Goal: Task Accomplishment & Management: Manage account settings

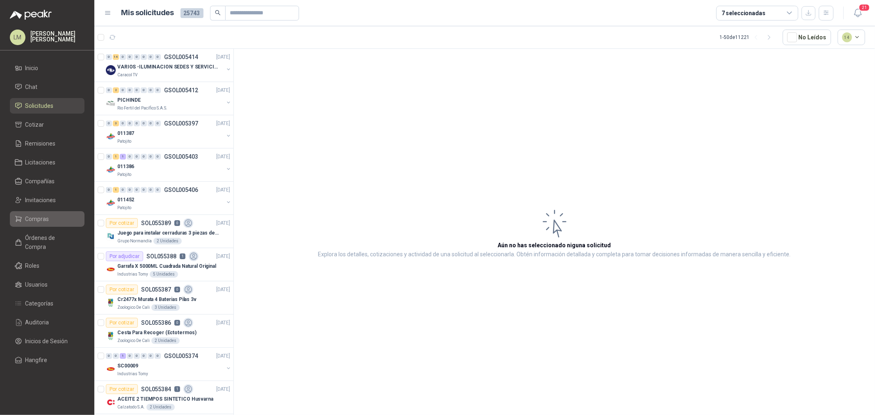
click at [35, 220] on span "Compras" at bounding box center [37, 218] width 24 height 9
click at [44, 217] on span "Compras" at bounding box center [37, 218] width 24 height 9
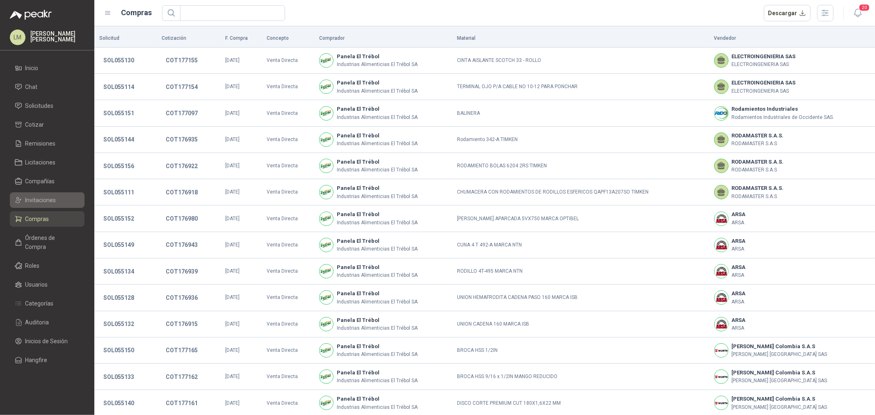
click at [40, 200] on span "Invitaciones" at bounding box center [40, 200] width 31 height 9
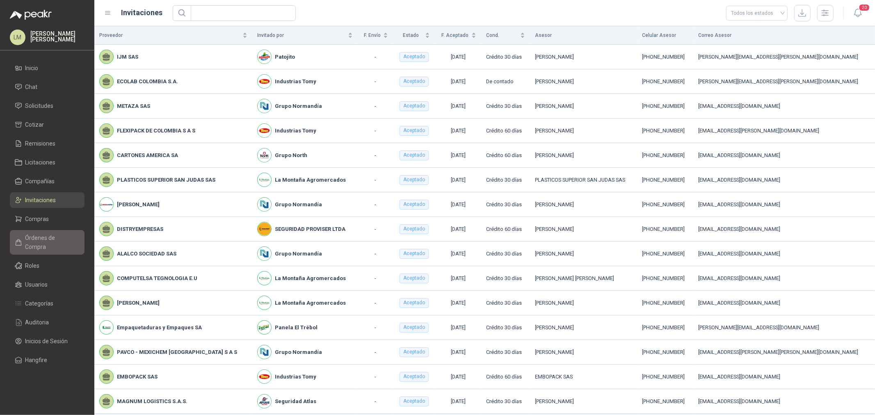
click at [37, 233] on span "Órdenes de Compra" at bounding box center [50, 242] width 51 height 18
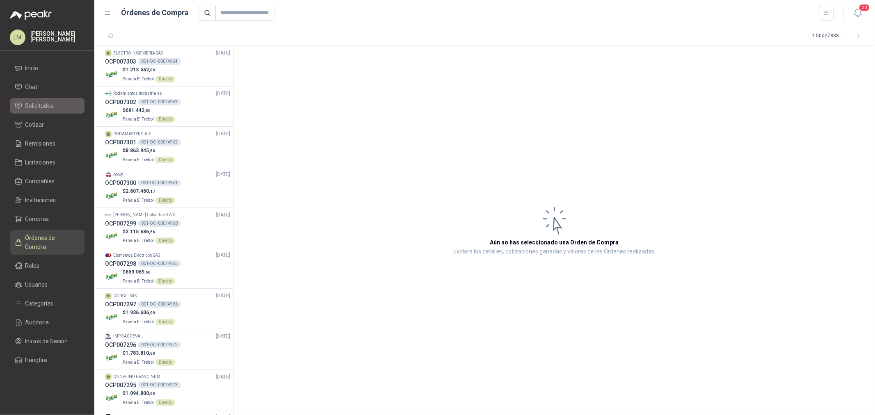
click at [37, 107] on span "Solicitudes" at bounding box center [39, 105] width 28 height 9
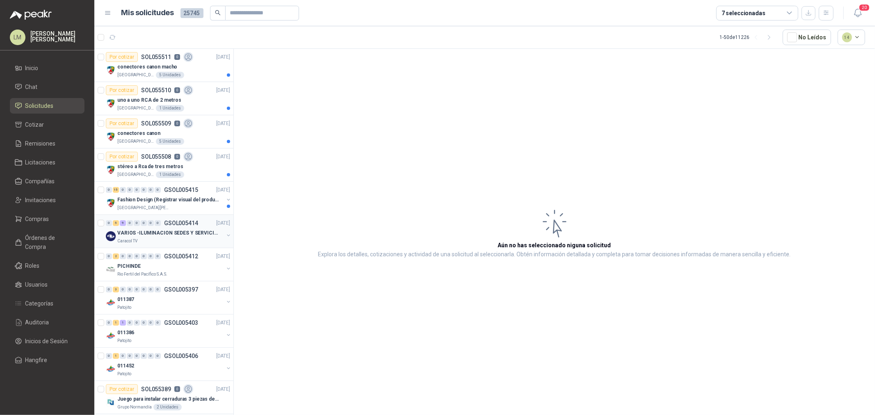
click at [225, 237] on button "button" at bounding box center [228, 235] width 7 height 7
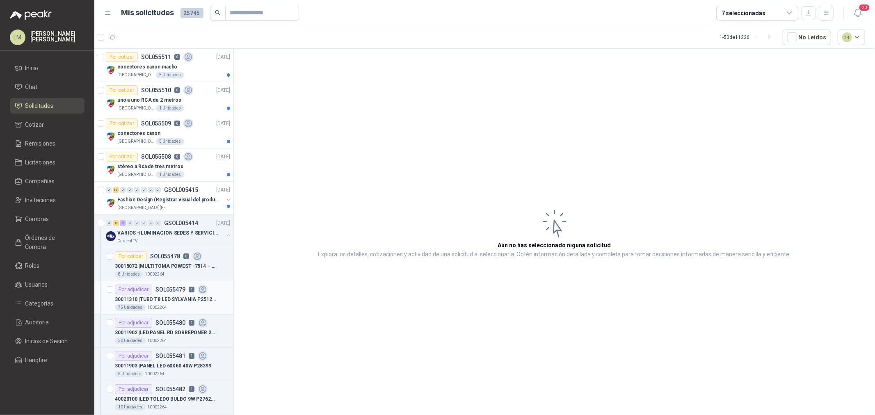
click at [172, 305] on div "75 Unidades 10002264" at bounding box center [172, 307] width 115 height 7
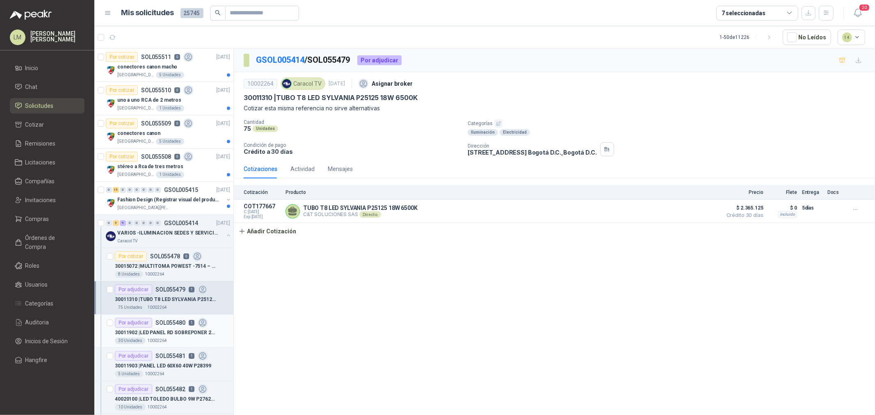
click at [165, 328] on div "30011902 | LED PANEL RD SOBREPONER 24W P27181" at bounding box center [172, 333] width 115 height 10
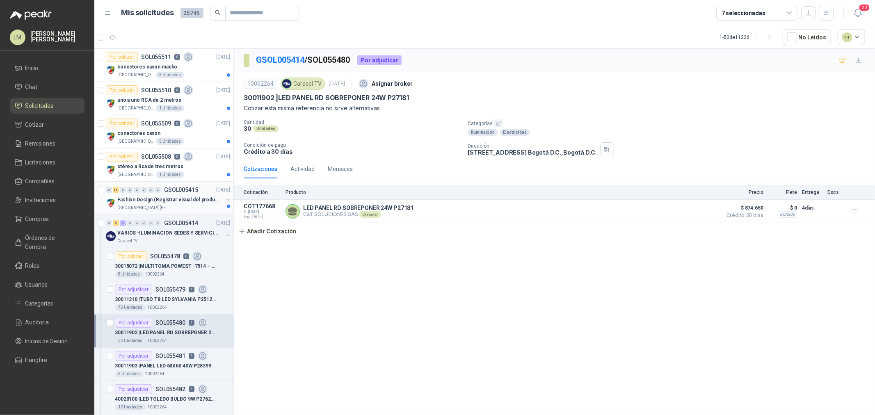
click at [152, 199] on p "Fashion Design (Registrar visual del producto)" at bounding box center [168, 200] width 102 height 8
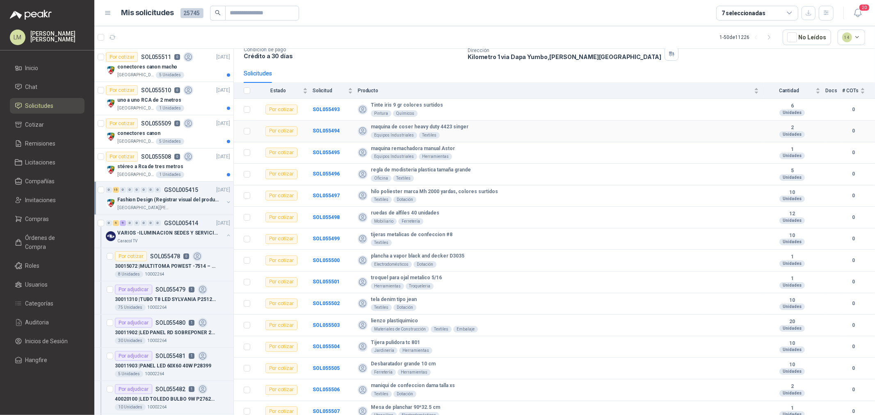
scroll to position [64, 0]
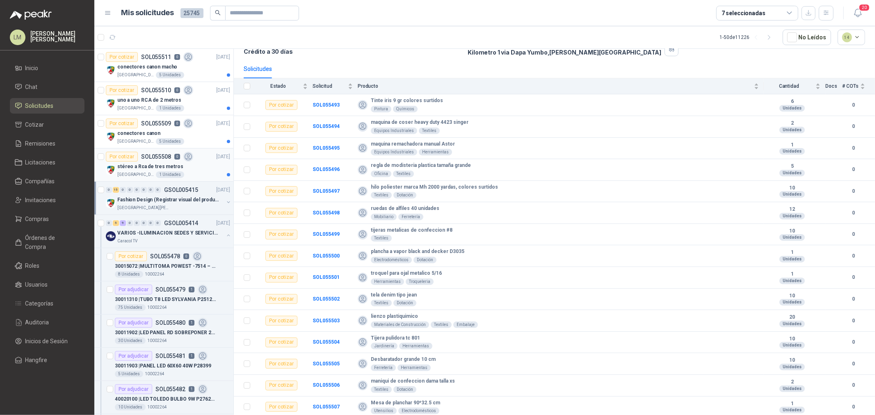
click at [157, 173] on div "1 Unidades" at bounding box center [170, 174] width 28 height 7
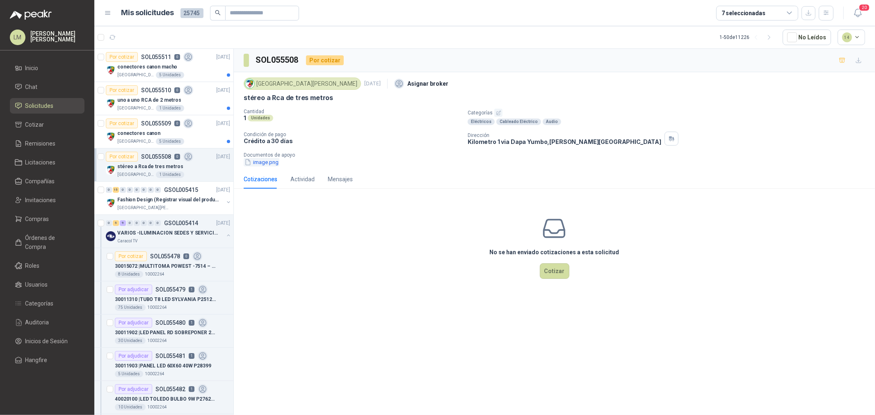
click at [265, 162] on button "image.png" at bounding box center [262, 162] width 36 height 9
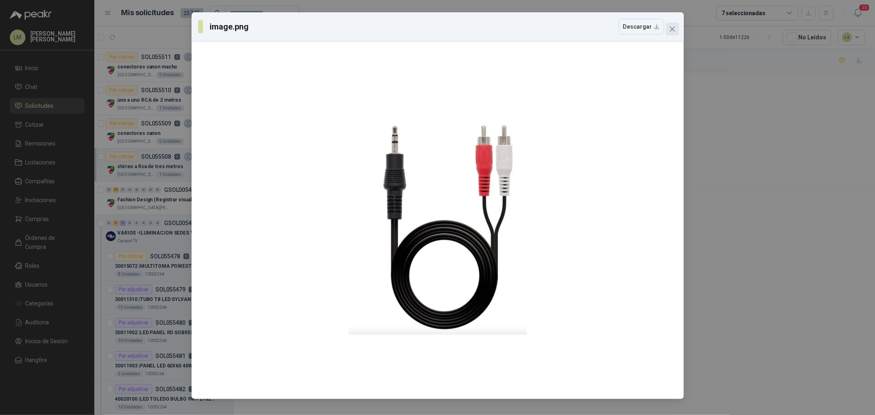
click at [675, 31] on icon "close" at bounding box center [672, 29] width 7 height 7
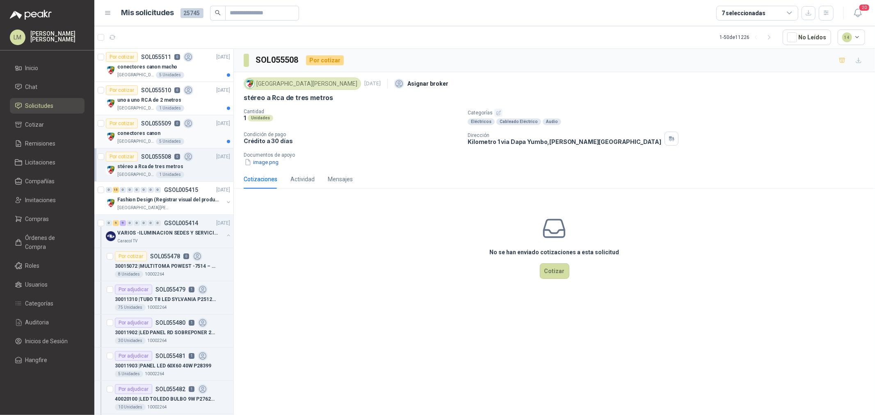
click at [146, 136] on p "conectores canon" at bounding box center [138, 134] width 43 height 8
click at [272, 161] on button "image (3).png" at bounding box center [266, 162] width 44 height 9
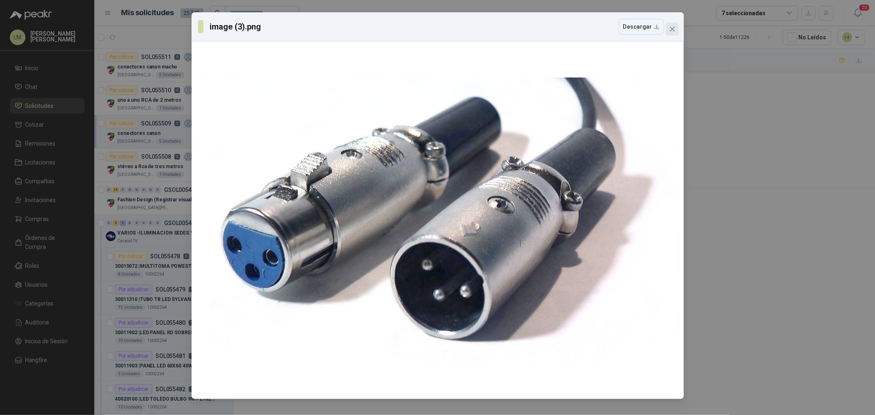
click at [673, 23] on button "Close" at bounding box center [671, 29] width 13 height 13
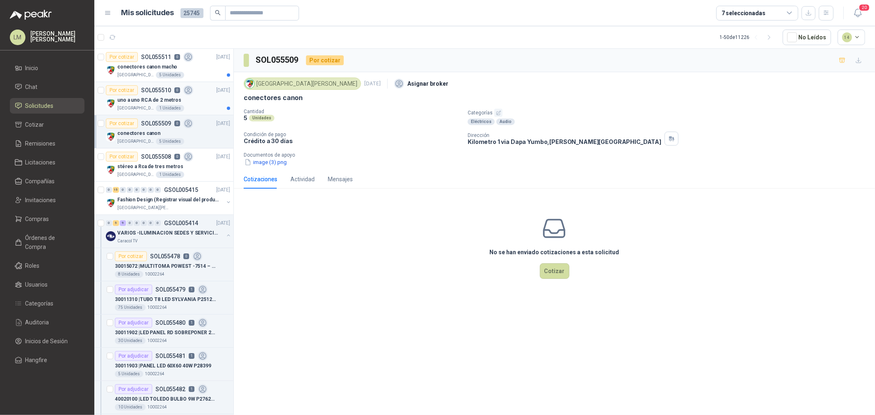
click at [138, 99] on p "uno a uno RCA de 2 metros" at bounding box center [149, 100] width 64 height 8
click at [271, 158] on button "unnamed.png" at bounding box center [265, 162] width 43 height 9
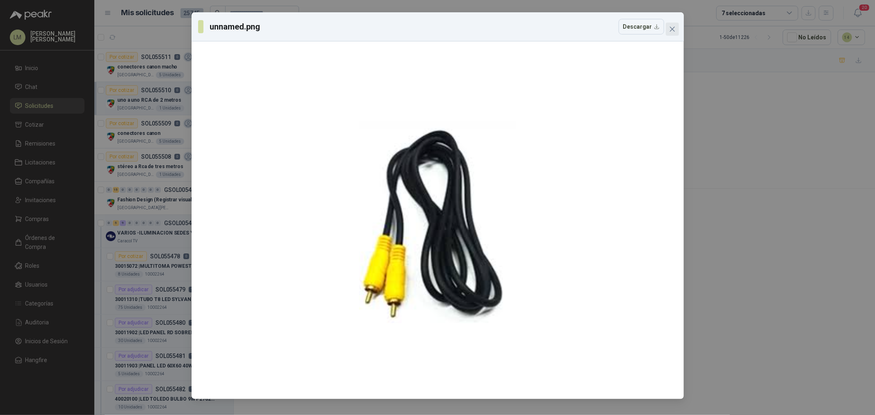
click at [670, 27] on icon "close" at bounding box center [671, 29] width 5 height 5
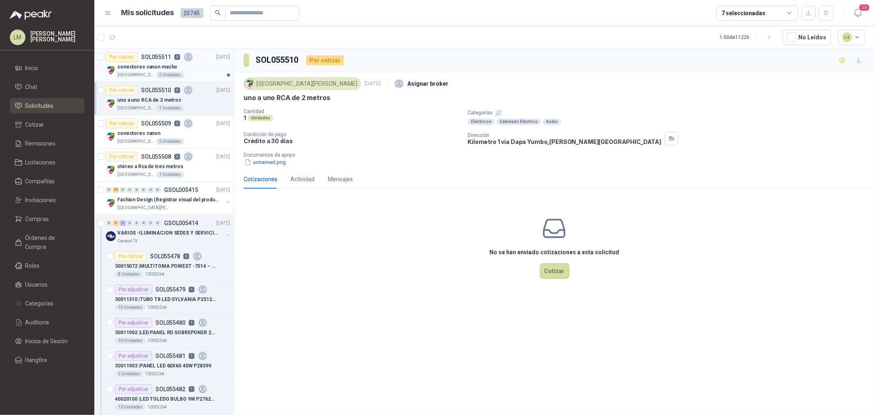
click at [148, 65] on p "conectores canon macho" at bounding box center [147, 67] width 60 height 8
click at [271, 166] on button "image (3).png" at bounding box center [266, 162] width 44 height 9
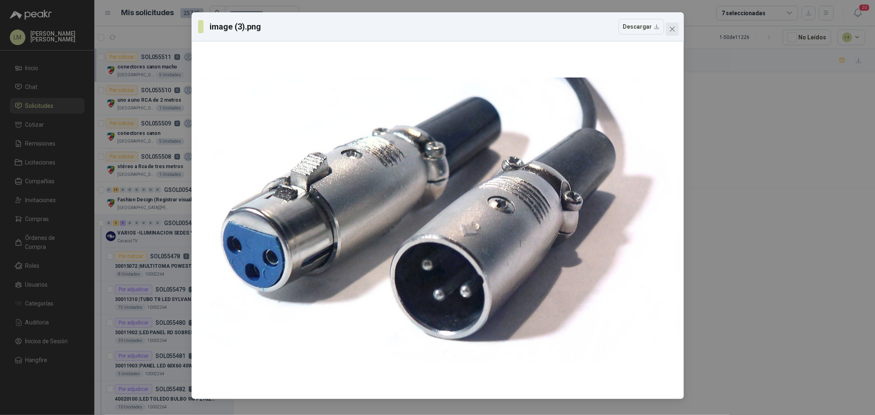
click at [670, 30] on icon "close" at bounding box center [671, 29] width 5 height 5
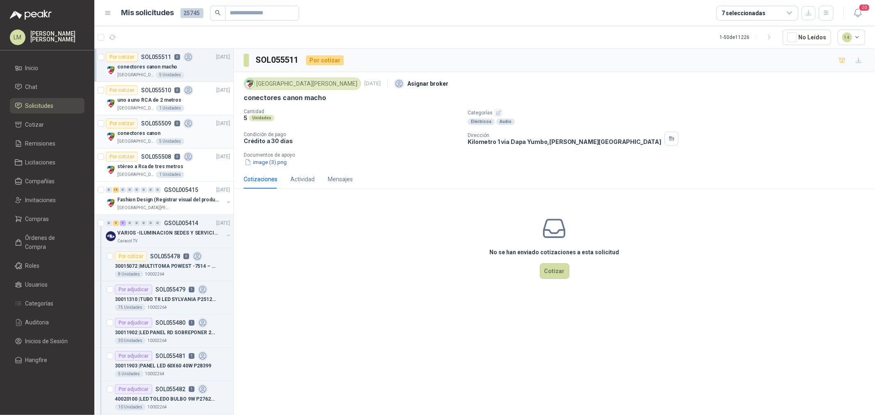
click at [142, 137] on p "conectores canon" at bounding box center [138, 134] width 43 height 8
click at [262, 159] on button "image (3).png" at bounding box center [266, 162] width 44 height 9
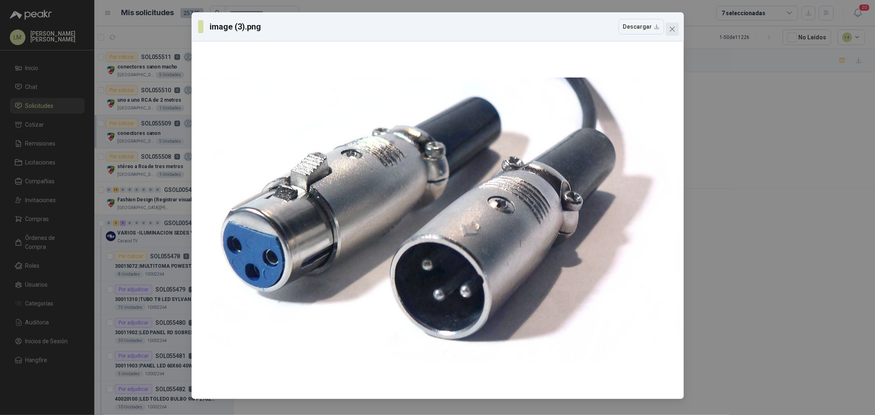
click at [672, 29] on icon "close" at bounding box center [671, 29] width 5 height 5
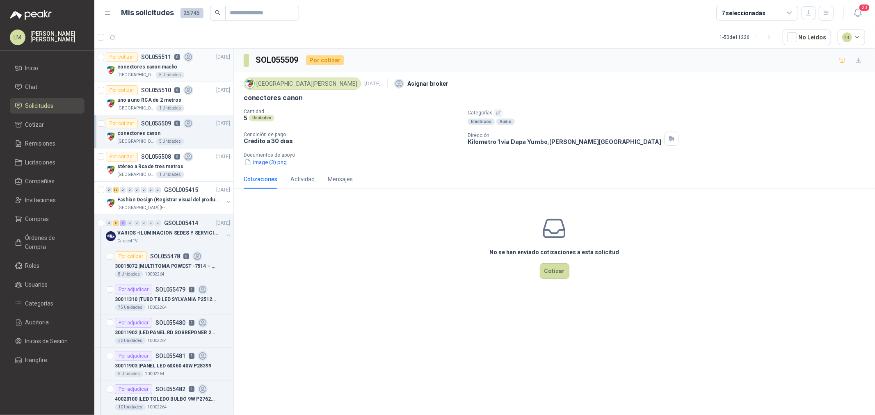
click at [178, 63] on div "conectores canon macho" at bounding box center [173, 67] width 113 height 10
click at [280, 164] on button "image (3).png" at bounding box center [266, 162] width 44 height 9
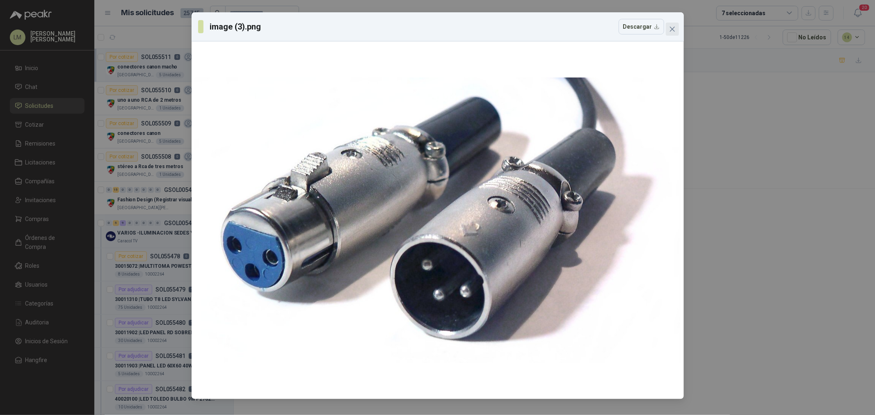
click at [667, 31] on span "Close" at bounding box center [671, 29] width 13 height 7
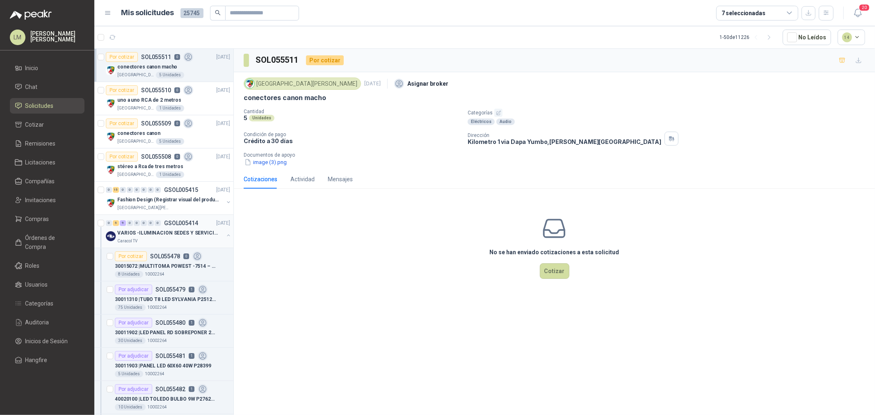
click at [225, 235] on button "button" at bounding box center [228, 235] width 7 height 7
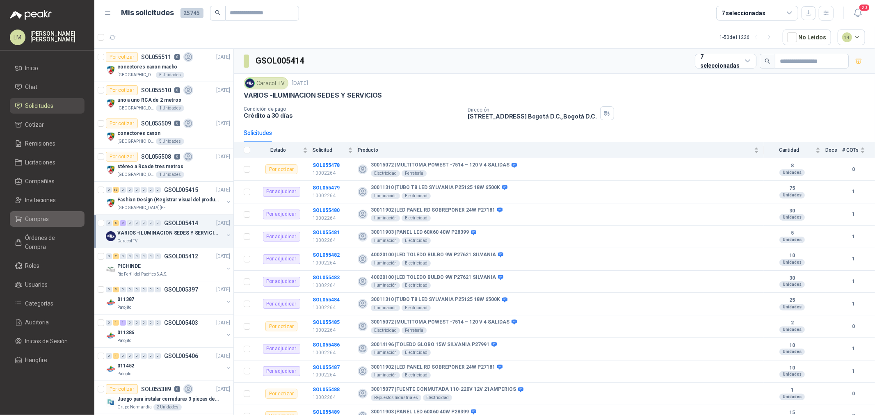
click at [53, 217] on li "Compras" at bounding box center [47, 218] width 65 height 9
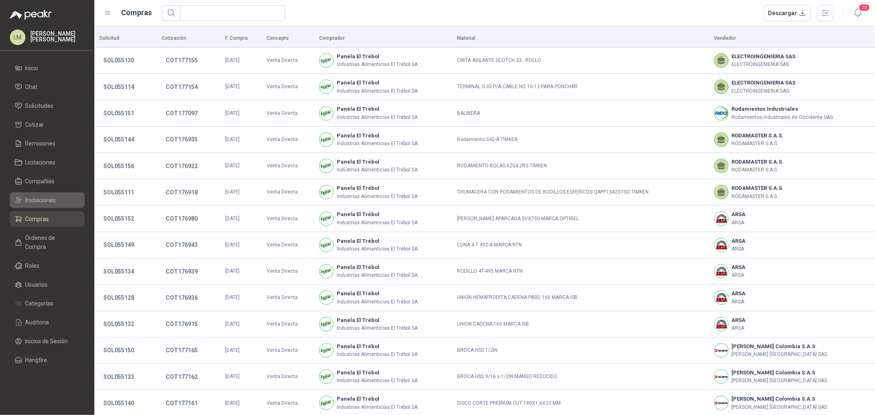
click at [38, 198] on span "Invitaciones" at bounding box center [40, 200] width 31 height 9
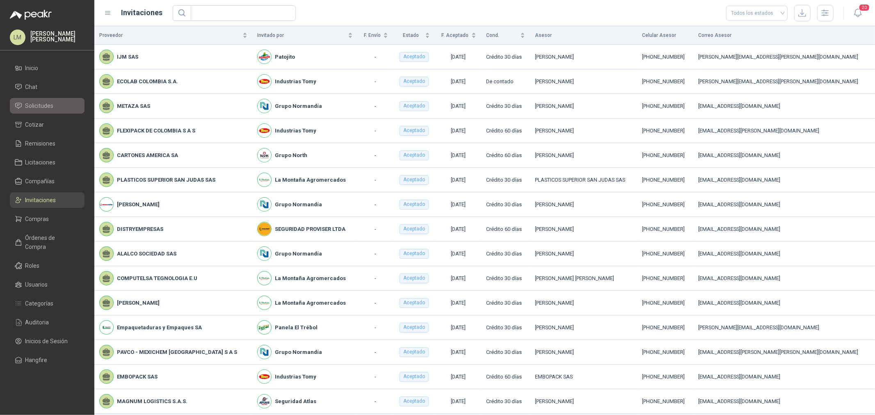
click at [30, 108] on span "Solicitudes" at bounding box center [39, 105] width 28 height 9
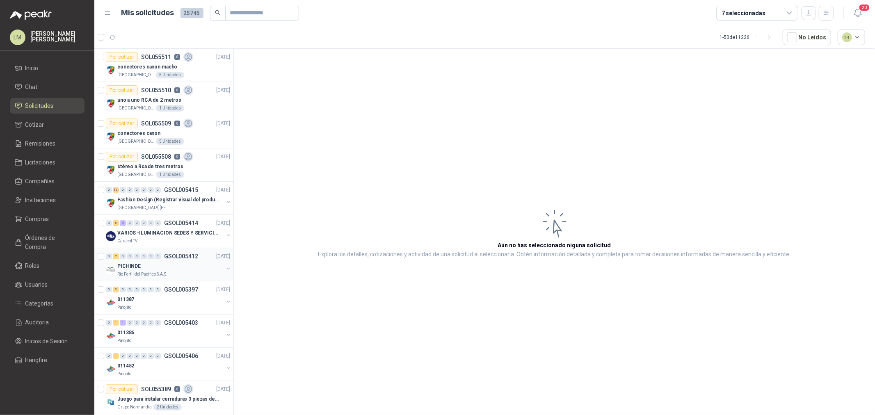
click at [225, 269] on button "button" at bounding box center [228, 268] width 7 height 7
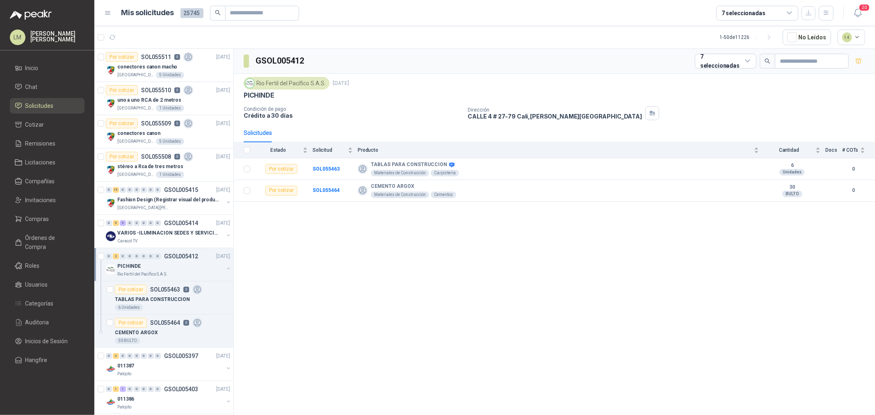
click at [225, 267] on button "button" at bounding box center [228, 268] width 7 height 7
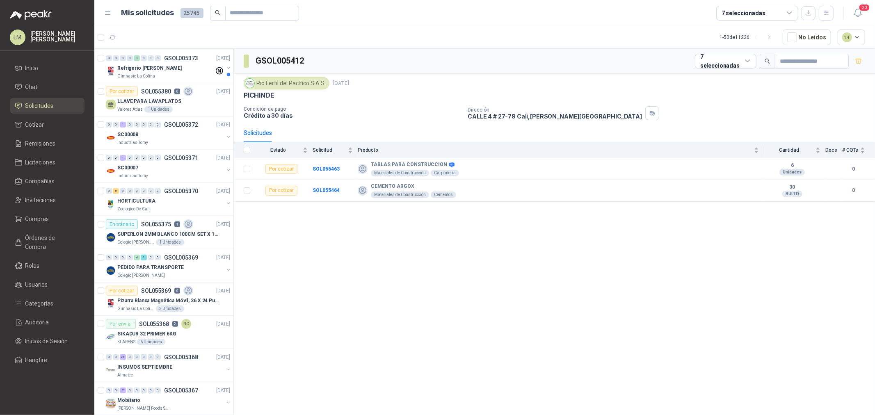
scroll to position [547, 0]
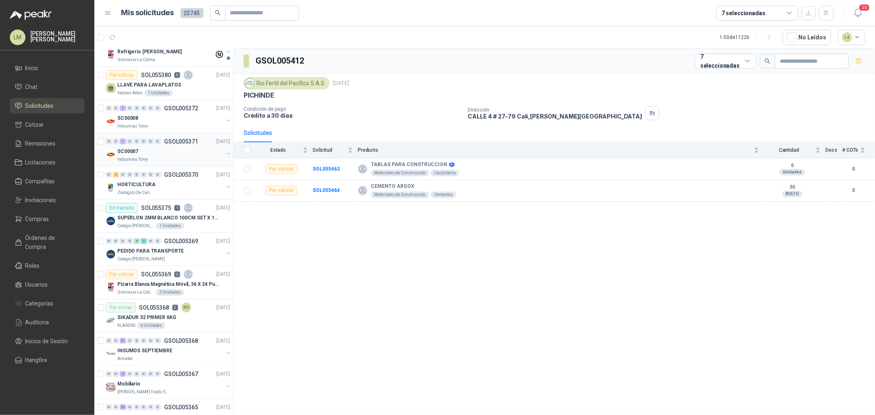
click at [153, 151] on div "SC00007" at bounding box center [170, 151] width 106 height 10
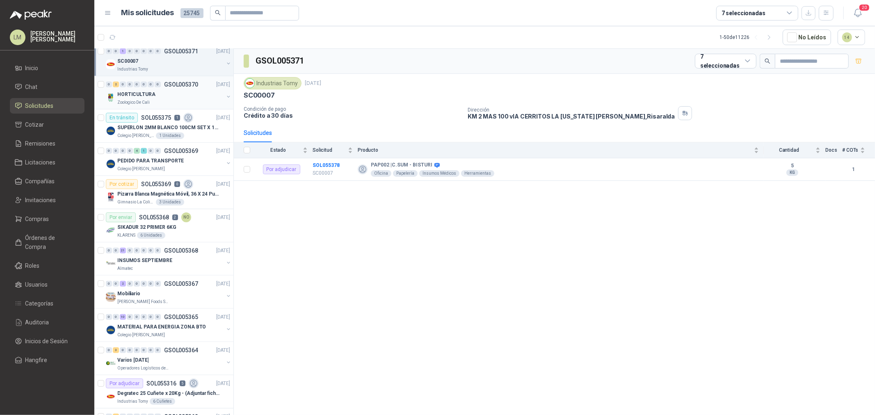
scroll to position [638, 0]
click at [159, 179] on div "Por cotizar SOL055369 0" at bounding box center [149, 183] width 87 height 10
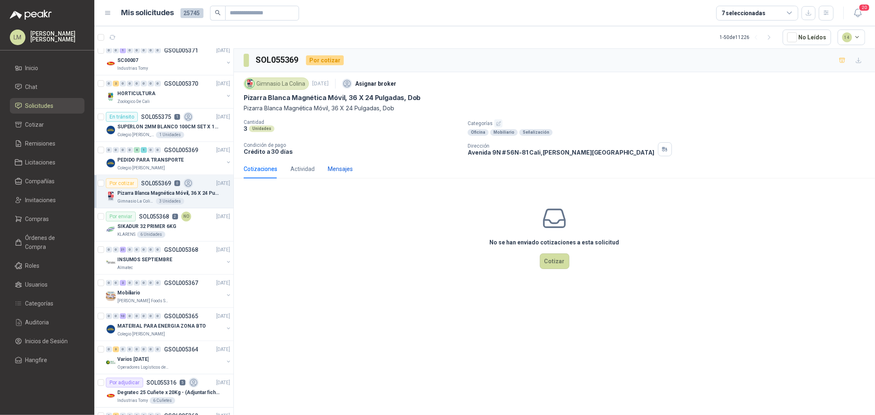
click at [333, 170] on div "Mensajes" at bounding box center [340, 168] width 25 height 9
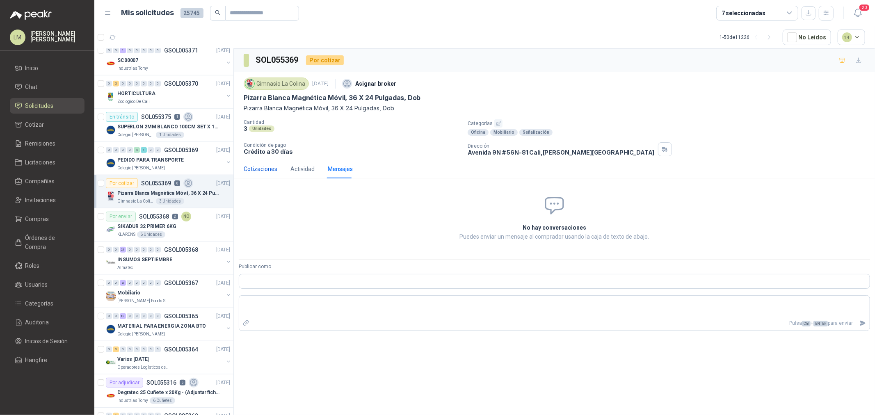
click at [257, 169] on div "Cotizaciones" at bounding box center [261, 168] width 34 height 9
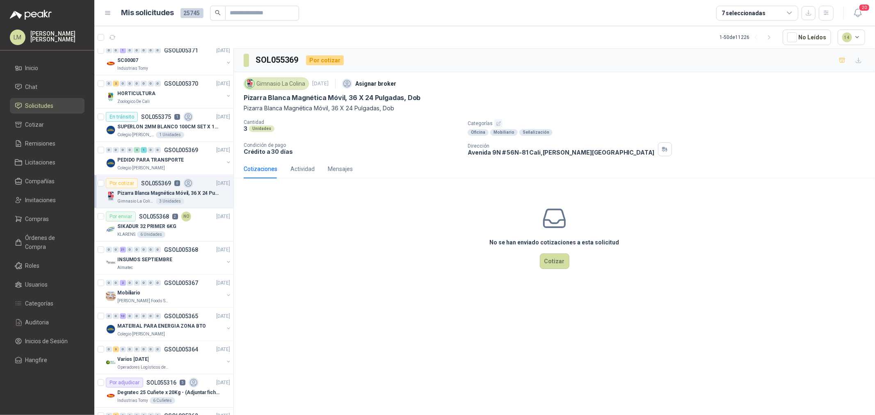
scroll to position [774, 0]
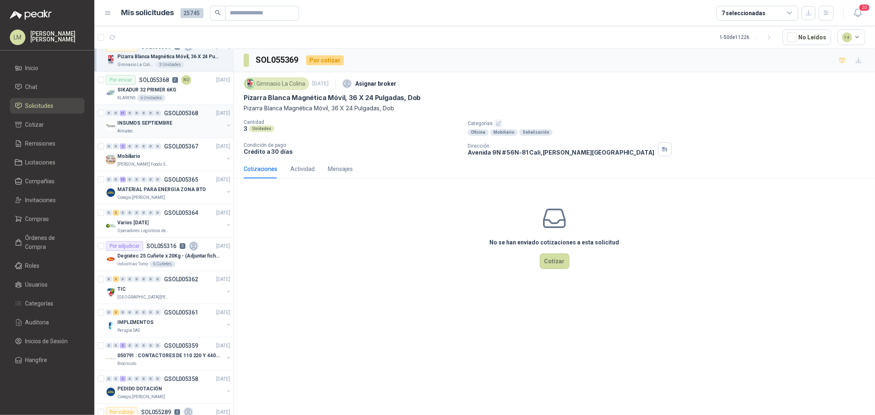
click at [150, 121] on p "INSUMOS SEPTIEMBRE" at bounding box center [144, 123] width 55 height 8
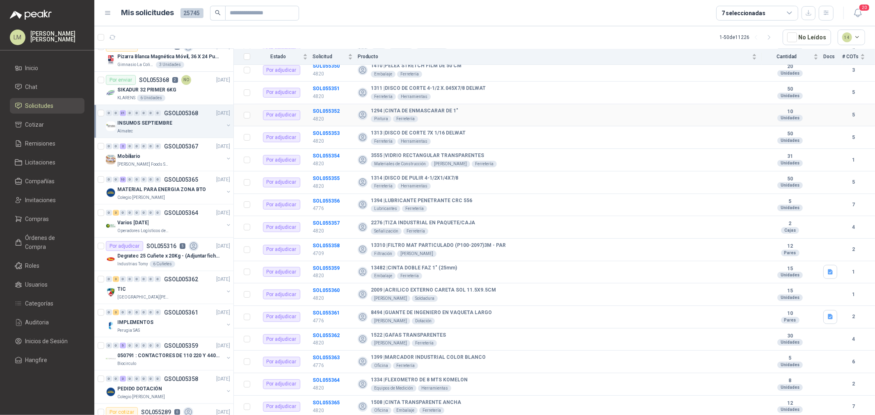
scroll to position [212, 0]
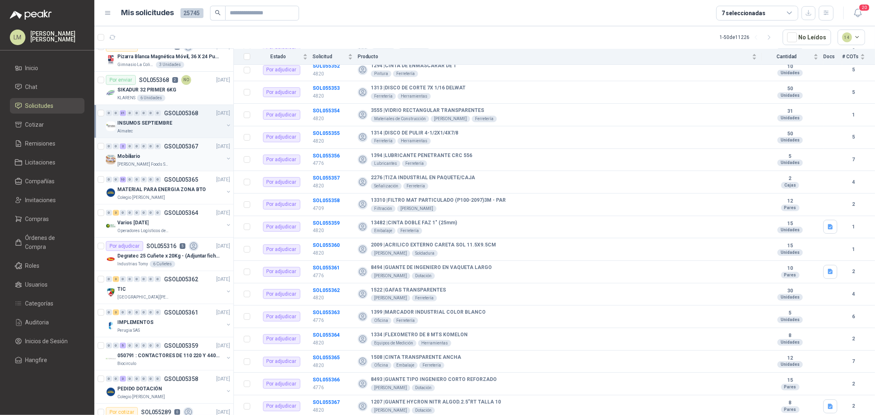
click at [145, 153] on div "Mobiliario" at bounding box center [170, 156] width 106 height 10
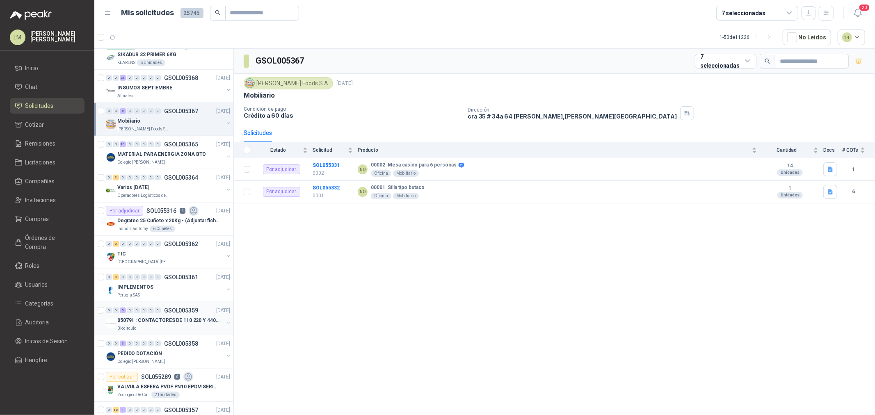
scroll to position [866, 0]
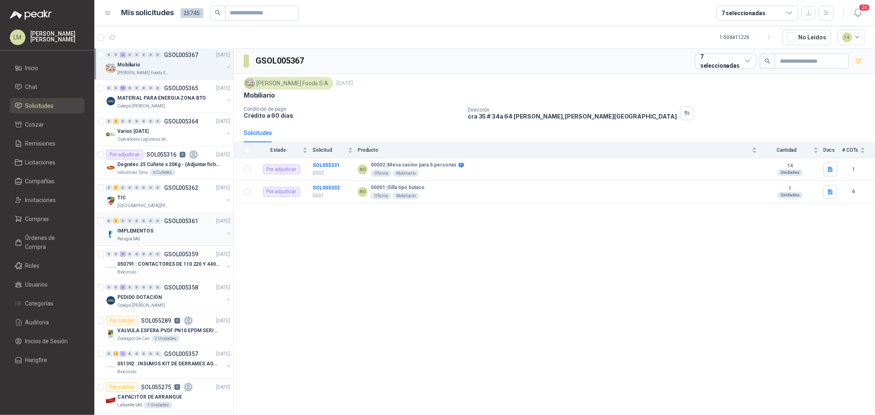
click at [152, 235] on div "IMPLEMENTOS" at bounding box center [170, 231] width 106 height 10
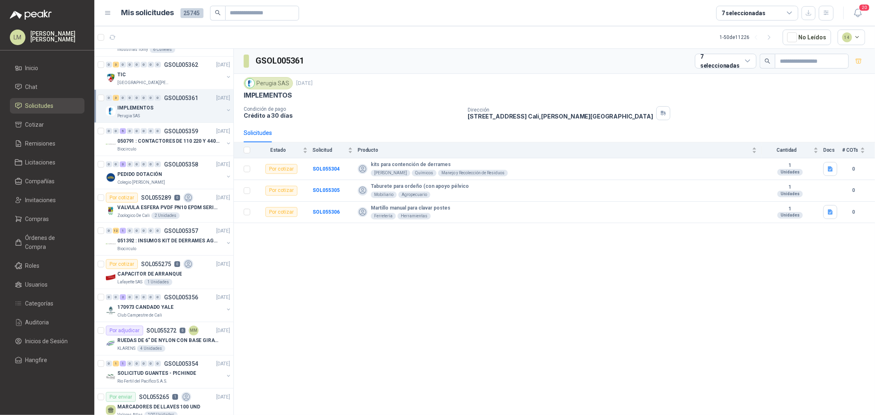
scroll to position [1002, 0]
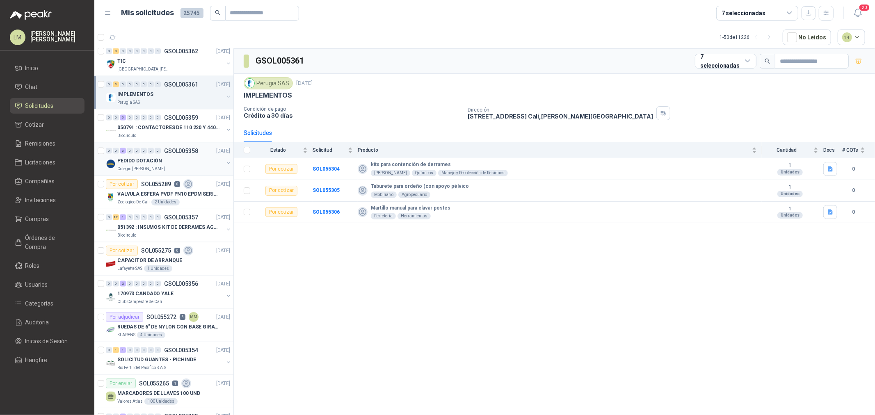
click at [154, 155] on div "0 0 3 0 0 0 0 0 GSOL005358 [DATE]" at bounding box center [169, 151] width 126 height 10
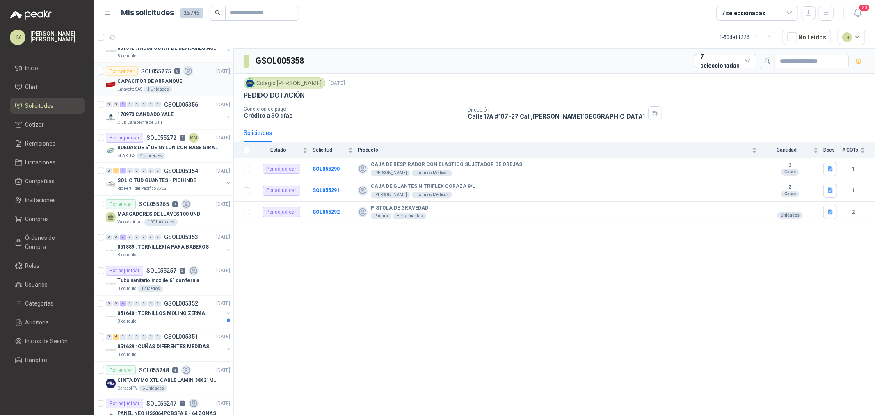
scroll to position [1184, 0]
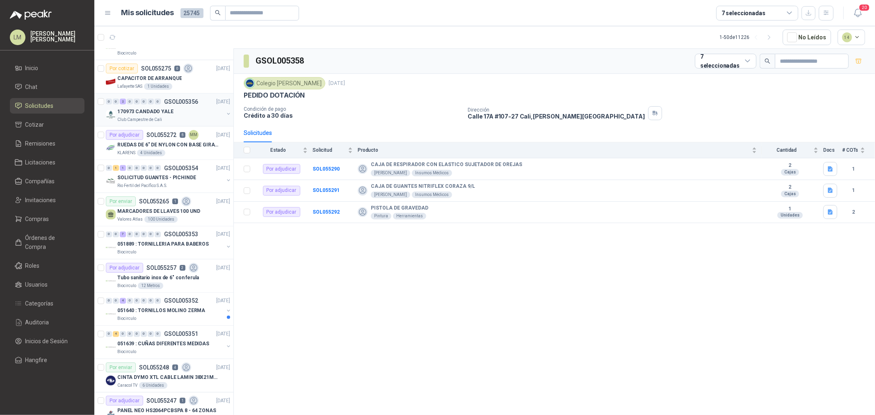
click at [165, 106] on div "0 0 2 0 0 0 0 0 GSOL005356 [DATE]" at bounding box center [169, 102] width 126 height 10
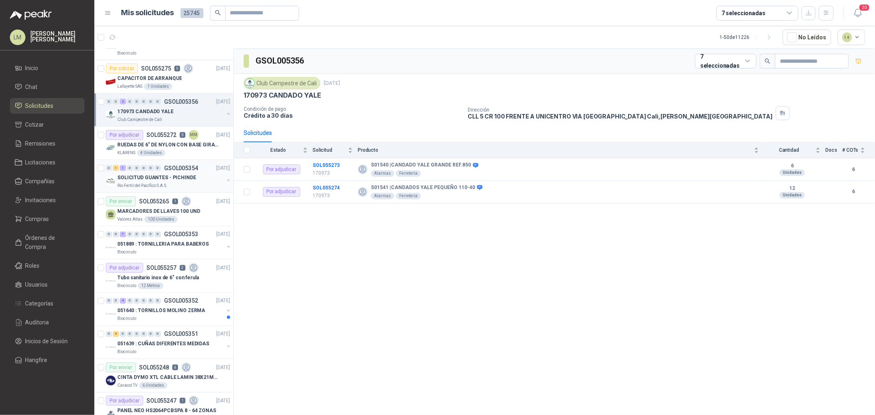
click at [225, 179] on button "button" at bounding box center [228, 180] width 7 height 7
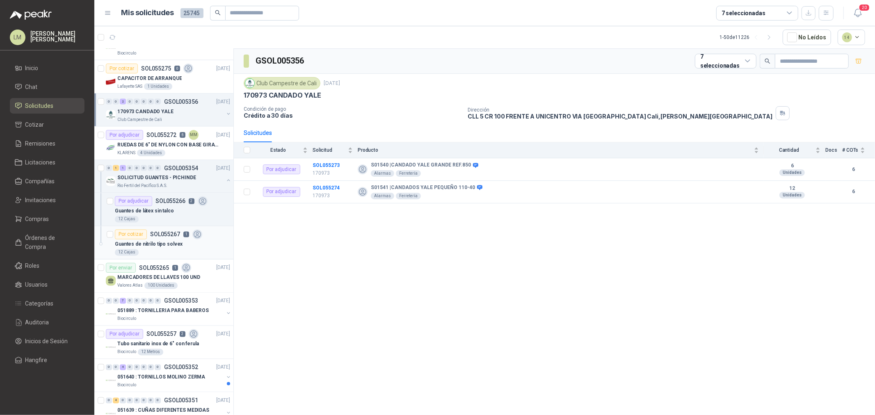
click at [156, 251] on div "12 Cajas" at bounding box center [172, 252] width 115 height 7
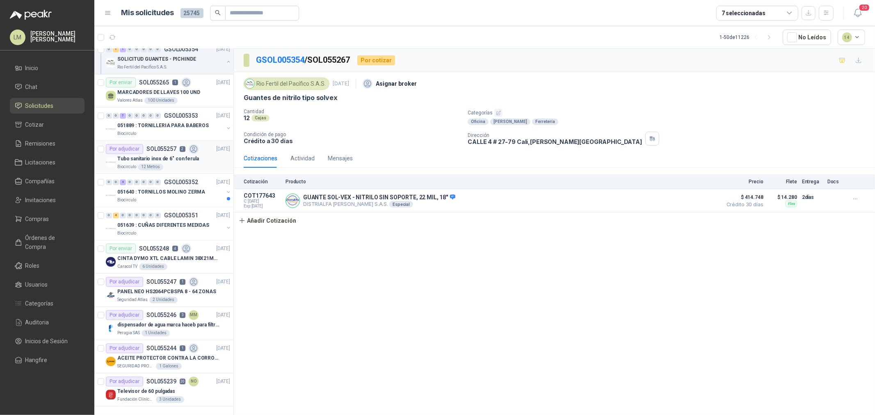
scroll to position [1376, 0]
click at [153, 313] on div "Por adjudicar SOL055246 3 MM" at bounding box center [152, 315] width 93 height 10
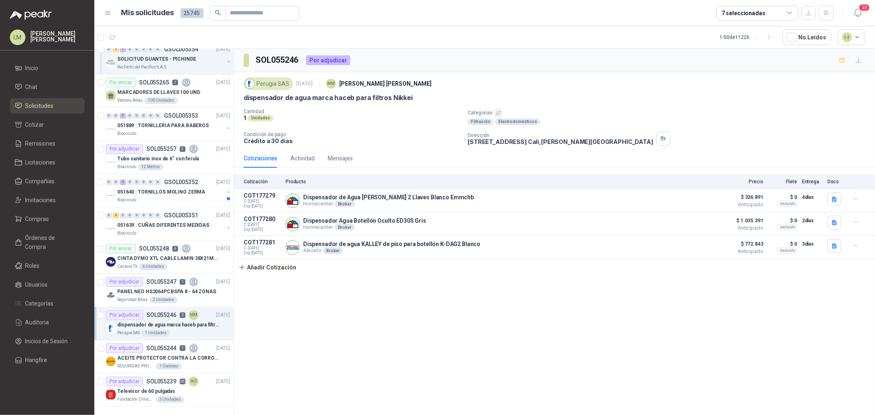
click at [719, 14] on div "7 seleccionadas" at bounding box center [757, 13] width 82 height 15
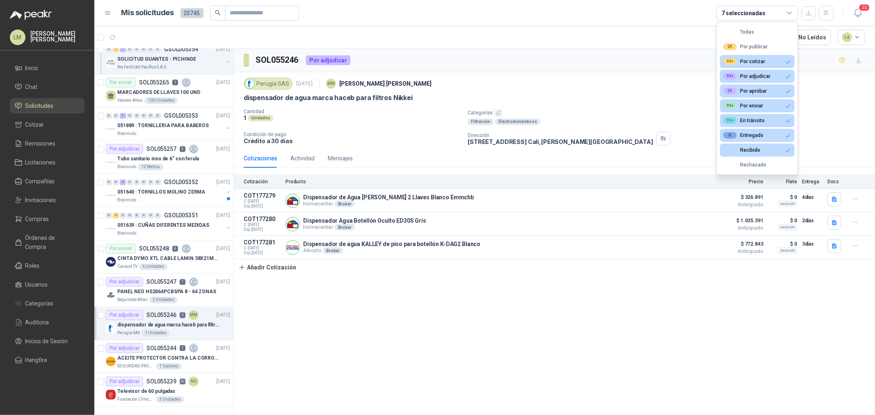
click at [719, 14] on div "7 seleccionadas" at bounding box center [757, 13] width 82 height 15
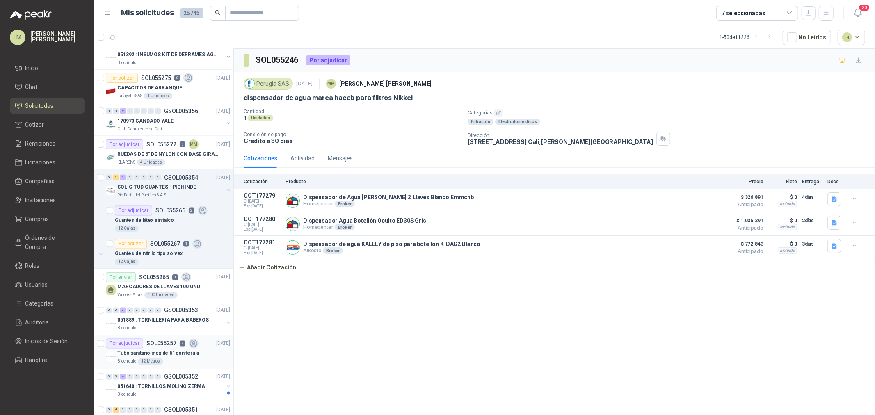
scroll to position [1149, 0]
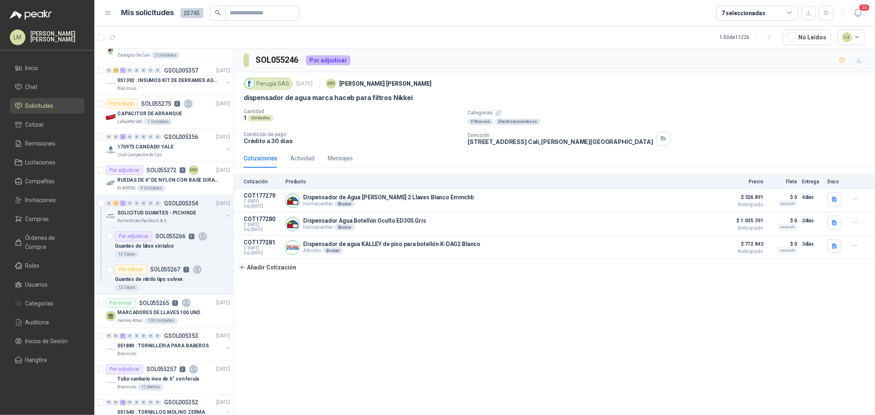
click at [729, 15] on div "7 seleccionadas" at bounding box center [743, 13] width 44 height 9
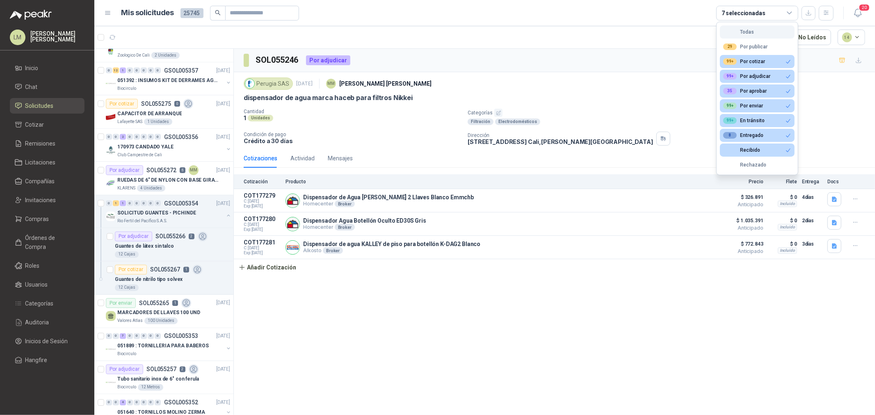
click at [733, 32] on div "Todas" at bounding box center [738, 32] width 31 height 6
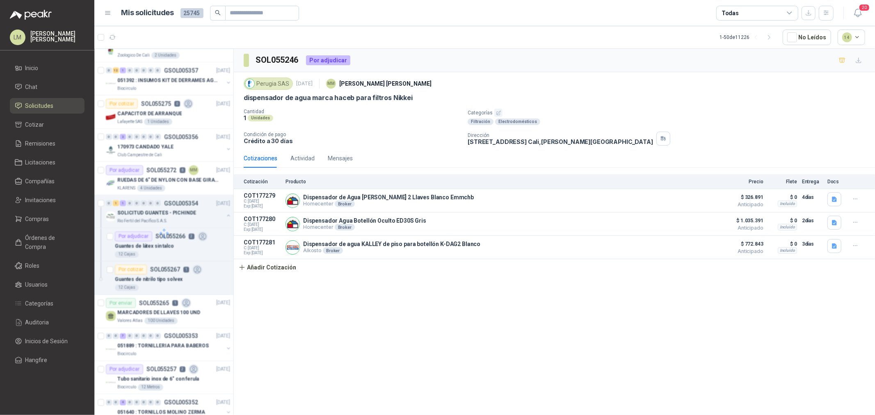
click at [741, 12] on div "Todas" at bounding box center [757, 13] width 82 height 15
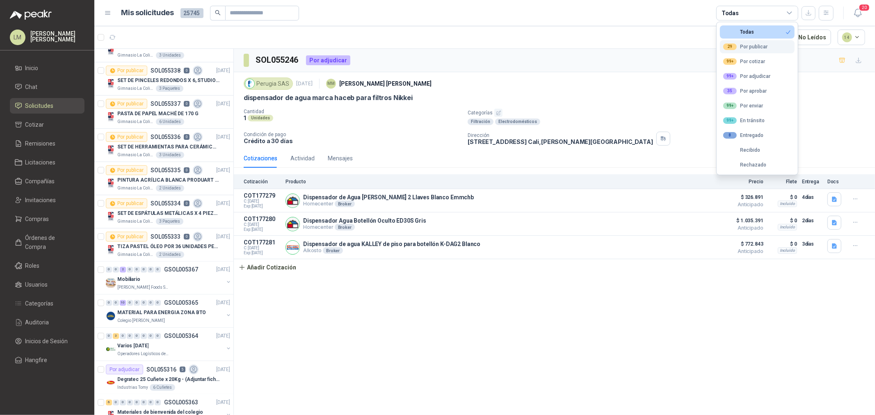
click at [735, 48] on div "29" at bounding box center [730, 46] width 14 height 7
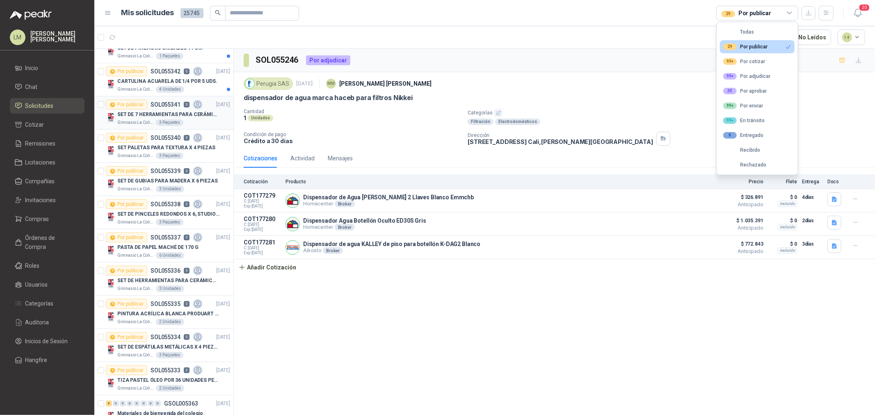
scroll to position [0, 0]
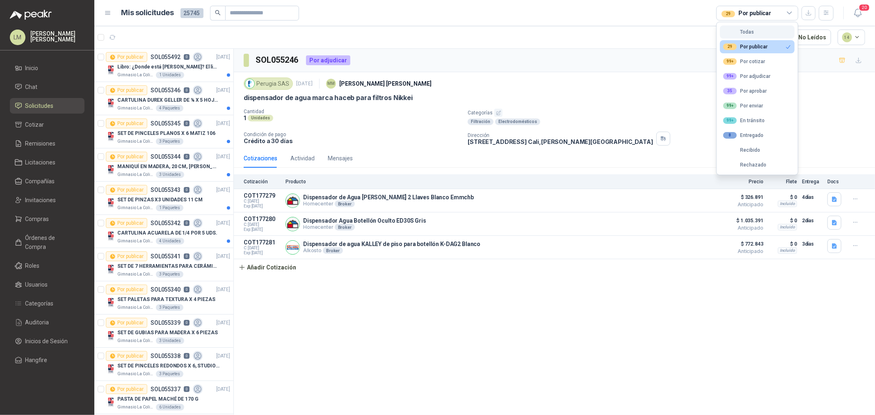
click at [747, 30] on div "Todas" at bounding box center [738, 32] width 31 height 6
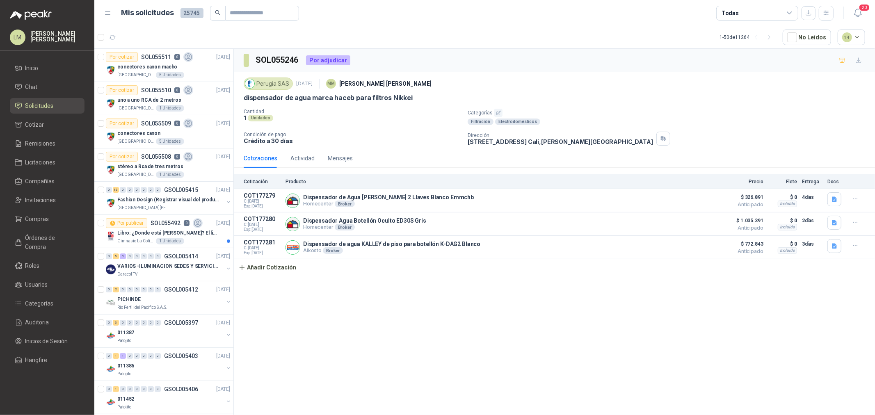
click at [750, 9] on div "Todas" at bounding box center [757, 13] width 82 height 15
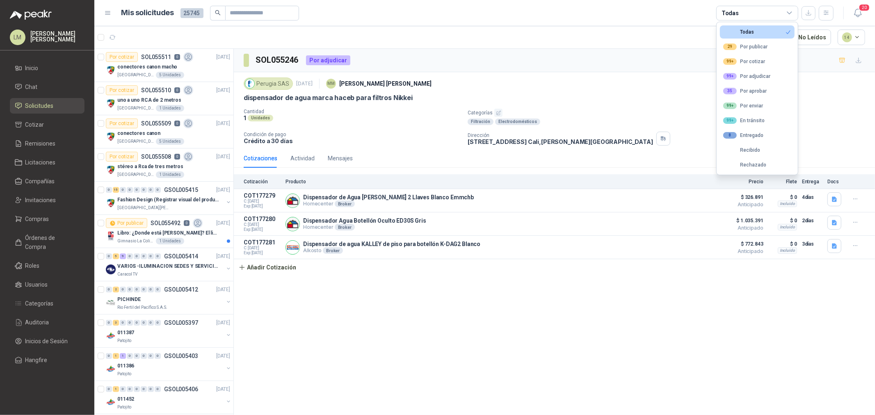
click at [365, 134] on p "Condición de pago" at bounding box center [352, 135] width 217 height 6
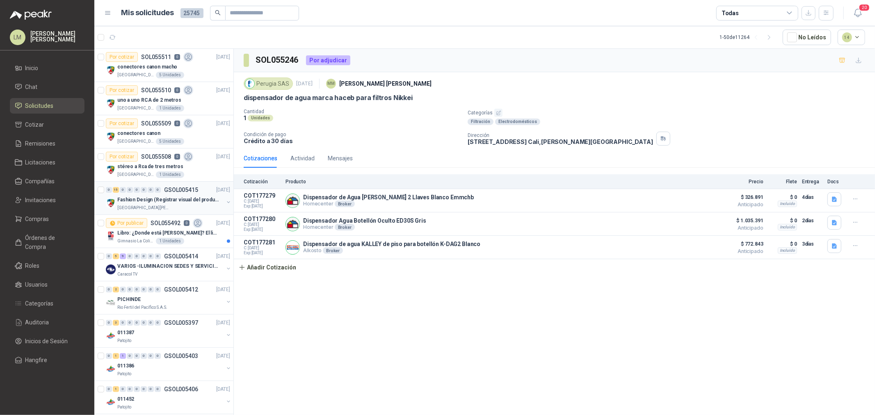
click at [225, 203] on button "button" at bounding box center [228, 202] width 7 height 7
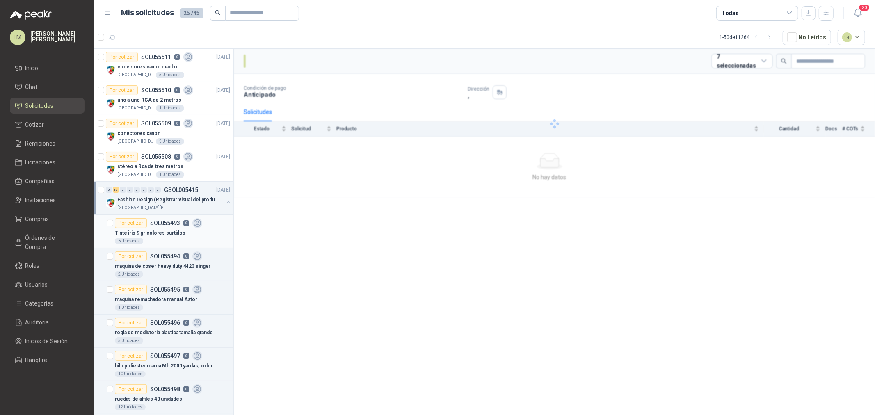
click at [170, 237] on div "Tinte iris 9 gr colores surtidos" at bounding box center [172, 233] width 115 height 10
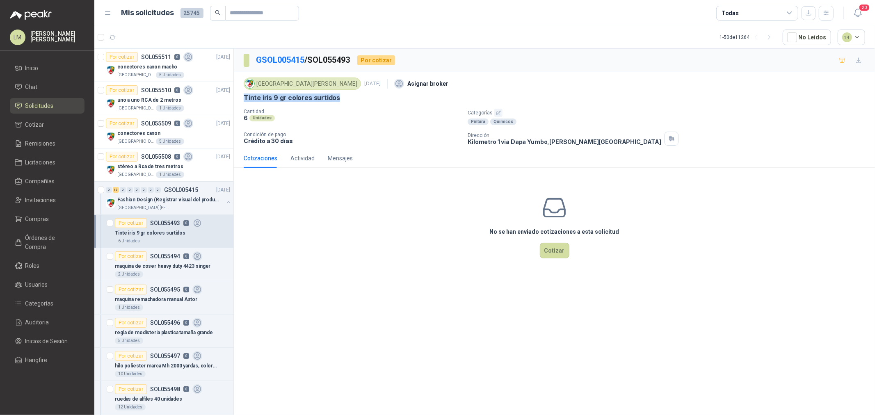
drag, startPoint x: 239, startPoint y: 98, endPoint x: 342, endPoint y: 99, distance: 102.1
click at [342, 99] on div "Colegio [PERSON_NAME] [DATE] Asignar broker Tinte iris 9 gr colores surtidos Ca…" at bounding box center [554, 110] width 641 height 77
copy p "Tinte iris 9 gr colores surtidos"
click at [498, 111] on icon "button" at bounding box center [498, 112] width 5 height 5
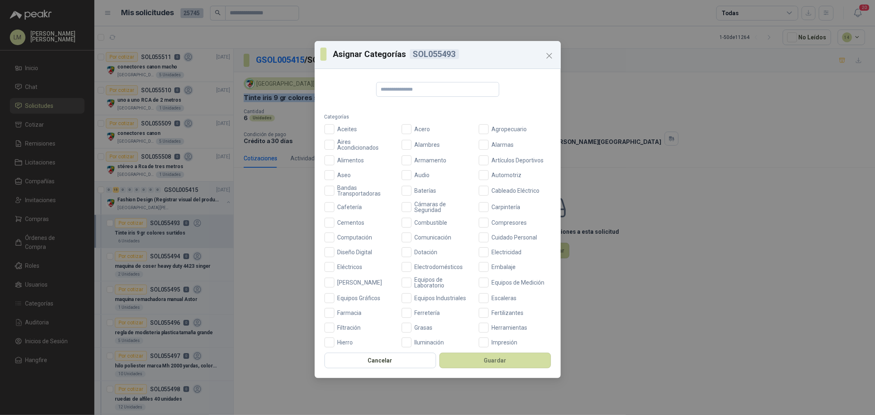
scroll to position [194, 0]
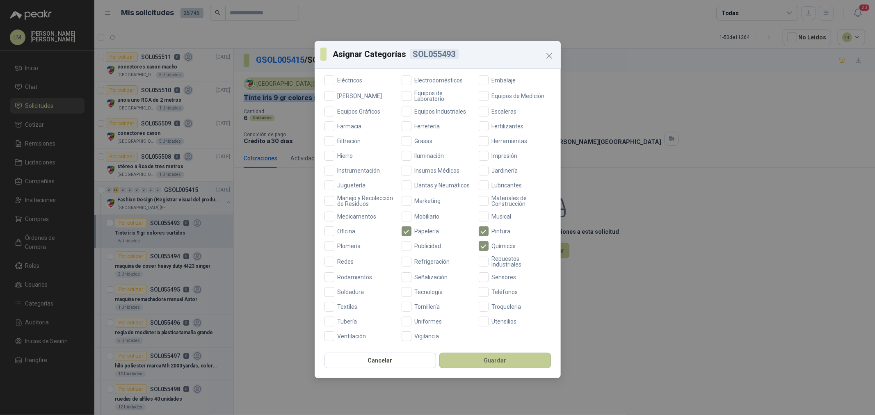
click at [462, 361] on button "Guardar" at bounding box center [495, 361] width 112 height 16
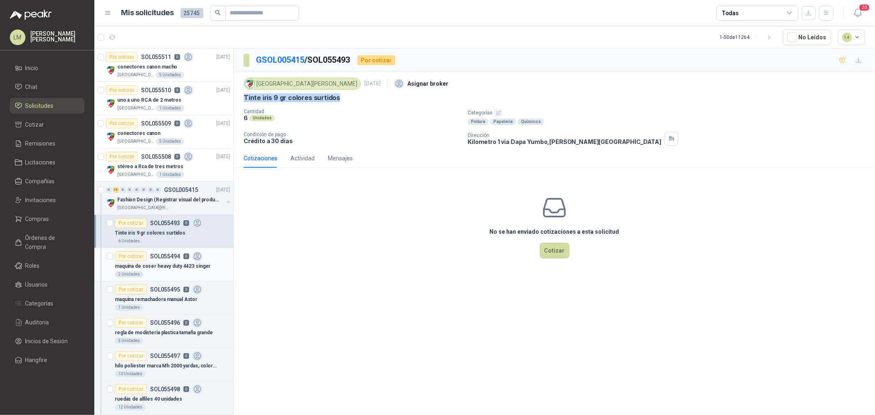
click at [153, 260] on div "Por cotizar SOL055494 0" at bounding box center [158, 256] width 87 height 10
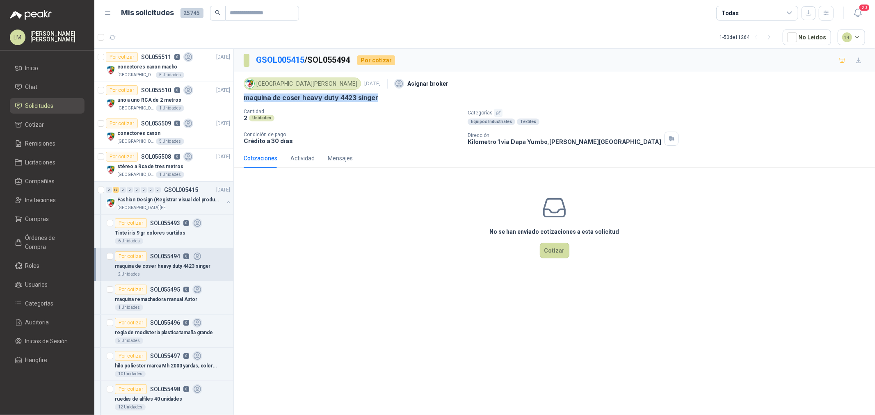
drag, startPoint x: 239, startPoint y: 98, endPoint x: 389, endPoint y: 96, distance: 150.1
click at [389, 96] on div "Colegio [PERSON_NAME] [DATE] Asignar broker maquina [PERSON_NAME] heavy duty 44…" at bounding box center [554, 110] width 641 height 77
copy p "maquina de coser heavy duty 4423 singer"
click at [497, 114] on icon "button" at bounding box center [498, 113] width 4 height 4
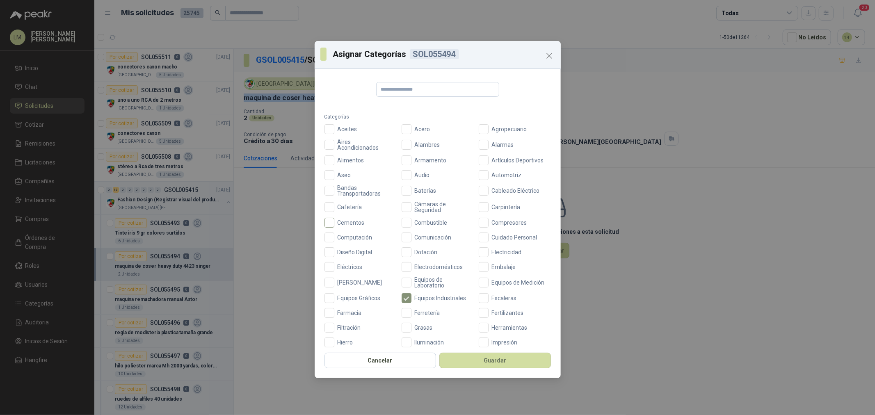
scroll to position [194, 0]
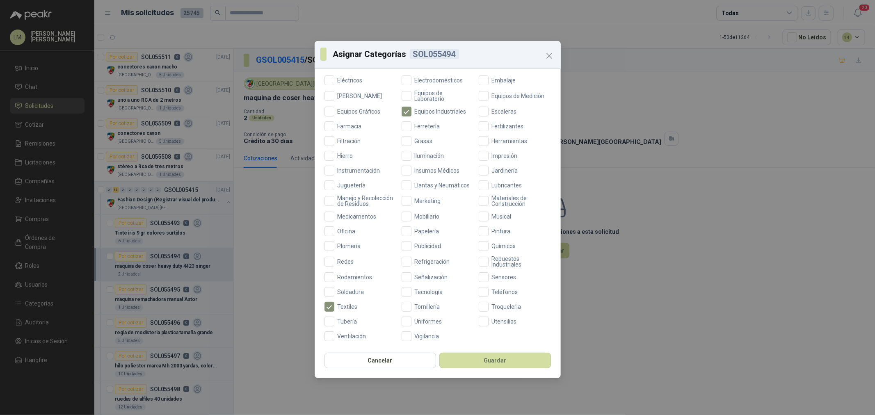
click at [351, 225] on div "Aceites Acero Agropecuario Aires Acondicionados Alambres Alarmas Alimentos Arma…" at bounding box center [437, 139] width 226 height 403
click at [350, 227] on label "Oficina" at bounding box center [360, 231] width 72 height 10
click at [465, 357] on button "Guardar" at bounding box center [495, 361] width 112 height 16
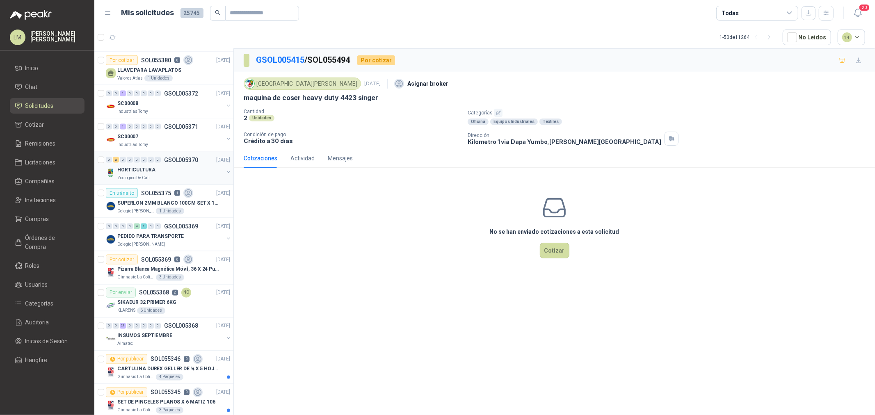
scroll to position [1093, 0]
click at [40, 223] on span "Compras" at bounding box center [37, 218] width 24 height 9
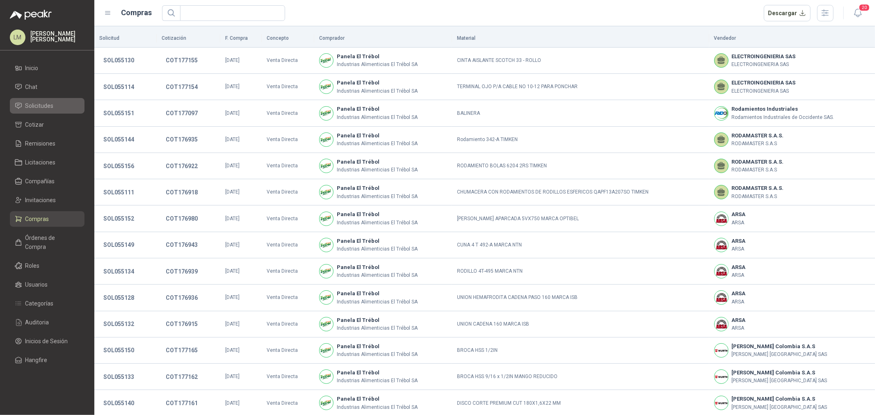
click at [48, 107] on span "Solicitudes" at bounding box center [39, 105] width 28 height 9
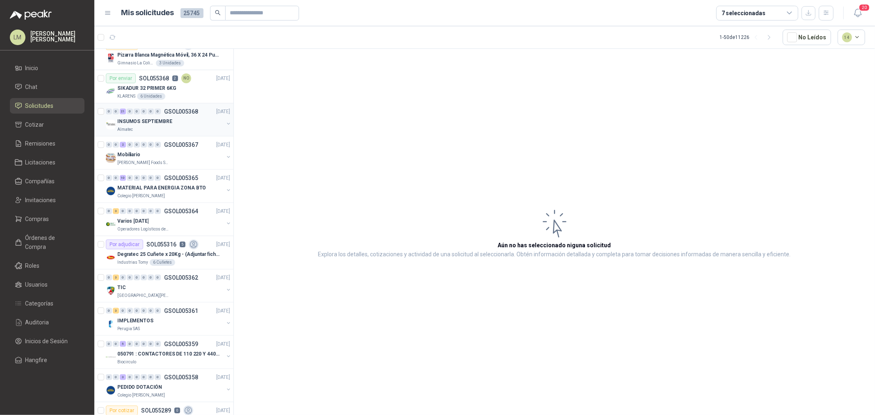
scroll to position [820, 0]
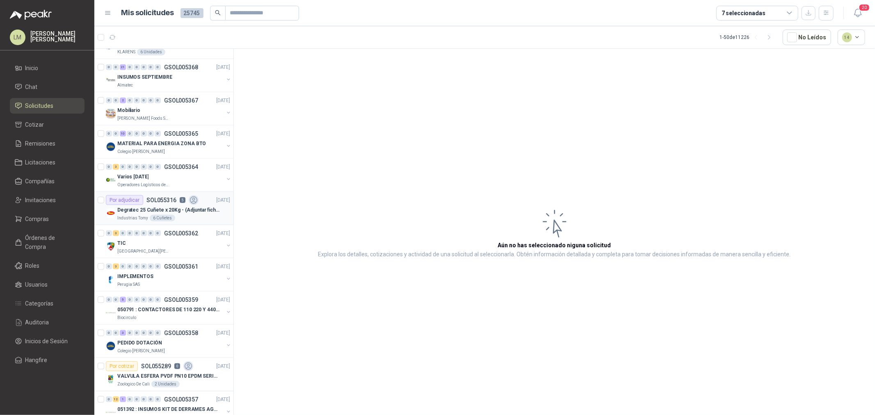
click at [152, 210] on p "Degratec 25 Cuñete x 20Kg - (Adjuntar ficha técnica)" at bounding box center [168, 210] width 102 height 8
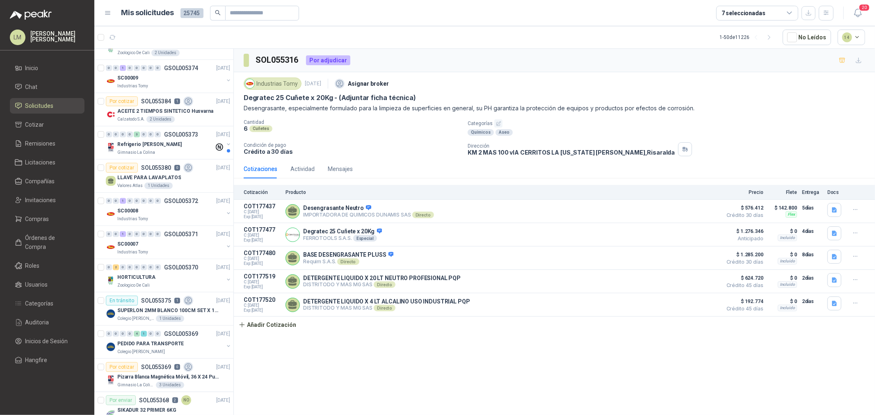
scroll to position [444, 0]
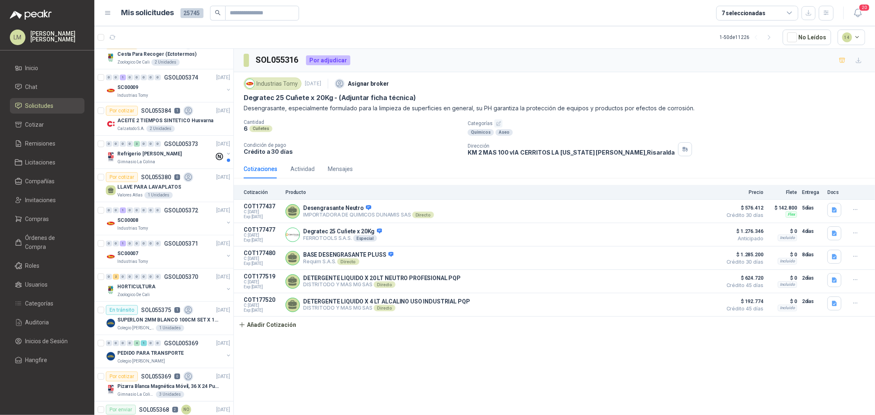
click at [132, 182] on div "Por cotizar" at bounding box center [122, 177] width 32 height 10
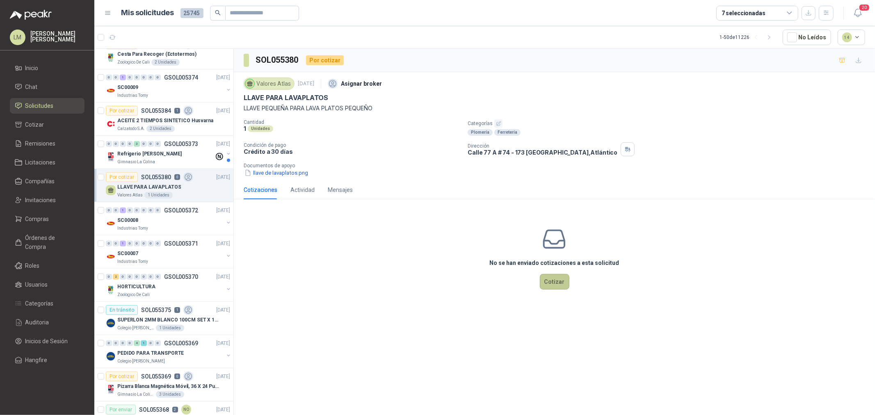
click at [551, 282] on button "Cotizar" at bounding box center [555, 282] width 30 height 16
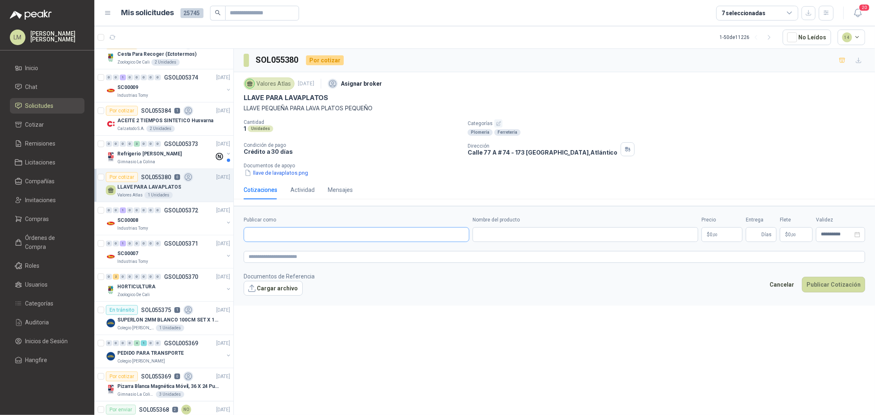
click at [376, 239] on input "Publicar como" at bounding box center [356, 235] width 225 height 14
type input "******"
click at [346, 256] on div "Homecenter NIT : 800242106" at bounding box center [357, 254] width 212 height 9
type input "**********"
click at [506, 231] on input "Nombre del producto" at bounding box center [585, 234] width 226 height 15
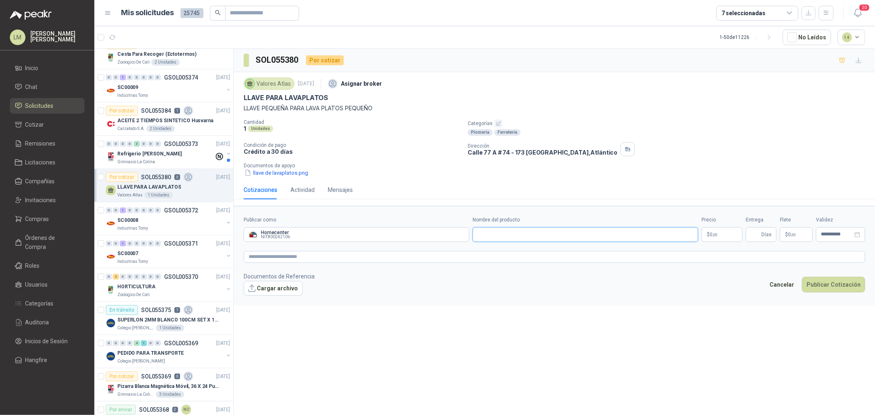
paste input "**********"
type input "**********"
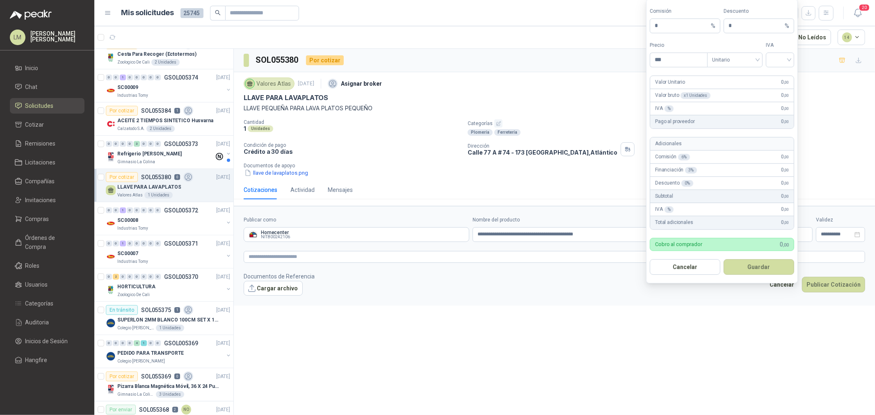
click at [722, 241] on body "LM [PERSON_NAME] Inicio Chat Solicitudes Cotizar Remisiones Licitaciones Compañ…" at bounding box center [437, 207] width 875 height 415
type input "*********"
click at [734, 58] on span "Unitario" at bounding box center [735, 60] width 46 height 12
click at [734, 83] on div "Unitario con IVA" at bounding box center [735, 89] width 52 height 13
click at [772, 55] on input "search" at bounding box center [780, 59] width 18 height 12
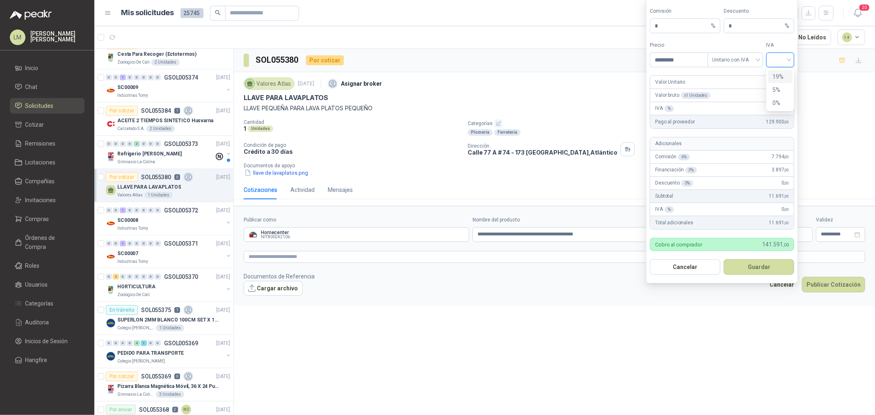
click at [777, 68] on div "19 5 19% 5% 0%" at bounding box center [780, 89] width 28 height 43
click at [776, 76] on div "19%" at bounding box center [780, 76] width 15 height 9
click at [746, 263] on button "Guardar" at bounding box center [758, 267] width 71 height 16
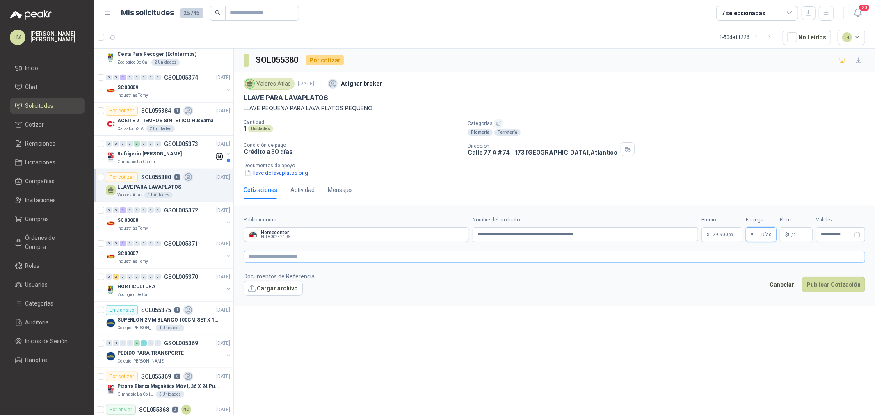
type input "*"
click at [740, 257] on textarea at bounding box center [554, 257] width 621 height 12
click at [833, 297] on button "Publicar Cotización" at bounding box center [833, 295] width 63 height 16
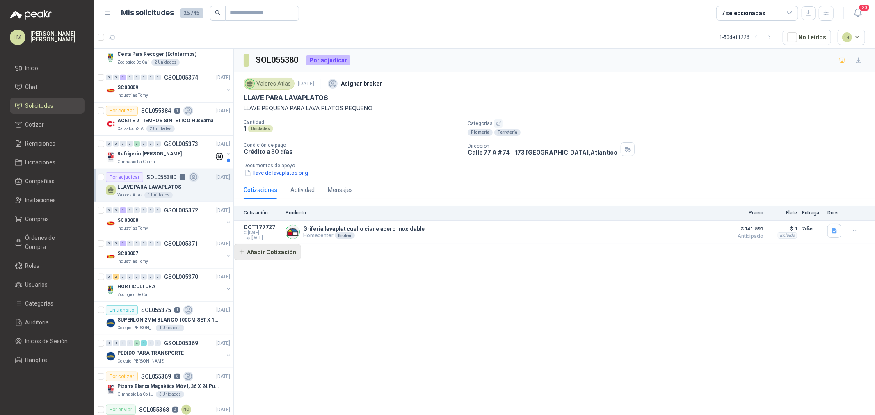
click at [277, 253] on button "Añadir Cotización" at bounding box center [267, 252] width 67 height 16
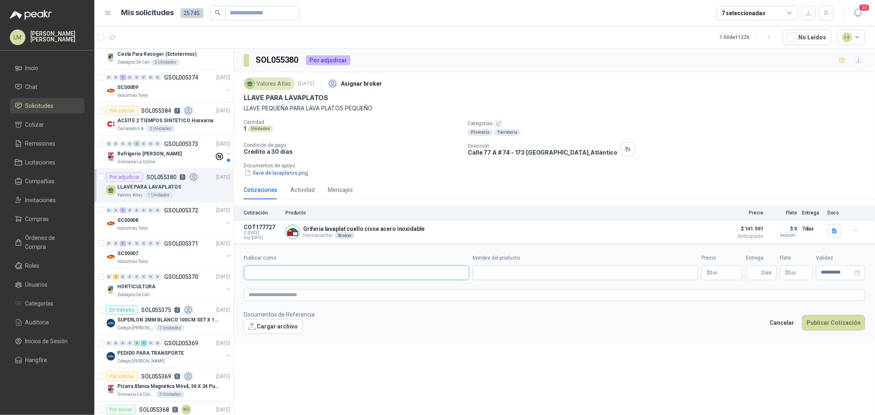
click at [287, 267] on input "Publicar como" at bounding box center [356, 273] width 225 height 14
type input "******"
click at [287, 289] on p "Homecenter" at bounding box center [277, 290] width 29 height 5
type input "**********"
click at [526, 267] on input "Nombre del producto" at bounding box center [585, 272] width 226 height 15
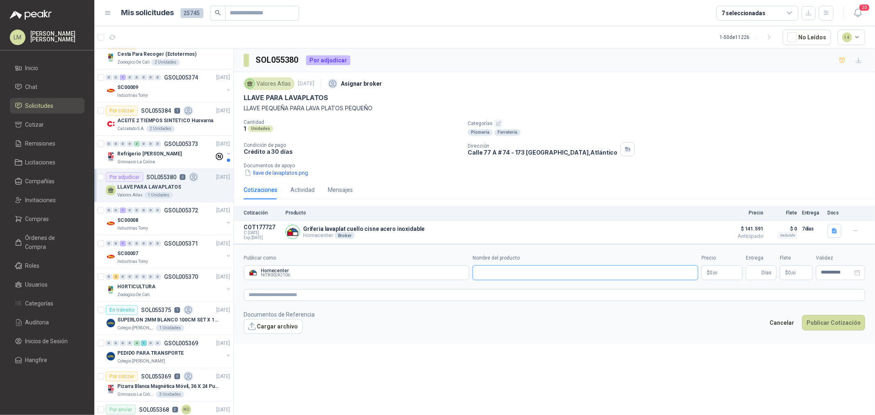
paste input "**********"
type input "**********"
click at [720, 273] on body "LM [PERSON_NAME] Inicio Chat Solicitudes Cotizar Remisiones Licitaciones Compañ…" at bounding box center [437, 207] width 875 height 415
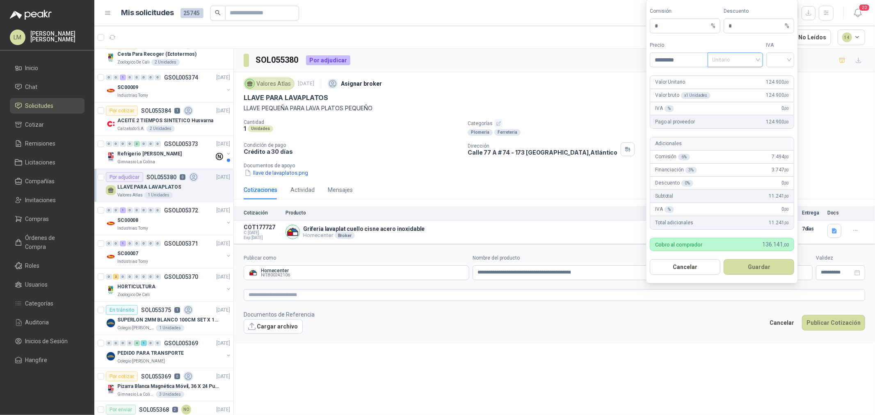
click at [737, 65] on span "Unitario" at bounding box center [735, 60] width 46 height 12
type input "*********"
click at [739, 91] on div "Unitario con IVA" at bounding box center [735, 89] width 42 height 9
click at [772, 54] on input "search" at bounding box center [780, 59] width 18 height 12
click at [773, 73] on div "19%" at bounding box center [780, 76] width 15 height 9
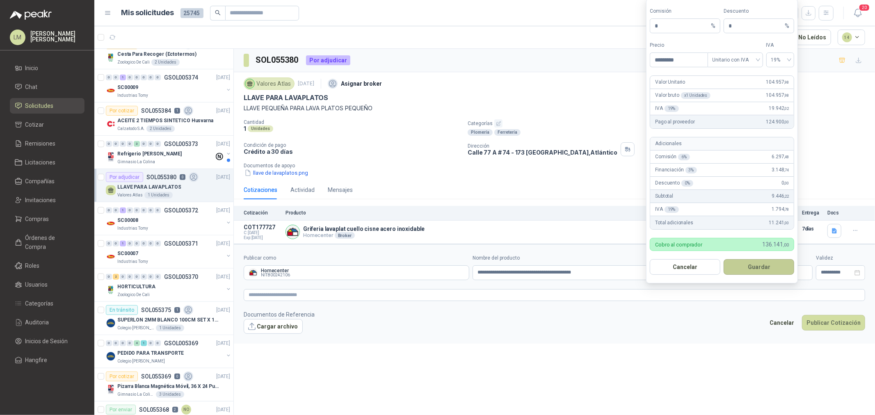
click at [763, 262] on button "Guardar" at bounding box center [758, 267] width 71 height 16
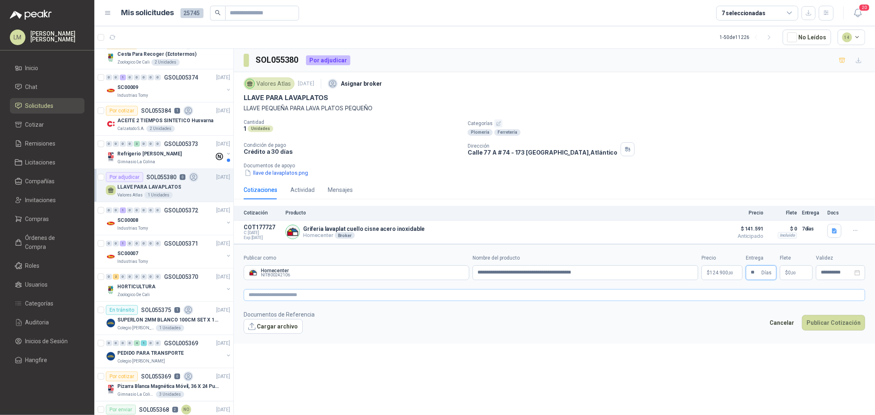
type input "**"
click at [727, 299] on textarea at bounding box center [554, 295] width 621 height 12
click at [838, 346] on form "**********" at bounding box center [554, 299] width 641 height 110
click at [835, 331] on button "Publicar Cotización" at bounding box center [833, 334] width 63 height 16
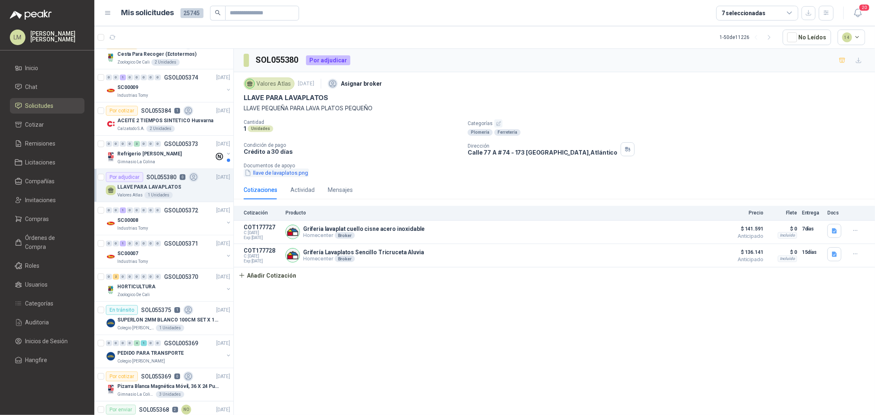
click at [294, 173] on button "llave de lavaplatos.png" at bounding box center [276, 173] width 65 height 9
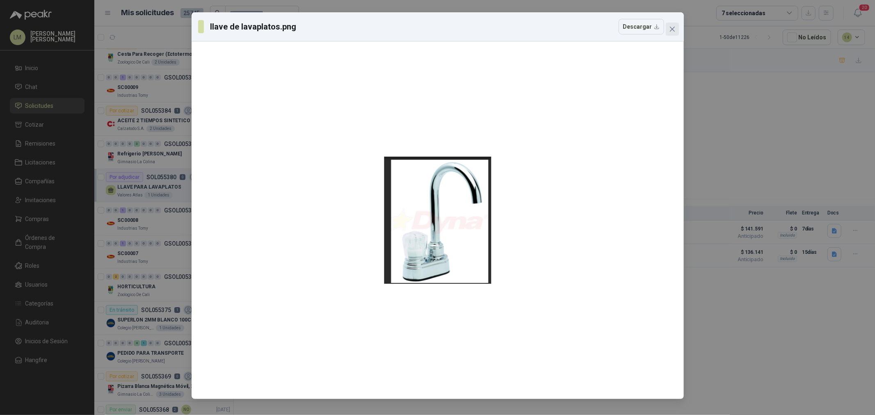
click at [670, 30] on icon "close" at bounding box center [672, 29] width 7 height 7
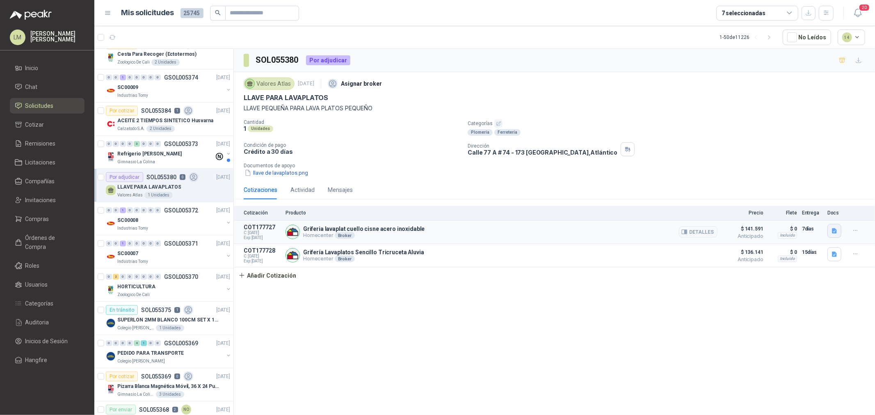
click at [836, 228] on icon "button" at bounding box center [834, 231] width 7 height 7
click at [827, 214] on button "image.png" at bounding box center [818, 213] width 36 height 9
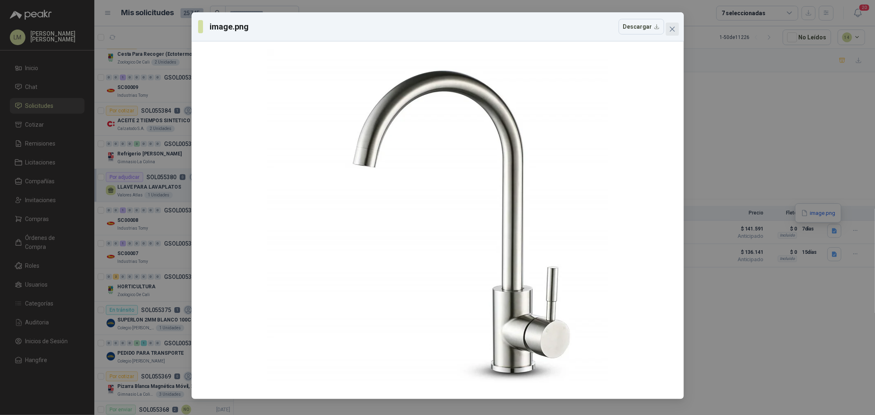
click at [670, 26] on icon "close" at bounding box center [672, 29] width 7 height 7
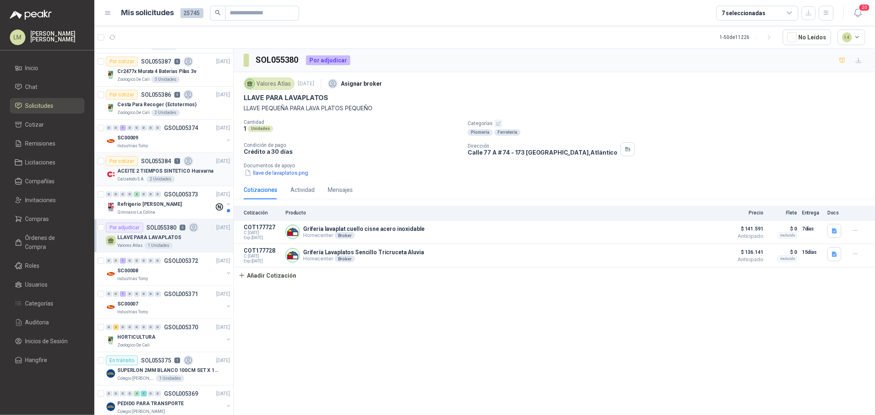
scroll to position [353, 0]
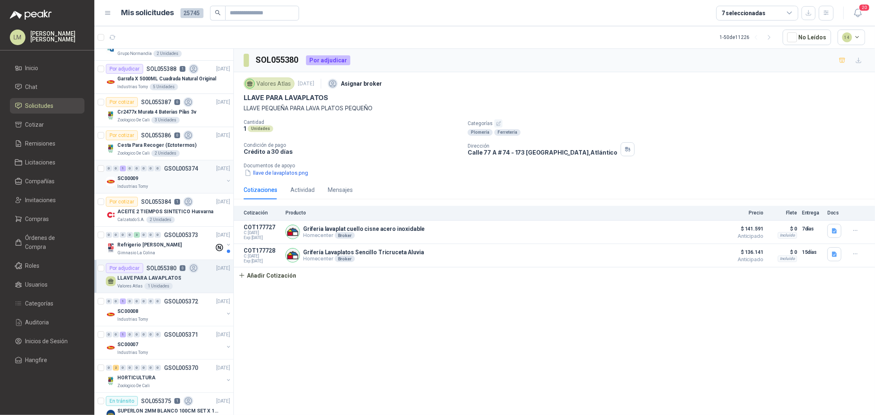
click at [155, 189] on div "Industrias Tomy" at bounding box center [170, 186] width 106 height 7
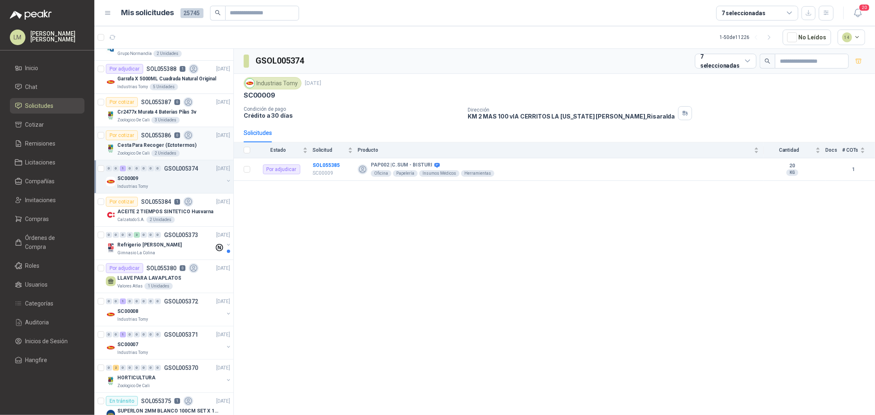
click at [150, 148] on p "Cesta Para Recoger (Ectotermos)" at bounding box center [156, 145] width 79 height 8
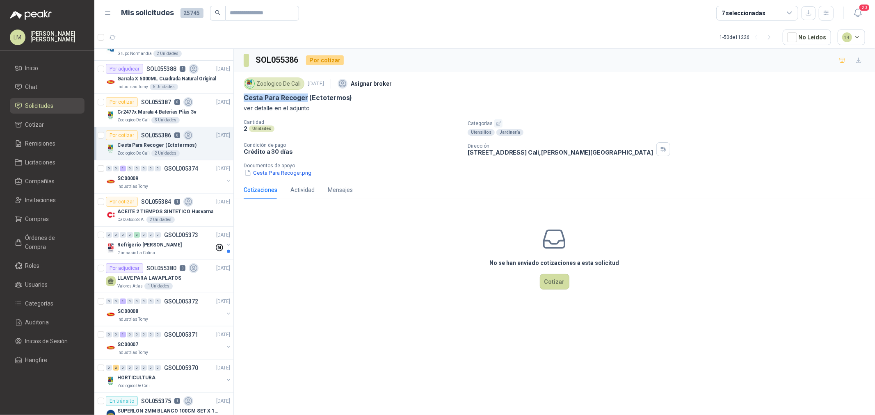
drag, startPoint x: 247, startPoint y: 97, endPoint x: 304, endPoint y: 98, distance: 57.0
click at [304, 98] on p "Cesta Para Recoger (Ectotermos)" at bounding box center [298, 97] width 108 height 9
click at [280, 179] on div "Zoologico De Cali [DATE] Asignar broker Cesta Para Recoger (Ectotermos) ver det…" at bounding box center [554, 126] width 641 height 108
click at [282, 173] on button "Cesta Para Recoger.png" at bounding box center [278, 173] width 68 height 9
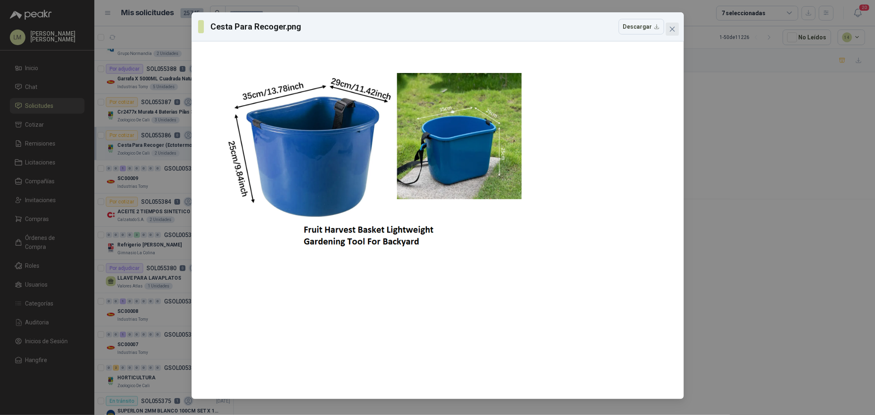
click at [670, 28] on icon "close" at bounding box center [672, 29] width 7 height 7
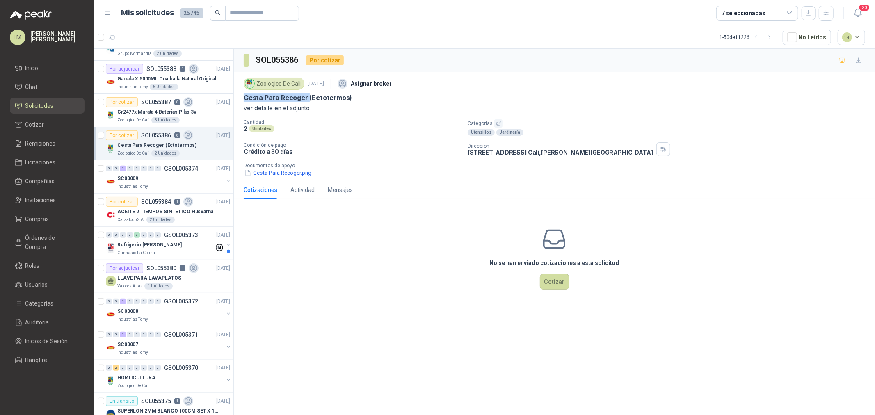
drag, startPoint x: 239, startPoint y: 97, endPoint x: 307, endPoint y: 97, distance: 67.2
click at [307, 97] on div "Zoologico De Cali [DATE] Asignar broker Cesta Para Recoger (Ectotermos) ver det…" at bounding box center [554, 126] width 641 height 108
copy p "Cesta Para Recoger"
click at [374, 132] on div "2 Unidades" at bounding box center [352, 128] width 217 height 7
click at [175, 120] on div "3 Unidades" at bounding box center [165, 120] width 28 height 7
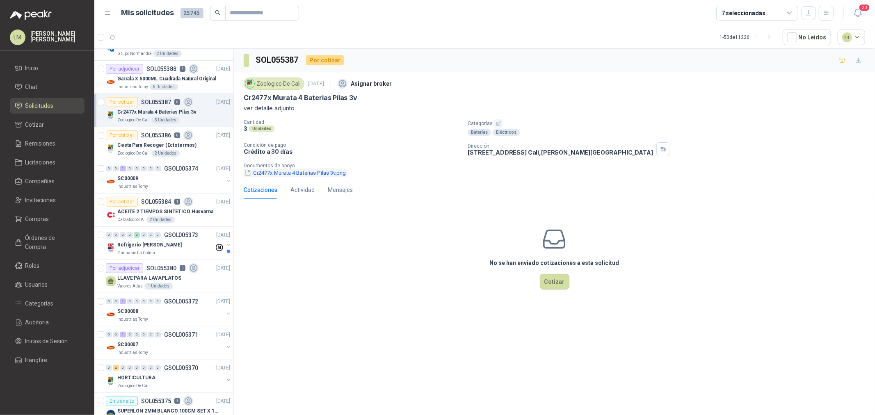
click at [285, 175] on button "Cr2477x Murata 4 Baterias Pilas 3v.png" at bounding box center [295, 173] width 103 height 9
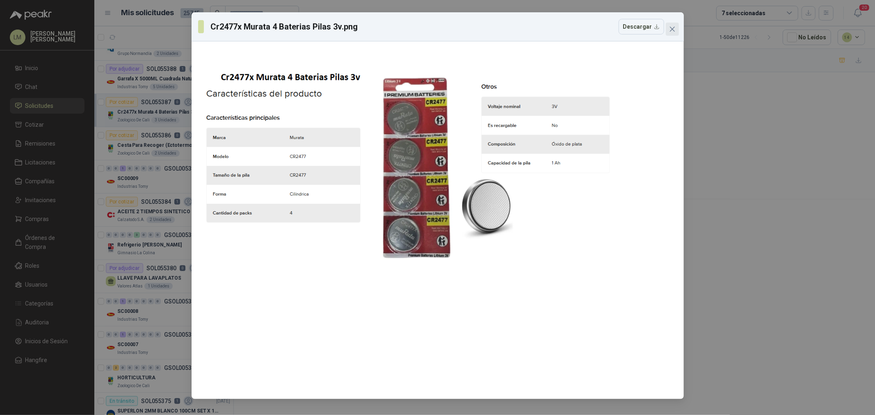
click at [675, 25] on button "Close" at bounding box center [671, 29] width 13 height 13
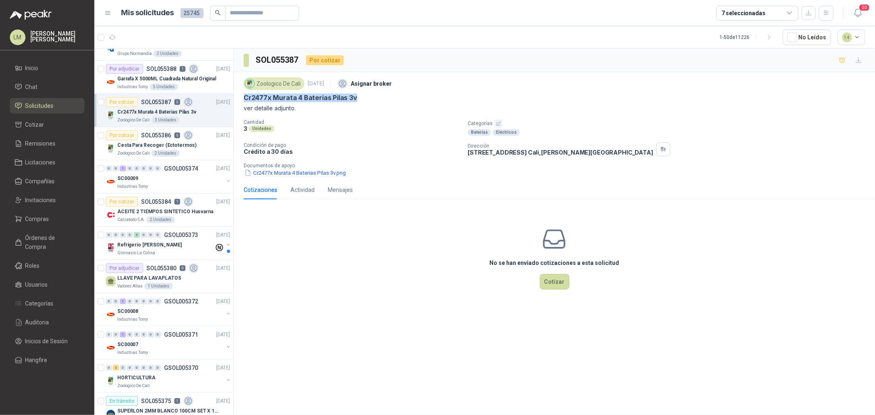
drag, startPoint x: 239, startPoint y: 96, endPoint x: 360, endPoint y: 96, distance: 120.1
click at [360, 96] on div "Zoologico De Cali [DATE] Asignar broker Cr2477x Murata 4 Baterias Pilas 3v ver …" at bounding box center [554, 126] width 641 height 108
copy p "Cr2477x Murata 4 Baterias Pilas 3v"
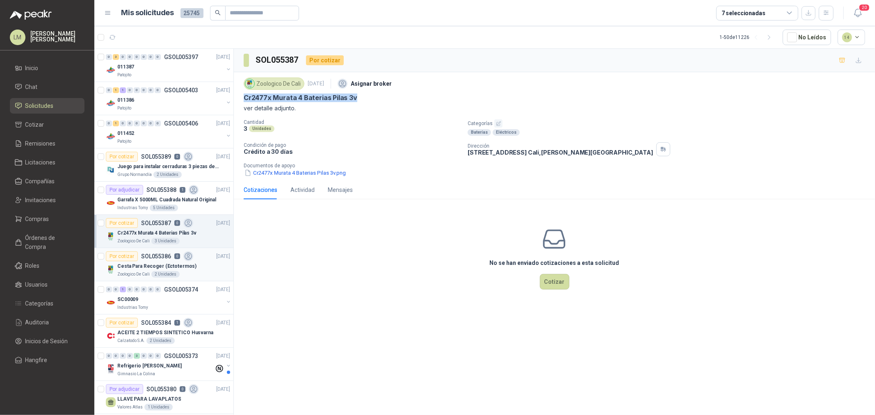
scroll to position [216, 0]
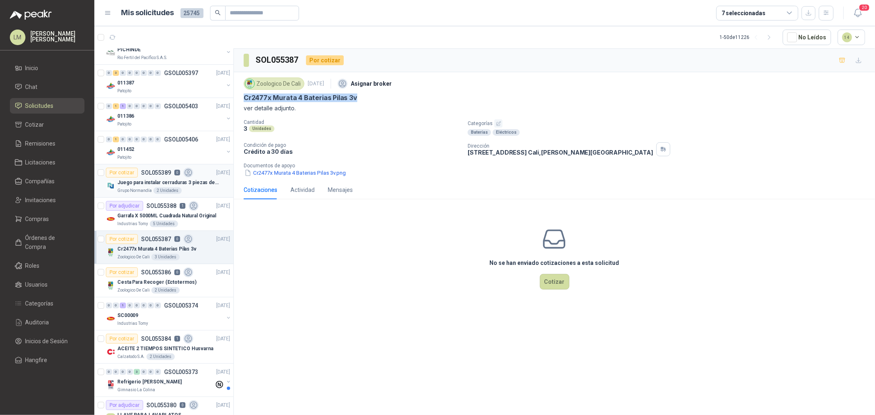
click at [166, 175] on p "SOL055389" at bounding box center [156, 173] width 30 height 6
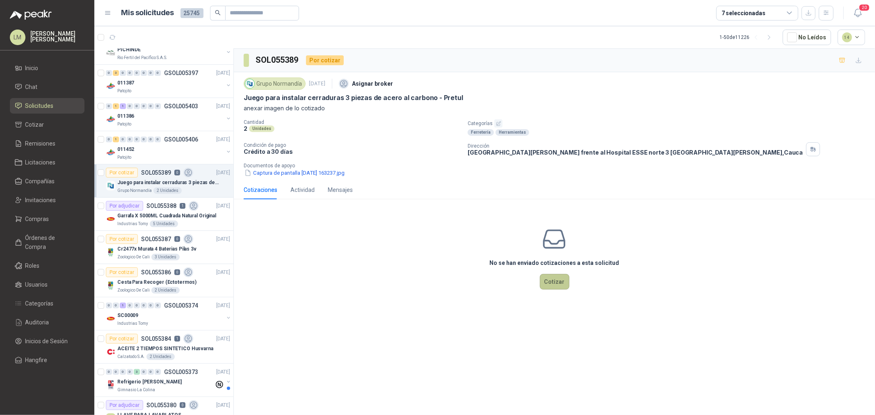
click at [553, 280] on button "Cotizar" at bounding box center [555, 282] width 30 height 16
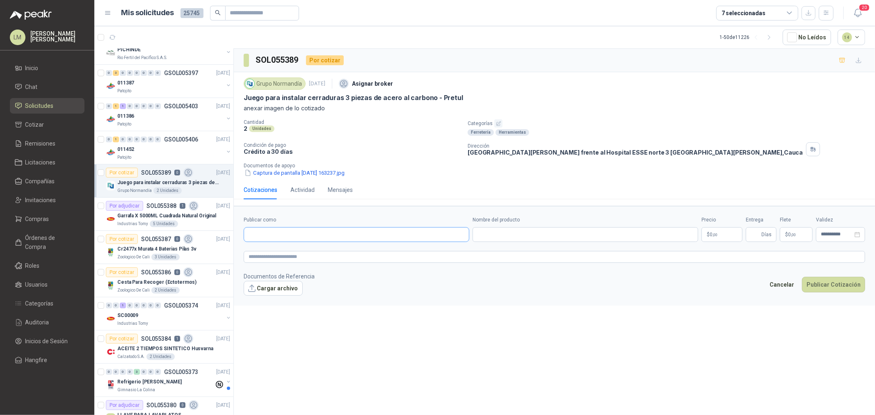
click at [287, 235] on input "Publicar como" at bounding box center [356, 235] width 225 height 14
type input "******"
click at [298, 255] on div "Homecenter NIT : 800242106" at bounding box center [357, 254] width 212 height 9
type input "**********"
click at [549, 226] on div "Nombre del producto" at bounding box center [585, 229] width 226 height 26
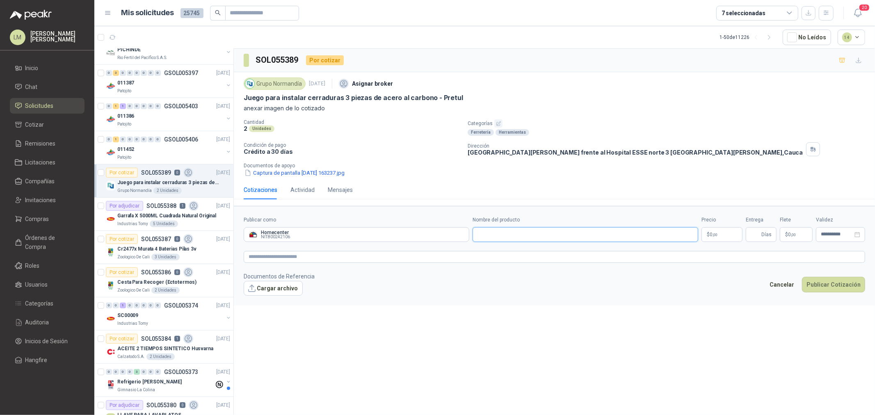
click at [550, 230] on input "Nombre del producto" at bounding box center [585, 234] width 226 height 15
paste input "**********"
type input "**********"
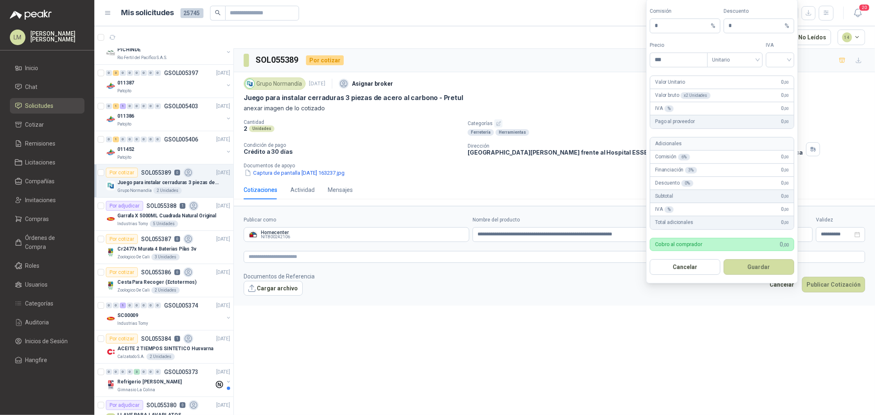
click at [721, 231] on body "LM [PERSON_NAME] Inicio Chat Solicitudes Cotizar Remisiones Licitaciones Compañ…" at bounding box center [437, 207] width 875 height 415
type input "********"
click at [743, 67] on form "Comisión * % Descuento * % Precio ******** Tipo Unitario IVA Valor Unitario 26.…" at bounding box center [722, 141] width 152 height 285
click at [741, 59] on span "Unitario" at bounding box center [735, 60] width 46 height 12
click at [733, 84] on div "Unitario con IVA" at bounding box center [735, 89] width 52 height 13
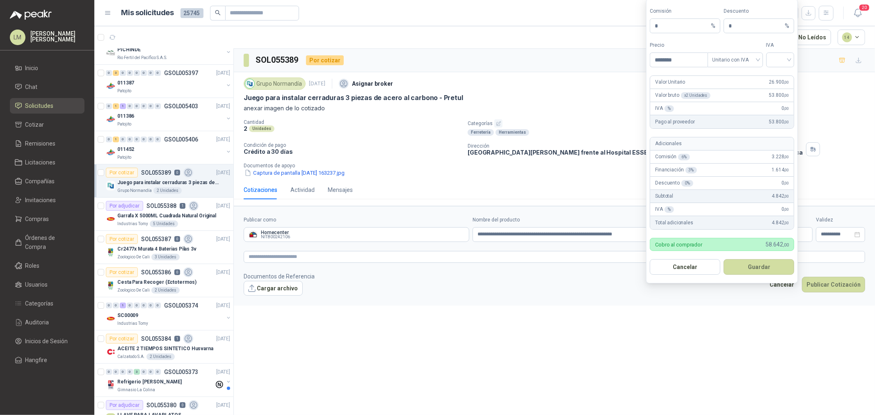
click at [777, 67] on form "Comisión * % Descuento * % Precio ******** Tipo Unitario con IVA IVA Valor Unit…" at bounding box center [722, 141] width 152 height 285
click at [784, 56] on input "search" at bounding box center [780, 59] width 18 height 12
click at [779, 74] on div "19%" at bounding box center [780, 76] width 15 height 9
click at [757, 267] on button "Guardar" at bounding box center [758, 267] width 71 height 16
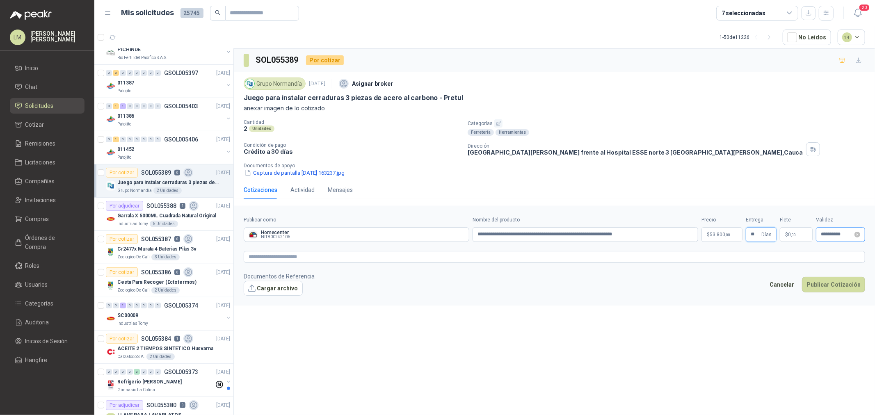
type input "**"
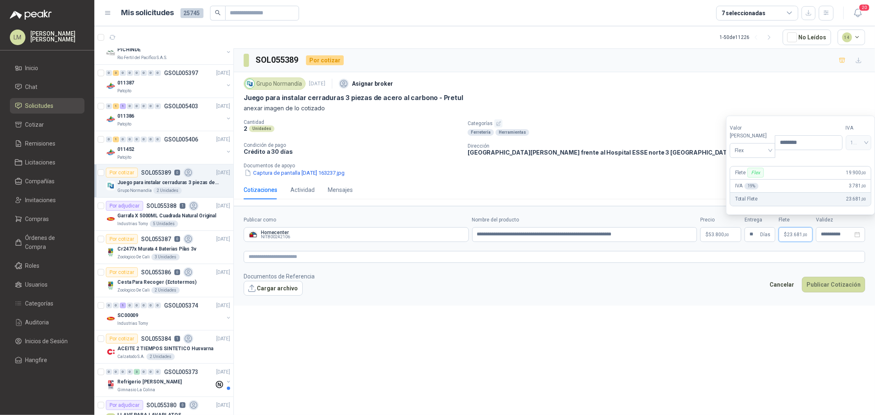
type input "********"
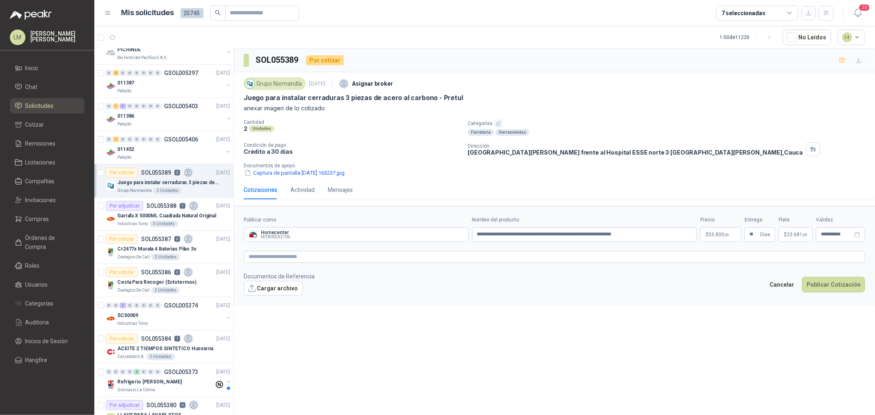
click at [701, 248] on form "**********" at bounding box center [554, 256] width 641 height 100
click at [688, 259] on textarea at bounding box center [554, 257] width 621 height 12
click at [834, 287] on button "Publicar Cotización" at bounding box center [833, 295] width 63 height 16
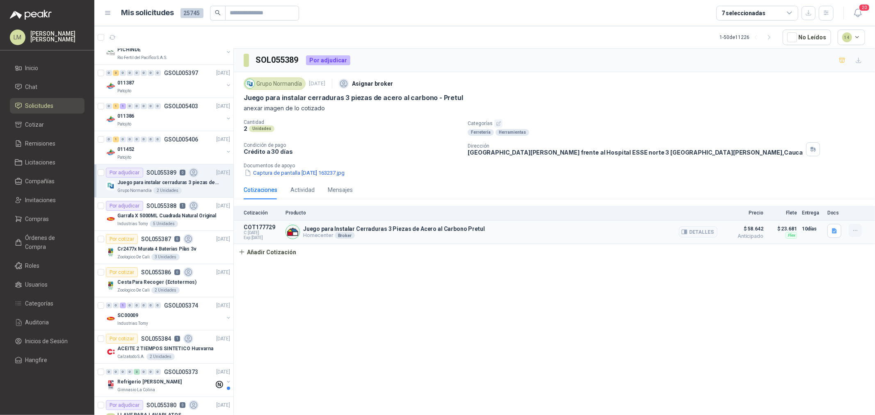
click at [857, 232] on icon "button" at bounding box center [855, 230] width 7 height 7
click at [817, 194] on button "Editar" at bounding box center [839, 197] width 66 height 13
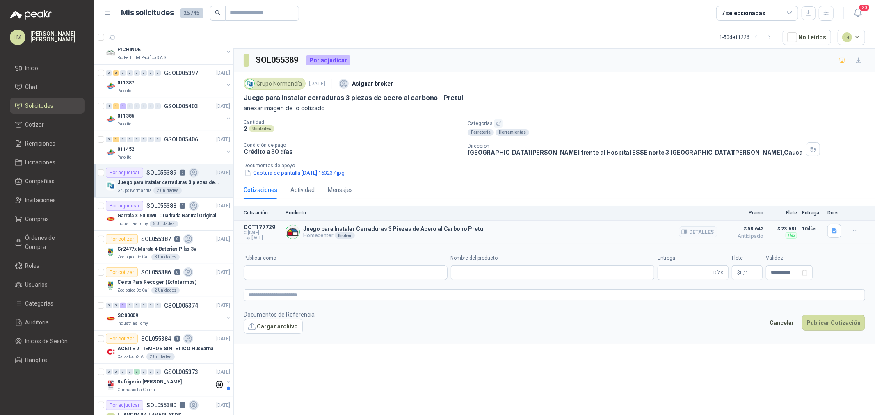
type input "**********"
type input "**"
type input "**********"
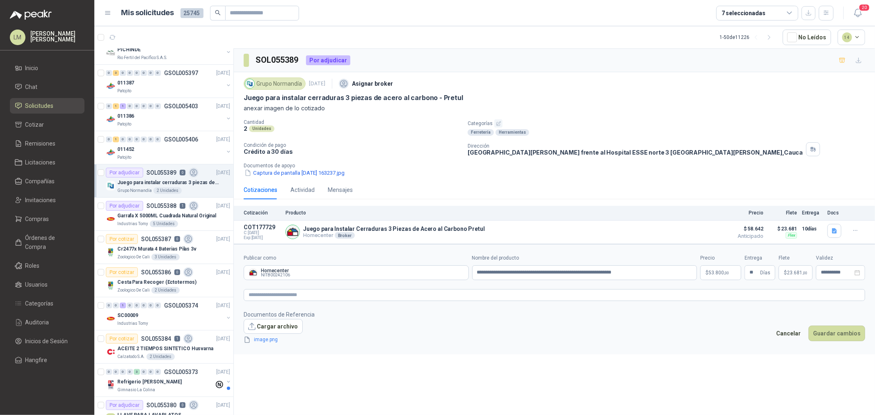
click at [787, 273] on span "23.681 ,00" at bounding box center [796, 272] width 21 height 5
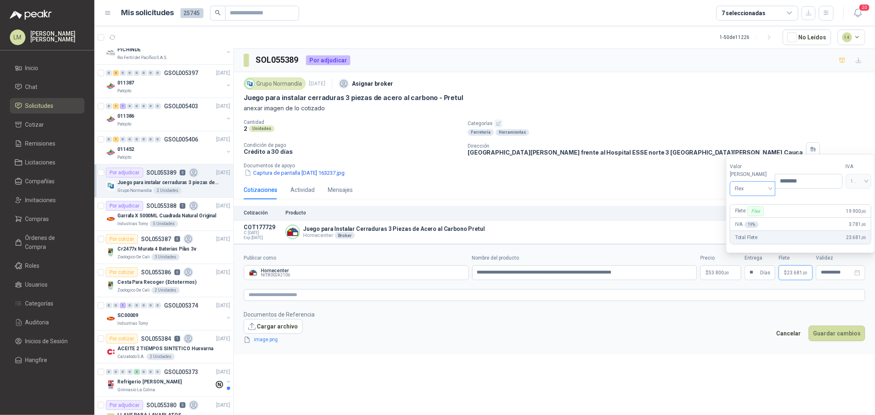
drag, startPoint x: 806, startPoint y: 188, endPoint x: 752, endPoint y: 187, distance: 54.1
click at [752, 186] on div "Valor [PERSON_NAME] Flex Precio ********" at bounding box center [785, 180] width 113 height 34
type input "********"
click at [828, 330] on button "Guardar cambios" at bounding box center [836, 334] width 57 height 16
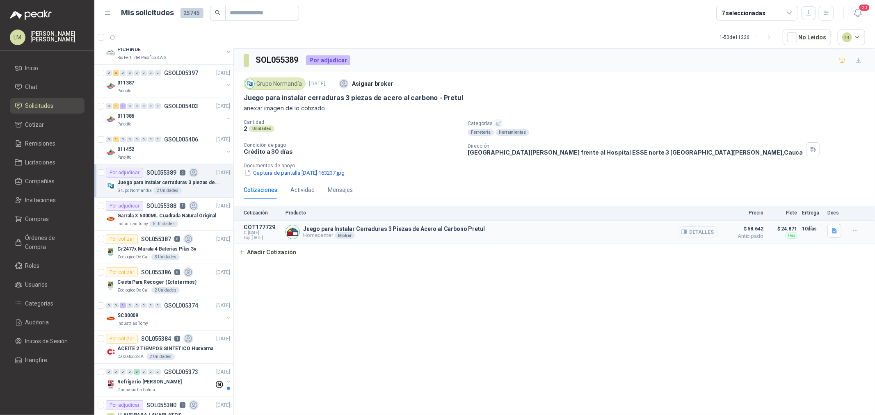
click at [691, 235] on button "Detalles" at bounding box center [698, 231] width 39 height 11
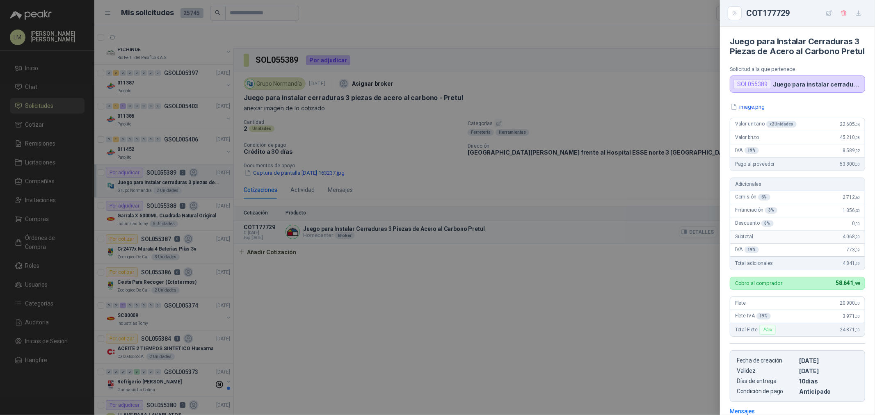
scroll to position [129, 0]
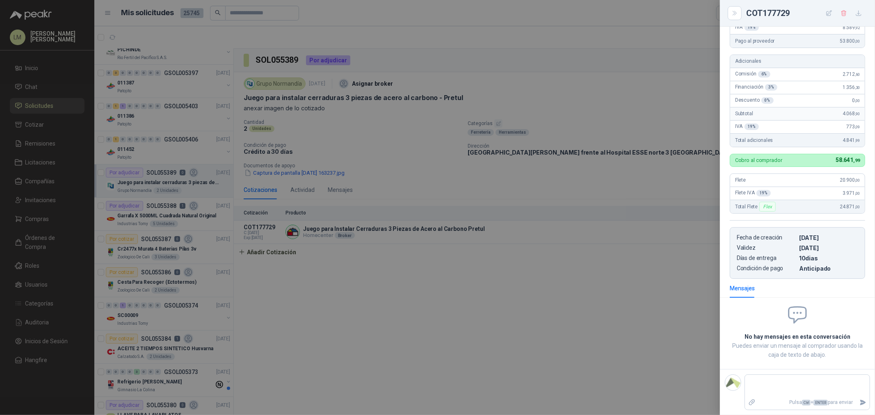
click at [611, 244] on div at bounding box center [437, 207] width 875 height 415
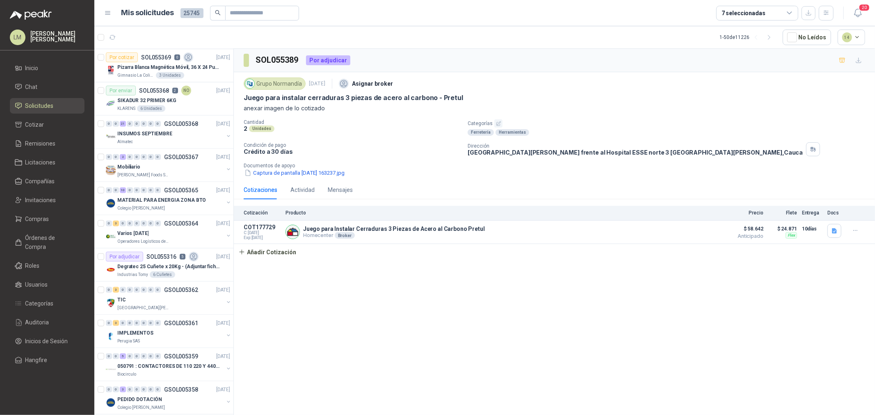
scroll to position [809, 0]
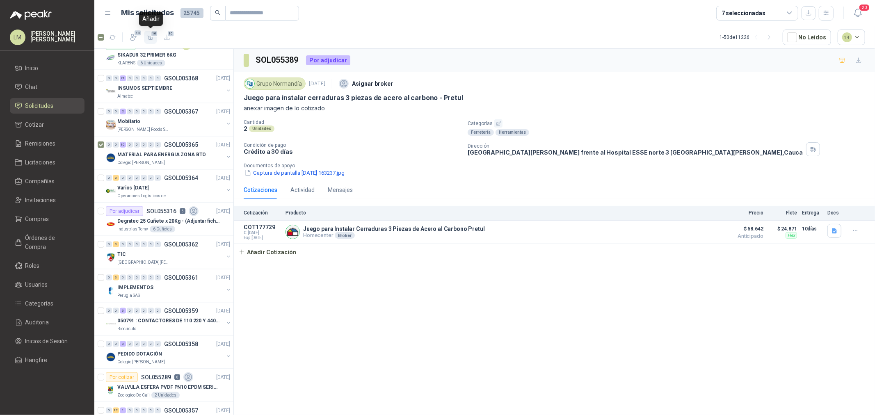
click at [146, 38] on button "10" at bounding box center [150, 37] width 13 height 13
click at [50, 124] on li "Cotizar 10" at bounding box center [47, 124] width 65 height 9
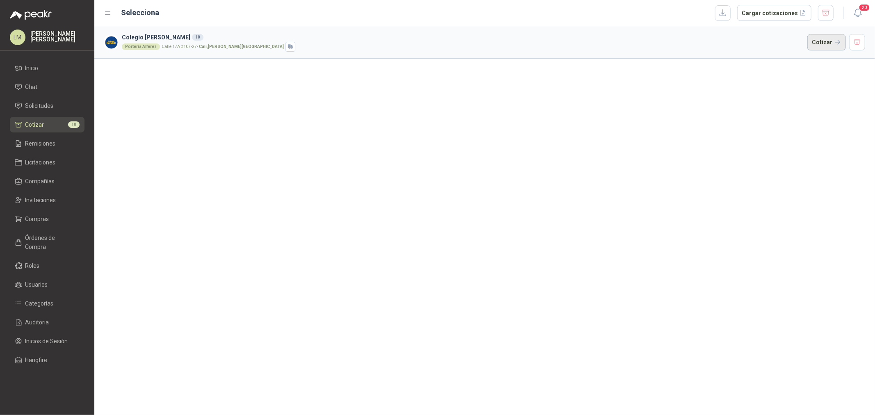
click at [826, 39] on button "Cotizar" at bounding box center [826, 42] width 39 height 16
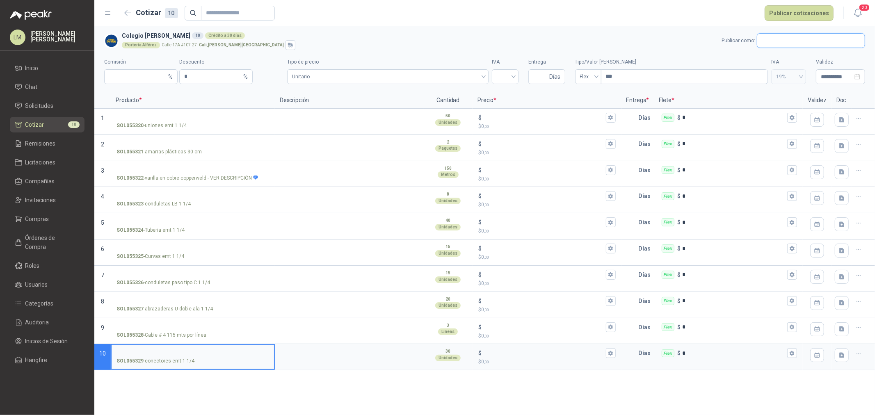
click at [774, 39] on input "text" at bounding box center [810, 41] width 107 height 14
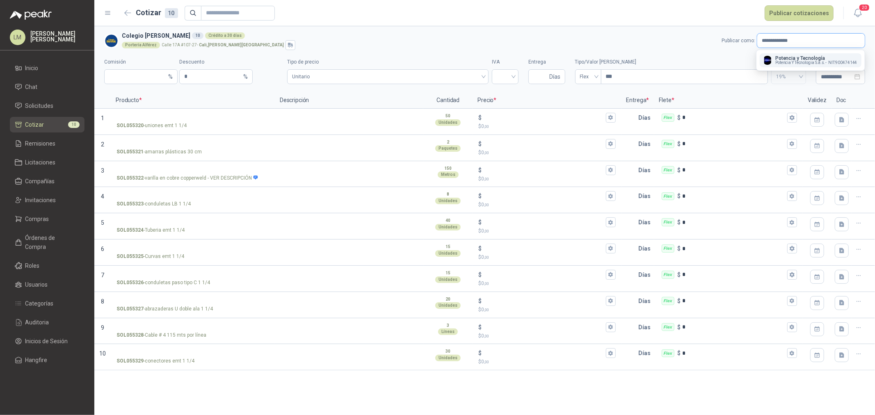
type input "**********"
click at [788, 59] on p "Potencia y Tecnología" at bounding box center [816, 58] width 82 height 5
type input "*"
type input "**********"
click at [145, 116] on input "SOL055320 - uniones emt 1 1/4" at bounding box center [192, 118] width 153 height 6
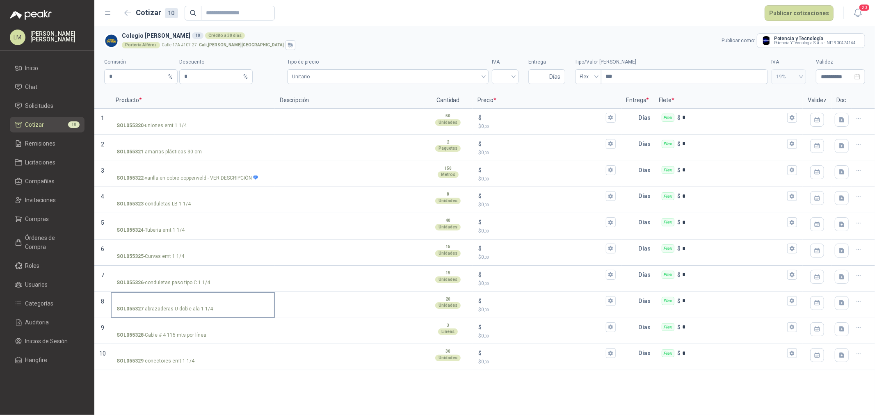
click at [152, 298] on input "SOL055327 - abrazaderas U doble ala 1 1/4" at bounding box center [192, 301] width 153 height 6
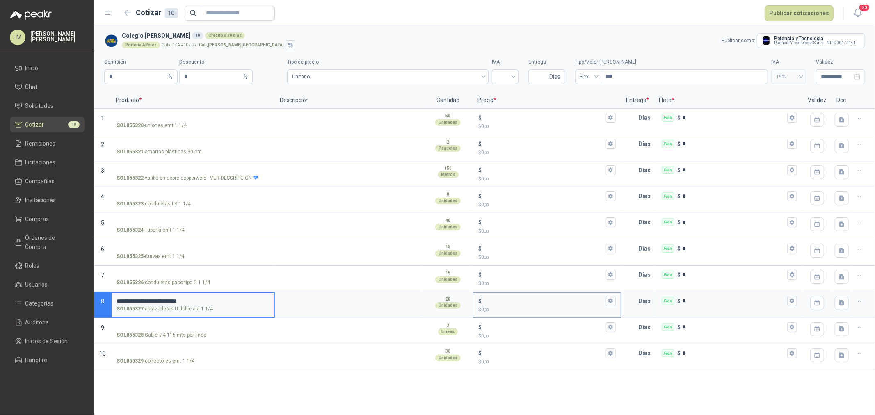
click at [491, 301] on input "$ $ 0 ,00" at bounding box center [543, 301] width 121 height 6
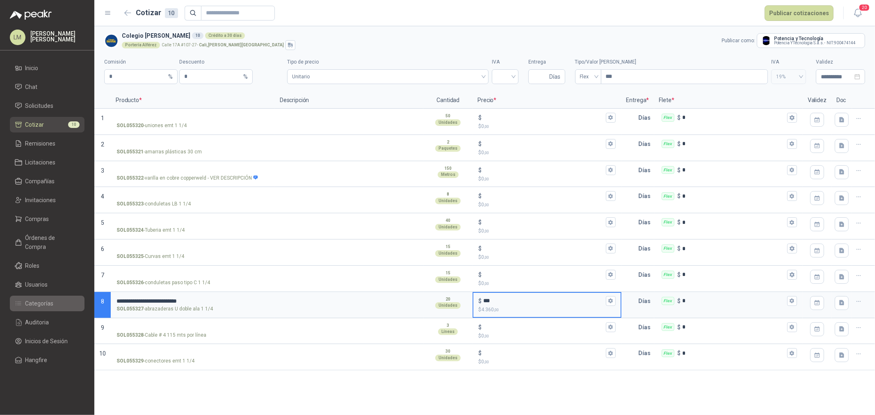
type input "***"
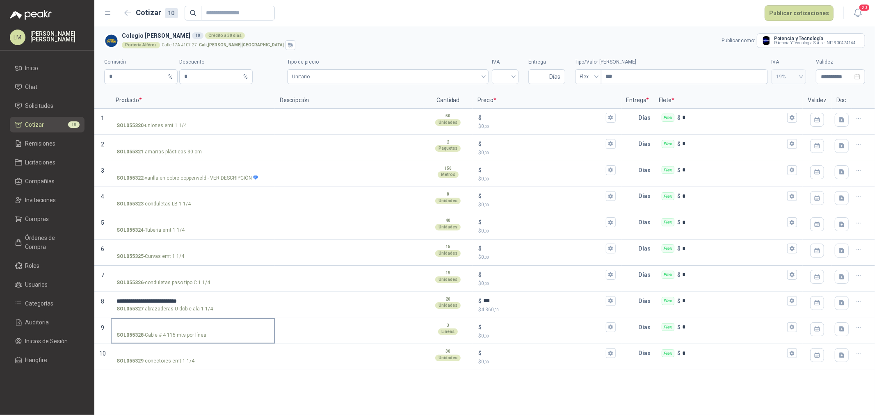
click at [166, 324] on input "SOL055328 - Cable # 4 115 mts por línea" at bounding box center [192, 327] width 153 height 6
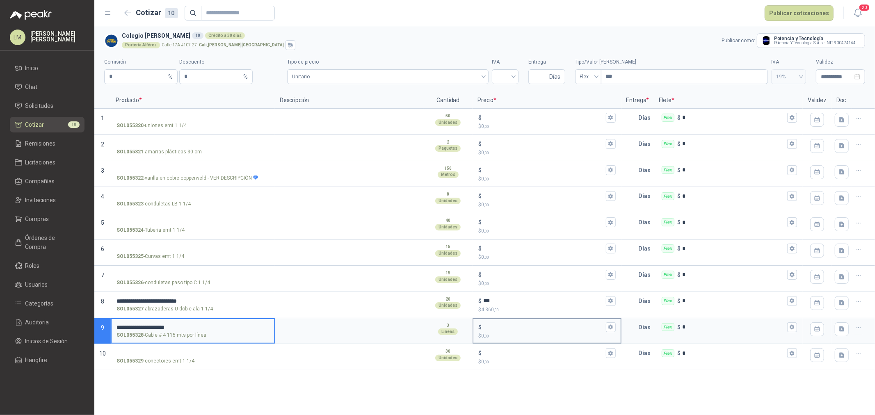
click at [495, 330] on input "$ $ 0 ,00" at bounding box center [543, 327] width 121 height 6
click at [379, 77] on span "Unitario" at bounding box center [387, 77] width 191 height 12
type input "*********"
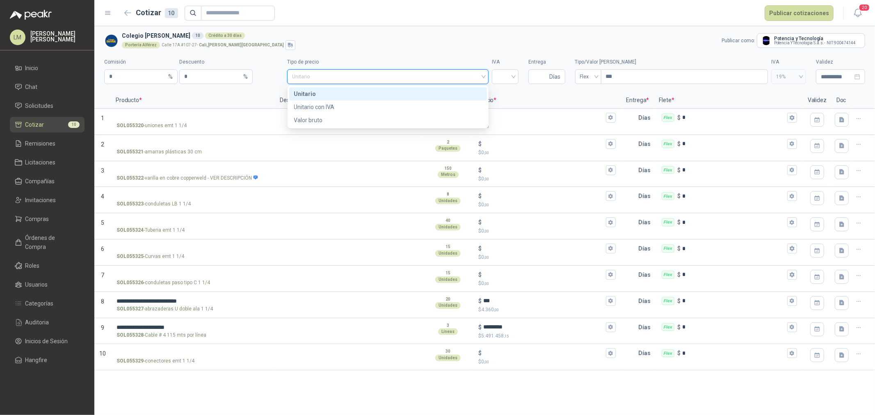
click at [379, 77] on span "Unitario" at bounding box center [387, 77] width 191 height 12
click at [499, 75] on input "search" at bounding box center [505, 76] width 17 height 12
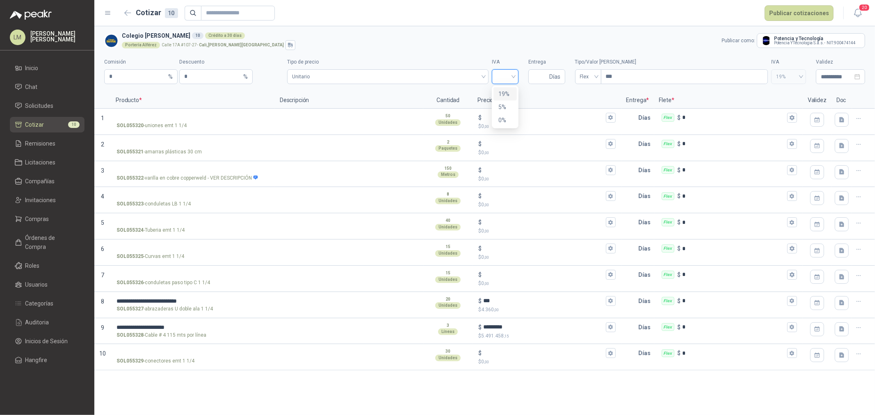
click at [505, 92] on div "19%" at bounding box center [505, 93] width 14 height 9
click at [540, 77] on input "Entrega" at bounding box center [540, 77] width 14 height 14
type input "*"
click at [160, 269] on label "SOL055326 - conduletas paso tipo C 1 1/4" at bounding box center [193, 278] width 162 height 23
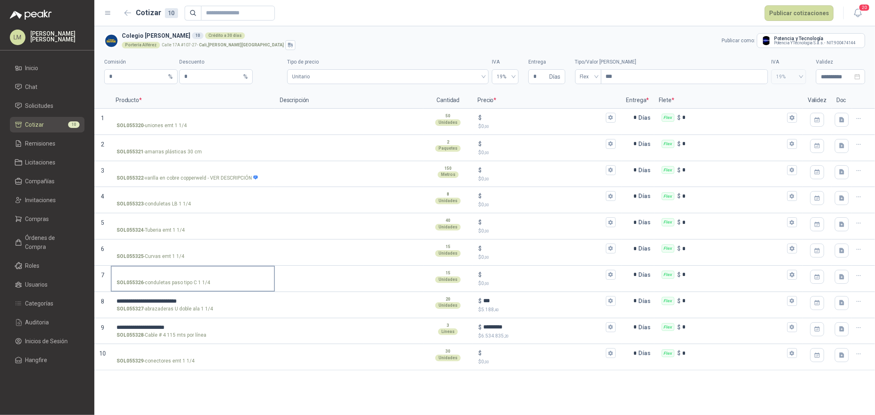
click at [160, 272] on input "SOL055326 - conduletas paso tipo C 1 1/4" at bounding box center [192, 275] width 153 height 6
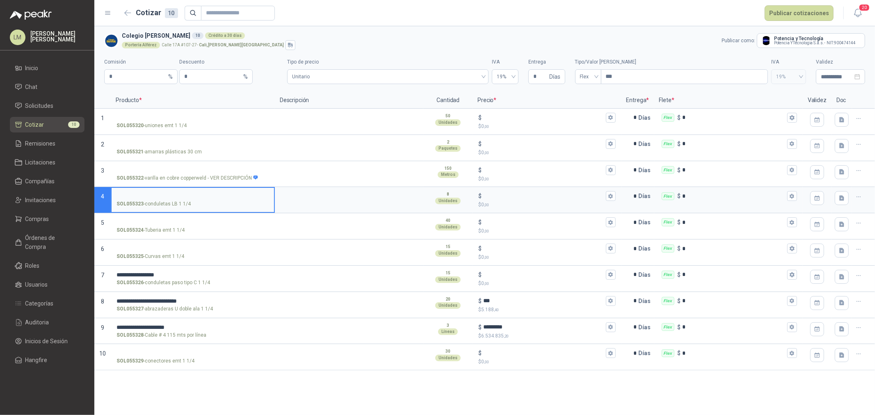
click at [162, 195] on input "SOL055323 - conduletas LB 1 1/4" at bounding box center [192, 196] width 153 height 6
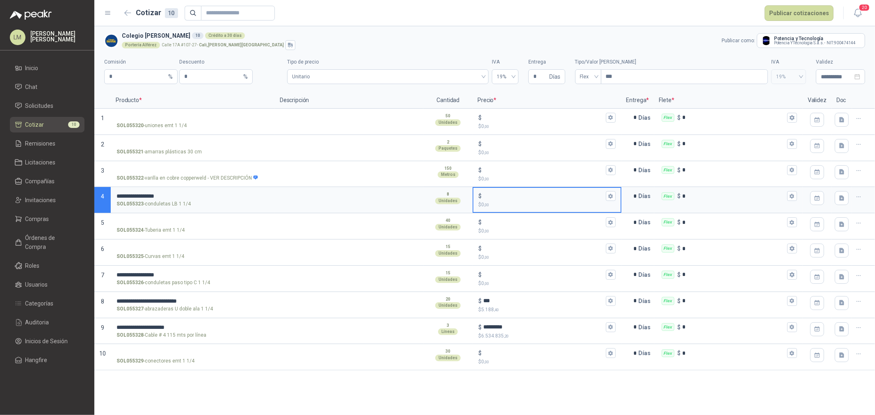
click at [503, 197] on input "$ $ 0 ,00" at bounding box center [543, 196] width 121 height 6
type input "******"
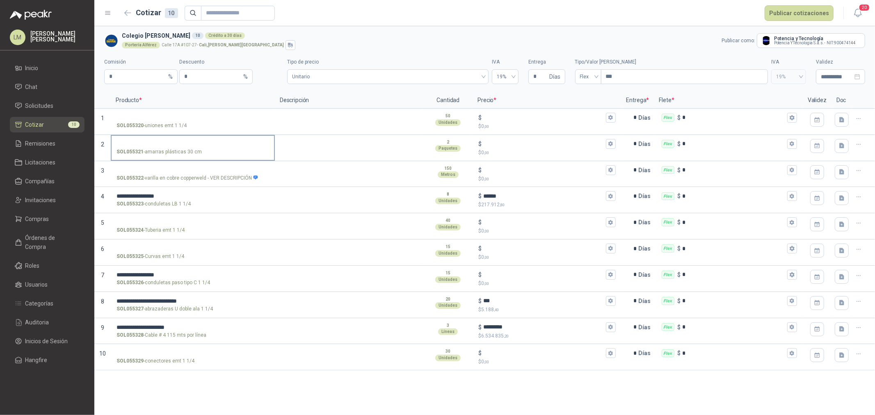
click at [164, 144] on input "SOL055321 - amarras plásticas 30 cm" at bounding box center [192, 144] width 153 height 6
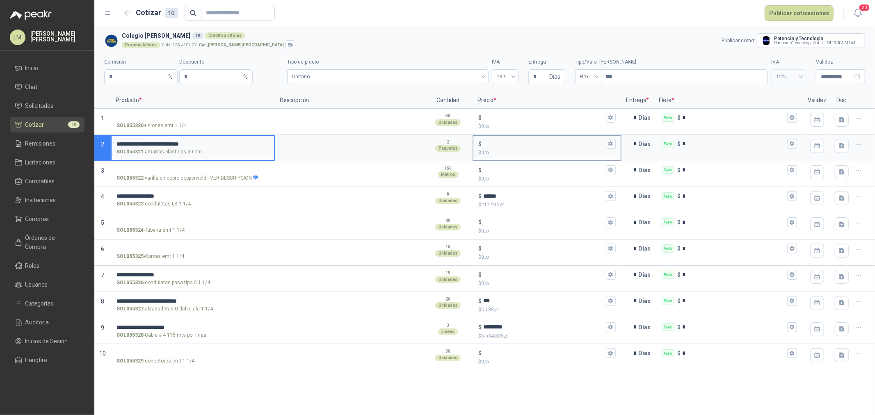
click at [495, 141] on input "$ $ 0 ,00" at bounding box center [543, 144] width 121 height 6
type input "******"
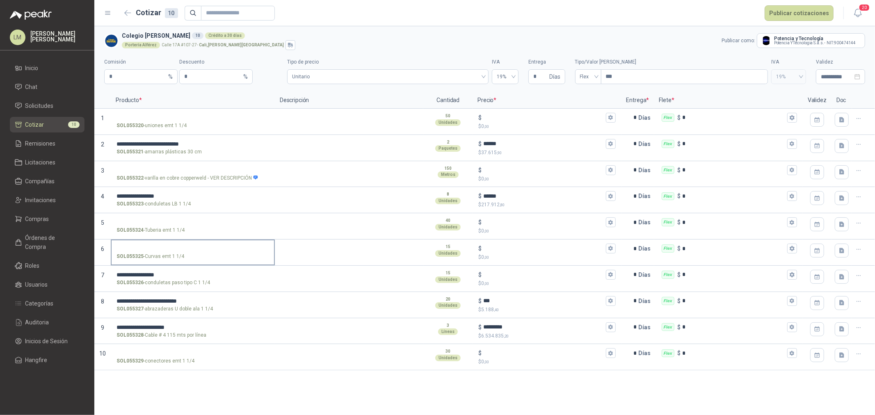
click at [153, 248] on input "SOL055325 - Curvas emt 1 1/4" at bounding box center [192, 249] width 153 height 6
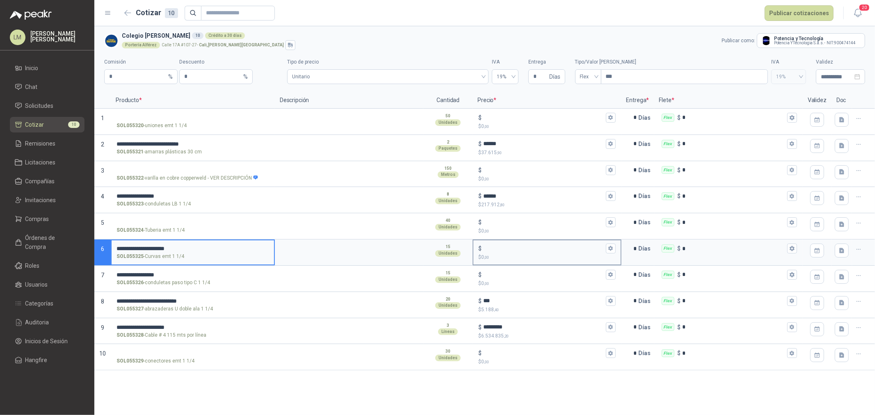
click at [497, 246] on input "$ $ 0 ,00" at bounding box center [543, 249] width 121 height 6
type input "*****"
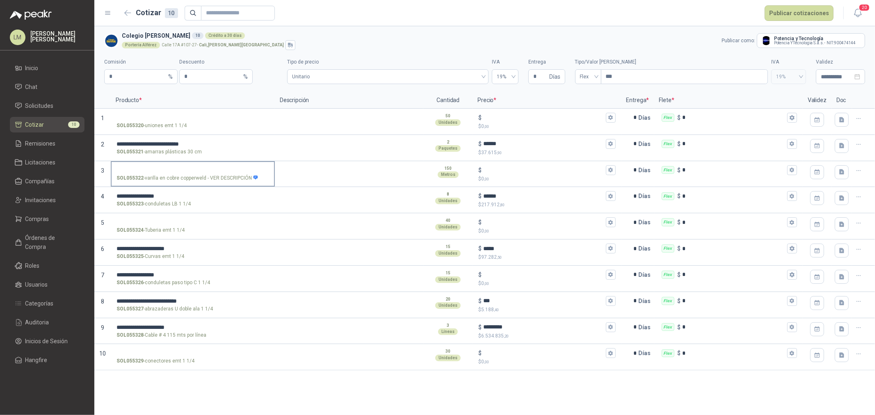
drag, startPoint x: 150, startPoint y: 175, endPoint x: 150, endPoint y: 171, distance: 4.9
click at [150, 175] on p "SOL055322 - varilla en cobre copperweld - VER DESCRIPCIÓN" at bounding box center [187, 178] width 142 height 8
click at [150, 173] on input "SOL055322 - varilla en cobre copperweld - VER DESCRIPCIÓN" at bounding box center [192, 170] width 153 height 6
click at [152, 167] on input "SOL055322 - varilla en cobre copperweld - VER DESCRIPCIÓN" at bounding box center [192, 170] width 153 height 6
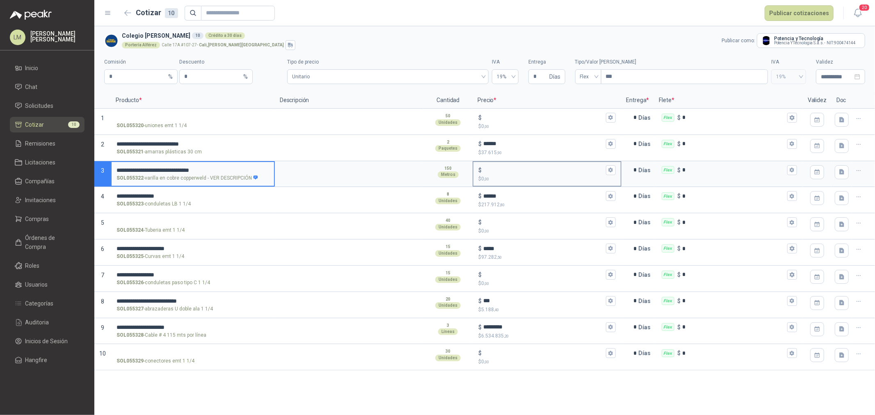
click at [494, 171] on input "$ $ 0 ,00" at bounding box center [543, 170] width 121 height 6
type input "*******"
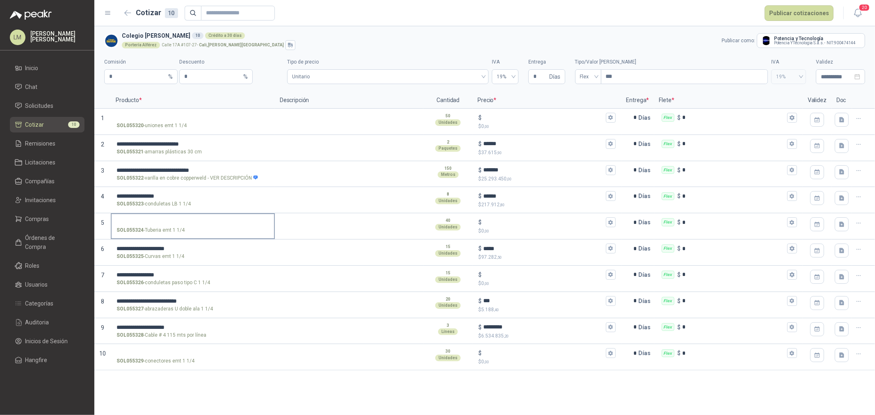
click at [160, 222] on input "SOL055324 - Tuberia emt 1 1/4" at bounding box center [192, 222] width 153 height 6
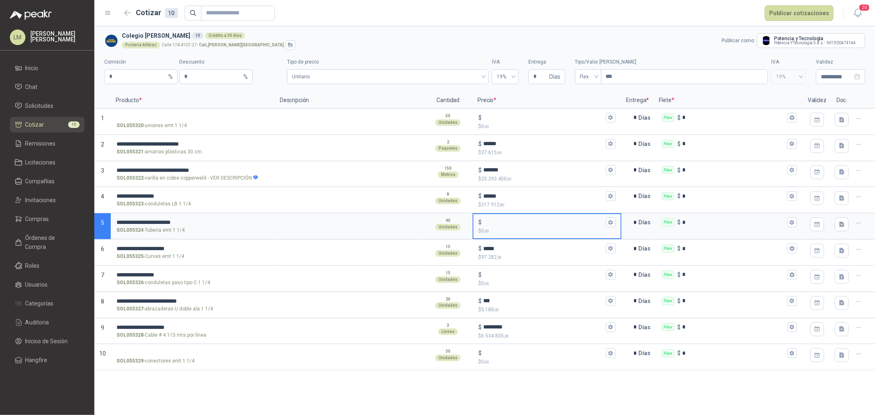
click at [503, 222] on input "$ $ 0 ,00" at bounding box center [543, 222] width 121 height 6
type input "******"
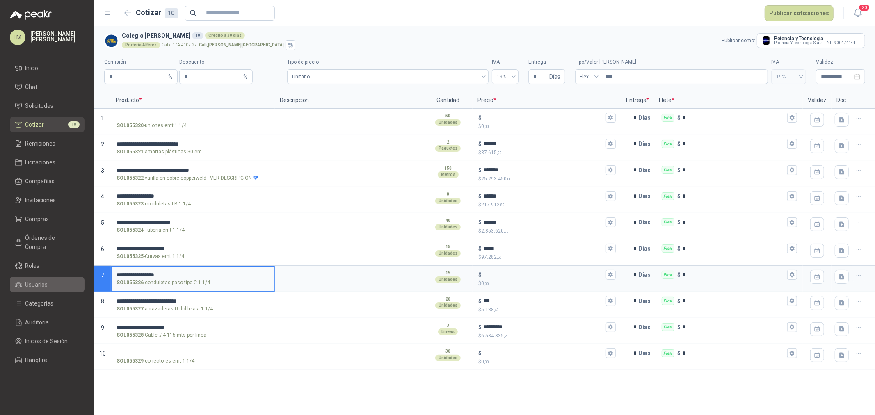
drag, startPoint x: 173, startPoint y: 273, endPoint x: 71, endPoint y: 267, distance: 103.1
click at [71, 267] on div "**********" at bounding box center [437, 207] width 875 height 415
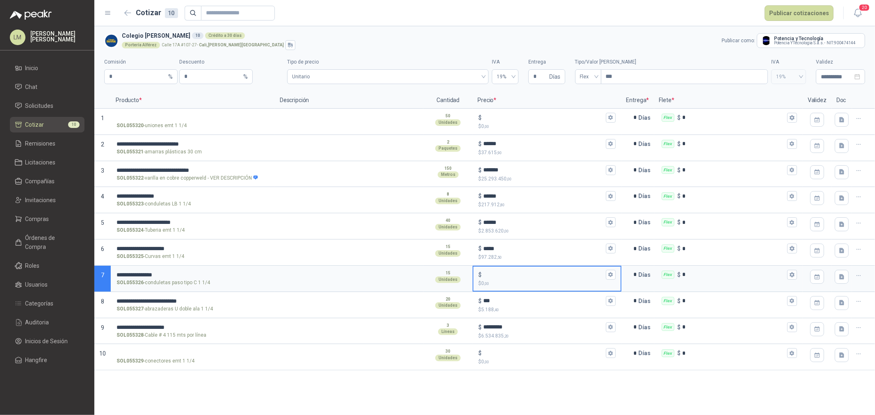
click at [497, 273] on input "$ $ 0 ,00" at bounding box center [543, 274] width 121 height 6
type input "******"
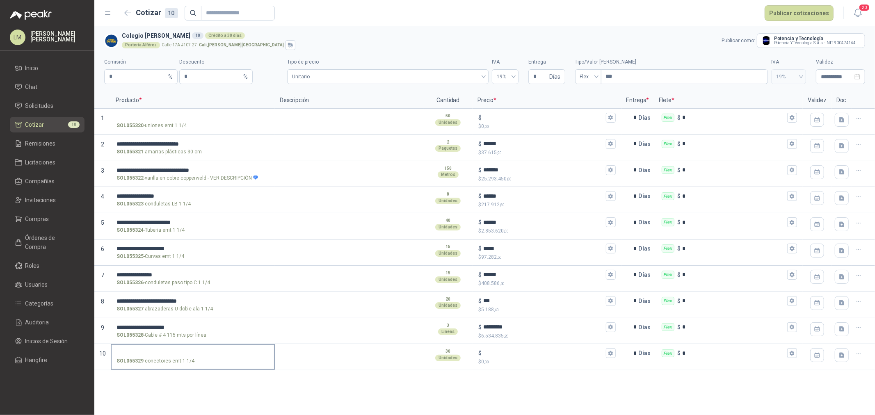
click at [137, 353] on input "SOL055329 - conectores emt 1 1/4" at bounding box center [192, 353] width 153 height 6
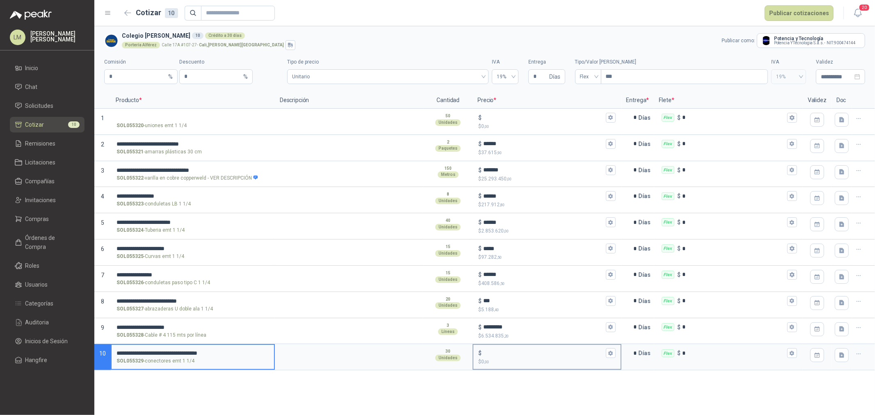
click at [506, 355] on input "$ $ 0 ,00" at bounding box center [543, 353] width 121 height 6
type input "*****"
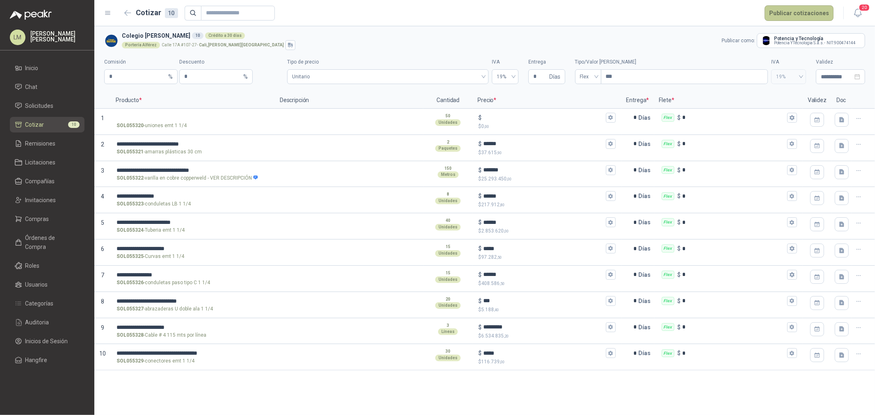
click at [786, 17] on button "Publicar cotizaciones" at bounding box center [798, 13] width 69 height 16
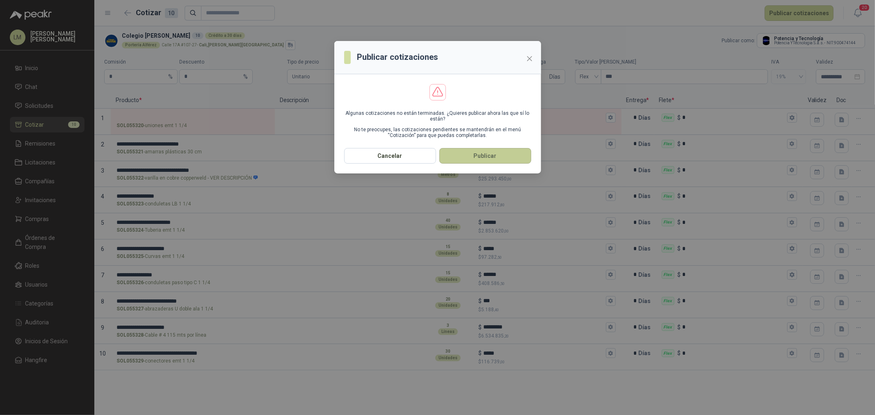
click at [468, 153] on button "Publicar" at bounding box center [485, 156] width 92 height 16
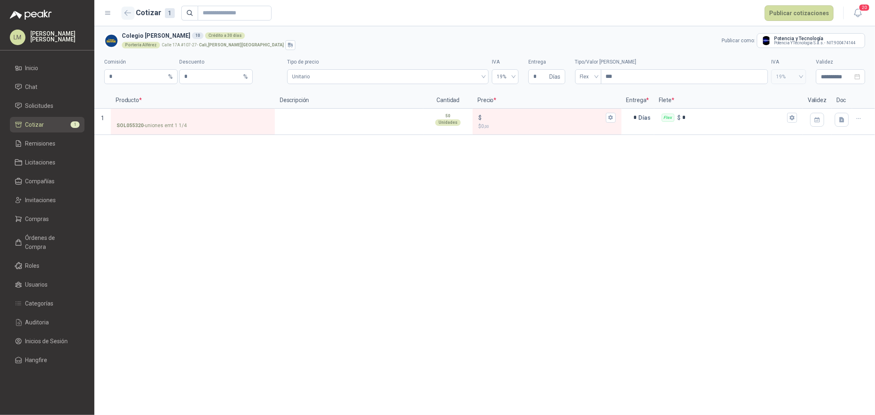
click at [126, 8] on button "button" at bounding box center [127, 13] width 13 height 13
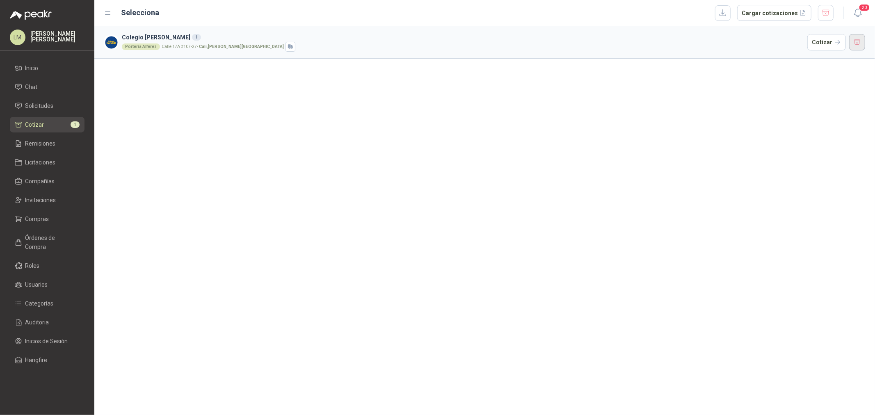
click at [855, 39] on button "button" at bounding box center [857, 42] width 16 height 16
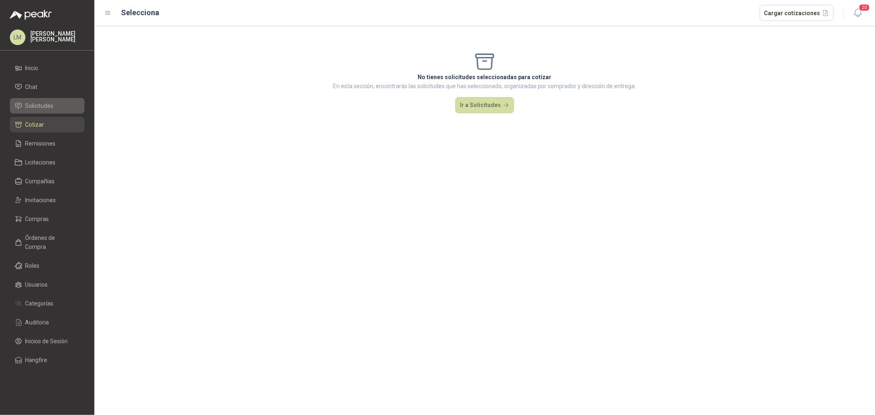
click at [45, 107] on span "Solicitudes" at bounding box center [39, 105] width 28 height 9
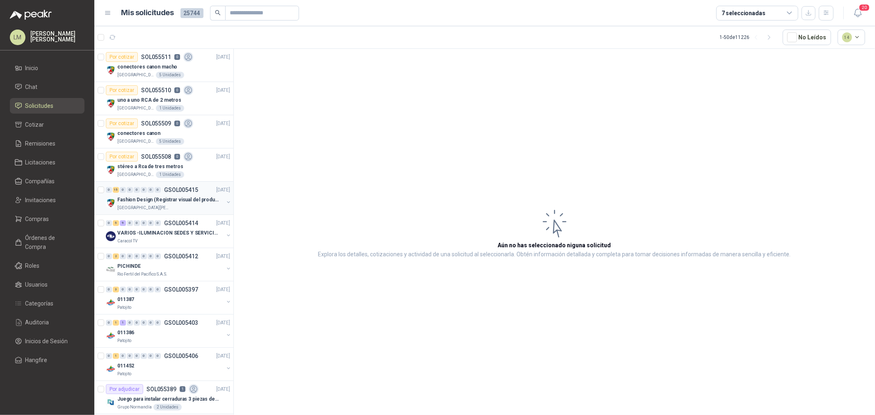
click at [225, 203] on button "button" at bounding box center [228, 202] width 7 height 7
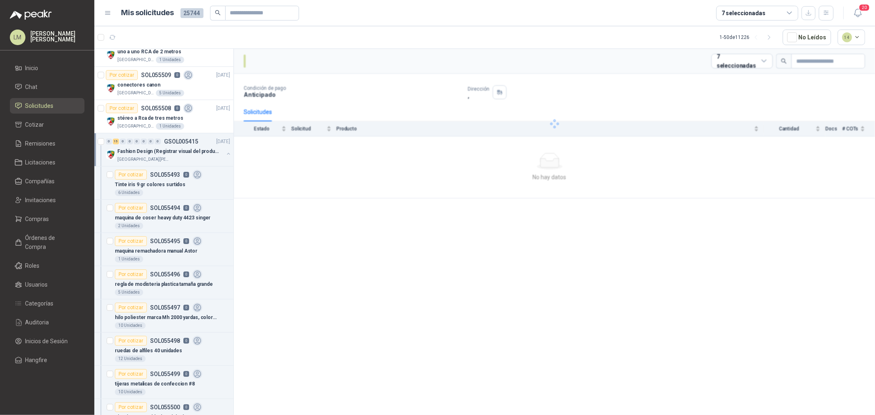
scroll to position [91, 0]
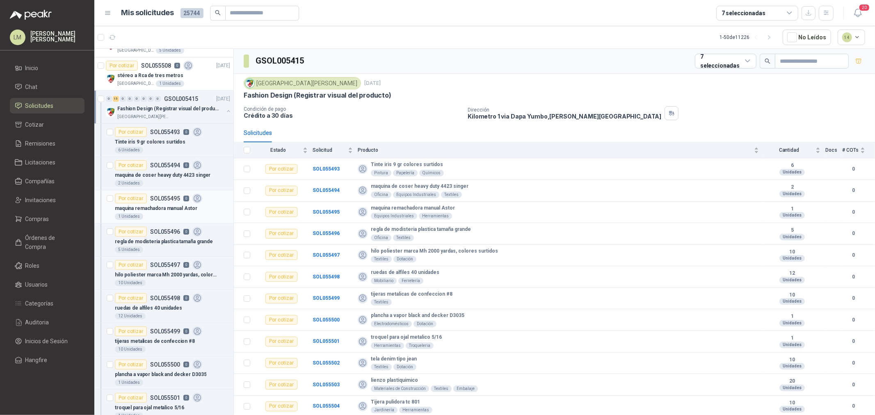
click at [140, 210] on p "maquina remachadora manual Astor" at bounding box center [156, 209] width 82 height 8
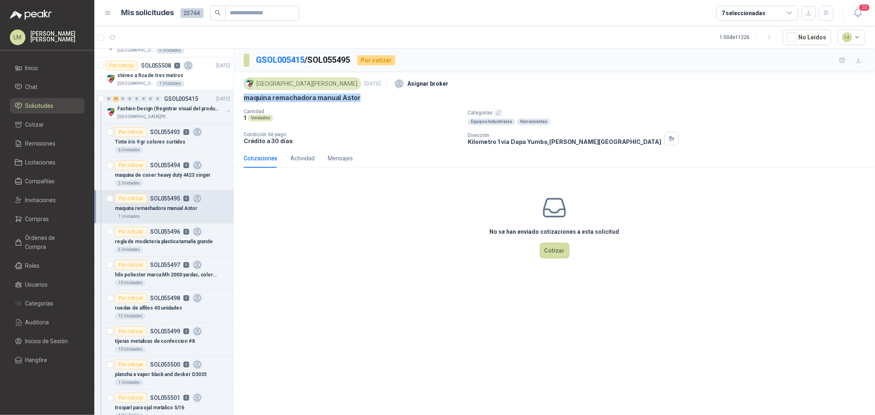
drag, startPoint x: 241, startPoint y: 100, endPoint x: 368, endPoint y: 105, distance: 127.2
click at [368, 105] on div "Colegio [PERSON_NAME] [DATE] Asignar broker maquina remachadora manual Astor Ca…" at bounding box center [554, 110] width 641 height 77
copy p "maquina remachadora manual Astor"
click at [173, 241] on p "regla de modisteria plastica tamaña grande" at bounding box center [164, 242] width 98 height 8
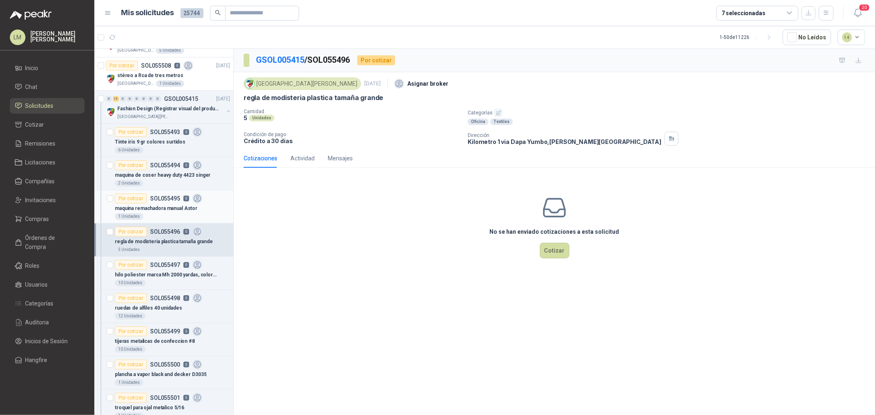
click at [174, 204] on div "maquina remachadora manual Astor" at bounding box center [172, 208] width 115 height 10
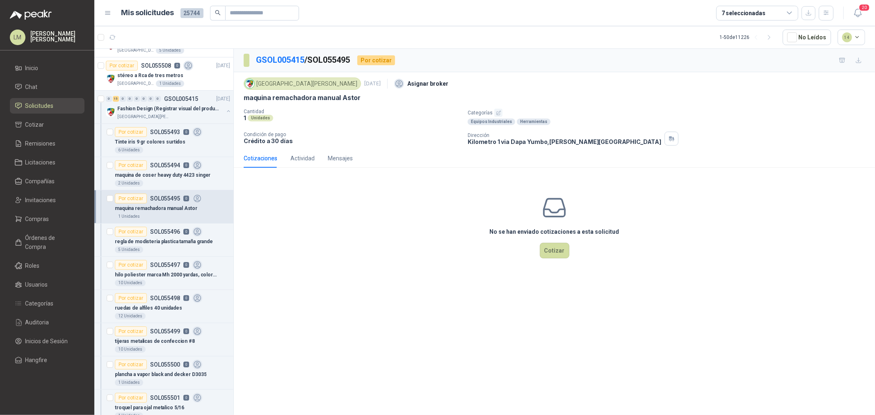
click at [497, 110] on icon "button" at bounding box center [498, 112] width 5 height 5
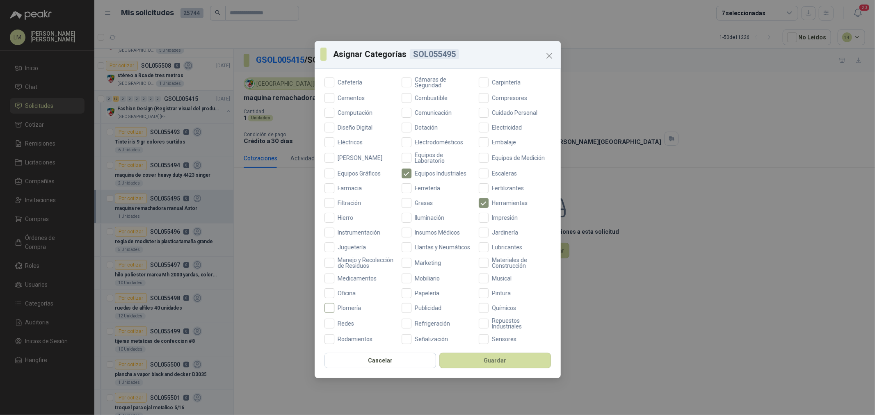
scroll to position [194, 0]
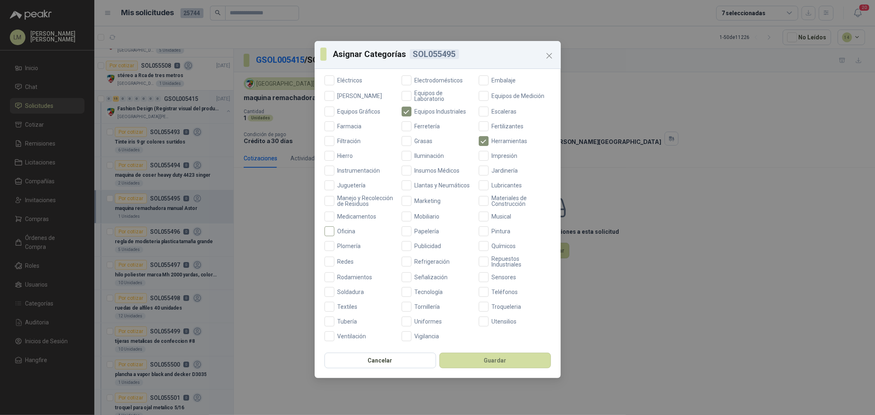
click at [338, 230] on span "Oficina" at bounding box center [346, 231] width 25 height 6
click at [481, 361] on button "Guardar" at bounding box center [495, 361] width 112 height 16
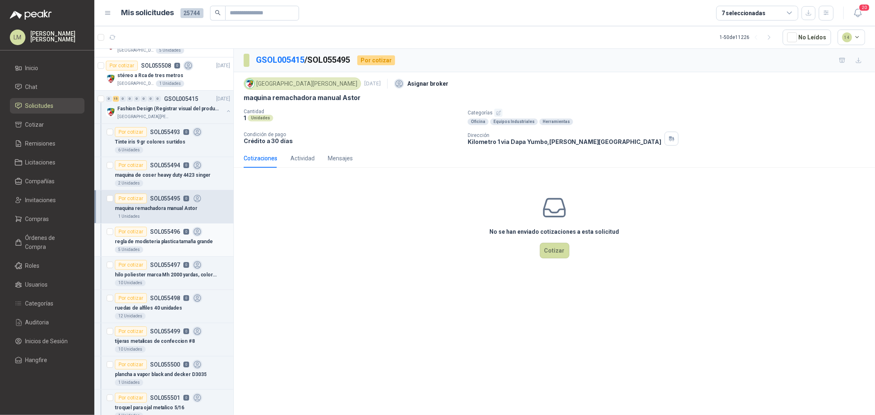
click at [163, 239] on p "regla de modisteria plastica tamaña grande" at bounding box center [164, 242] width 98 height 8
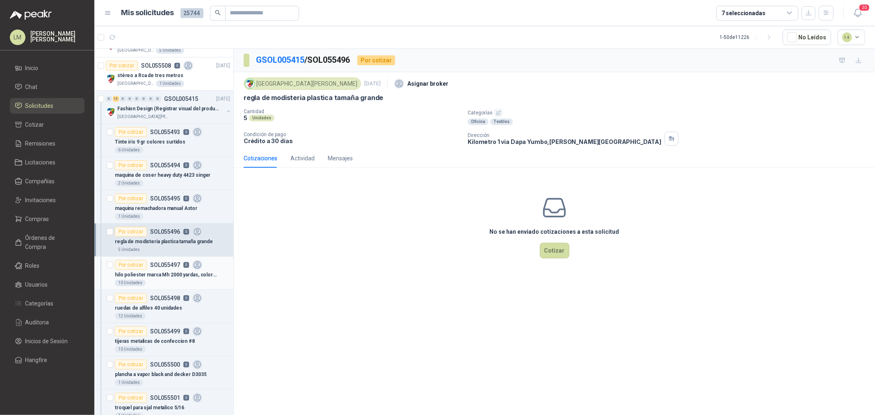
click at [155, 271] on p "hilo poliester marca Mh 2000 yardas, colores surtidos" at bounding box center [166, 275] width 102 height 8
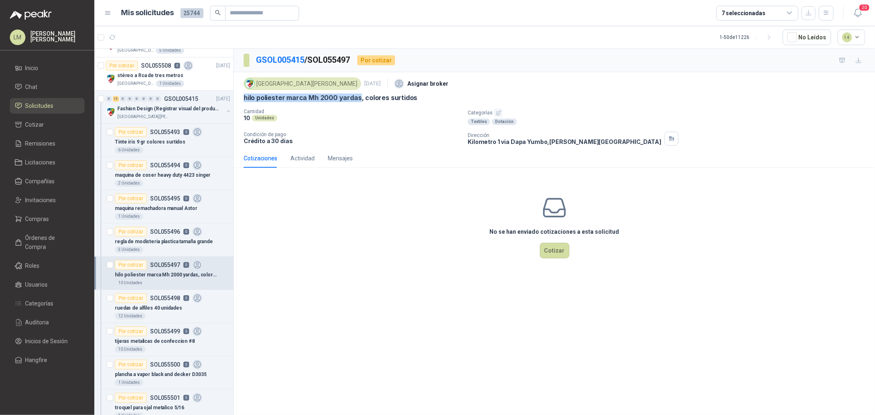
drag, startPoint x: 239, startPoint y: 96, endPoint x: 357, endPoint y: 100, distance: 118.2
click at [357, 100] on div "Colegio [PERSON_NAME] [DATE] Asignar broker hilo poliester marca Mh 2000 yardas…" at bounding box center [554, 110] width 641 height 77
copy p "hilo poliester marca Mh 2000 yardas"
click at [497, 111] on icon "button" at bounding box center [498, 112] width 5 height 5
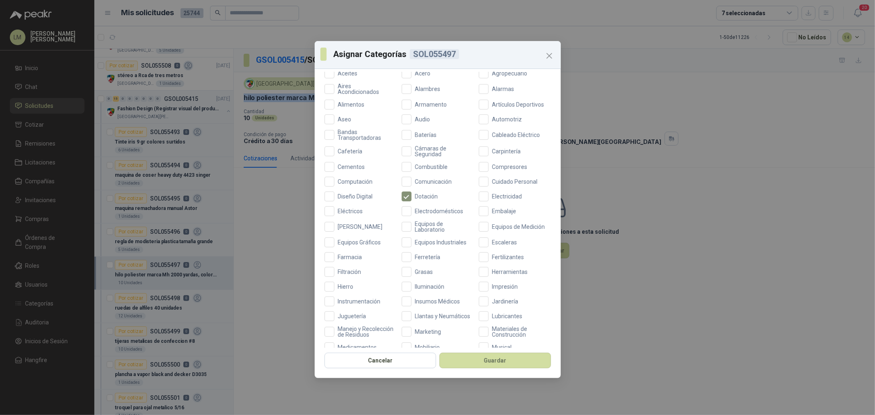
scroll to position [182, 0]
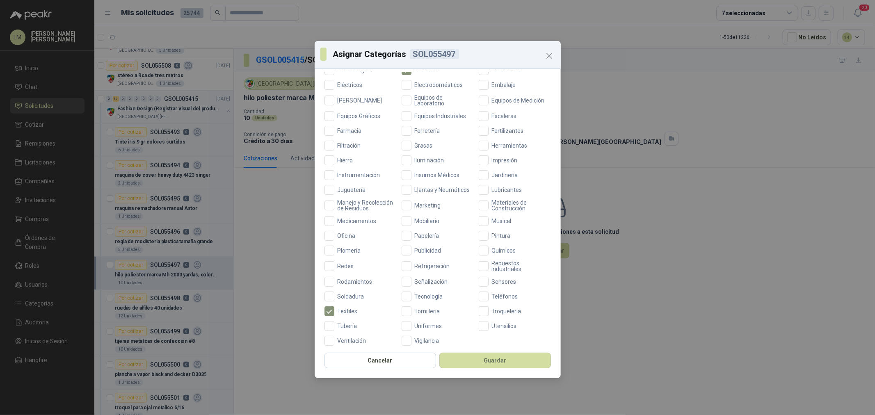
click at [413, 249] on div "Aceites Acero Agropecuario Aires Acondicionados Alambres Alarmas Alimentos Arma…" at bounding box center [437, 143] width 226 height 403
click at [415, 239] on span "Papelería" at bounding box center [426, 236] width 31 height 6
click at [490, 363] on button "Guardar" at bounding box center [495, 361] width 112 height 16
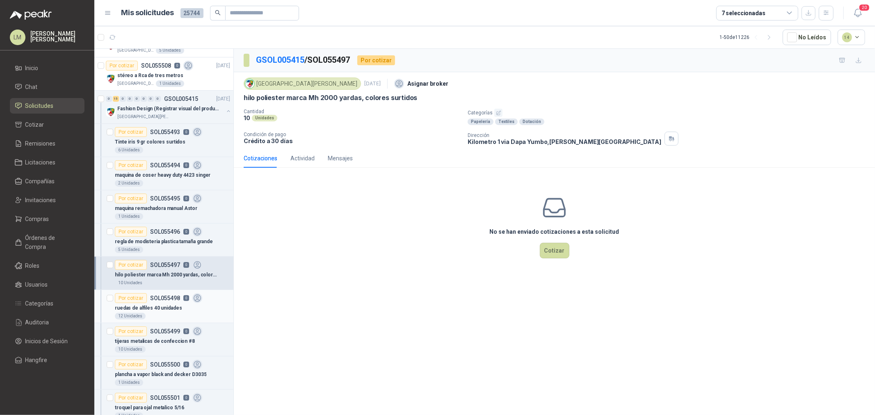
click at [173, 309] on p "ruedas de alfiles 40 unidades" at bounding box center [148, 308] width 67 height 8
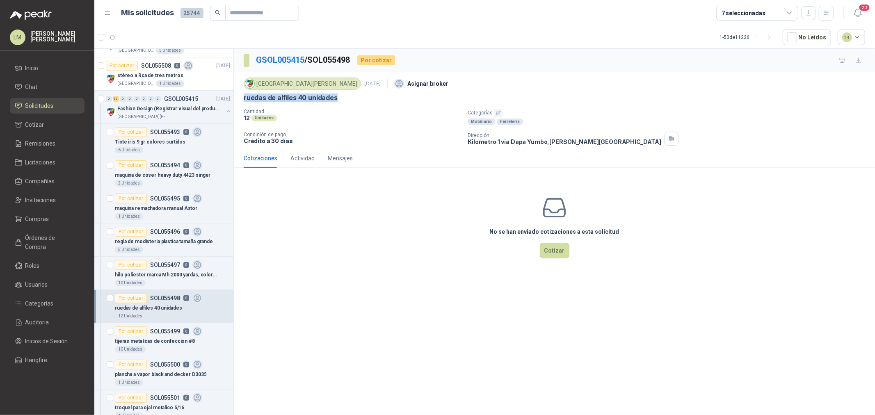
drag, startPoint x: 244, startPoint y: 96, endPoint x: 371, endPoint y: 96, distance: 127.1
click at [371, 96] on div "ruedas de alfiles 40 unidades" at bounding box center [554, 97] width 621 height 9
copy p "ruedas de alfiles 40 unidades"
click at [133, 326] on article "Por cotizar SOL055499 0 tijeras metalicas de confeccion #8 10 Unidades" at bounding box center [163, 339] width 139 height 33
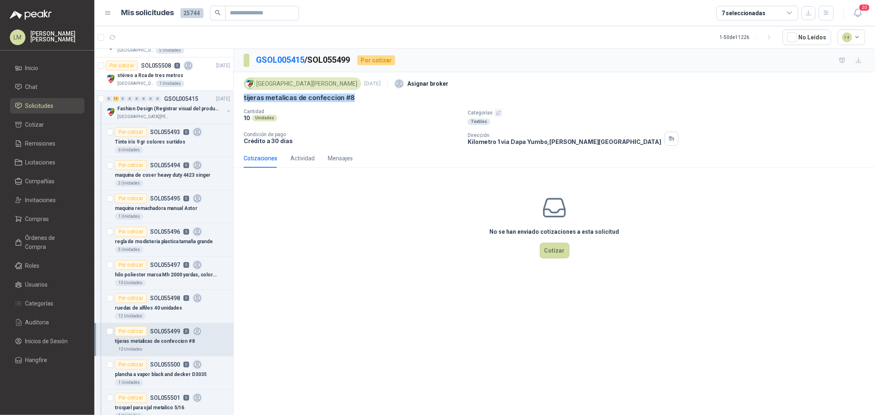
drag, startPoint x: 242, startPoint y: 97, endPoint x: 364, endPoint y: 97, distance: 121.8
click at [364, 97] on div "Colegio [PERSON_NAME] [DATE] Asignar broker tijeras metalicas de confeccion #8 …" at bounding box center [554, 110] width 641 height 77
copy p "tijeras metalicas de confeccion #8"
click at [153, 310] on p "ruedas de alfiles 40 unidades" at bounding box center [148, 308] width 67 height 8
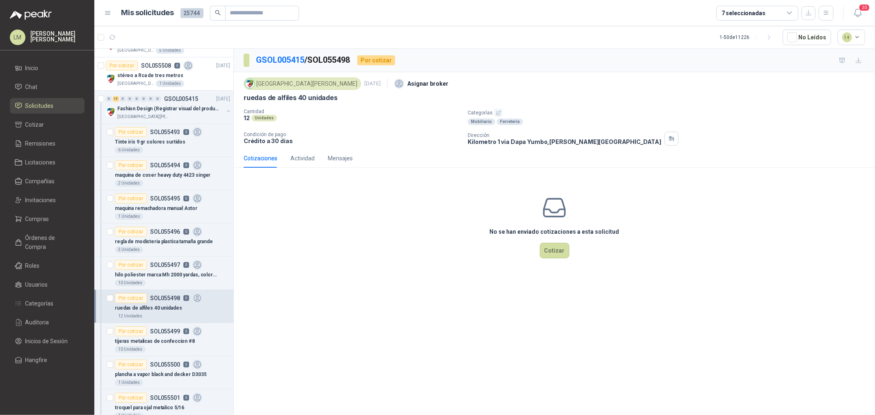
click at [497, 112] on icon "button" at bounding box center [498, 112] width 5 height 5
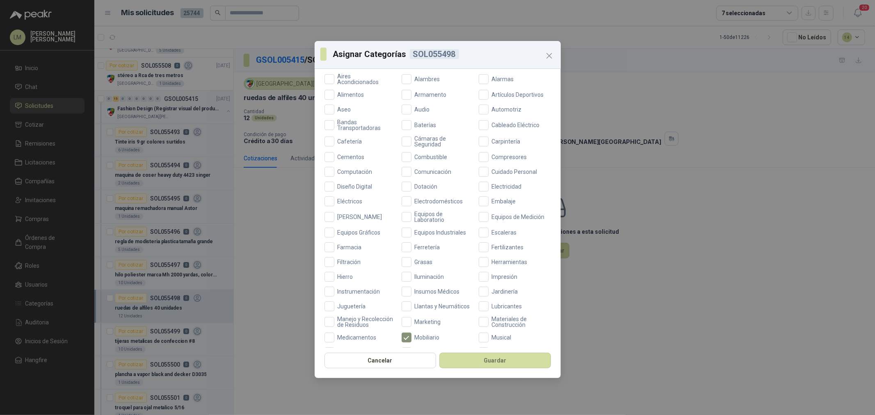
scroll to position [137, 0]
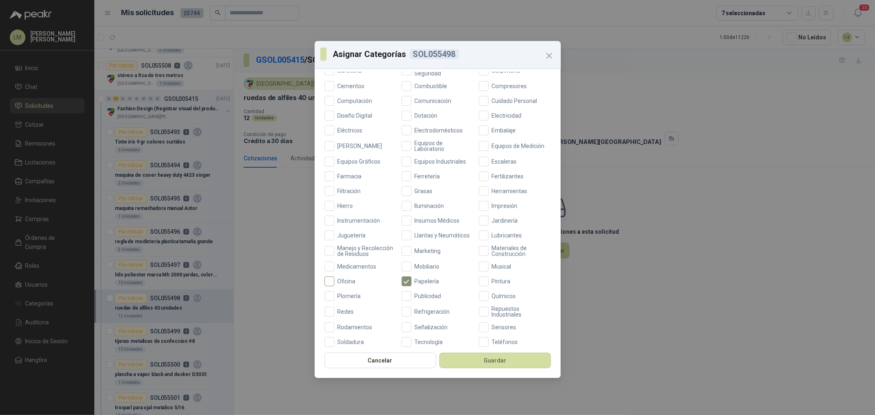
click at [342, 284] on span "Oficina" at bounding box center [346, 281] width 25 height 6
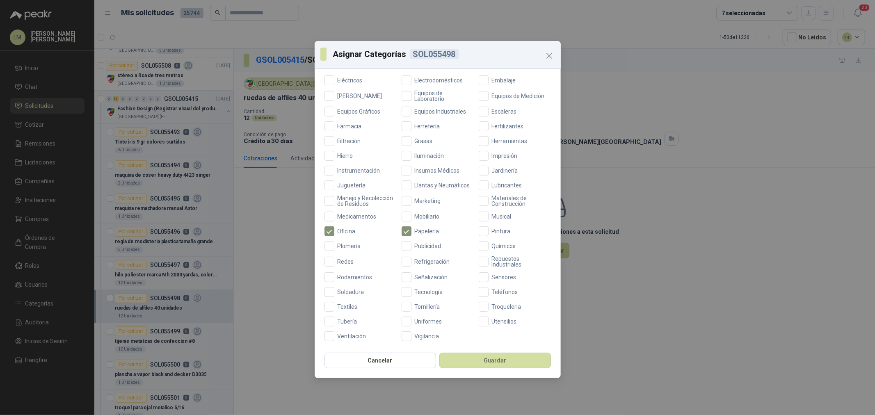
scroll to position [194, 0]
click at [457, 360] on button "Guardar" at bounding box center [495, 361] width 112 height 16
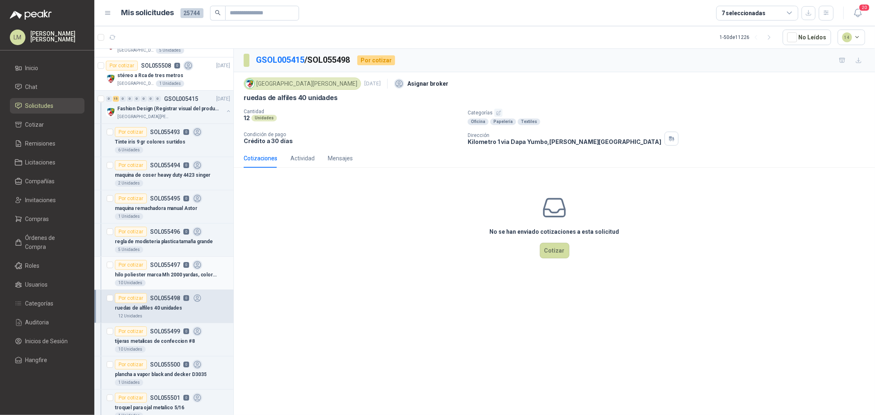
click at [153, 278] on p "hilo poliester marca Mh 2000 yardas, colores surtidos" at bounding box center [166, 275] width 102 height 8
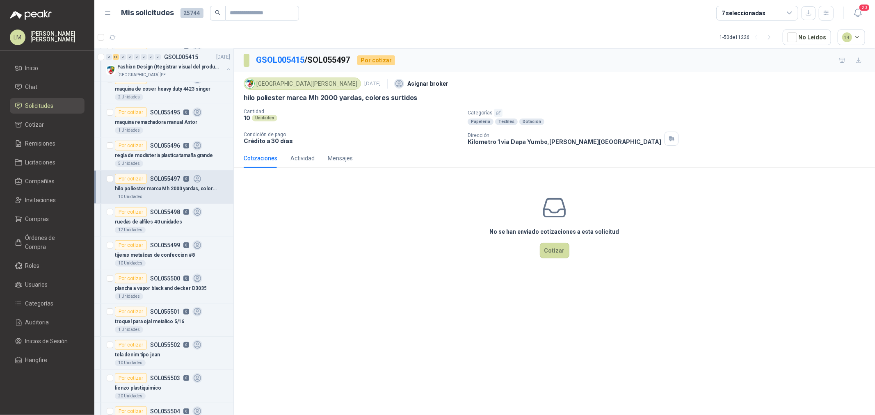
scroll to position [182, 0]
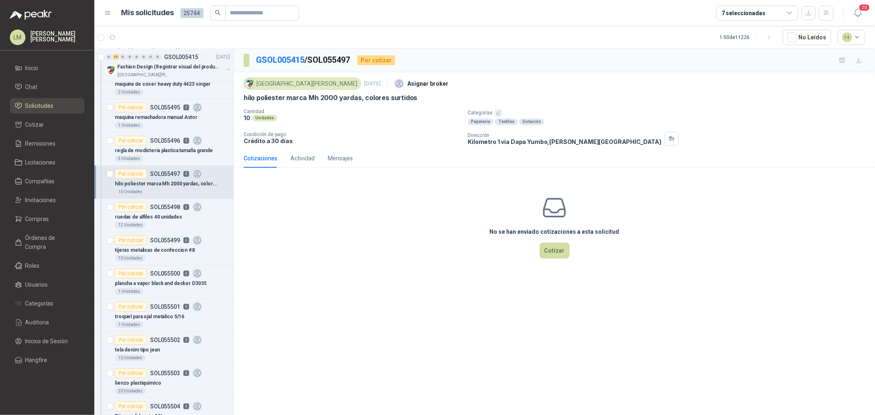
click at [496, 111] on icon "button" at bounding box center [498, 112] width 5 height 5
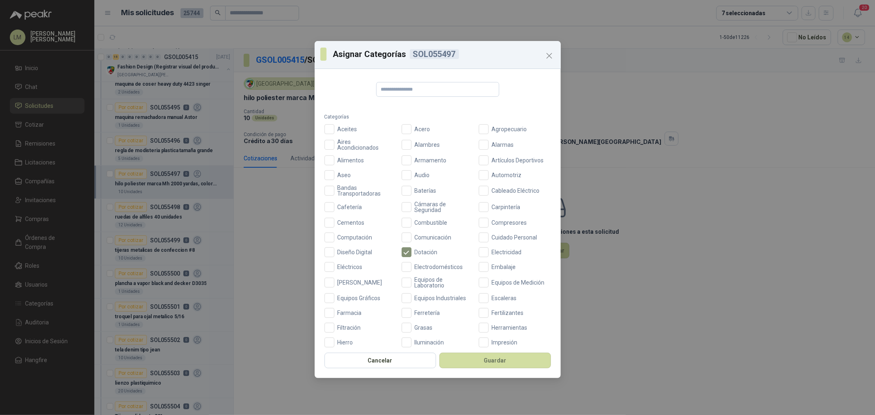
click at [399, 246] on div "Aceites Acero Agropecuario Aires Acondicionados Alambres Alarmas Alimentos Arma…" at bounding box center [437, 325] width 226 height 403
click at [464, 353] on button "Guardar" at bounding box center [495, 361] width 112 height 16
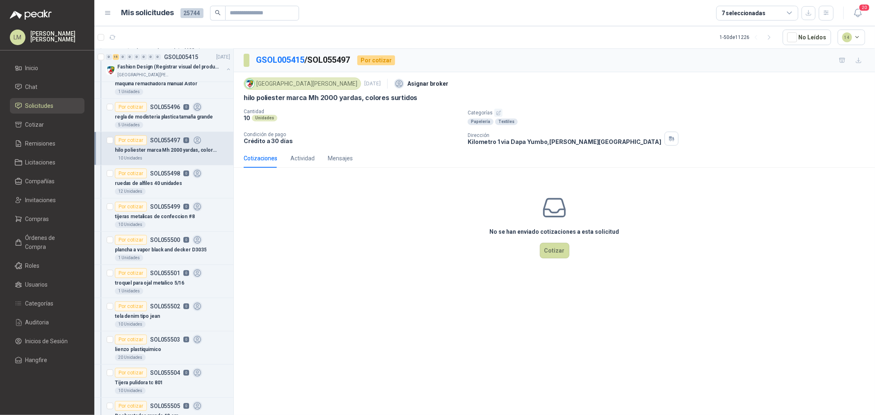
scroll to position [228, 0]
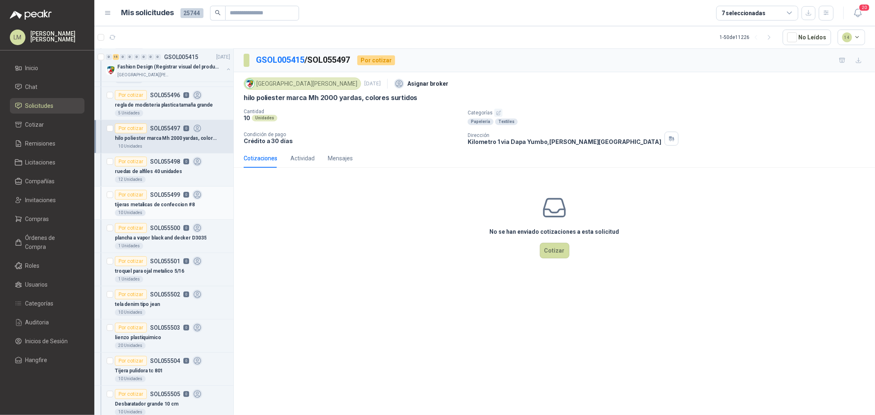
click at [143, 201] on p "tijeras metalicas de confeccion #8" at bounding box center [155, 205] width 80 height 8
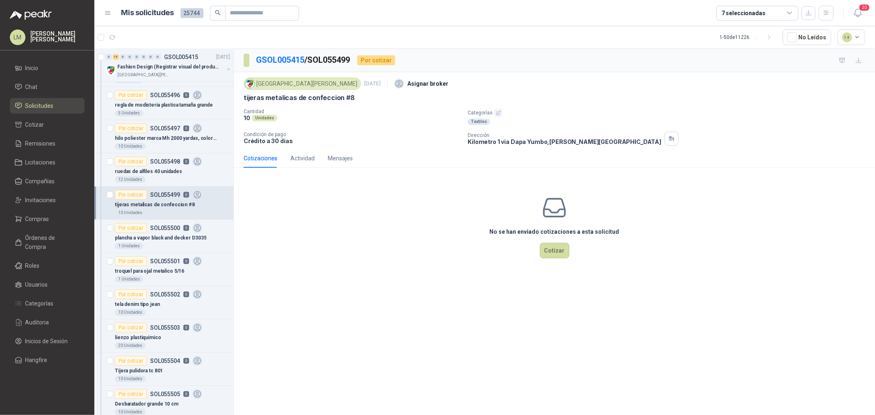
click at [500, 114] on button "button" at bounding box center [498, 113] width 8 height 8
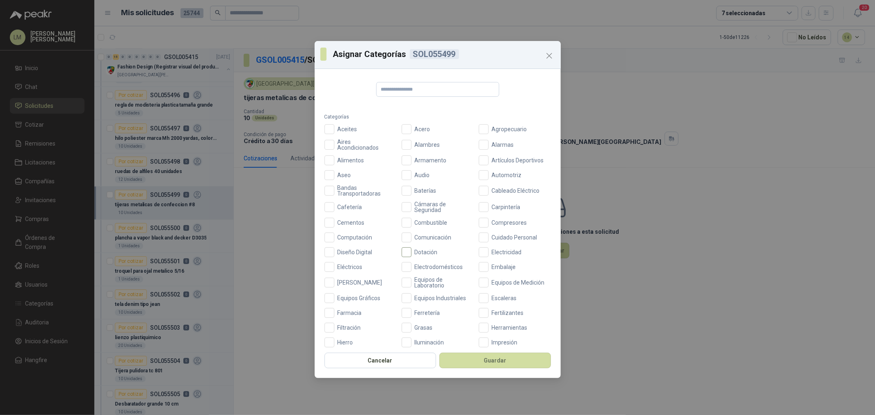
scroll to position [182, 0]
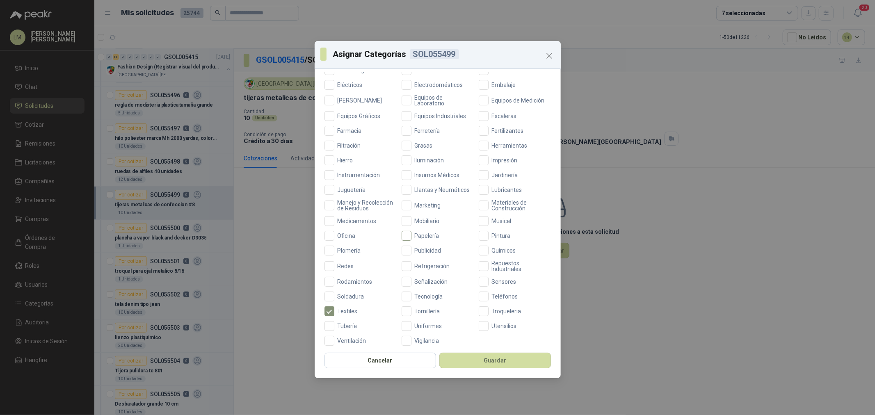
click at [411, 239] on span "Papelería" at bounding box center [426, 236] width 31 height 6
click at [337, 239] on span "Oficina" at bounding box center [346, 236] width 25 height 6
click at [453, 359] on button "Guardar" at bounding box center [495, 361] width 112 height 16
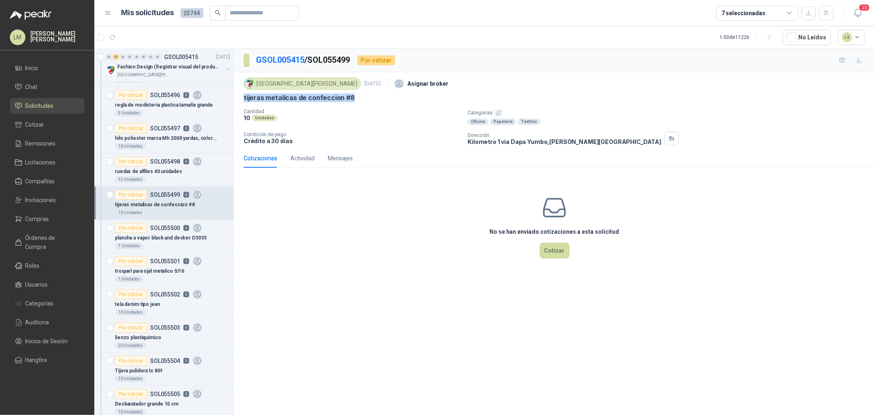
drag, startPoint x: 240, startPoint y: 98, endPoint x: 365, endPoint y: 97, distance: 124.7
click at [364, 97] on div "Colegio [PERSON_NAME] [DATE] Asignar broker tijeras metalicas de confeccion #8 …" at bounding box center [554, 110] width 641 height 77
copy p "tijeras metalicas de confeccion #8"
click at [178, 236] on p "plancha a vapor black and decker D3035" at bounding box center [160, 238] width 91 height 8
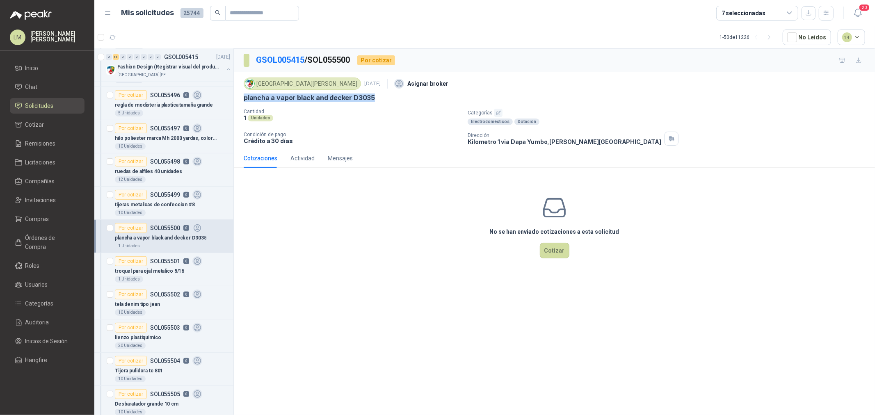
drag, startPoint x: 243, startPoint y: 98, endPoint x: 388, endPoint y: 97, distance: 145.6
click at [388, 97] on div "Colegio [PERSON_NAME] [DATE] Asignar broker plancha a vapor black and [PERSON_N…" at bounding box center [554, 110] width 641 height 77
copy p "plancha a vapor black and decker D3035"
click at [497, 112] on icon "button" at bounding box center [498, 112] width 5 height 5
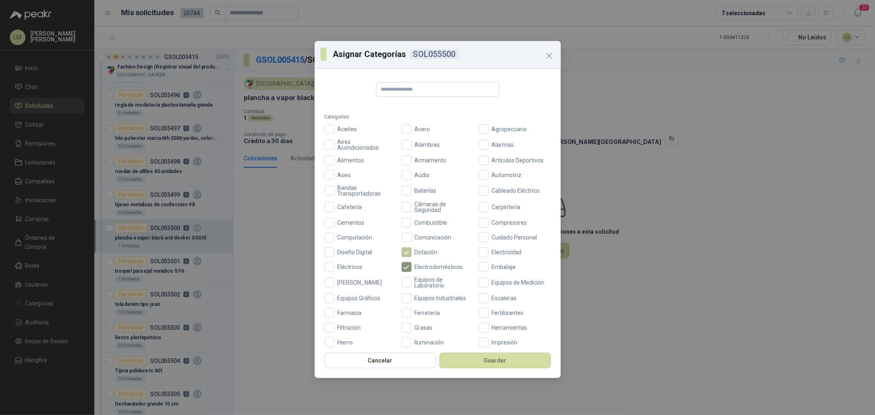
click at [427, 249] on span "Dotación" at bounding box center [426, 252] width 30 height 6
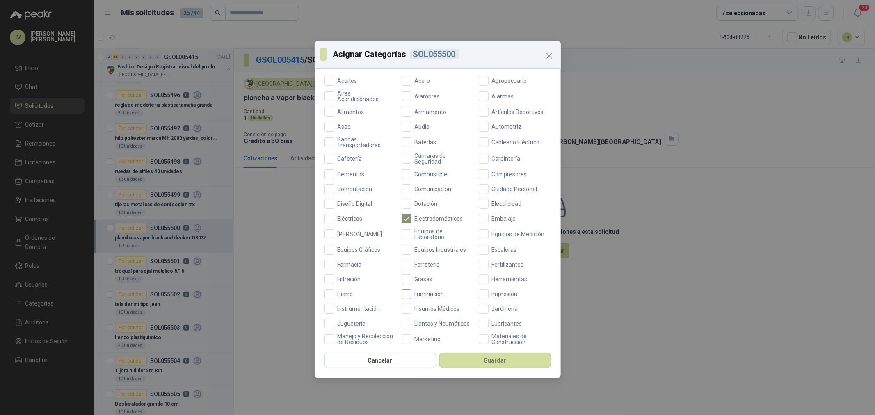
scroll to position [91, 0]
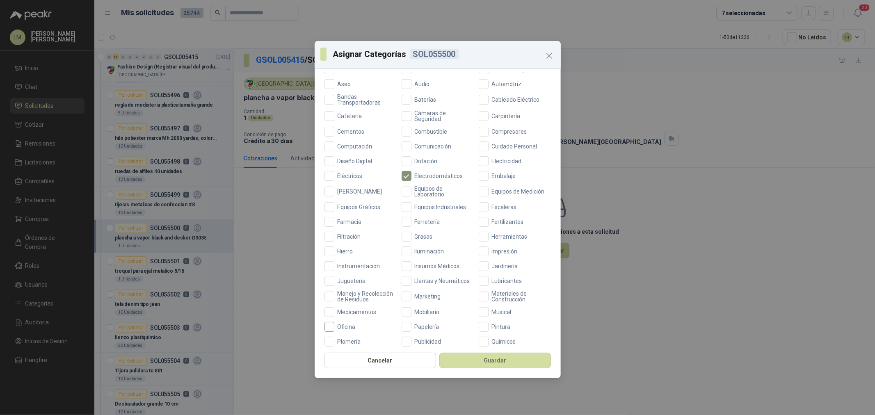
click at [347, 330] on span "Oficina" at bounding box center [346, 327] width 25 height 6
click at [466, 362] on button "Guardar" at bounding box center [495, 361] width 112 height 16
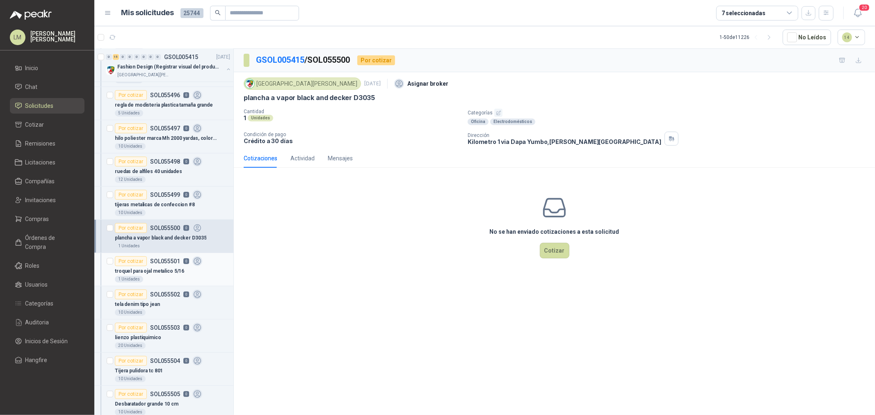
click at [173, 264] on div "Por cotizar SOL055501 0" at bounding box center [158, 261] width 87 height 10
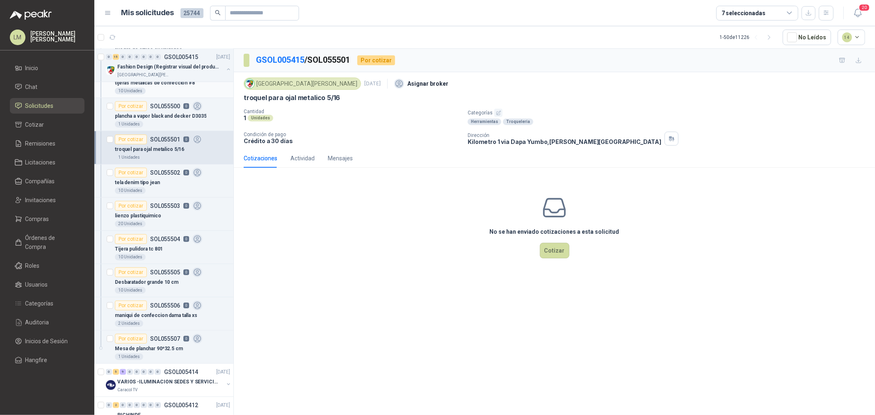
scroll to position [364, 0]
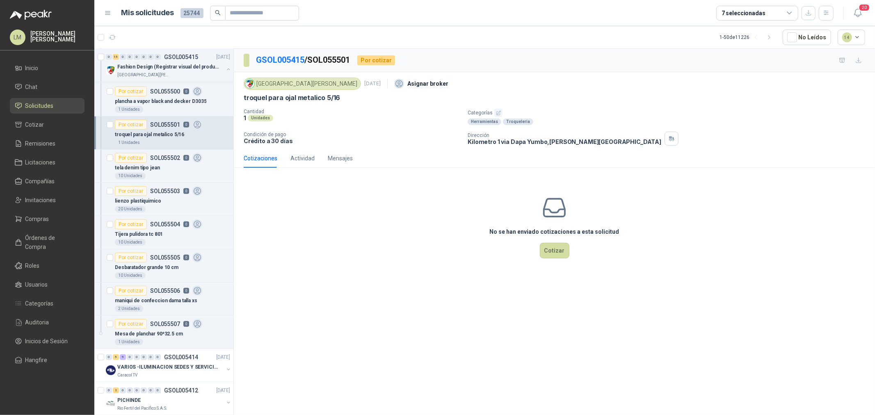
click at [496, 114] on icon "button" at bounding box center [498, 112] width 5 height 5
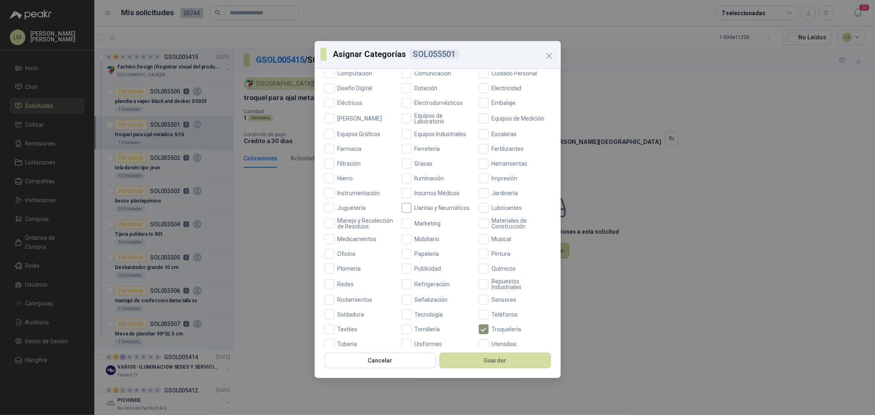
scroll to position [194, 0]
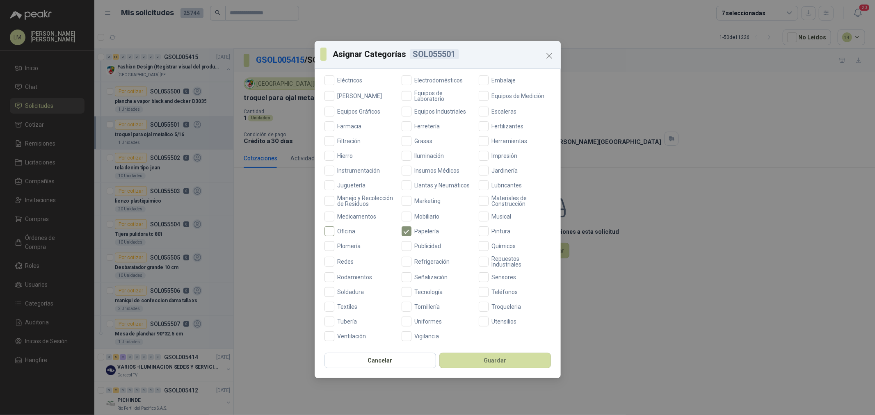
click at [341, 231] on span "Oficina" at bounding box center [346, 231] width 25 height 6
click at [353, 305] on span "Textiles" at bounding box center [347, 307] width 27 height 6
click at [453, 359] on button "Guardar" at bounding box center [495, 361] width 112 height 16
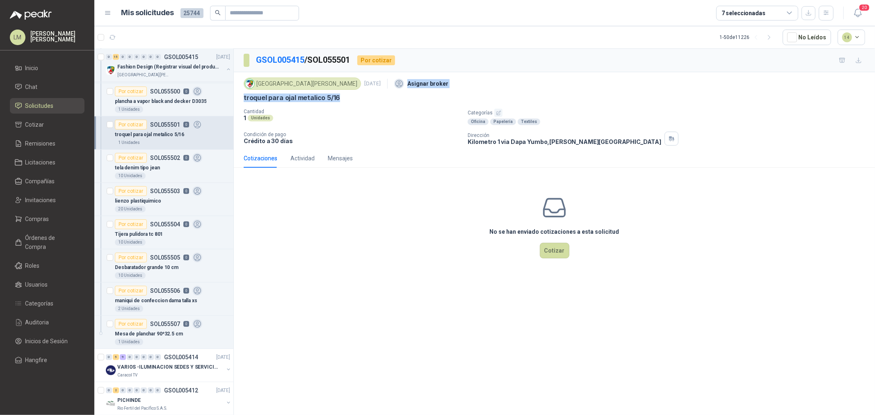
drag, startPoint x: 343, startPoint y: 92, endPoint x: 342, endPoint y: 97, distance: 5.1
click at [342, 97] on div "Colegio [PERSON_NAME] [DATE] Asignar broker troquel para ojal metalico 5/16" at bounding box center [554, 88] width 621 height 27
click at [172, 169] on div "tela denim tipo jean" at bounding box center [172, 168] width 115 height 10
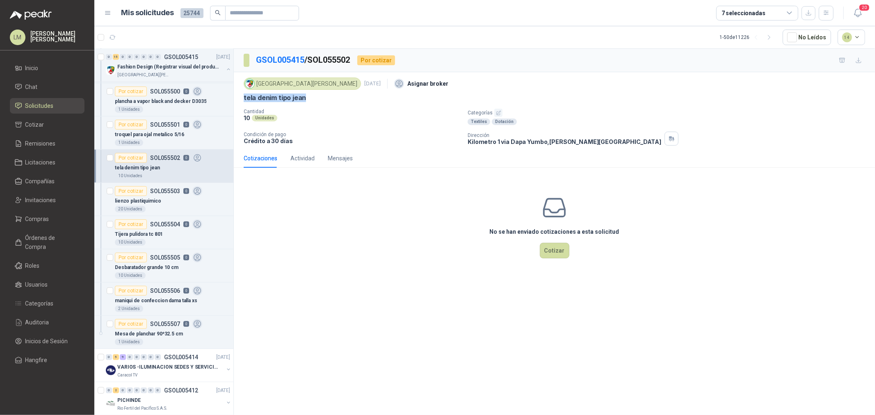
drag, startPoint x: 244, startPoint y: 98, endPoint x: 329, endPoint y: 96, distance: 85.3
click at [329, 96] on div "tela denim tipo jean" at bounding box center [554, 97] width 621 height 9
click at [498, 112] on icon "button" at bounding box center [498, 113] width 4 height 4
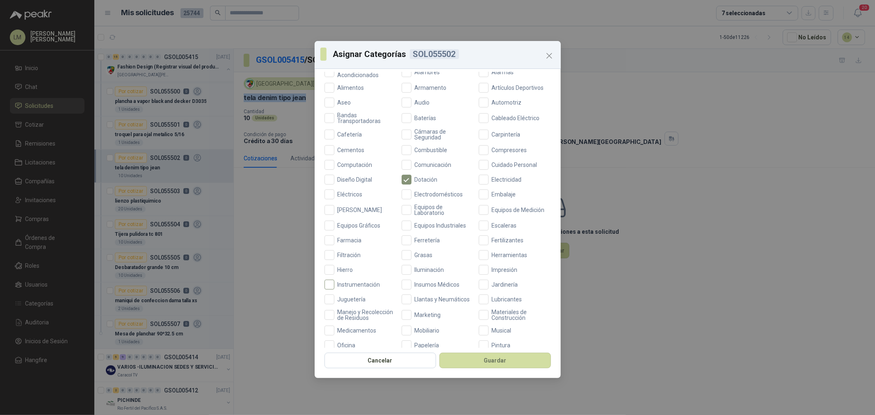
scroll to position [91, 0]
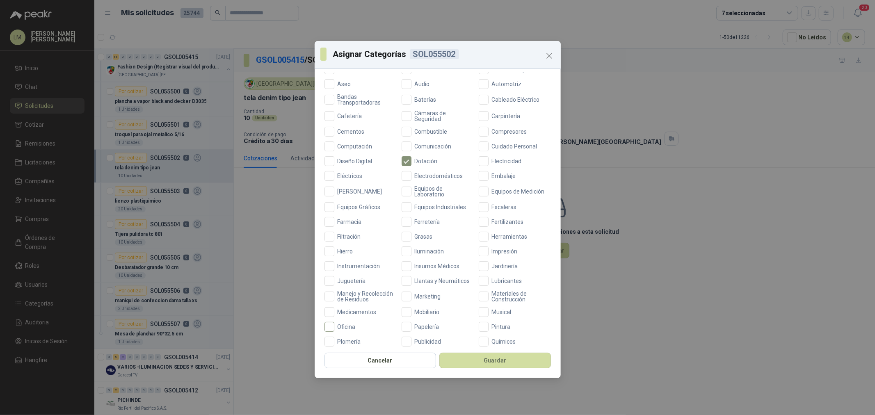
click at [349, 330] on span "Oficina" at bounding box center [346, 327] width 25 height 6
click at [456, 356] on button "Guardar" at bounding box center [495, 361] width 112 height 16
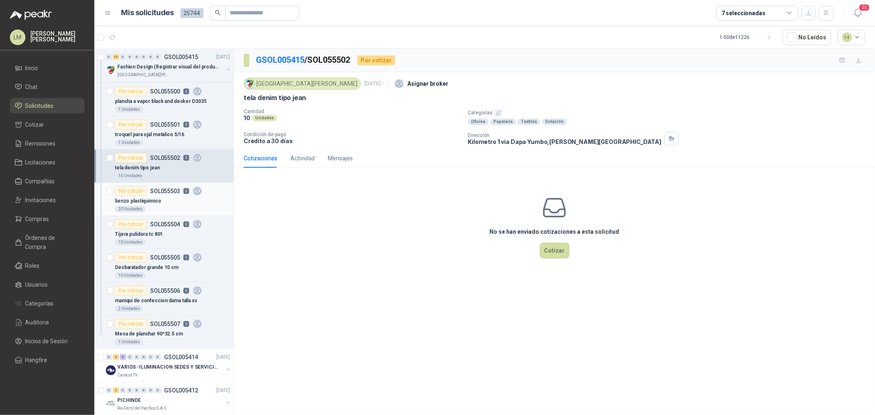
click at [144, 198] on p "lienzo plastiquimico" at bounding box center [138, 201] width 46 height 8
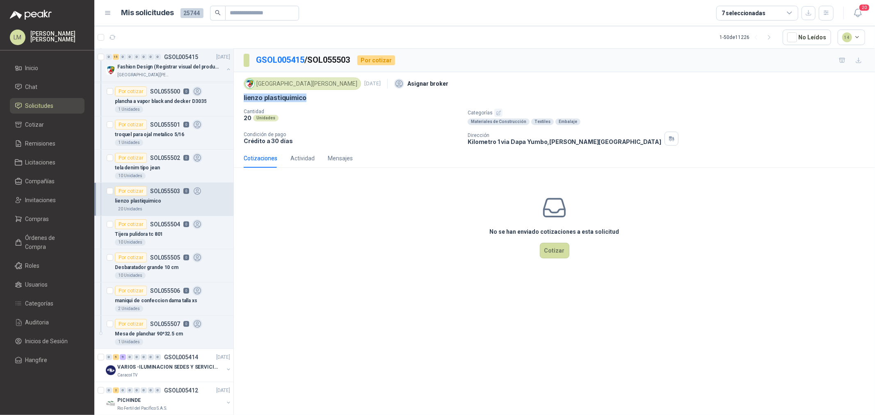
drag, startPoint x: 239, startPoint y: 100, endPoint x: 333, endPoint y: 96, distance: 94.4
click at [333, 96] on div "Colegio [PERSON_NAME] [DATE] Asignar broker lienzo plastiquimico Cantidad 20 Un…" at bounding box center [554, 110] width 641 height 77
click at [150, 230] on p "Tijera pulidora tc 801" at bounding box center [139, 234] width 48 height 8
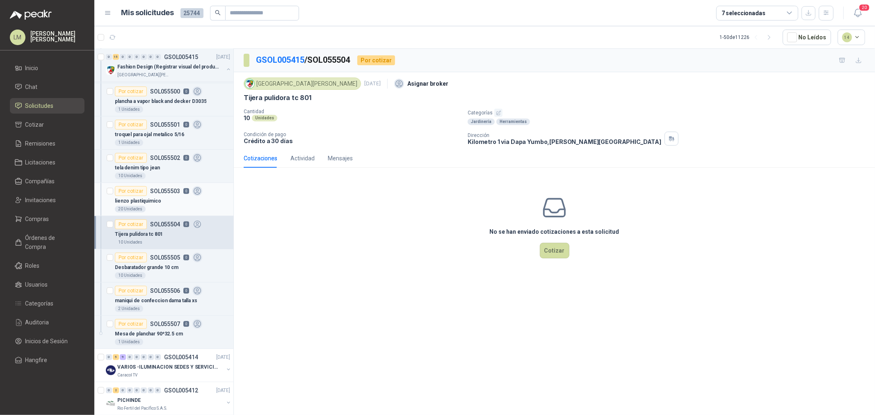
click at [138, 202] on p "lienzo plastiquimico" at bounding box center [138, 201] width 46 height 8
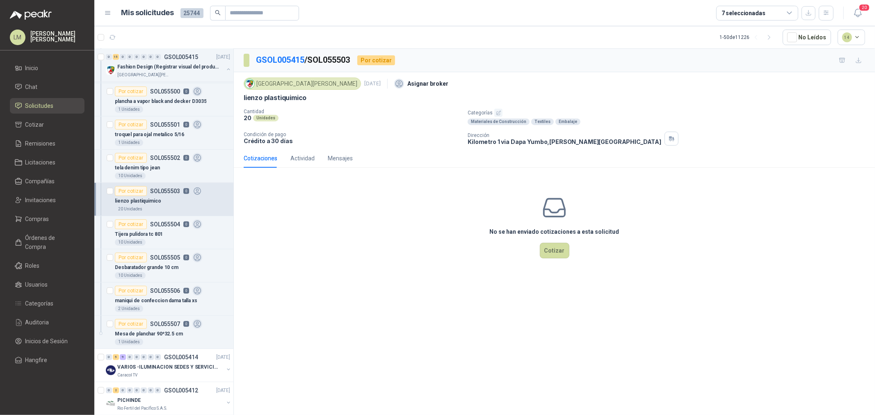
click at [498, 113] on icon "button" at bounding box center [498, 112] width 5 height 5
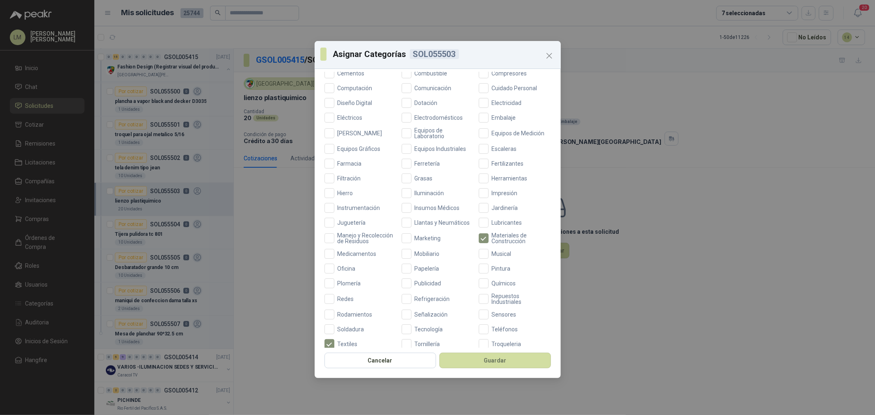
scroll to position [182, 0]
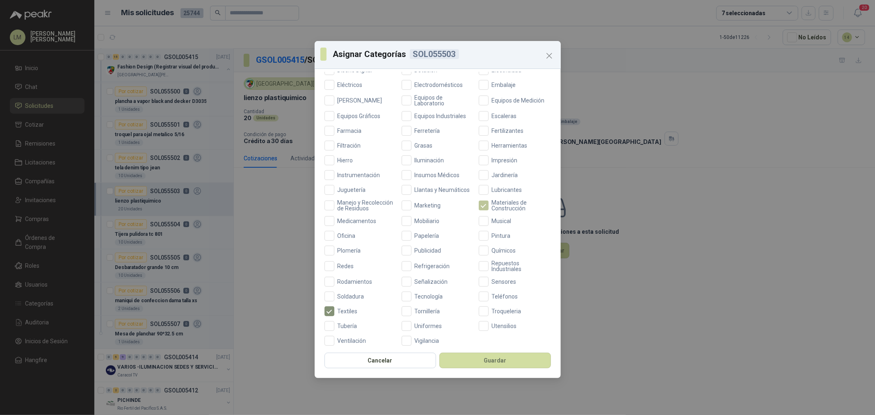
click at [499, 211] on span "Materiales de Construcción" at bounding box center [519, 205] width 62 height 11
click at [419, 243] on span "Publicidad" at bounding box center [427, 246] width 33 height 6
click at [419, 230] on span "Papelería" at bounding box center [426, 231] width 31 height 6
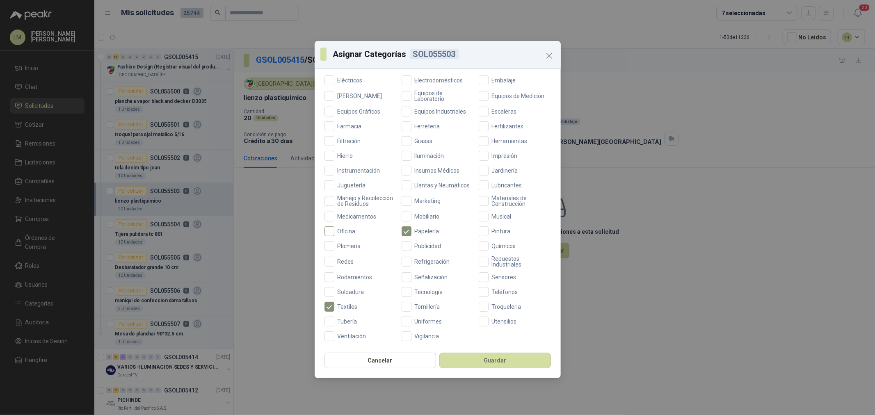
click at [338, 232] on span "Oficina" at bounding box center [346, 231] width 25 height 6
click at [472, 358] on button "Guardar" at bounding box center [495, 361] width 112 height 16
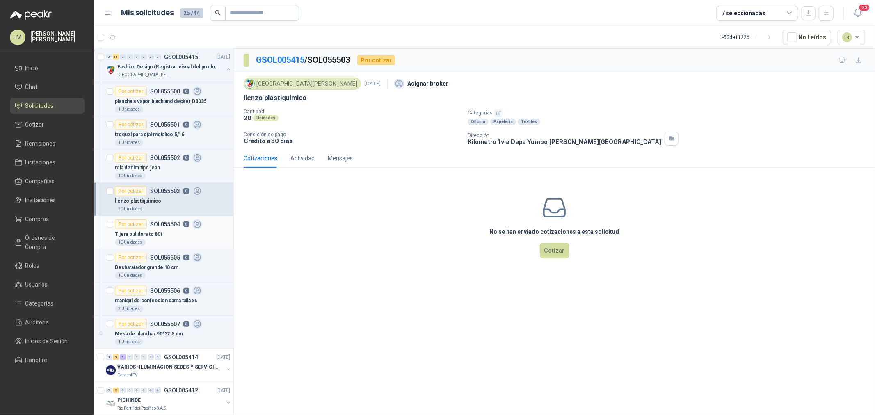
click at [139, 228] on div "Por cotizar" at bounding box center [131, 224] width 32 height 10
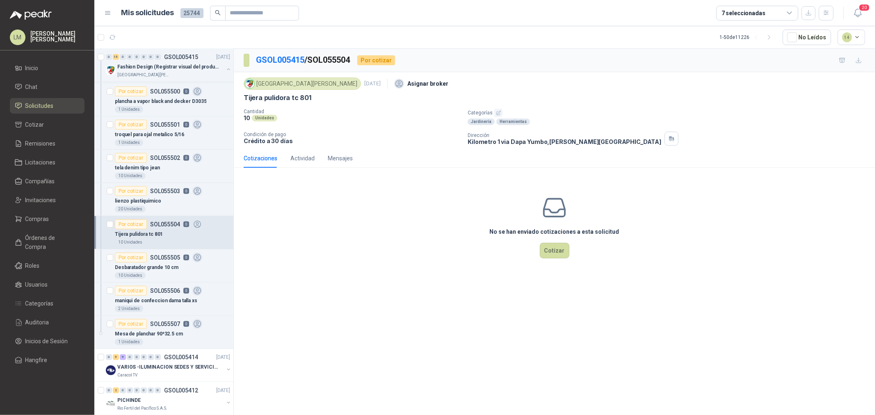
click at [497, 112] on icon "button" at bounding box center [498, 112] width 5 height 5
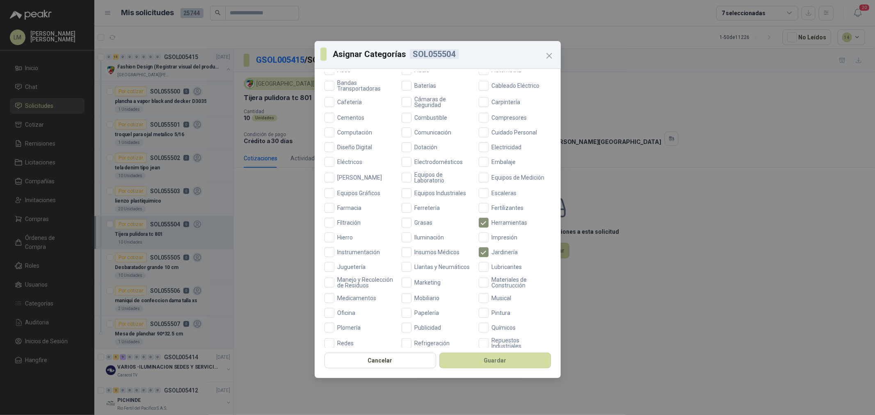
scroll to position [182, 0]
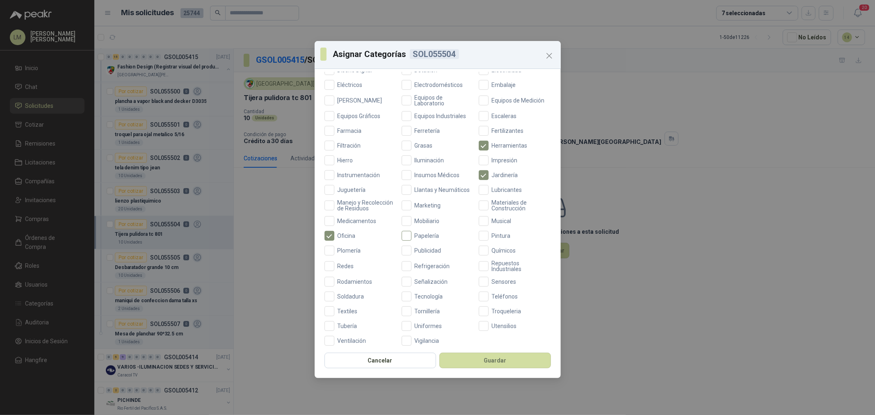
click at [412, 239] on span "Papelería" at bounding box center [426, 236] width 31 height 6
click at [347, 307] on span "Textiles" at bounding box center [347, 307] width 27 height 6
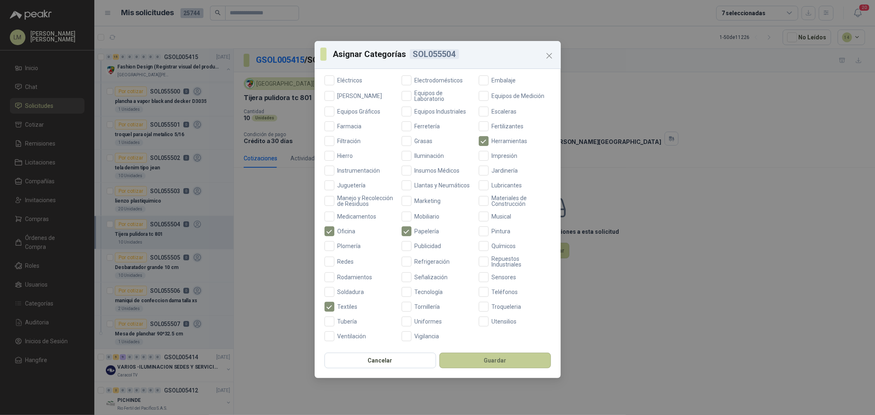
click at [476, 362] on button "Guardar" at bounding box center [495, 361] width 112 height 16
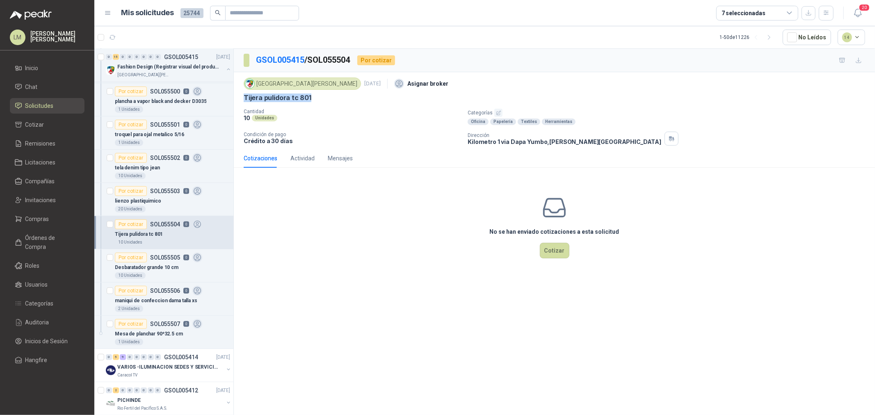
drag, startPoint x: 239, startPoint y: 95, endPoint x: 344, endPoint y: 96, distance: 104.2
click at [344, 96] on div "Colegio [PERSON_NAME] [DATE] Asignar broker Tijera pulidora tc 801 Cantidad 10 …" at bounding box center [554, 110] width 641 height 77
click at [151, 265] on p "Desbaratador grande 10 cm" at bounding box center [147, 268] width 64 height 8
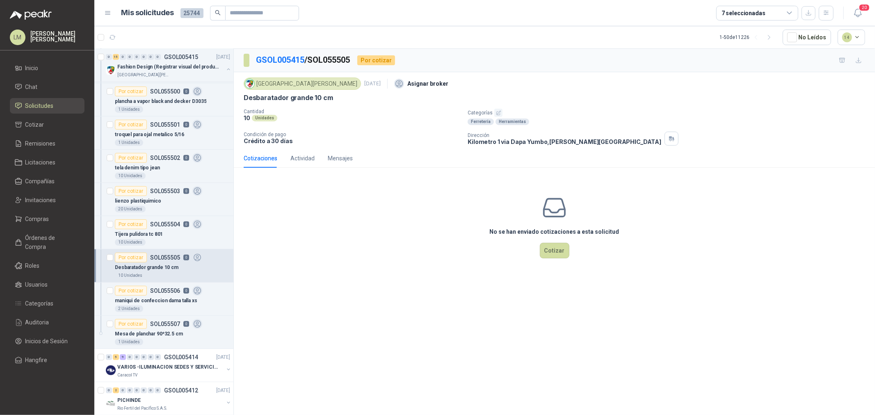
click at [239, 99] on div "Colegio [PERSON_NAME] [DATE] Asignar broker Desbaratador grande 10 cm Cantidad …" at bounding box center [554, 110] width 641 height 77
click at [496, 112] on icon "button" at bounding box center [498, 112] width 5 height 5
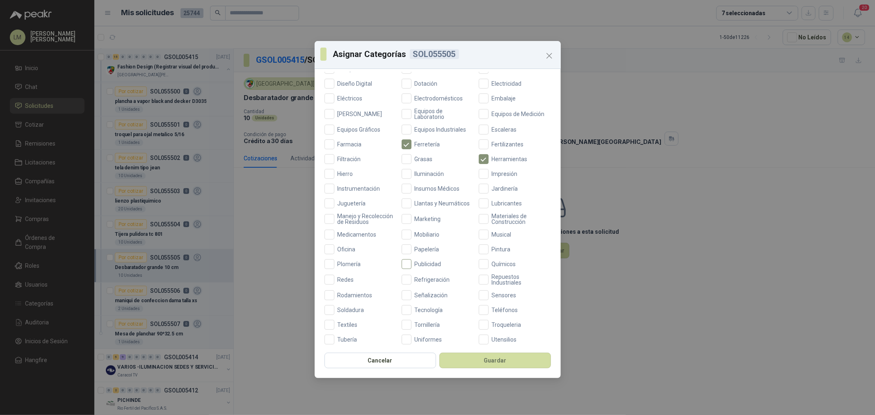
scroll to position [182, 0]
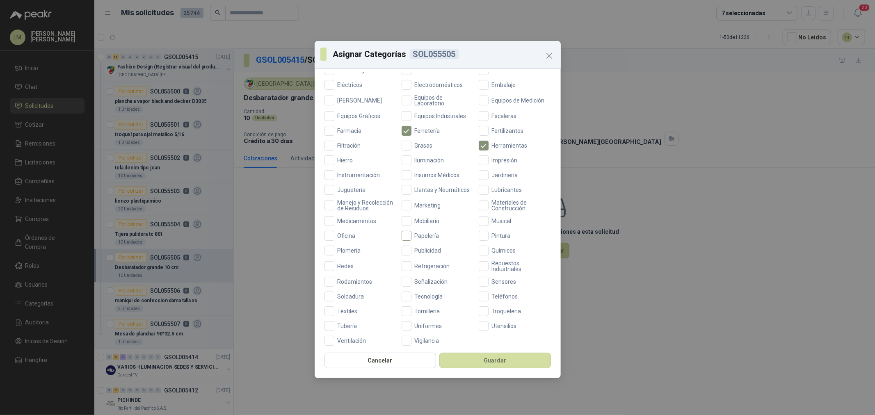
click at [417, 239] on span "Papelería" at bounding box center [426, 236] width 31 height 6
click at [343, 239] on span "Oficina" at bounding box center [346, 236] width 25 height 6
click at [348, 314] on span "Textiles" at bounding box center [347, 311] width 27 height 6
click at [411, 130] on span "Ferretería" at bounding box center [427, 131] width 32 height 6
click at [499, 143] on span "Herramientas" at bounding box center [509, 146] width 42 height 6
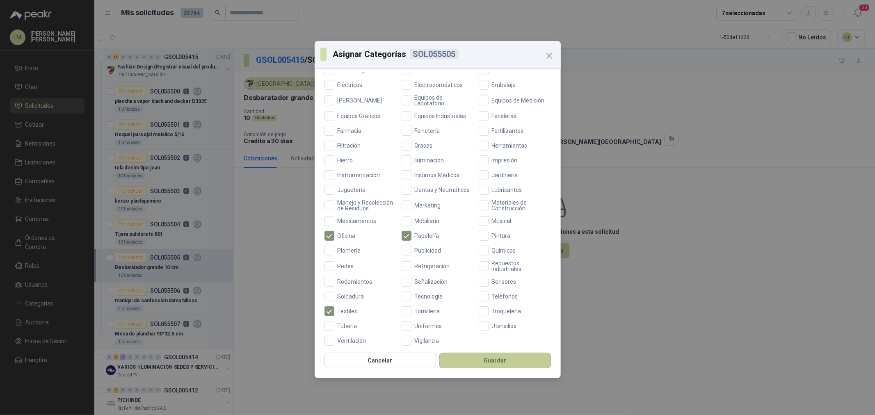
click at [491, 361] on button "Guardar" at bounding box center [495, 361] width 112 height 16
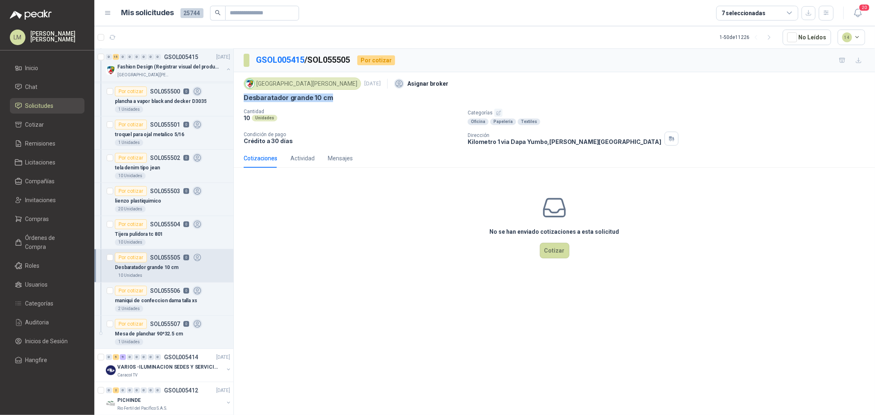
drag, startPoint x: 239, startPoint y: 100, endPoint x: 342, endPoint y: 96, distance: 102.2
click at [342, 96] on div "Colegio [PERSON_NAME] [DATE] Asignar broker Desbaratador grande 10 cm Cantidad …" at bounding box center [554, 110] width 641 height 77
click at [150, 310] on div "2 Unidades" at bounding box center [172, 308] width 115 height 7
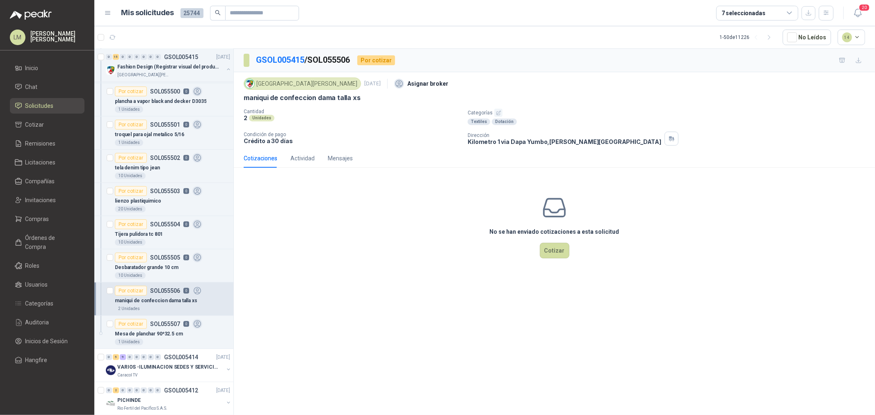
click at [497, 116] on icon "button" at bounding box center [498, 112] width 5 height 5
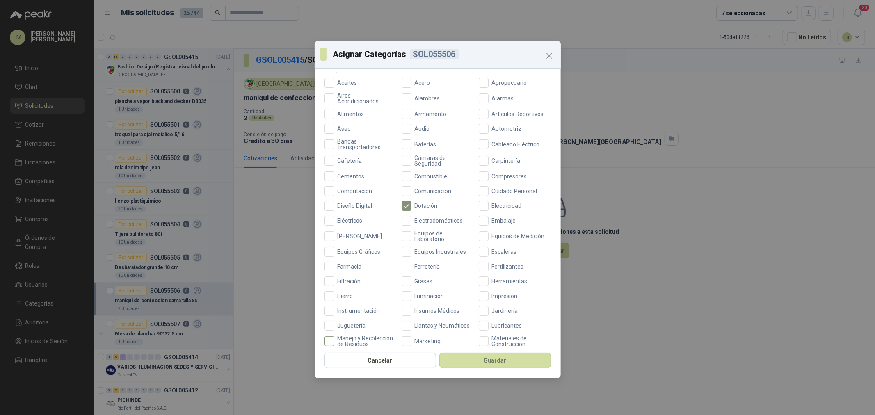
scroll to position [91, 0]
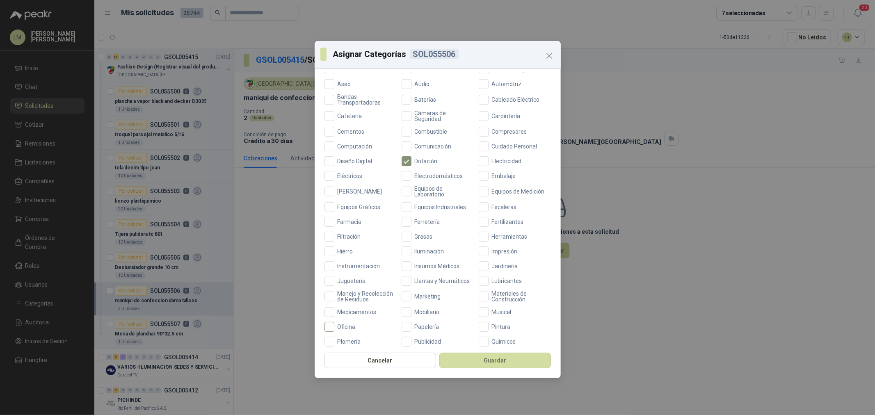
click at [346, 329] on label "Oficina" at bounding box center [360, 327] width 72 height 10
click at [465, 355] on button "Guardar" at bounding box center [495, 361] width 112 height 16
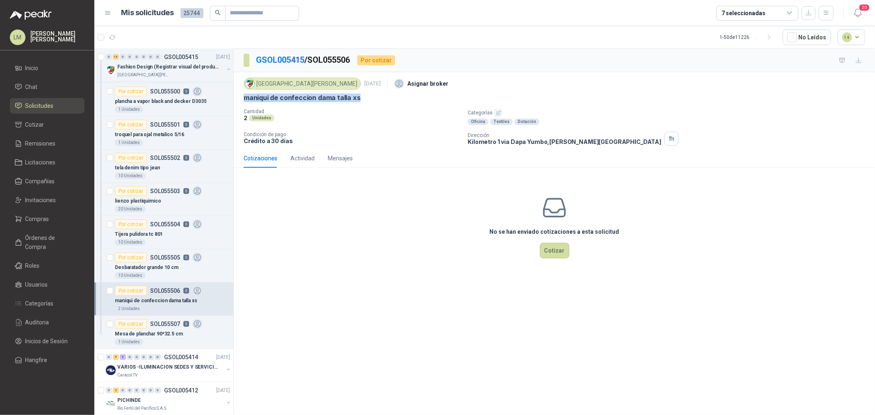
drag, startPoint x: 245, startPoint y: 100, endPoint x: 376, endPoint y: 100, distance: 130.4
click at [376, 100] on div "maniqui de confeccion dama talla xs" at bounding box center [554, 97] width 621 height 9
click at [141, 336] on p "Mesa de planchar 90*32.5 cm" at bounding box center [149, 334] width 68 height 8
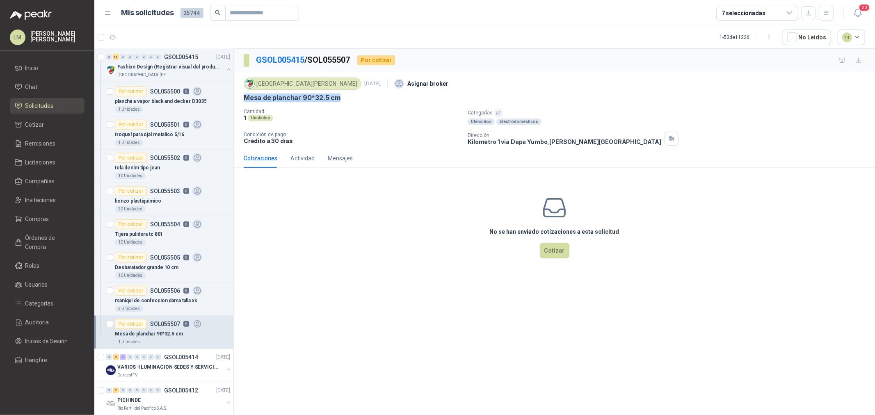
drag, startPoint x: 254, startPoint y: 96, endPoint x: 371, endPoint y: 104, distance: 117.5
click at [371, 104] on div "Colegio [PERSON_NAME] [DATE] Asignar broker Mesa de planchar 90*32.5 cm Cantida…" at bounding box center [554, 110] width 641 height 77
click at [497, 116] on icon "button" at bounding box center [498, 112] width 5 height 5
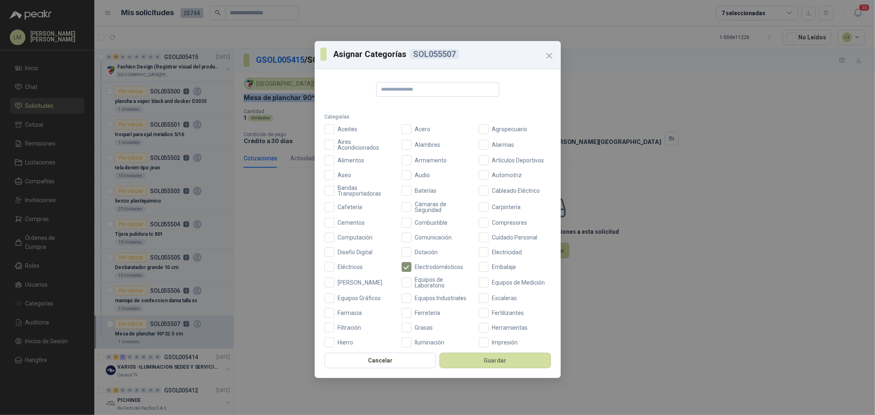
scroll to position [182, 0]
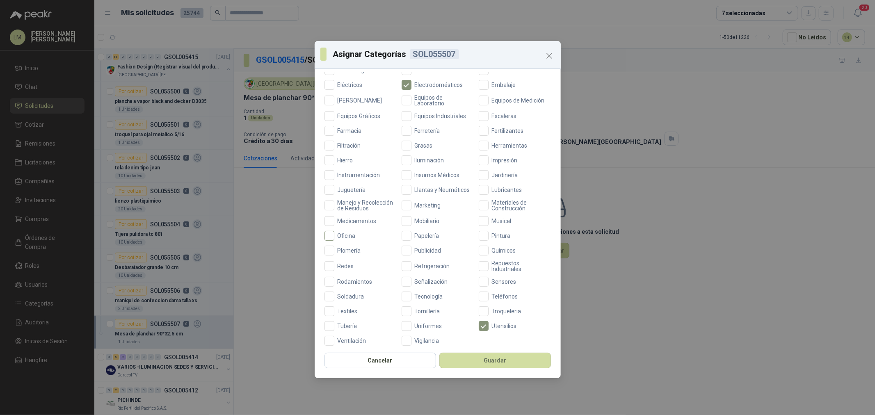
click at [338, 241] on label "Oficina" at bounding box center [360, 236] width 72 height 10
click at [469, 362] on button "Guardar" at bounding box center [495, 361] width 112 height 16
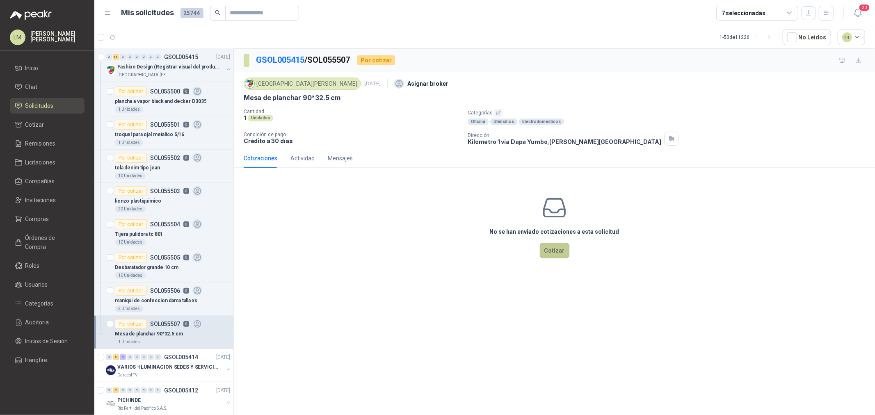
click at [548, 252] on button "Cotizar" at bounding box center [555, 251] width 30 height 16
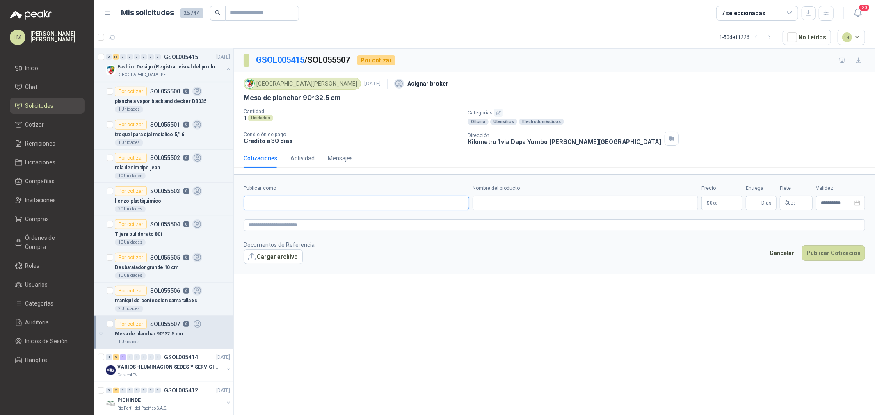
click at [272, 203] on input "Publicar como" at bounding box center [356, 203] width 225 height 14
type input "******"
click at [308, 220] on div "Homecenter NIT : 800242106" at bounding box center [357, 223] width 212 height 9
type input "**********"
click at [532, 208] on input "Nombre del producto" at bounding box center [585, 203] width 226 height 15
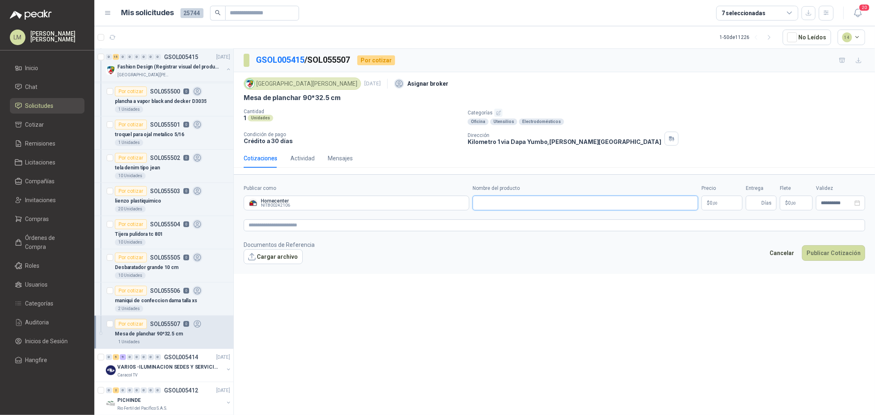
paste input "**********"
type input "**********"
click at [711, 206] on body "LM [PERSON_NAME] Inicio Chat Solicitudes Cotizar Remisiones Licitaciones Compañ…" at bounding box center [437, 207] width 875 height 415
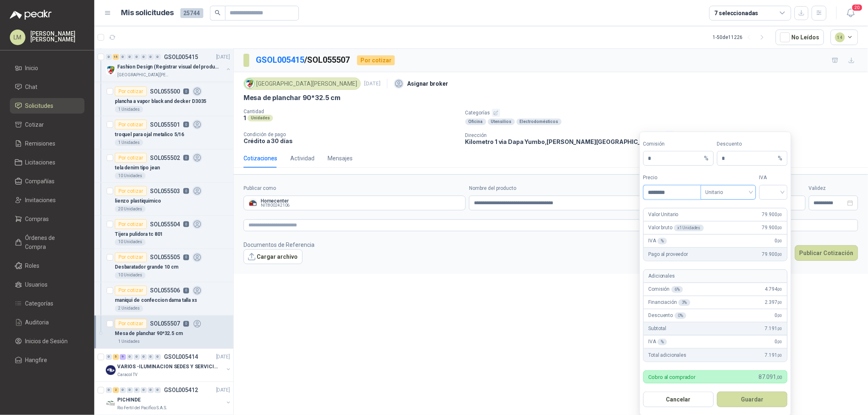
drag, startPoint x: 736, startPoint y: 194, endPoint x: 736, endPoint y: 198, distance: 5.0
click at [736, 194] on span "Unitario" at bounding box center [729, 192] width 46 height 12
type input "********"
click at [736, 224] on div "Unitario con IVA" at bounding box center [728, 223] width 42 height 9
click at [770, 194] on input "search" at bounding box center [773, 191] width 18 height 12
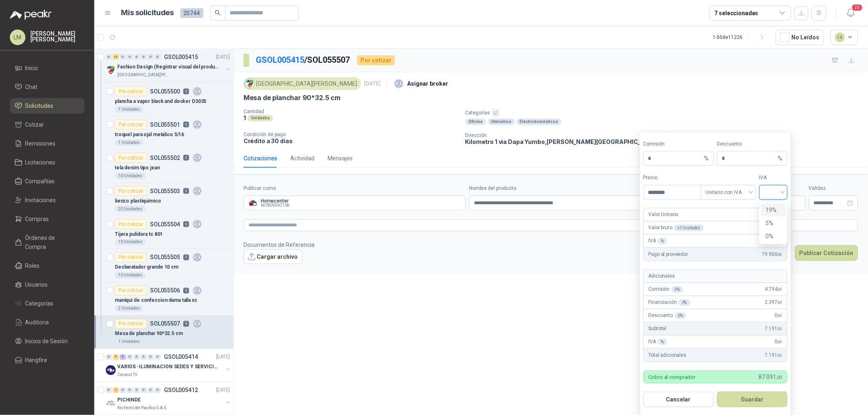
click at [771, 207] on div "19%" at bounding box center [773, 209] width 15 height 9
click at [751, 403] on button "Guardar" at bounding box center [752, 400] width 71 height 16
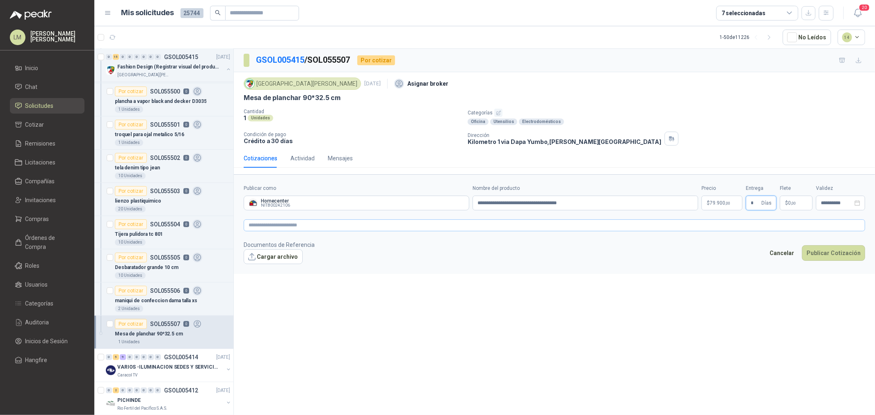
type input "*"
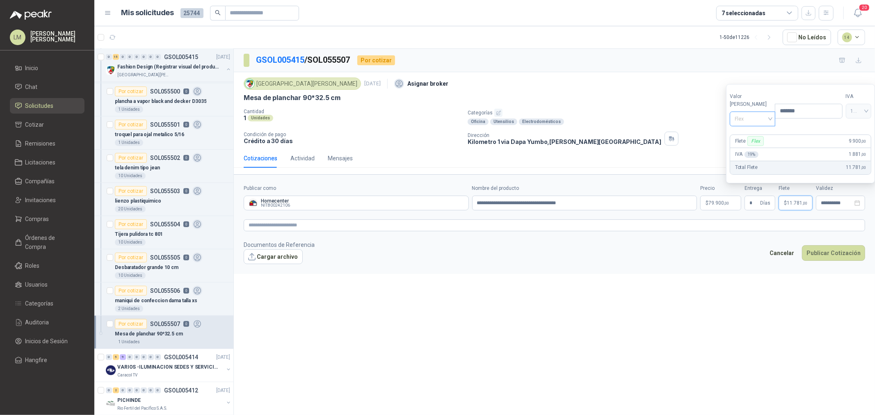
click at [754, 120] on span "Flex" at bounding box center [752, 119] width 36 height 12
type input "*******"
click at [746, 160] on div "Fijo" at bounding box center [750, 162] width 28 height 9
click at [612, 226] on textarea at bounding box center [554, 225] width 621 height 12
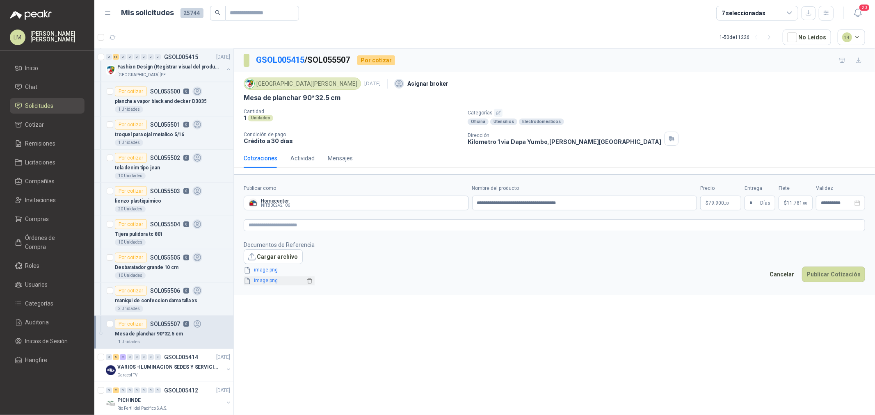
click at [267, 278] on link "image.png" at bounding box center [278, 281] width 54 height 8
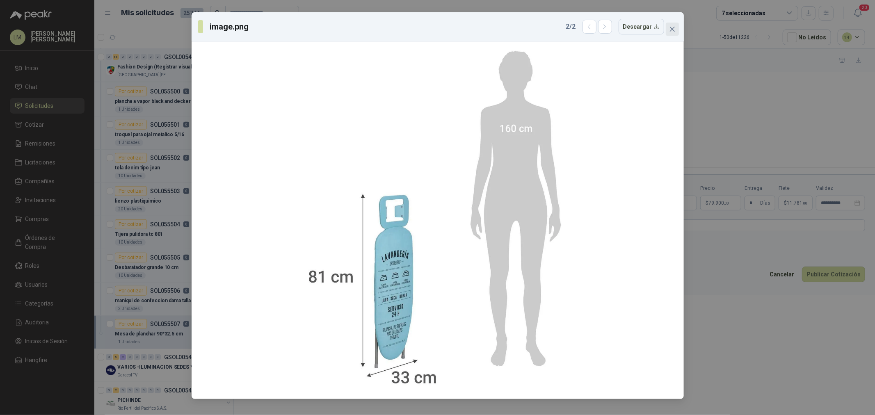
click at [674, 27] on icon "close" at bounding box center [672, 29] width 7 height 7
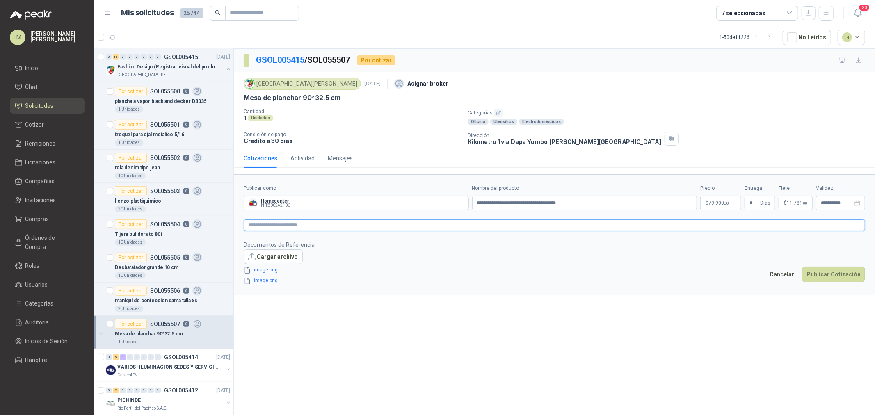
click at [355, 226] on textarea at bounding box center [554, 225] width 621 height 12
click at [821, 291] on button "Publicar Cotización" at bounding box center [833, 285] width 63 height 16
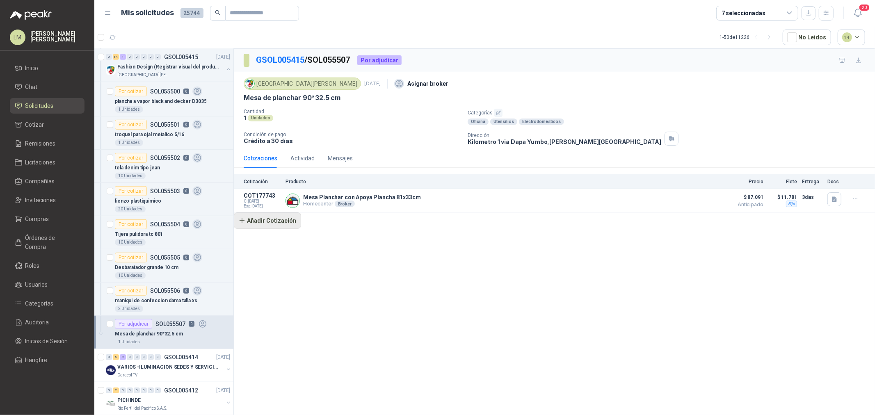
click at [278, 223] on button "Añadir Cotización" at bounding box center [267, 220] width 67 height 16
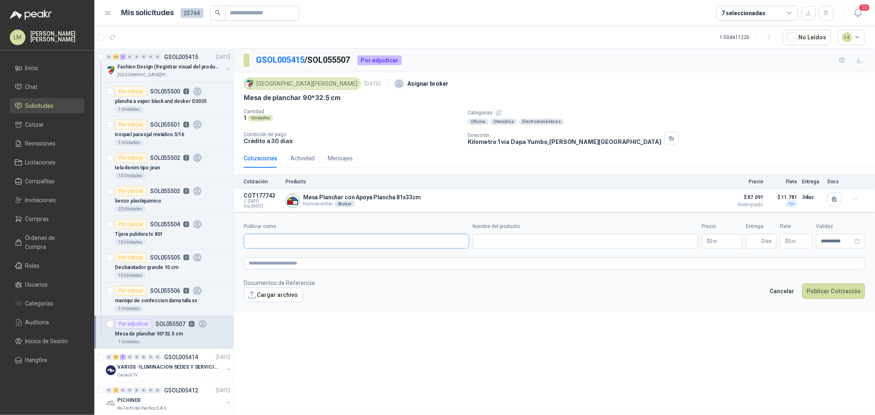
click at [303, 243] on input "Publicar como" at bounding box center [356, 241] width 225 height 14
type input "******"
click at [323, 259] on div "Homecenter NIT : 800242106" at bounding box center [357, 261] width 212 height 9
type input "**********"
click at [494, 242] on input "Nombre del producto" at bounding box center [585, 241] width 226 height 15
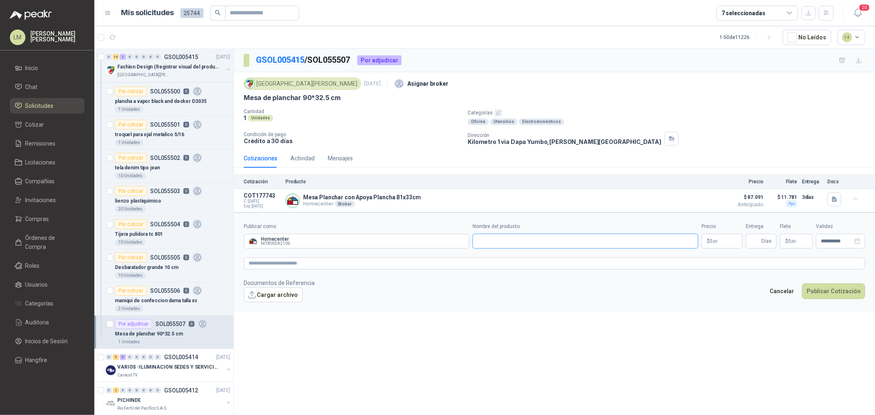
paste input "**********"
type input "**********"
click at [451, 267] on textarea at bounding box center [554, 264] width 621 height 12
click at [726, 243] on p "$ 0 ,00" at bounding box center [721, 241] width 41 height 15
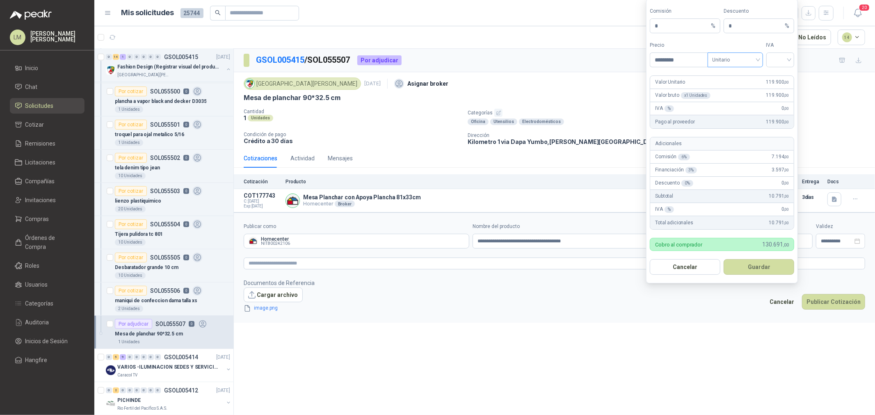
click at [742, 58] on span "Unitario" at bounding box center [735, 60] width 46 height 12
type input "*********"
click at [747, 90] on div "Unitario con IVA" at bounding box center [735, 89] width 42 height 9
click at [778, 61] on input "search" at bounding box center [780, 59] width 18 height 12
click at [776, 76] on div "19%" at bounding box center [780, 76] width 15 height 9
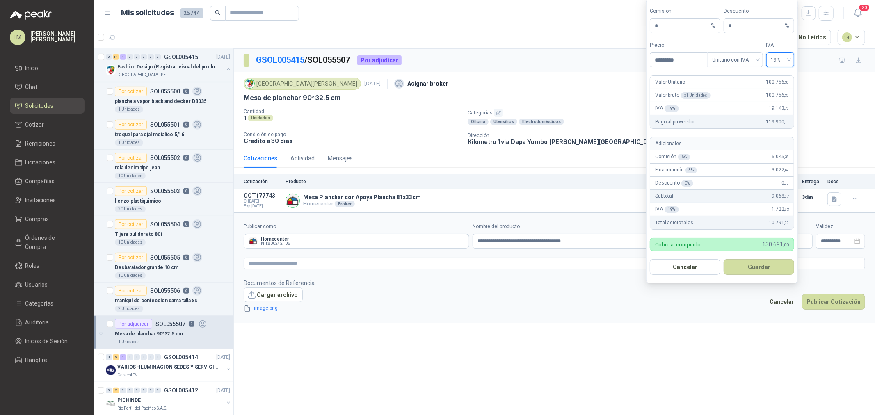
click at [752, 276] on form "Comisión * % Descuento * % Precio ********* Tipo Unitario con IVA IVA 19% 19% V…" at bounding box center [722, 141] width 152 height 285
click at [748, 266] on button "Guardar" at bounding box center [758, 267] width 71 height 16
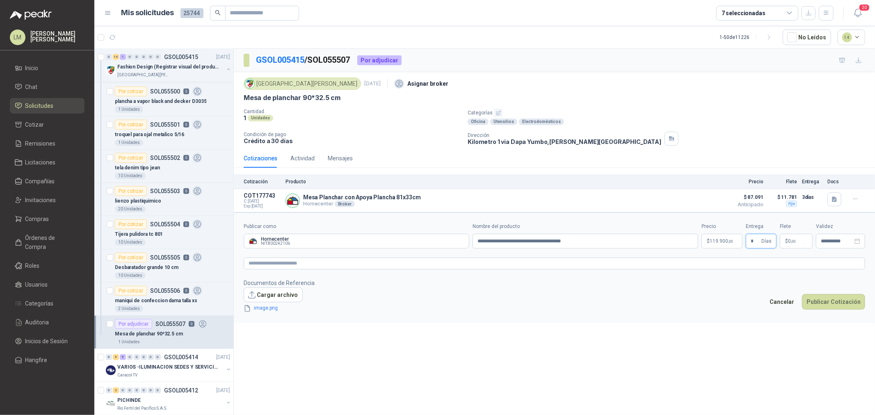
type input "*"
click at [748, 155] on span "Flex" at bounding box center [752, 157] width 36 height 12
type input "*******"
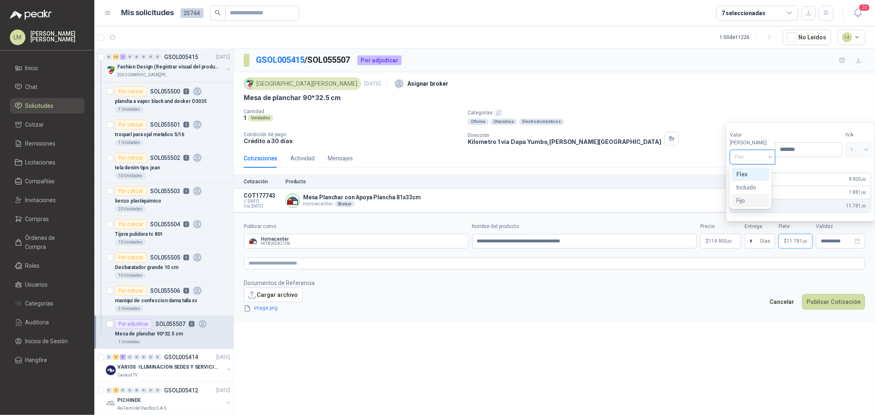
click at [747, 203] on div "Fijo" at bounding box center [750, 200] width 28 height 9
click at [823, 300] on button "Publicar Cotización" at bounding box center [833, 302] width 63 height 16
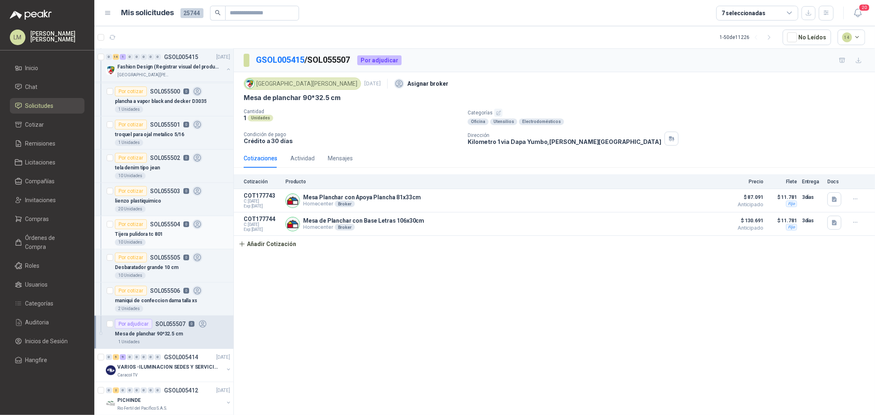
click at [149, 228] on div "Por cotizar SOL055504 0" at bounding box center [158, 224] width 87 height 10
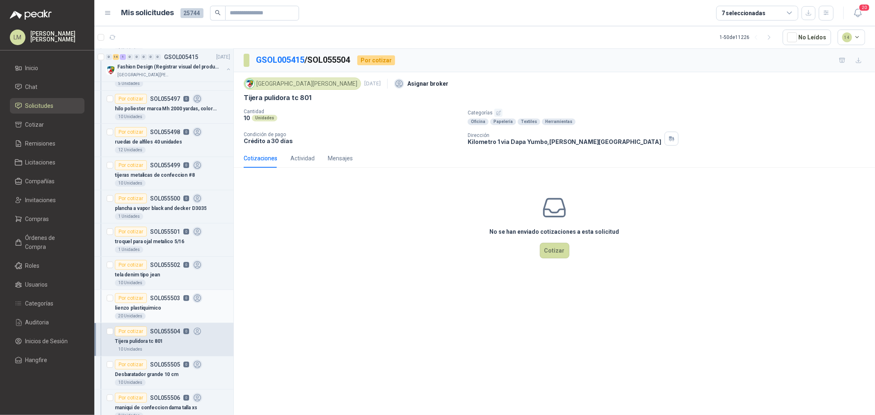
scroll to position [273, 0]
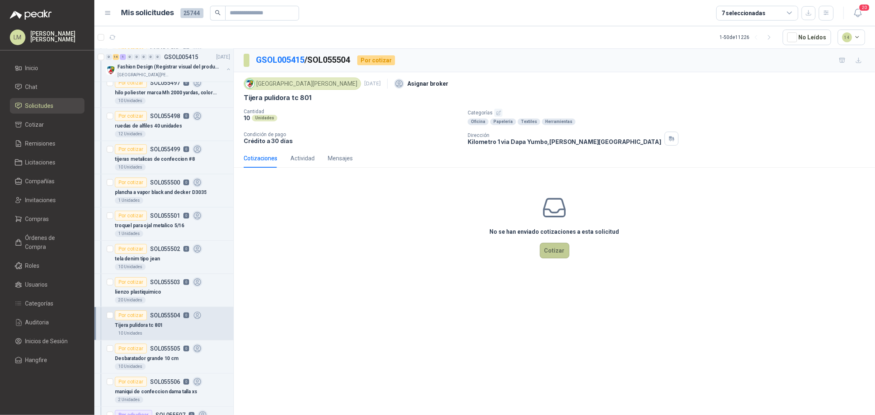
click at [543, 254] on button "Cotizar" at bounding box center [555, 251] width 30 height 16
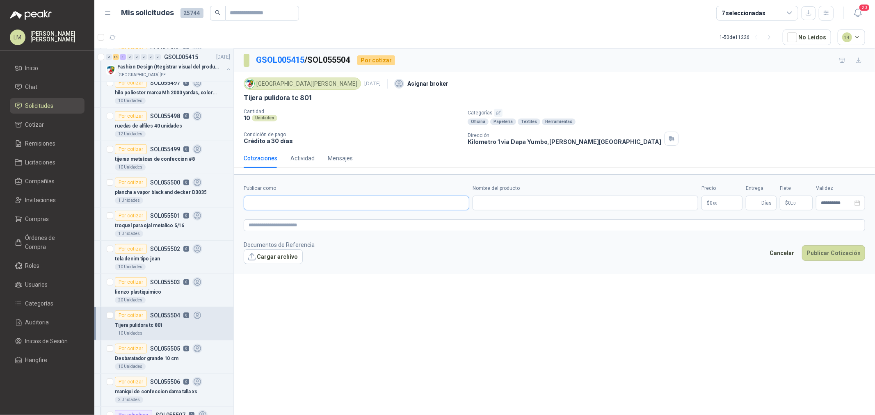
click at [260, 200] on input "Publicar como" at bounding box center [356, 203] width 225 height 14
type input "******"
click at [310, 219] on div "Homecenter NIT : 800242106" at bounding box center [357, 223] width 212 height 9
type input "**********"
click at [476, 202] on input "Nombre del producto" at bounding box center [585, 203] width 226 height 15
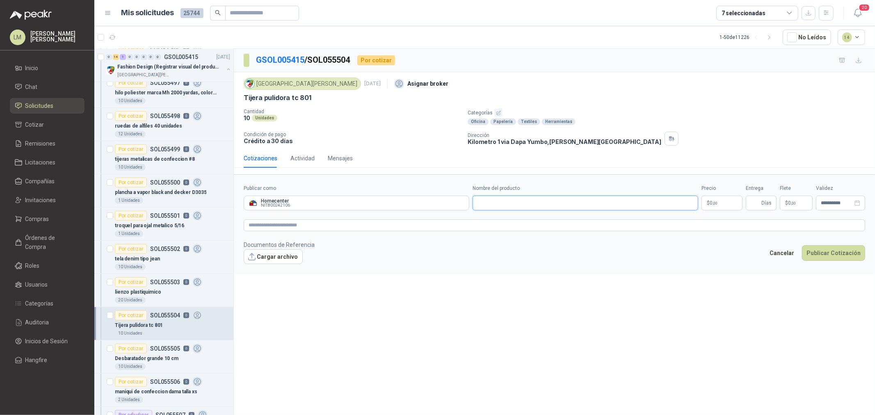
paste input "**********"
type input "**********"
click at [640, 225] on textarea at bounding box center [554, 225] width 621 height 12
click at [715, 203] on body "LM [PERSON_NAME] Inicio Chat Solicitudes Cotizar Remisiones Licitaciones Compañ…" at bounding box center [437, 207] width 875 height 415
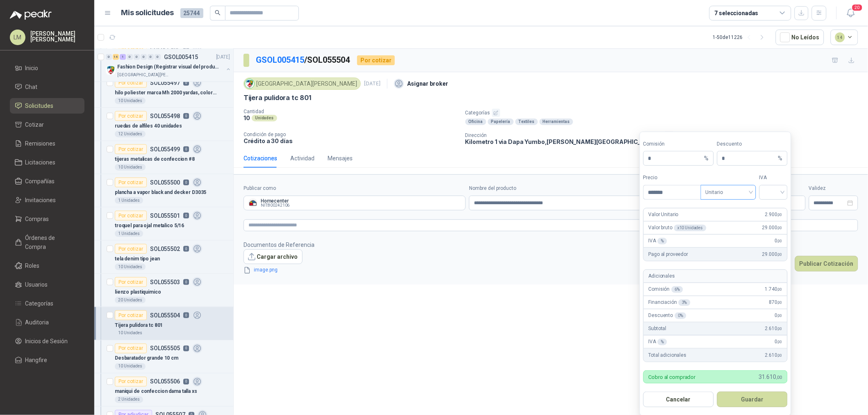
click at [719, 190] on span "Unitario" at bounding box center [729, 192] width 46 height 12
type input "*******"
click at [731, 226] on div "Unitario con IVA" at bounding box center [728, 223] width 42 height 9
click at [773, 197] on input "search" at bounding box center [773, 191] width 18 height 12
click at [770, 208] on div "19%" at bounding box center [773, 209] width 15 height 9
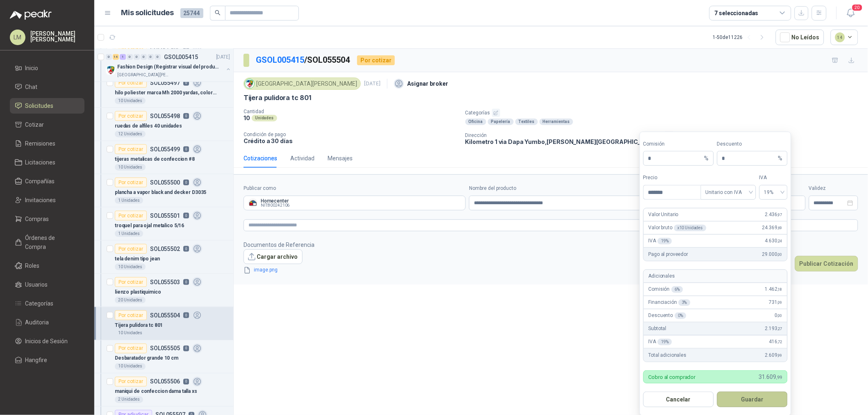
click at [741, 397] on button "Guardar" at bounding box center [752, 400] width 71 height 16
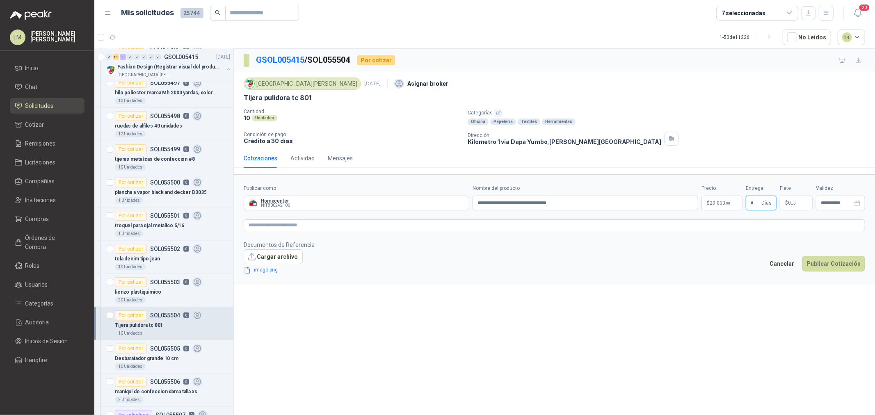
type input "*"
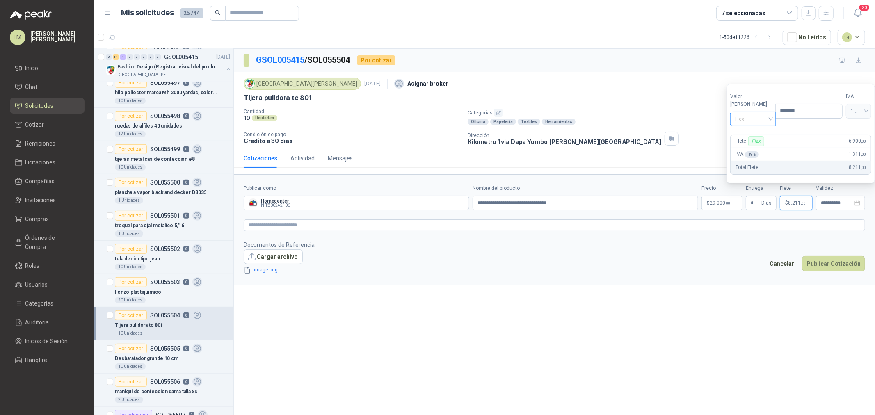
click at [764, 122] on span "Flex" at bounding box center [752, 119] width 35 height 12
type input "*******"
click at [751, 159] on div "Fijo" at bounding box center [750, 162] width 28 height 9
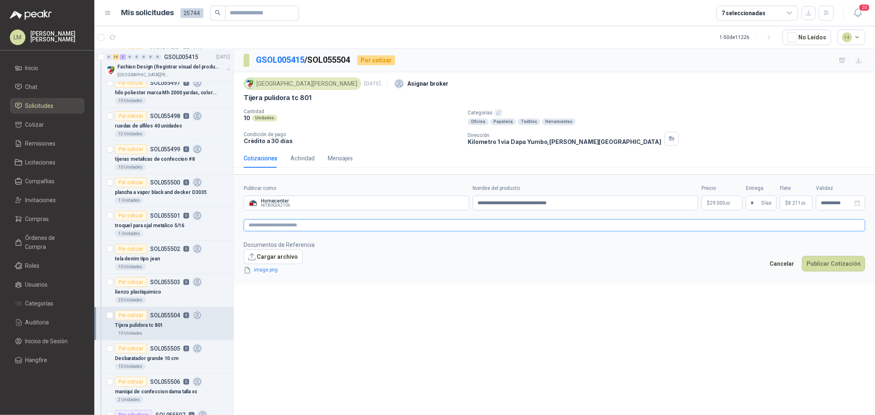
click at [594, 227] on textarea at bounding box center [554, 225] width 621 height 12
click at [820, 260] on button "Publicar Cotización" at bounding box center [833, 264] width 63 height 16
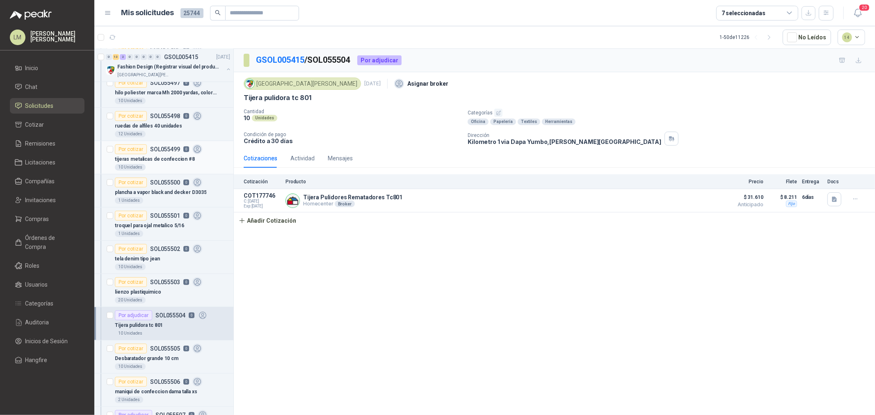
click at [154, 152] on p "SOL055499" at bounding box center [165, 149] width 30 height 6
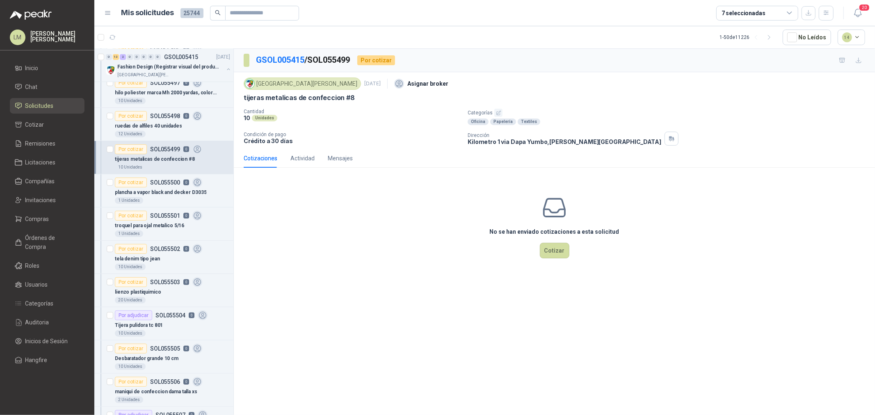
click at [549, 242] on div "No se han enviado cotizaciones a esta solicitud Cotizar" at bounding box center [554, 226] width 641 height 105
click at [554, 252] on button "Cotizar" at bounding box center [555, 251] width 30 height 16
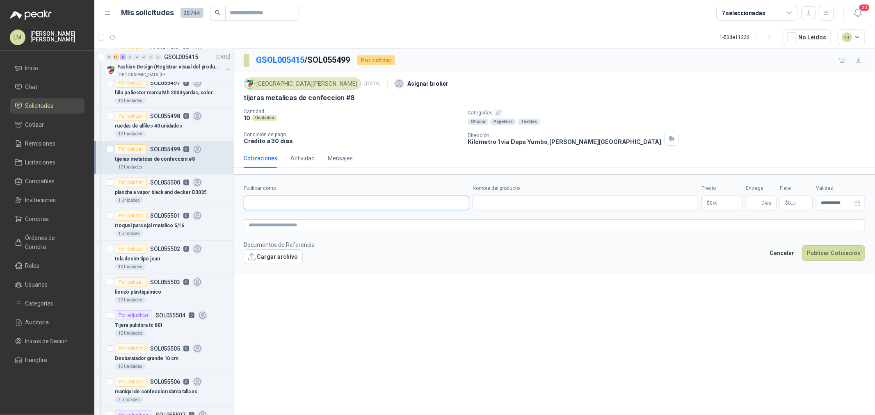
click at [326, 201] on input "Publicar como" at bounding box center [356, 203] width 225 height 14
type input "******"
drag, startPoint x: 333, startPoint y: 226, endPoint x: 388, endPoint y: 218, distance: 55.1
click at [328, 219] on div "Homecenter NIT : 800242106" at bounding box center [357, 223] width 212 height 9
type input "**********"
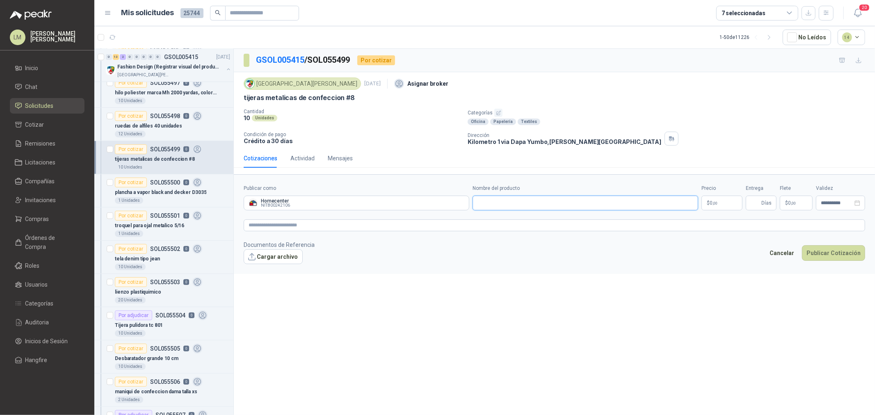
click at [519, 206] on input "Nombre del producto" at bounding box center [585, 203] width 226 height 15
paste input "**********"
type input "**********"
click at [710, 205] on body "LM [PERSON_NAME] Inicio Chat Solicitudes Cotizar Remisiones Licitaciones Compañ…" at bounding box center [437, 207] width 875 height 415
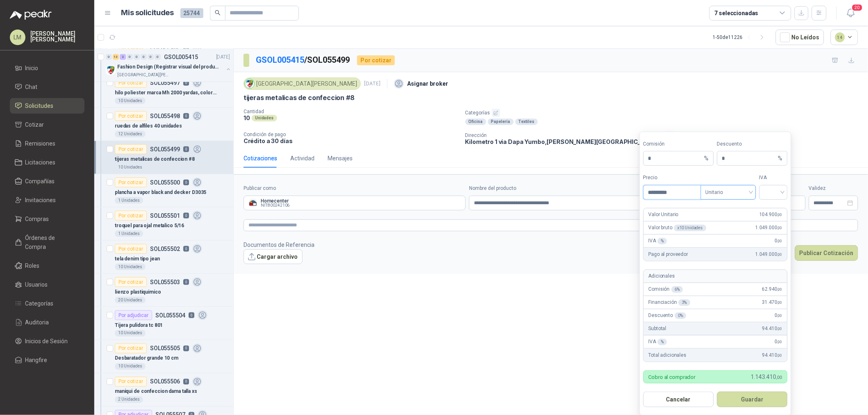
click at [722, 198] on span "Unitario" at bounding box center [729, 192] width 46 height 12
type input "*********"
click at [725, 220] on div "Unitario con IVA" at bounding box center [728, 223] width 42 height 9
click at [777, 187] on input "search" at bounding box center [773, 191] width 18 height 12
click at [774, 208] on div "19%" at bounding box center [773, 209] width 15 height 9
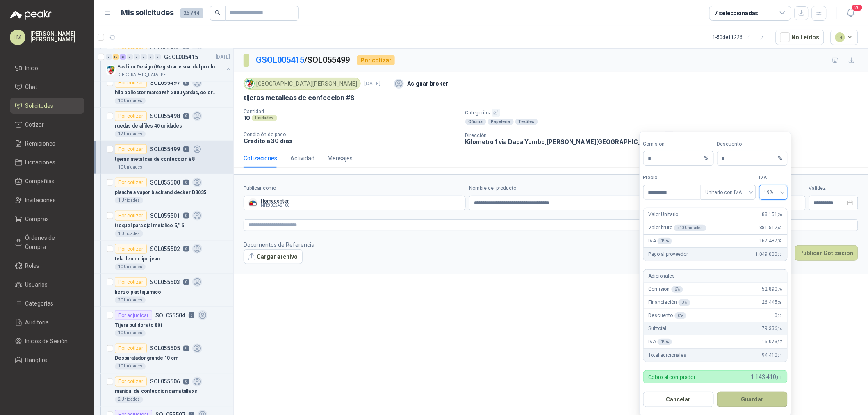
click at [739, 395] on button "Guardar" at bounding box center [752, 400] width 71 height 16
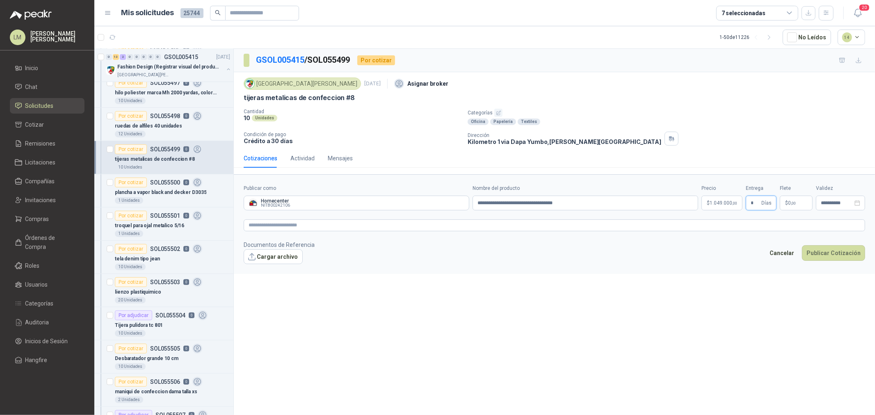
type input "*"
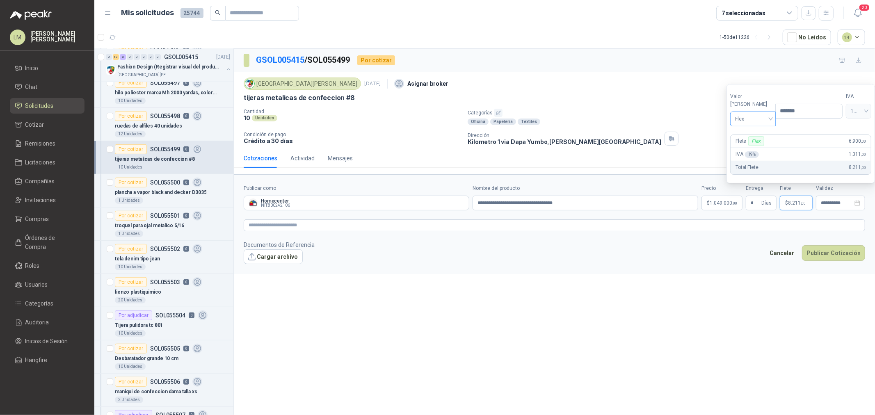
type input "*******"
click at [749, 112] on input "search" at bounding box center [752, 118] width 35 height 12
click at [751, 163] on div "Fijo" at bounding box center [750, 162] width 28 height 9
click at [669, 231] on textarea at bounding box center [554, 225] width 621 height 12
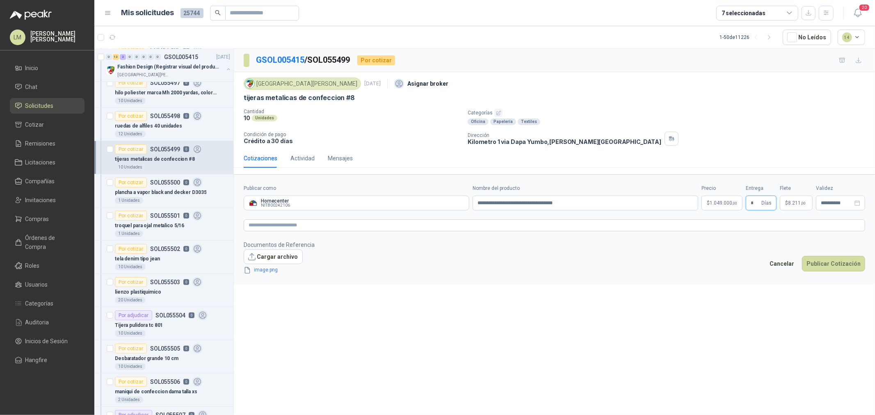
drag, startPoint x: 756, startPoint y: 200, endPoint x: 737, endPoint y: 200, distance: 18.9
click at [737, 200] on div "**********" at bounding box center [554, 198] width 621 height 26
type input "*"
click at [308, 227] on textarea at bounding box center [554, 225] width 621 height 12
click at [829, 272] on button "Publicar Cotización" at bounding box center [833, 275] width 63 height 16
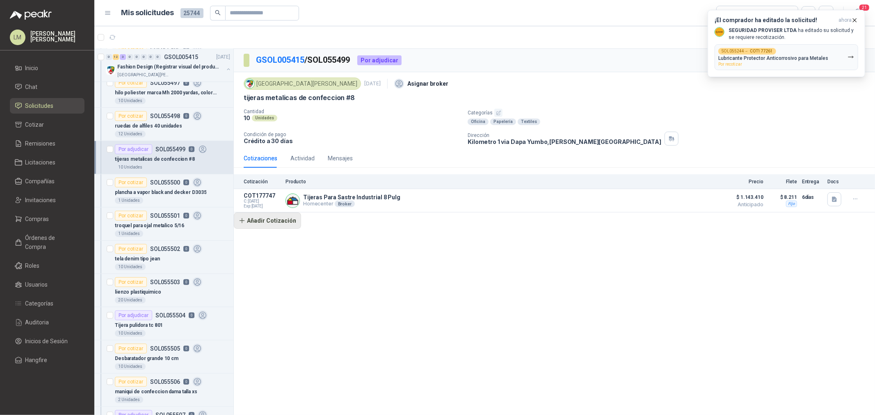
click at [268, 220] on button "Añadir Cotización" at bounding box center [267, 220] width 67 height 16
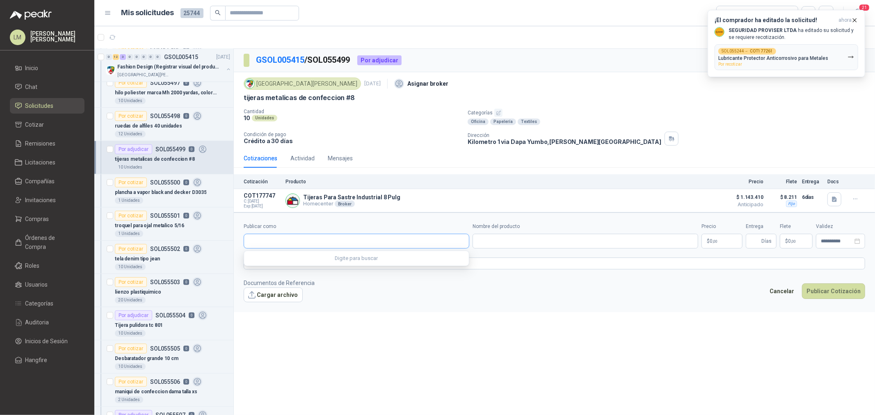
click at [295, 245] on input "Publicar como" at bounding box center [356, 241] width 225 height 14
drag, startPoint x: 295, startPoint y: 245, endPoint x: 292, endPoint y: 247, distance: 4.4
click at [292, 247] on input "Publicar como" at bounding box center [356, 241] width 225 height 14
type input "******"
click at [303, 262] on div "Homecenter NIT : 800242106" at bounding box center [357, 261] width 212 height 9
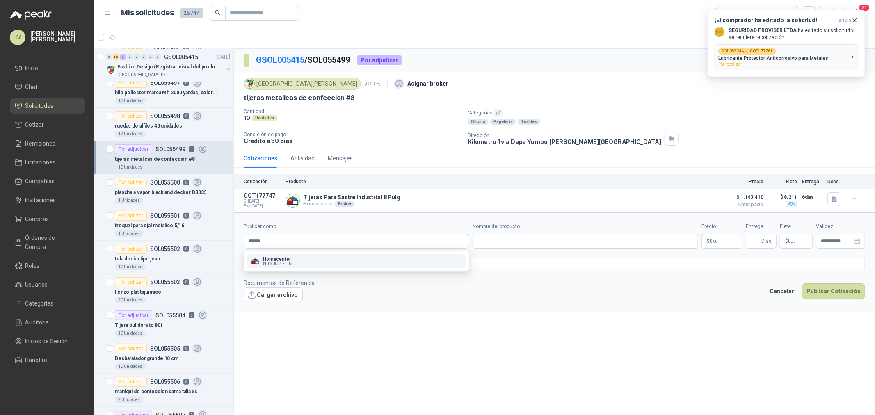
type input "**********"
click at [489, 241] on input "Nombre del producto" at bounding box center [585, 241] width 226 height 15
paste input "**********"
type input "**********"
click at [718, 241] on p "$ 0 ,00" at bounding box center [721, 241] width 41 height 15
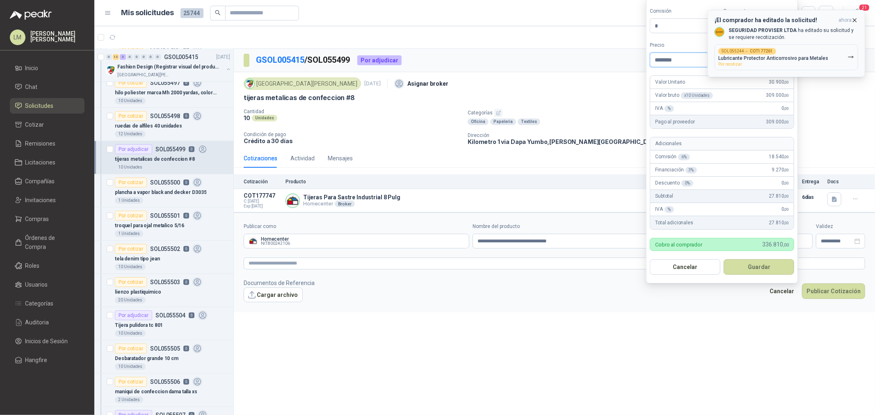
type input "********"
click at [855, 17] on icon "button" at bounding box center [854, 20] width 7 height 7
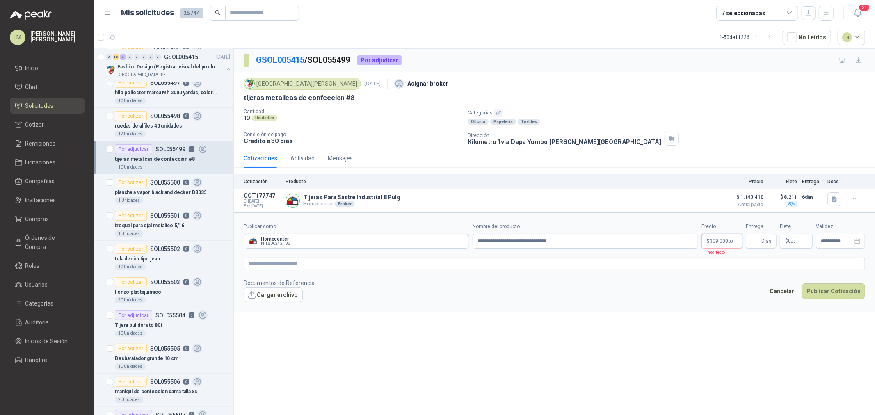
click at [726, 238] on body "LM [PERSON_NAME] Inicio Chat Solicitudes Cotizar Remisiones Licitaciones Compañ…" at bounding box center [437, 207] width 875 height 415
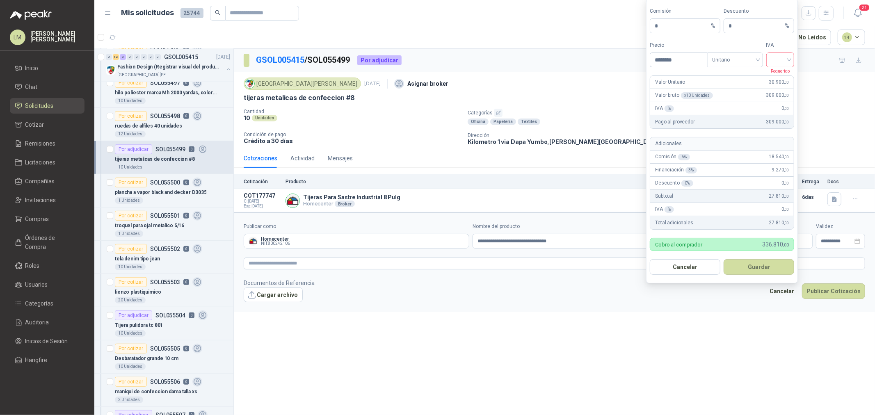
drag, startPoint x: 762, startPoint y: 66, endPoint x: 777, endPoint y: 62, distance: 15.9
click at [767, 65] on div "Precio ******** Tipo Unitario IVA Requerido" at bounding box center [721, 54] width 144 height 26
click at [777, 62] on input "search" at bounding box center [780, 59] width 18 height 12
click at [771, 76] on div "19%" at bounding box center [780, 76] width 25 height 13
click at [740, 63] on span "Unitario" at bounding box center [735, 60] width 46 height 12
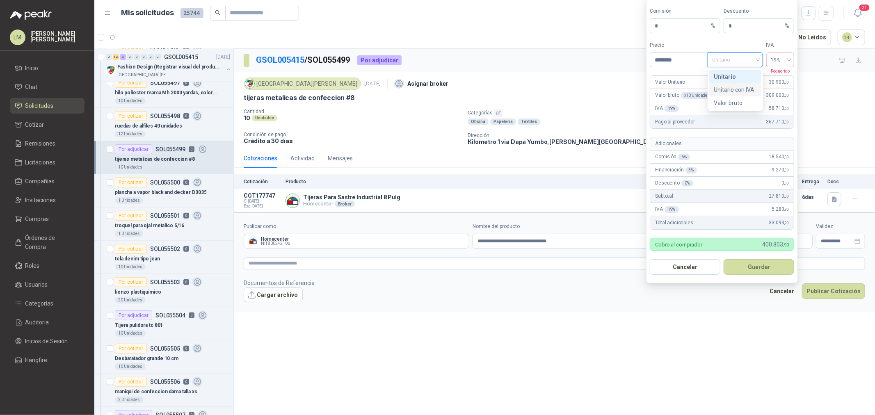
click at [729, 92] on div "Unitario con IVA" at bounding box center [735, 89] width 42 height 9
click at [753, 260] on button "Guardar" at bounding box center [758, 267] width 71 height 16
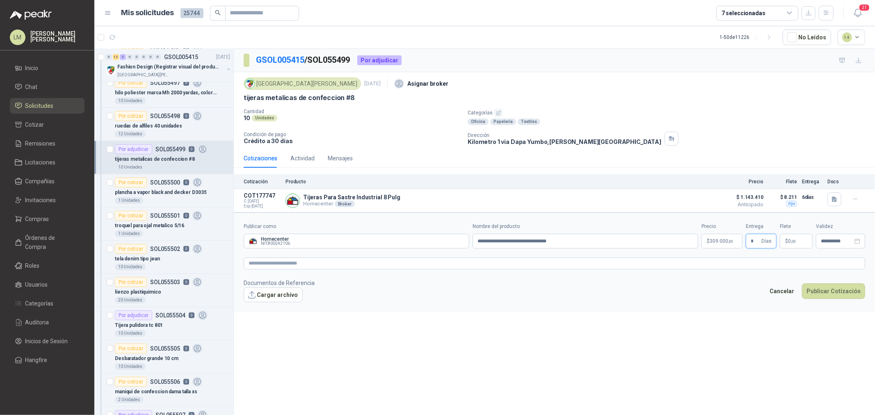
type input "*"
click at [752, 159] on span "Flex" at bounding box center [752, 157] width 35 height 12
type input "*******"
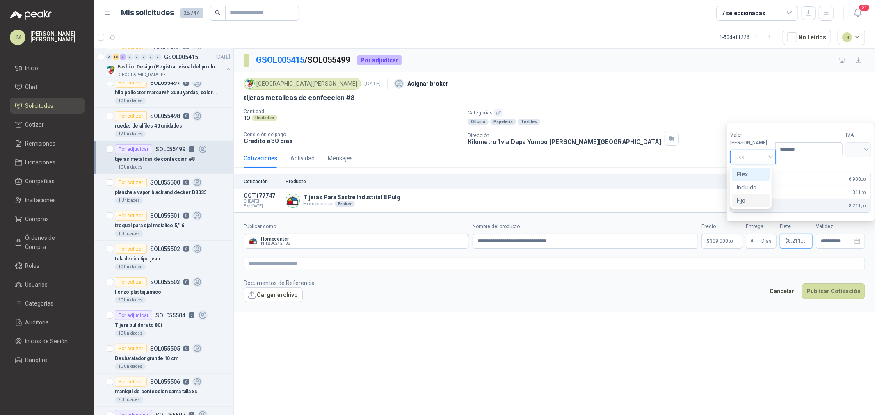
click at [749, 198] on div "Fijo" at bounding box center [750, 200] width 28 height 9
click at [379, 268] on textarea at bounding box center [554, 264] width 621 height 12
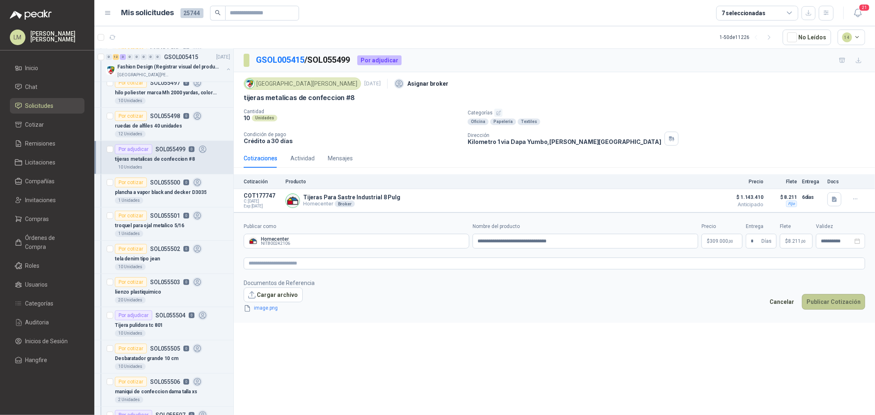
click at [824, 305] on button "Publicar Cotización" at bounding box center [833, 302] width 63 height 16
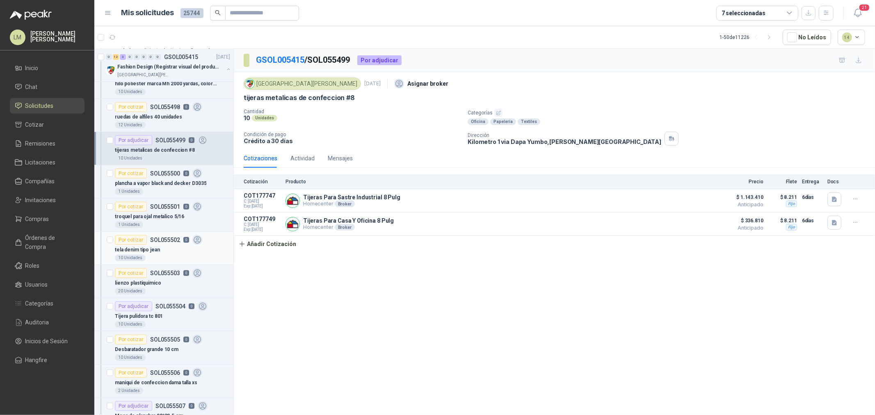
scroll to position [214, 0]
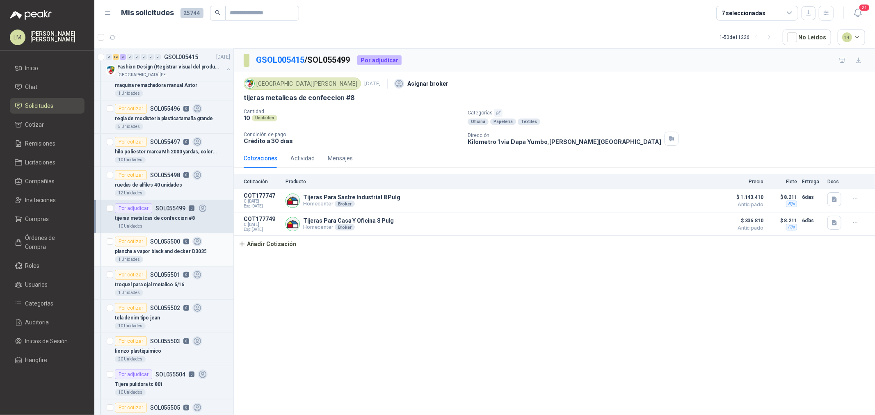
click at [149, 253] on p "plancha a vapor black and decker D3035" at bounding box center [160, 252] width 91 height 8
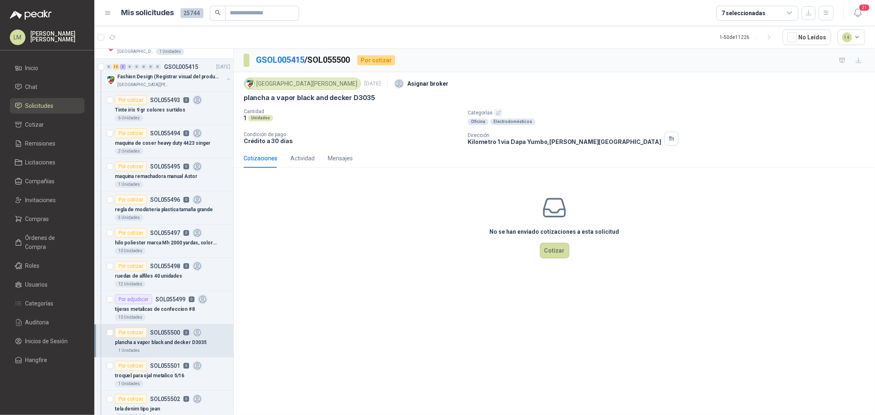
scroll to position [169, 0]
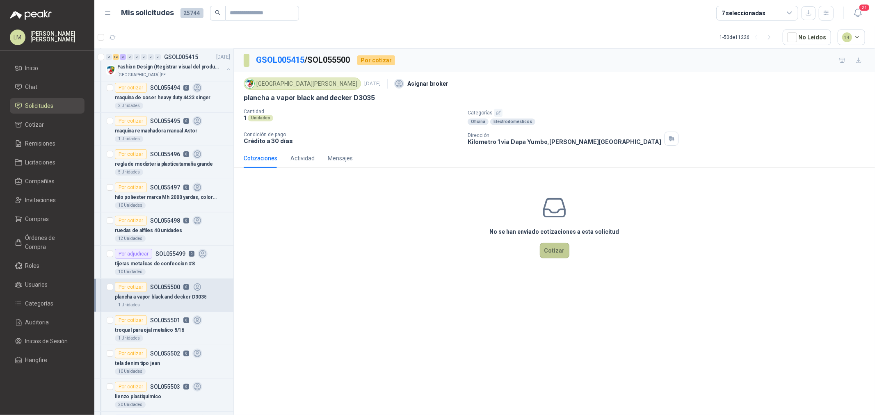
click at [551, 251] on button "Cotizar" at bounding box center [555, 251] width 30 height 16
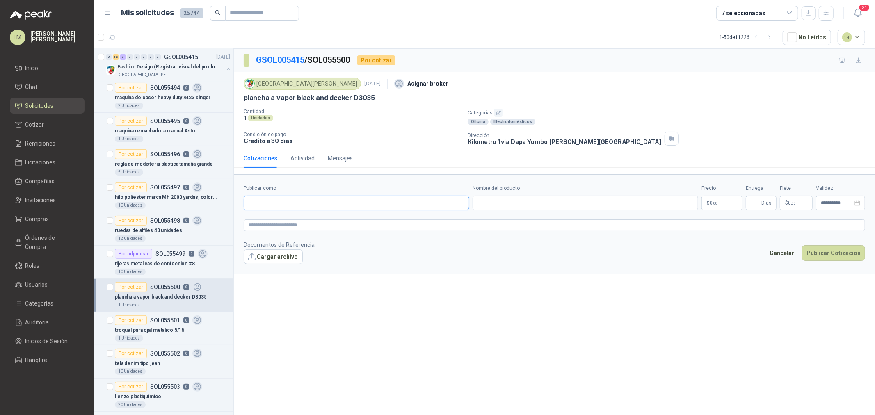
click at [326, 199] on input "Publicar como" at bounding box center [356, 203] width 225 height 14
type input "******"
click at [317, 219] on div "Homecenter NIT : 800242106" at bounding box center [357, 223] width 212 height 9
type input "**********"
click at [517, 198] on input "Nombre del producto" at bounding box center [585, 203] width 226 height 15
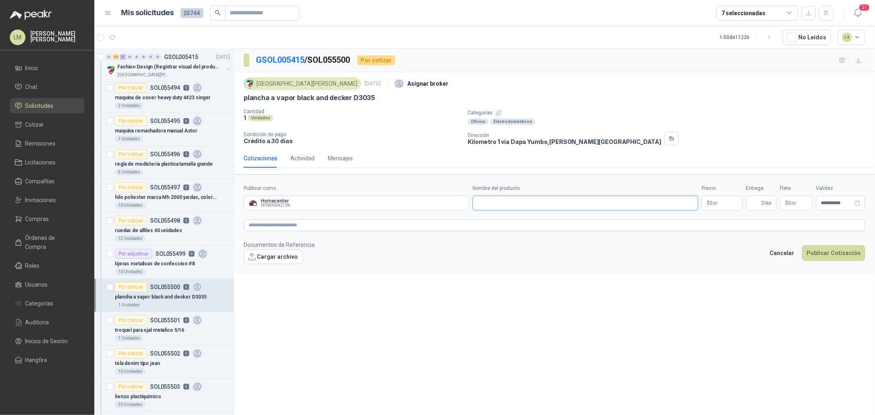
paste input "**********"
type input "**********"
click at [727, 202] on body "LM [PERSON_NAME] Inicio Chat Solicitudes Cotizar Remisiones Licitaciones Compañ…" at bounding box center [437, 207] width 875 height 415
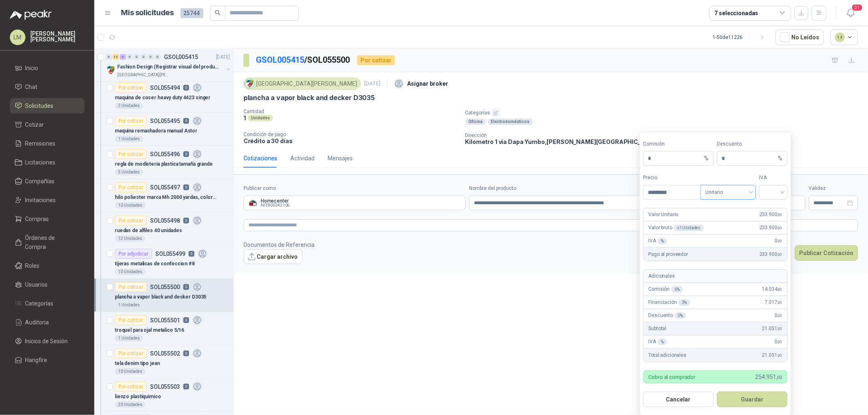
click at [735, 196] on span "Unitario" at bounding box center [729, 192] width 46 height 12
type input "*********"
click at [736, 223] on div "Unitario con IVA" at bounding box center [728, 223] width 42 height 9
click at [773, 195] on input "search" at bounding box center [773, 191] width 18 height 12
click at [772, 206] on div "19%" at bounding box center [773, 209] width 15 height 9
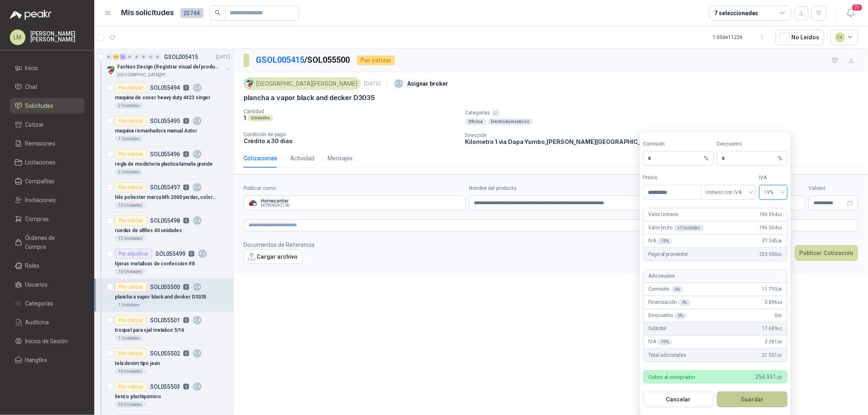
click at [757, 398] on button "Guardar" at bounding box center [752, 400] width 71 height 16
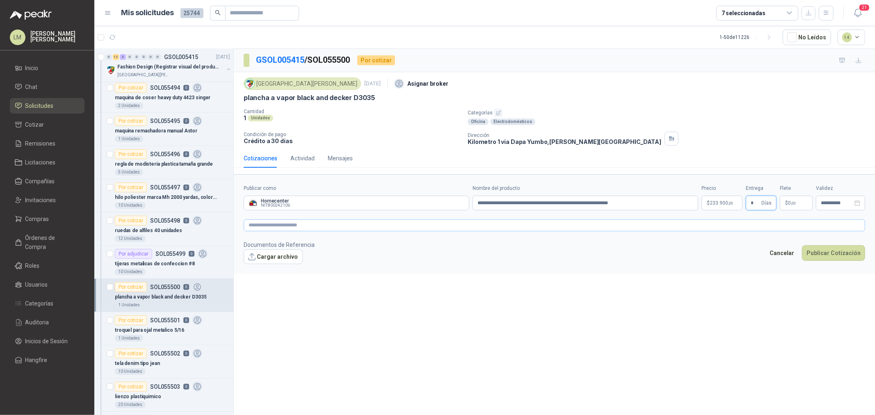
type input "*"
click at [706, 222] on textarea at bounding box center [554, 225] width 621 height 12
click at [280, 227] on textarea at bounding box center [554, 225] width 621 height 12
click at [829, 258] on button "Publicar Cotización" at bounding box center [833, 264] width 63 height 16
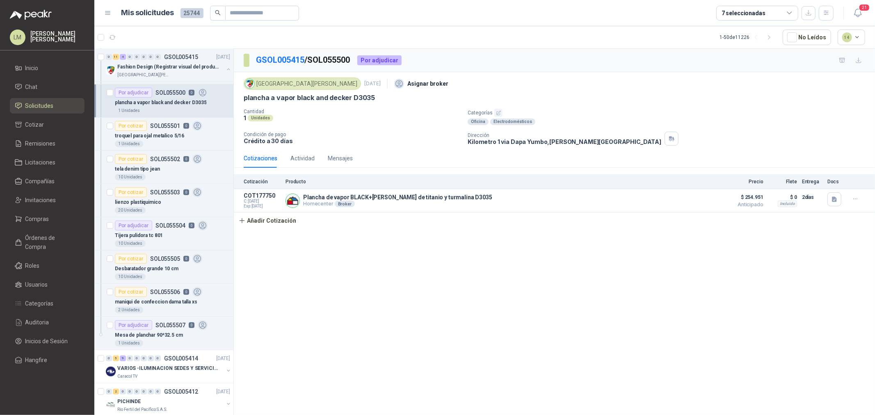
scroll to position [364, 0]
click at [157, 269] on p "Desbaratador grande 10 cm" at bounding box center [147, 268] width 64 height 8
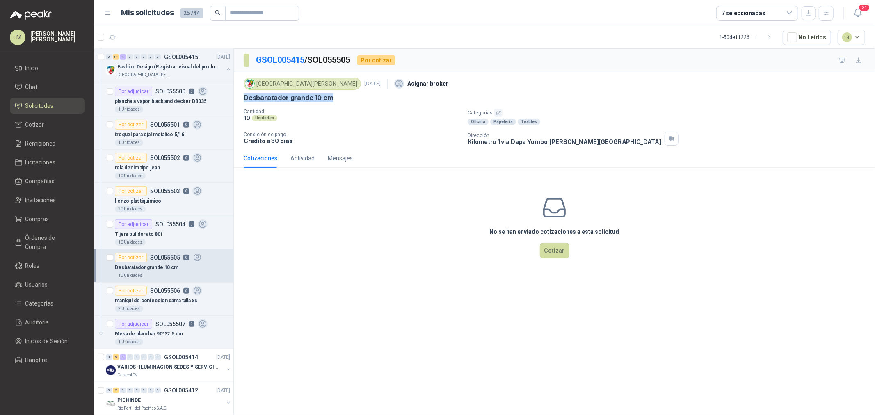
drag, startPoint x: 244, startPoint y: 98, endPoint x: 331, endPoint y: 97, distance: 87.3
click at [331, 97] on div "Desbaratador grande 10 cm" at bounding box center [554, 97] width 621 height 9
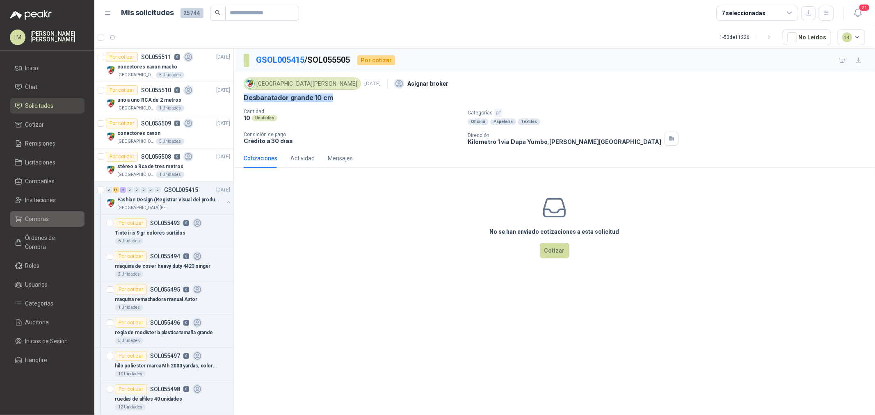
click at [33, 218] on span "Compras" at bounding box center [37, 218] width 24 height 9
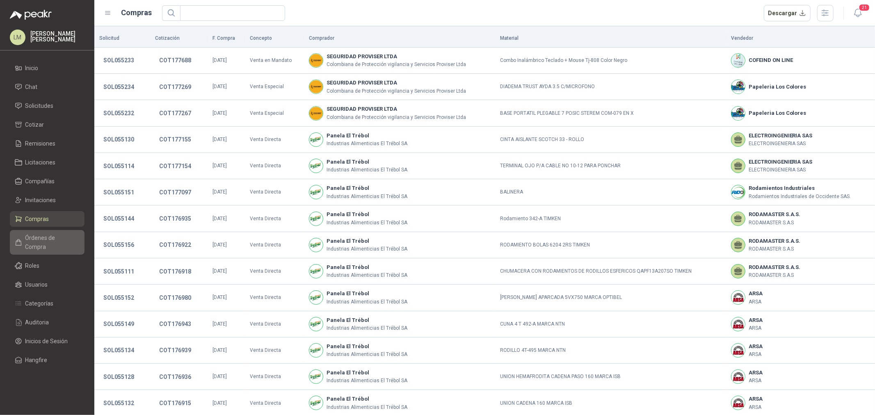
click at [57, 235] on span "Órdenes de Compra" at bounding box center [50, 242] width 51 height 18
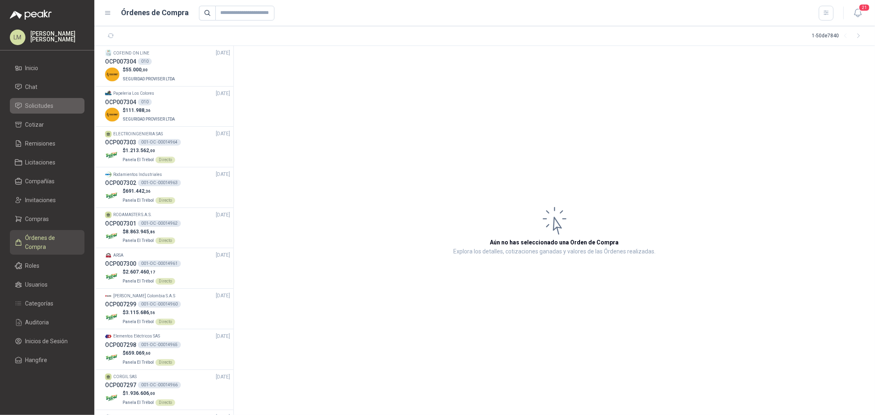
click at [47, 106] on span "Solicitudes" at bounding box center [39, 105] width 28 height 9
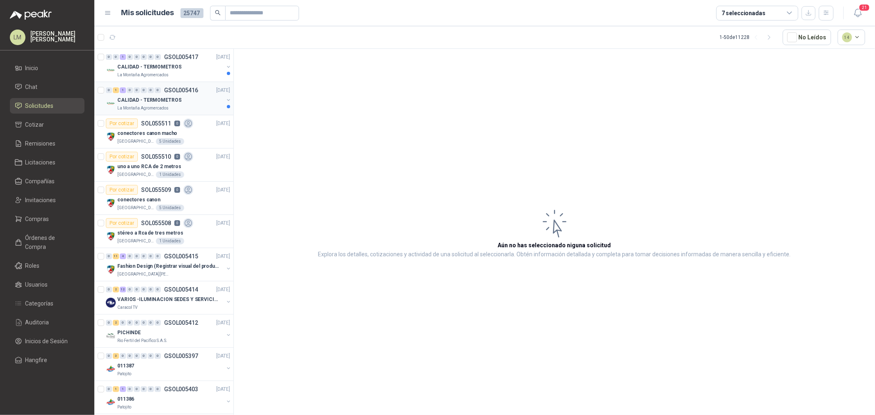
click at [225, 98] on button "button" at bounding box center [228, 100] width 7 height 7
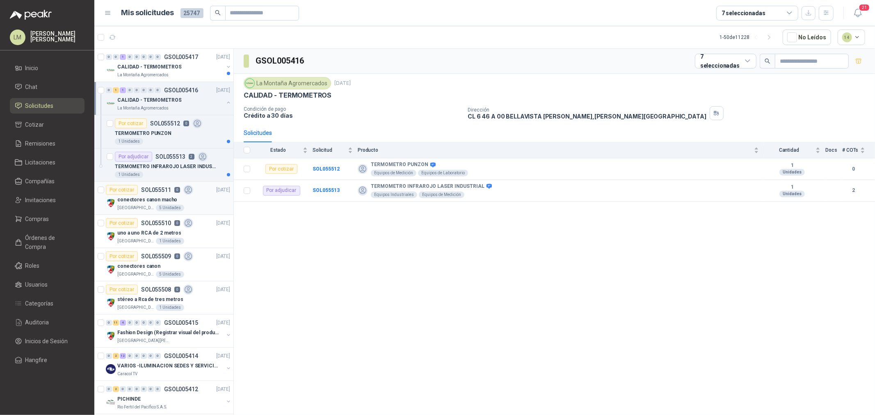
click at [158, 183] on article "Por cotizar SOL055511 0 [DATE] conectores canon macho Colegio [PERSON_NAME] 5 U…" at bounding box center [163, 198] width 139 height 33
click at [159, 167] on p "TERMOMETRO INFRAROJO LASER INDUSTRIAL" at bounding box center [166, 167] width 102 height 8
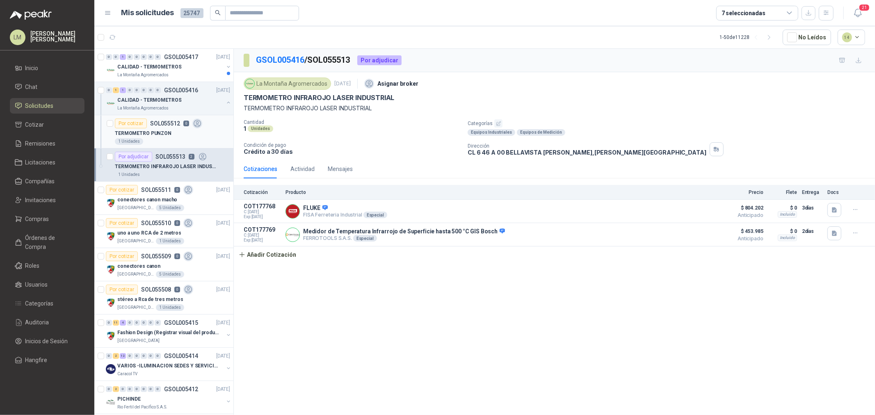
click at [162, 127] on div "Por cotizar SOL055512 0" at bounding box center [158, 123] width 87 height 10
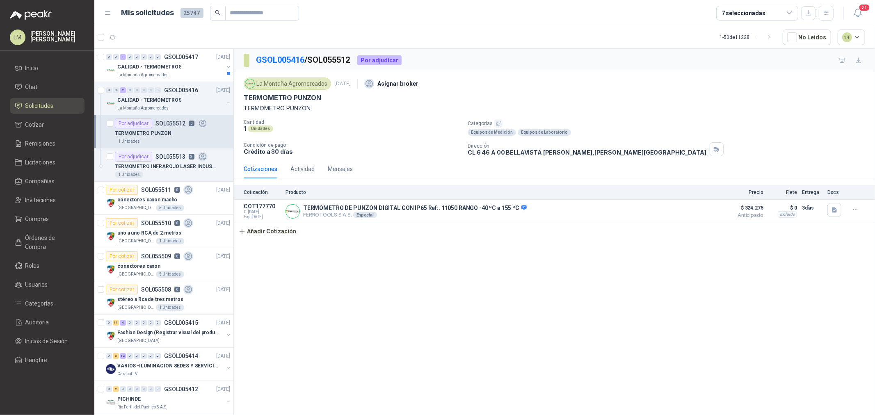
click at [499, 124] on icon "button" at bounding box center [498, 123] width 5 height 5
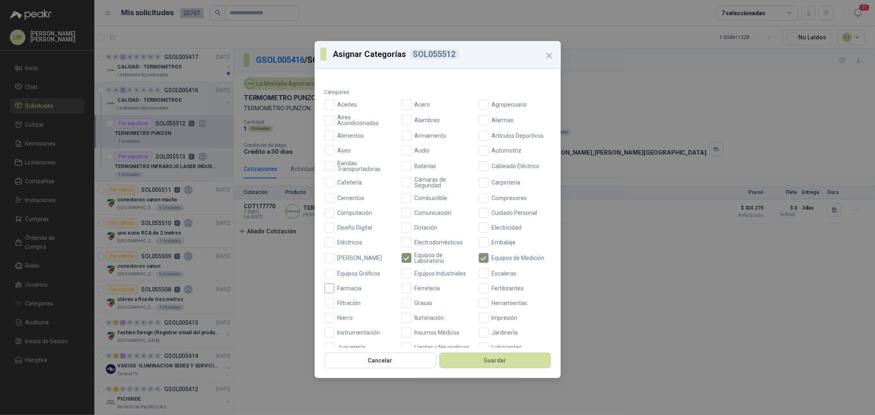
scroll to position [46, 0]
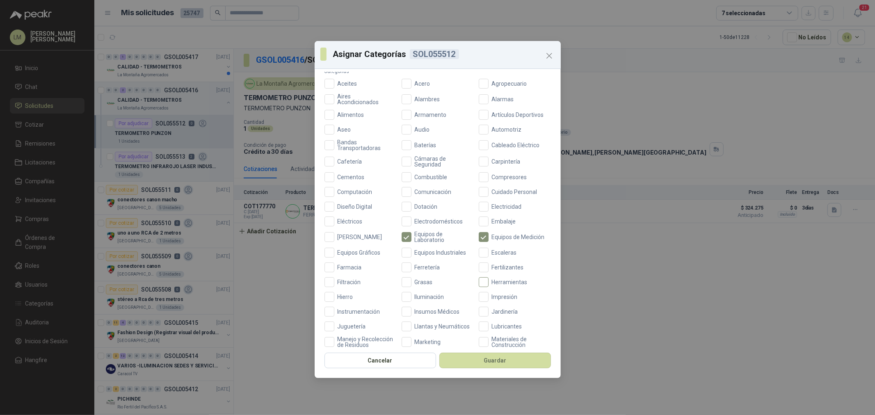
click at [489, 283] on span "Herramientas" at bounding box center [509, 282] width 42 height 6
click at [490, 361] on button "Guardar" at bounding box center [495, 361] width 112 height 16
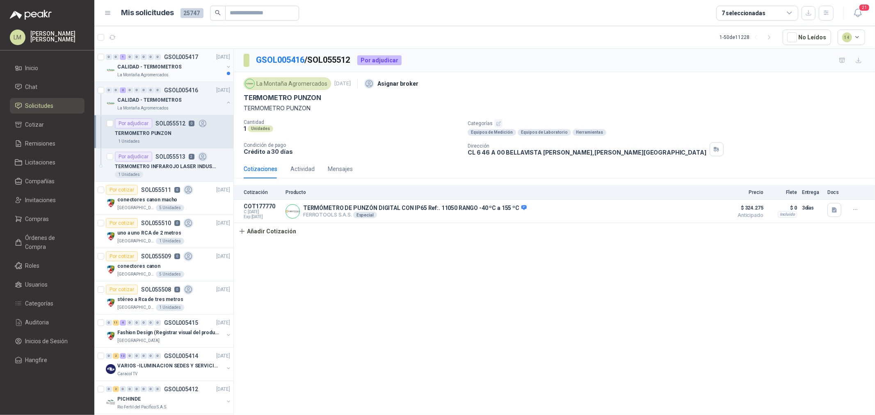
click at [225, 65] on button "button" at bounding box center [228, 67] width 7 height 7
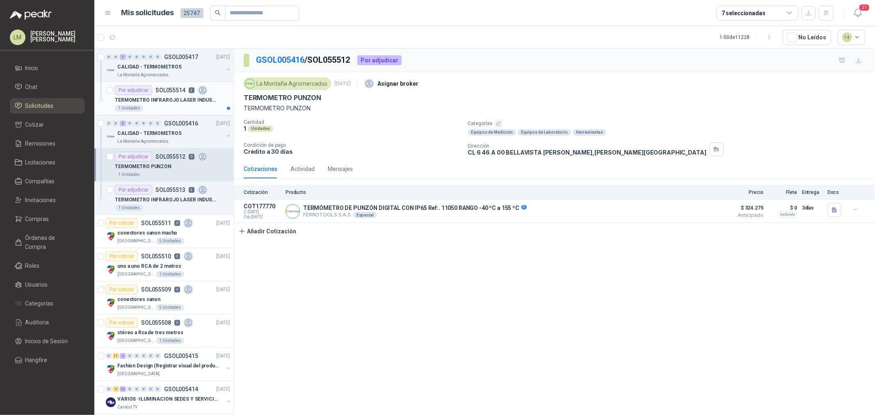
click at [174, 94] on div "Por adjudicar SOL055514 2" at bounding box center [161, 90] width 93 height 10
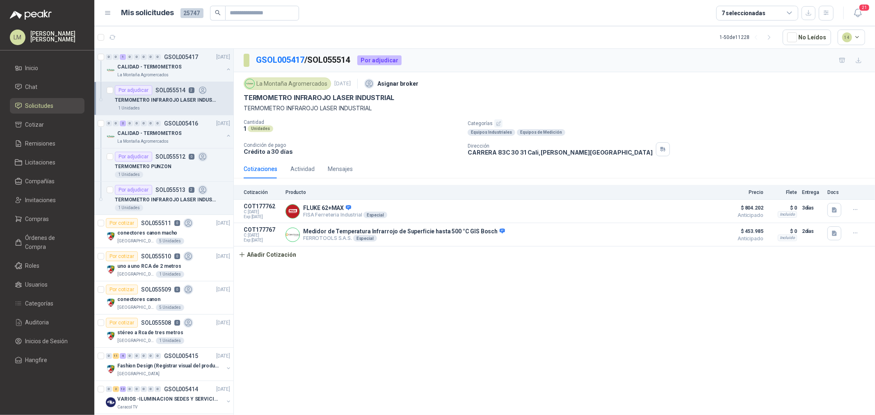
click at [496, 123] on icon "button" at bounding box center [498, 123] width 5 height 5
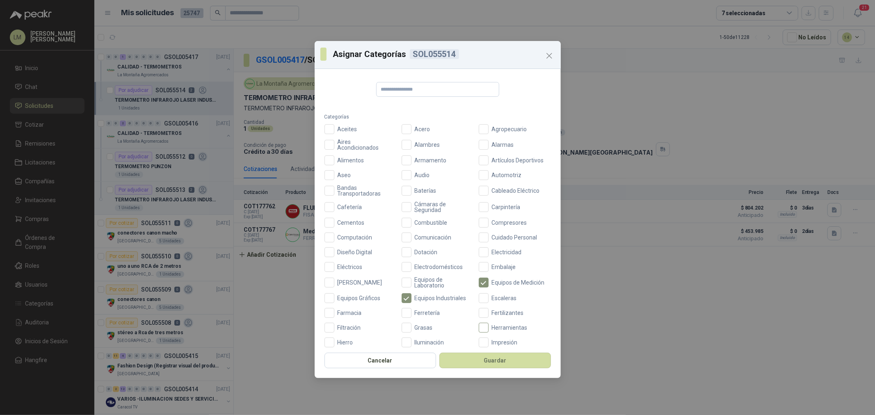
click at [494, 326] on span "Herramientas" at bounding box center [509, 328] width 42 height 6
click at [485, 361] on button "Guardar" at bounding box center [495, 361] width 112 height 16
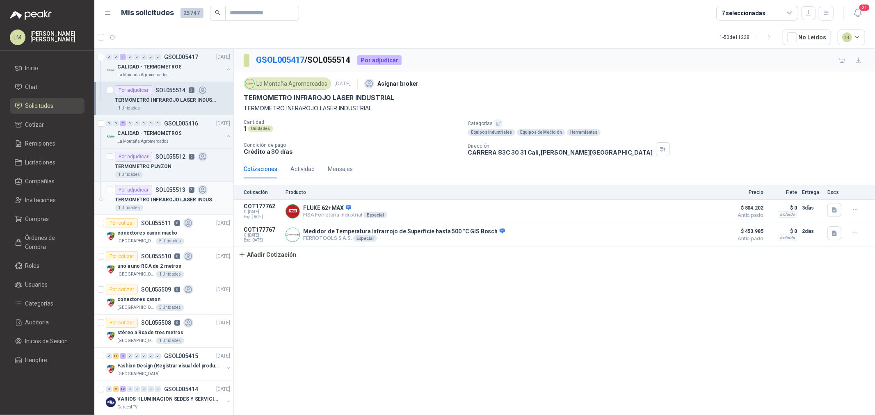
click at [148, 187] on div "Por adjudicar" at bounding box center [133, 190] width 37 height 10
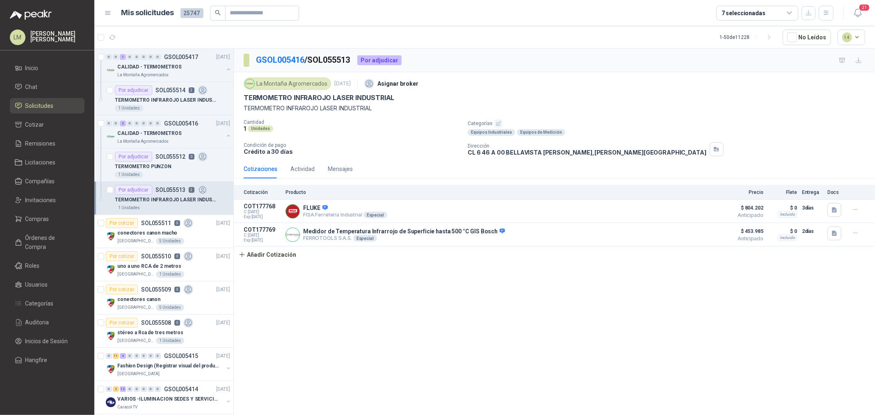
click at [496, 122] on icon "button" at bounding box center [498, 123] width 5 height 5
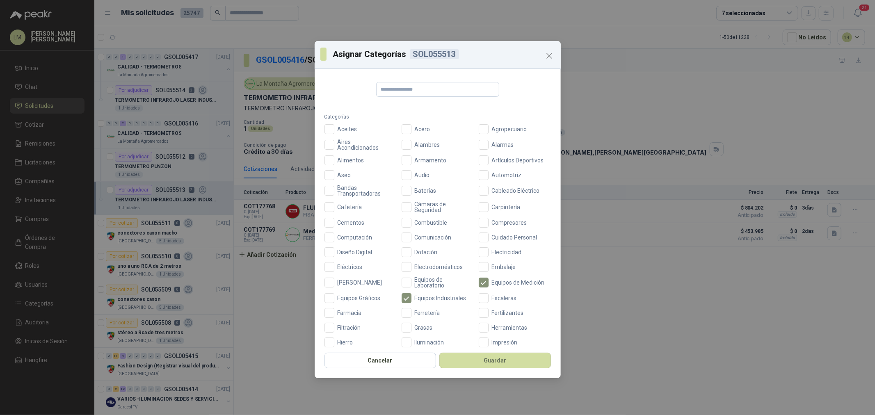
scroll to position [46, 0]
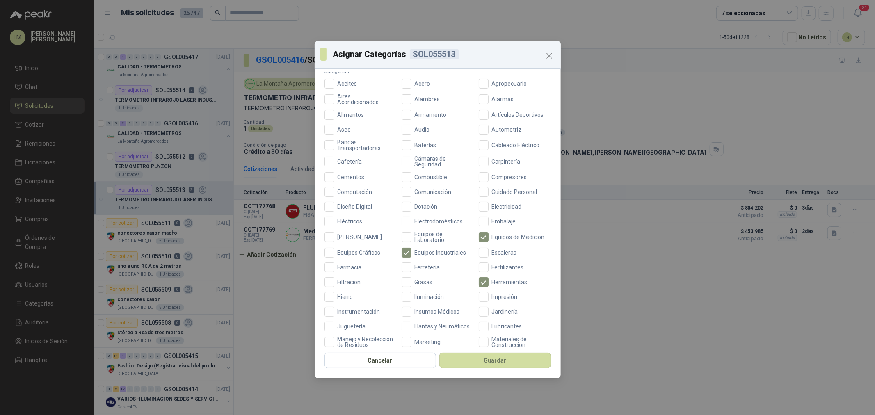
click at [497, 349] on div "Cancelar Guardar" at bounding box center [437, 363] width 246 height 30
click at [497, 360] on button "Guardar" at bounding box center [495, 361] width 112 height 16
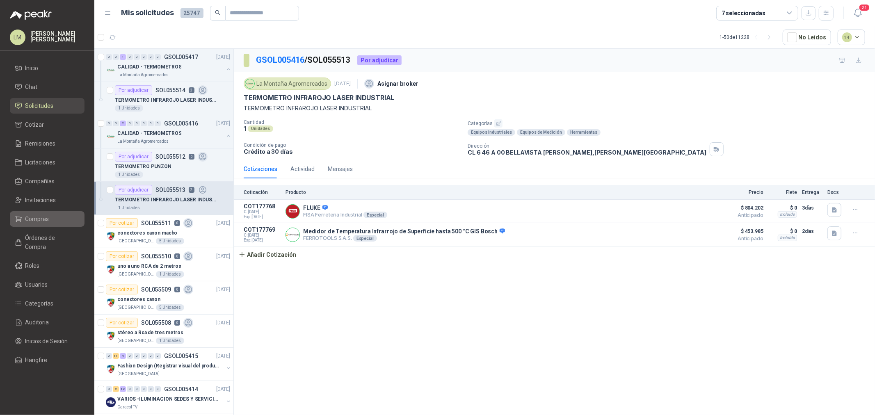
click at [41, 219] on span "Compras" at bounding box center [37, 218] width 24 height 9
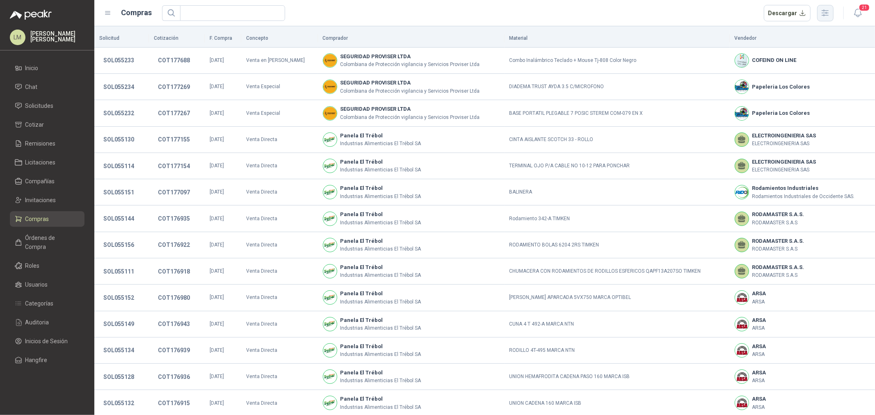
click at [822, 10] on icon "button" at bounding box center [825, 13] width 7 height 6
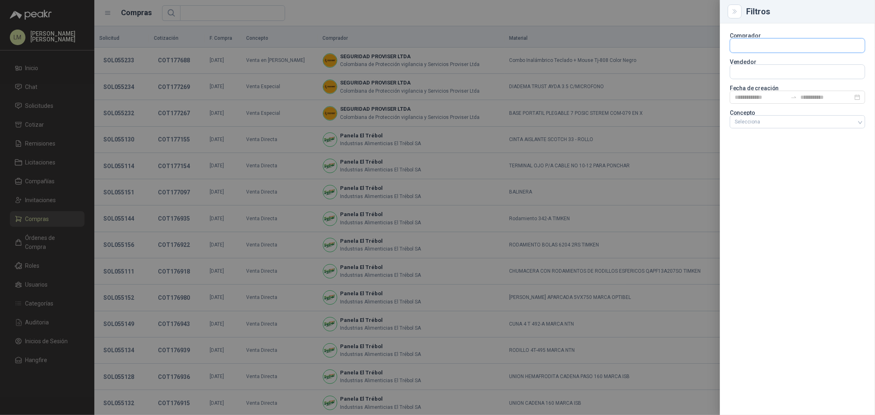
click at [760, 49] on input "text" at bounding box center [797, 46] width 134 height 14
type input "****"
click at [756, 76] on p "Valores Atlas" at bounding box center [799, 77] width 101 height 5
drag, startPoint x: 580, startPoint y: 18, endPoint x: 572, endPoint y: 25, distance: 10.8
click at [580, 18] on div at bounding box center [437, 207] width 875 height 415
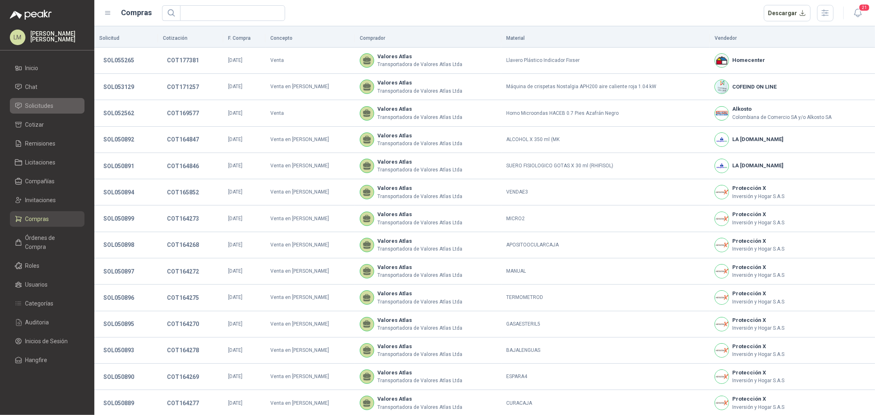
click at [53, 107] on span "Solicitudes" at bounding box center [39, 105] width 28 height 9
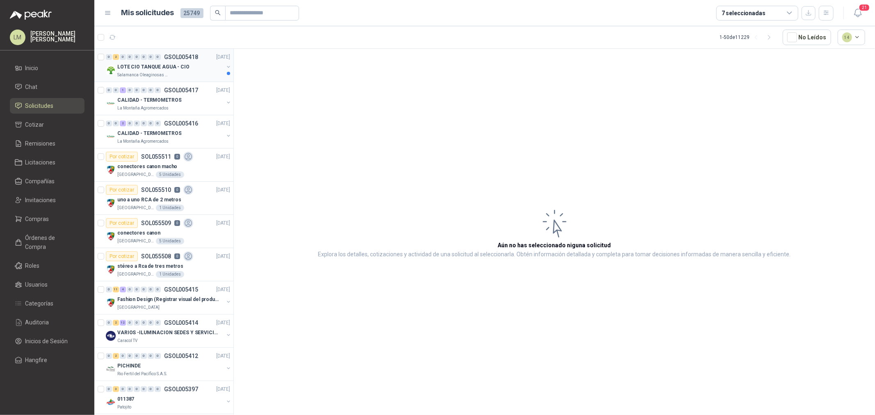
click at [225, 66] on button "button" at bounding box center [228, 67] width 7 height 7
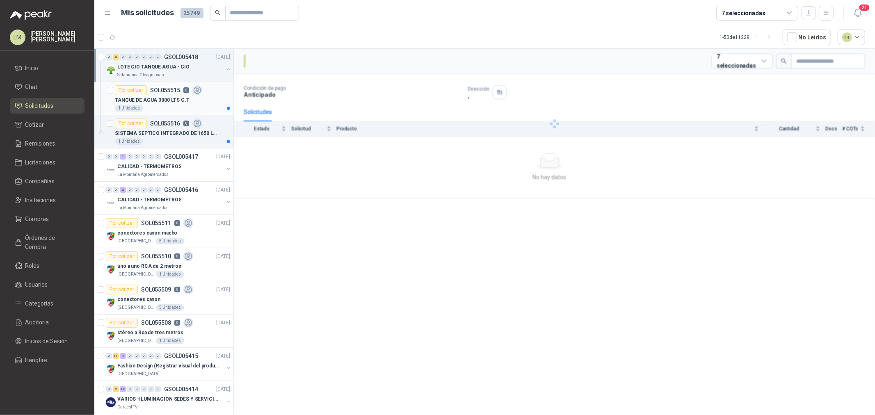
click at [162, 93] on div "Por cotizar SOL055515 0" at bounding box center [158, 90] width 87 height 10
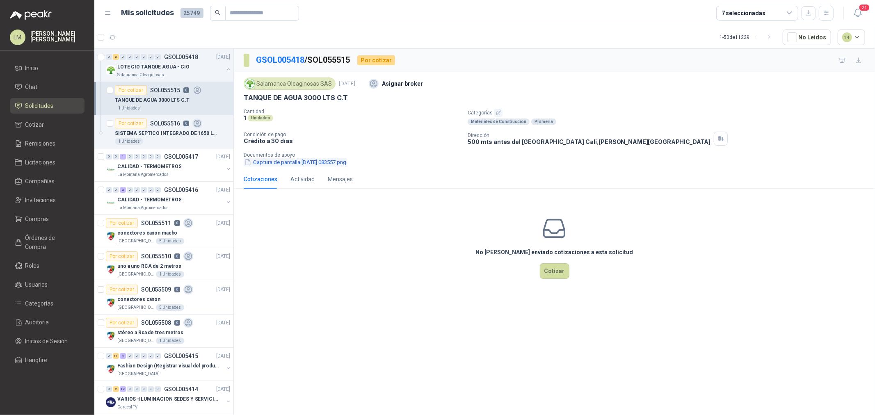
click at [305, 166] on button "Captura de pantalla 2025-09-11 083557.png" at bounding box center [295, 162] width 103 height 9
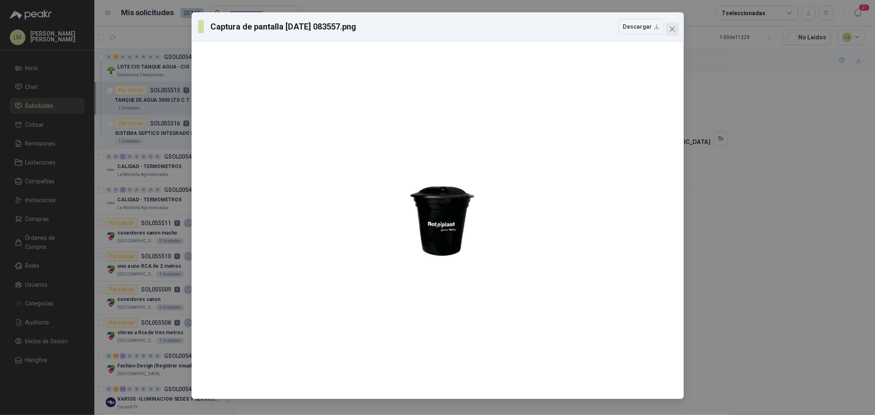
click at [672, 31] on icon "close" at bounding box center [672, 29] width 7 height 7
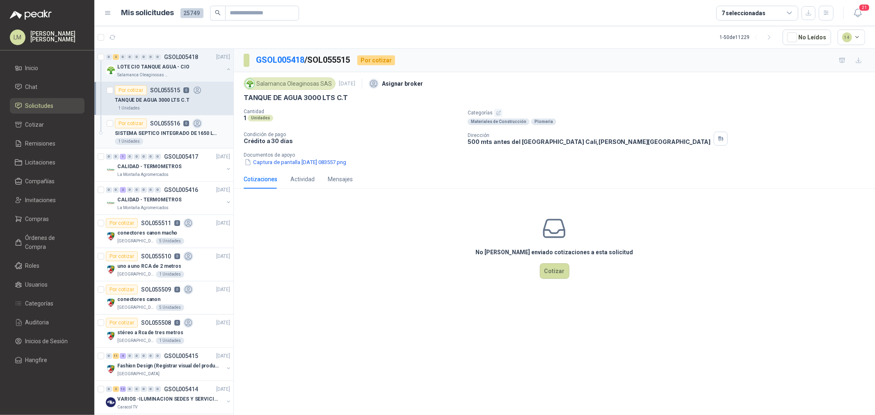
click at [140, 128] on div "SISTEMA SEPTICO INTEGRADO DE 1650 LTS" at bounding box center [172, 133] width 115 height 10
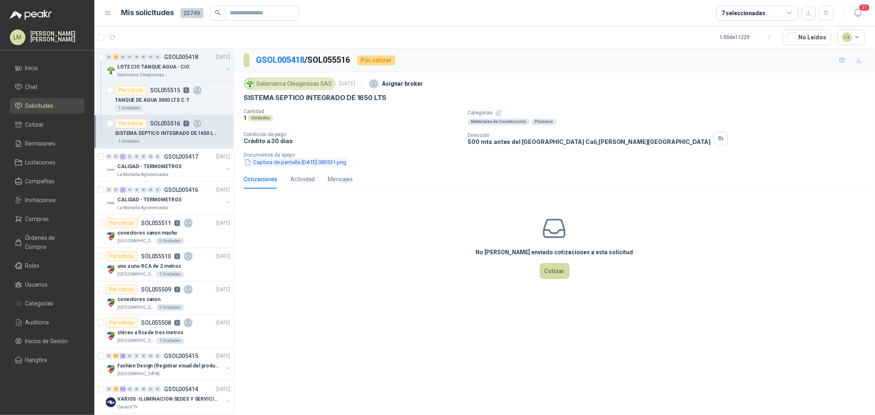
click at [314, 159] on button "Captura de pantalla 2025-09-11 083531.png" at bounding box center [295, 162] width 103 height 9
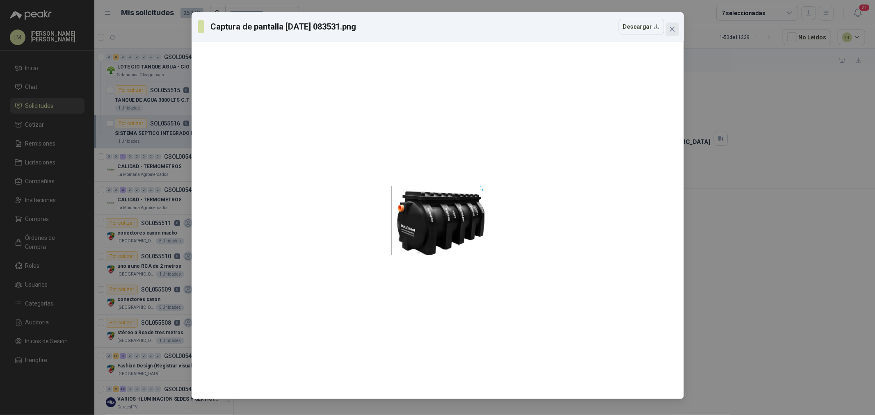
click at [674, 30] on icon "close" at bounding box center [672, 29] width 7 height 7
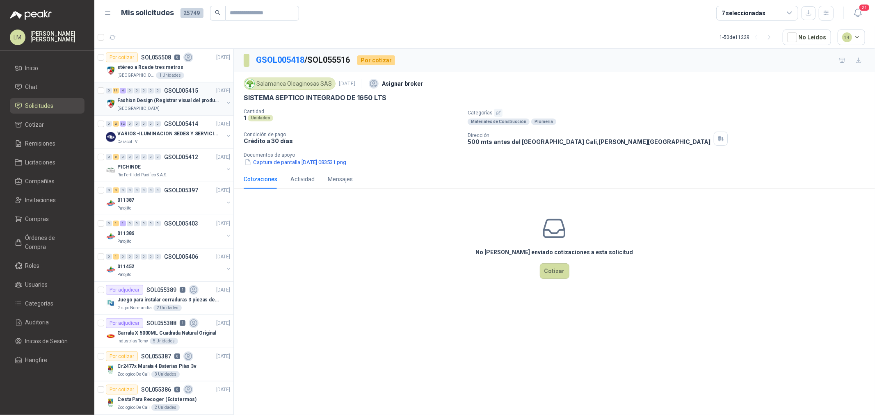
scroll to position [273, 0]
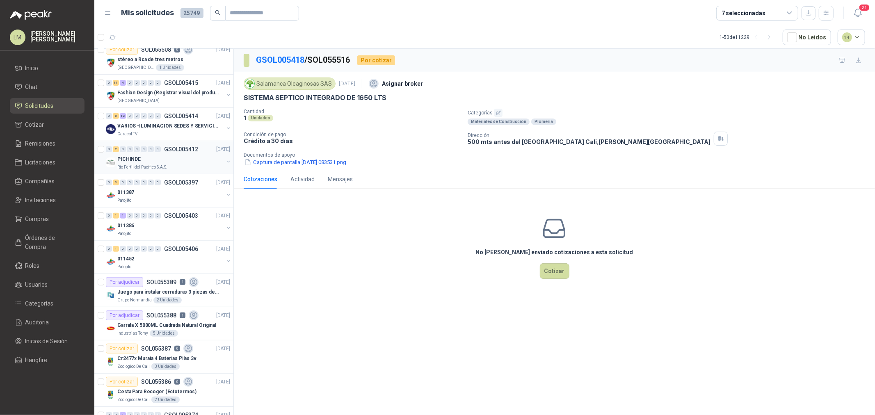
click at [173, 157] on div "PICHINDE" at bounding box center [170, 159] width 106 height 10
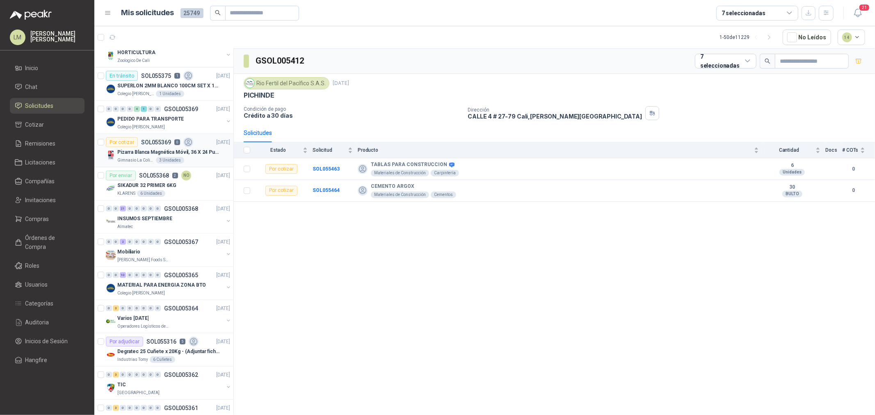
scroll to position [911, 0]
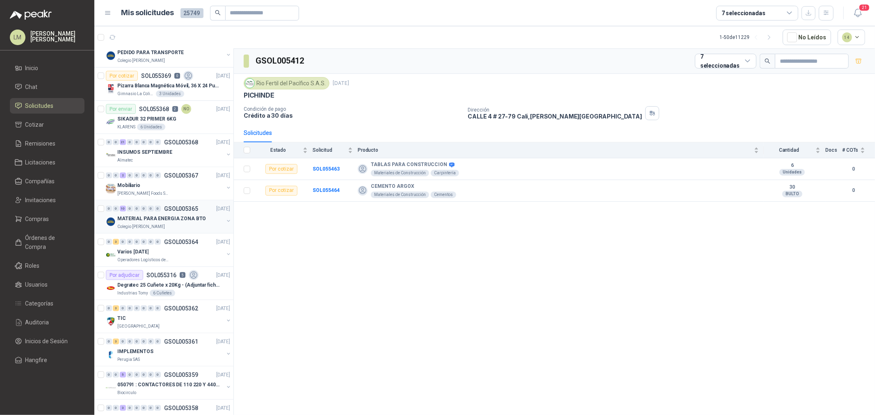
click at [152, 216] on p "MATERIAL PARA ENERGIA ZONA BTO" at bounding box center [161, 219] width 89 height 8
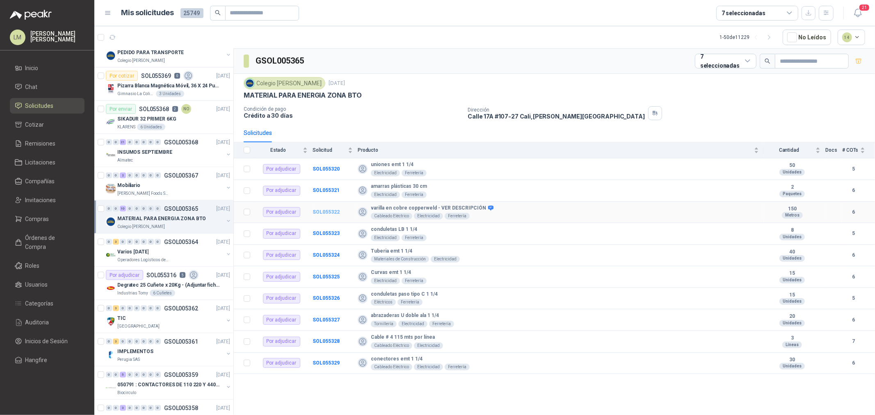
click at [328, 210] on b "SOL055322" at bounding box center [325, 212] width 27 height 6
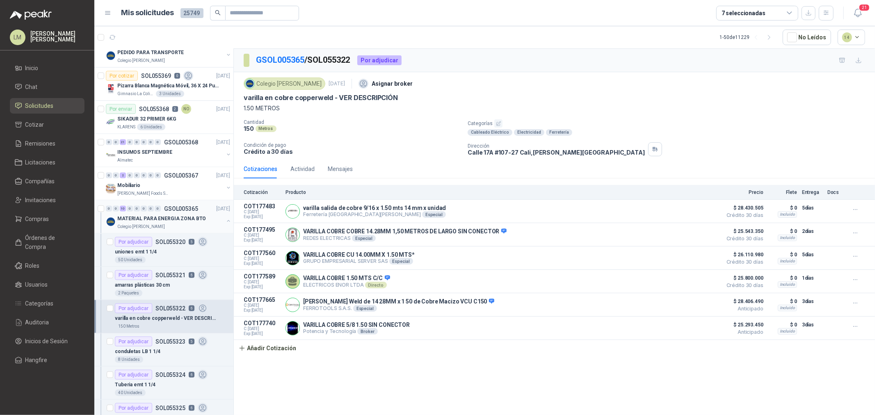
click at [225, 221] on button "button" at bounding box center [228, 221] width 7 height 7
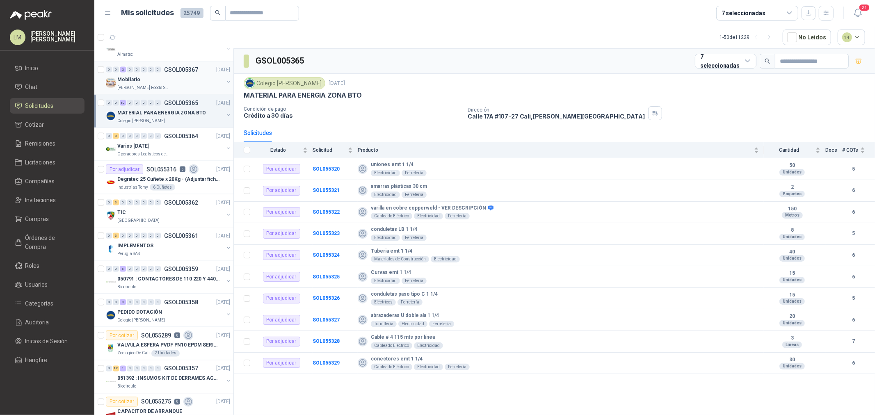
scroll to position [1048, 0]
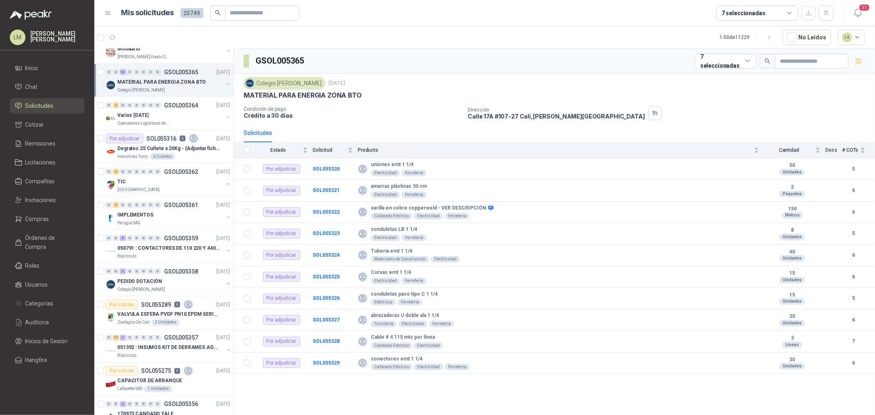
click at [834, 9] on div "21" at bounding box center [849, 13] width 32 height 13
click at [833, 9] on div "21" at bounding box center [849, 13] width 32 height 13
click at [832, 13] on button "button" at bounding box center [825, 13] width 15 height 15
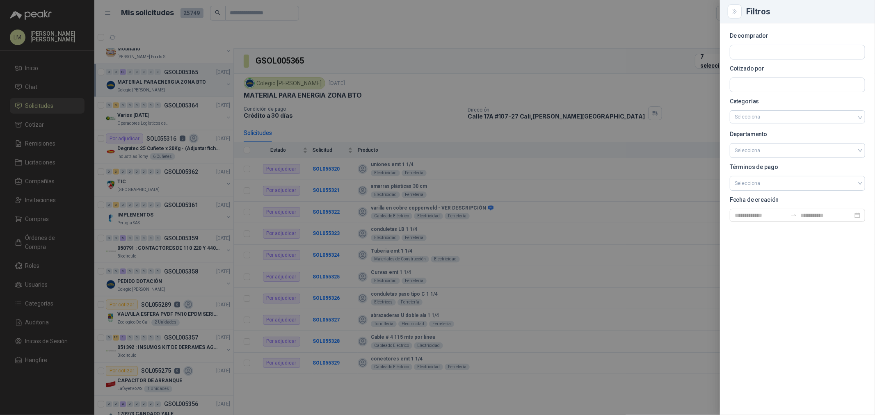
click at [779, 45] on div at bounding box center [796, 52] width 135 height 15
click at [777, 50] on input "text" at bounding box center [797, 52] width 134 height 14
drag, startPoint x: 825, startPoint y: 50, endPoint x: 648, endPoint y: 55, distance: 176.8
click at [648, 55] on div "**********" at bounding box center [437, 207] width 875 height 415
type input "********"
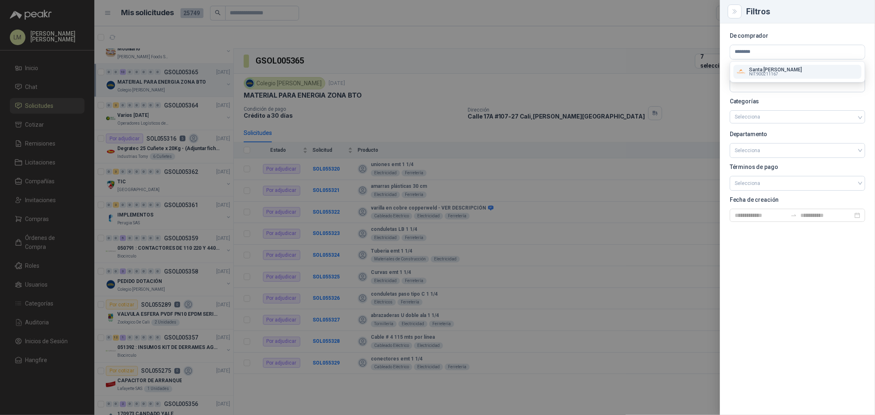
click at [756, 73] on span "NIT : 900211167" at bounding box center [763, 74] width 29 height 4
click at [417, 103] on div at bounding box center [437, 207] width 875 height 415
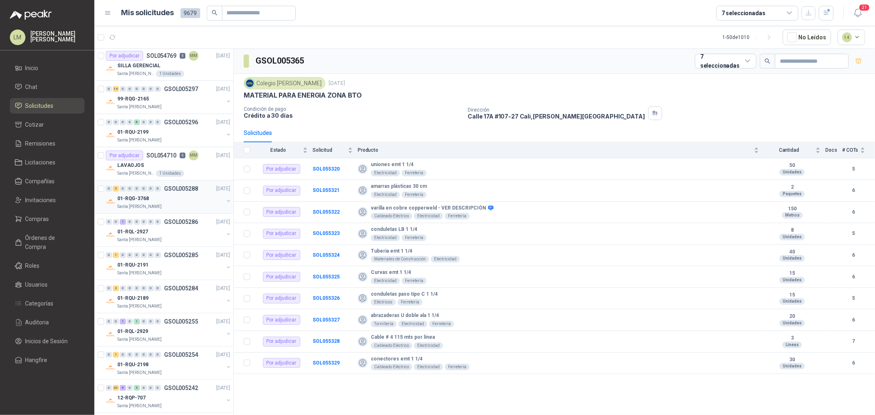
scroll to position [0, 0]
click at [747, 11] on div "7 seleccionadas" at bounding box center [743, 13] width 44 height 9
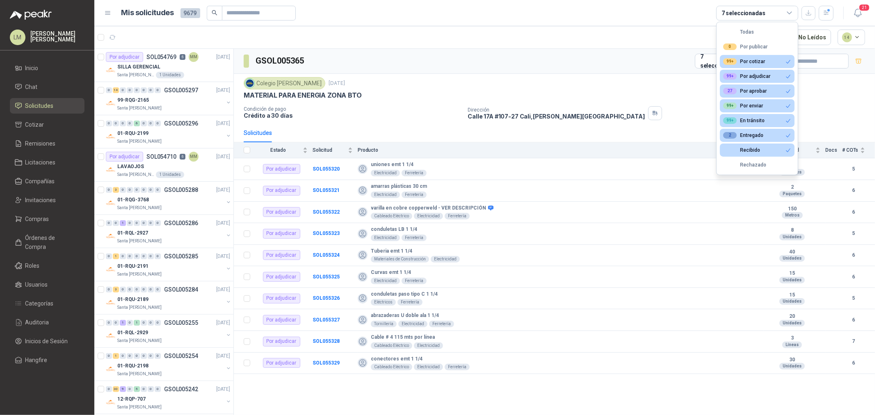
click at [747, 11] on div "7 seleccionadas" at bounding box center [743, 13] width 44 height 9
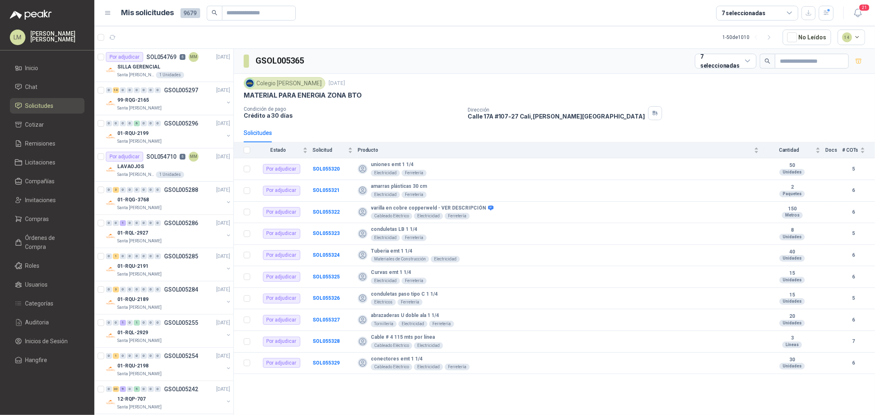
click at [751, 10] on div "7 seleccionadas" at bounding box center [743, 13] width 44 height 9
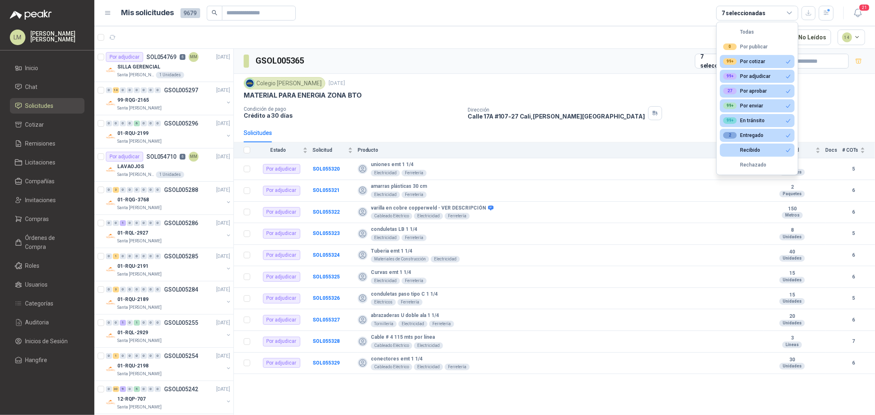
click at [751, 10] on div "7 seleccionadas" at bounding box center [743, 13] width 44 height 9
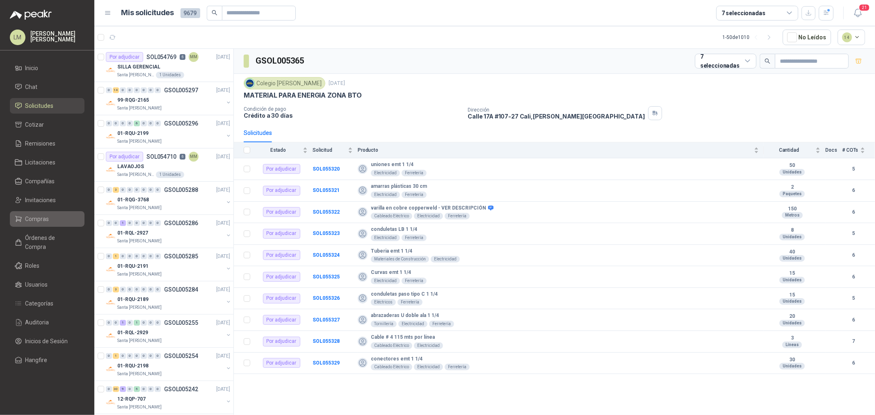
click at [43, 218] on span "Compras" at bounding box center [37, 218] width 24 height 9
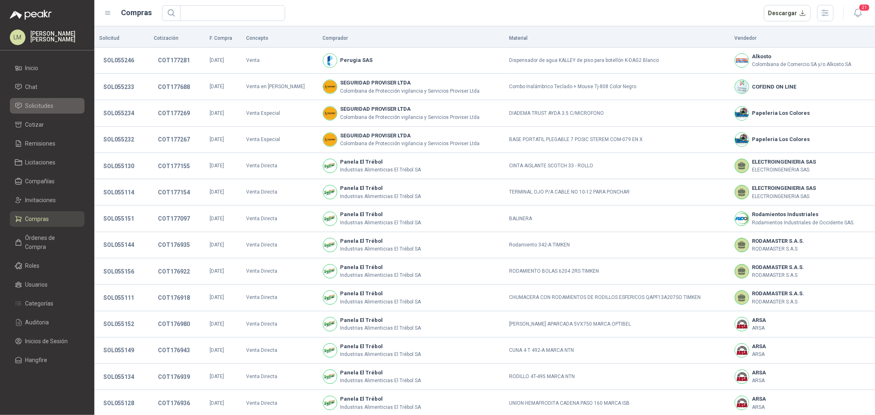
click at [42, 106] on span "Solicitudes" at bounding box center [39, 105] width 28 height 9
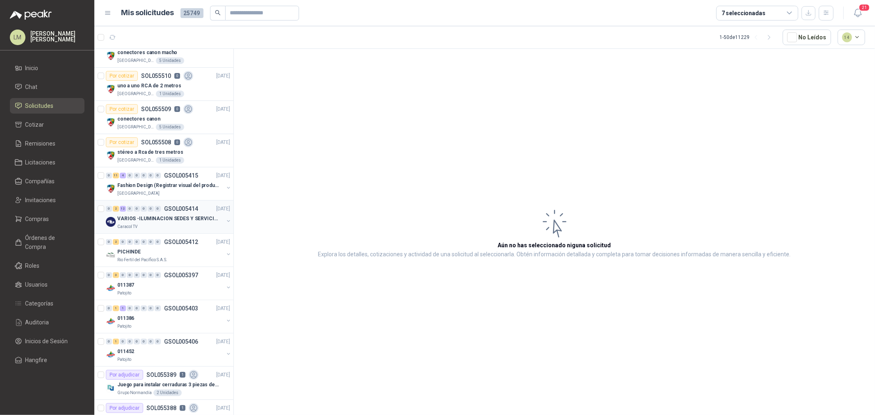
scroll to position [137, 0]
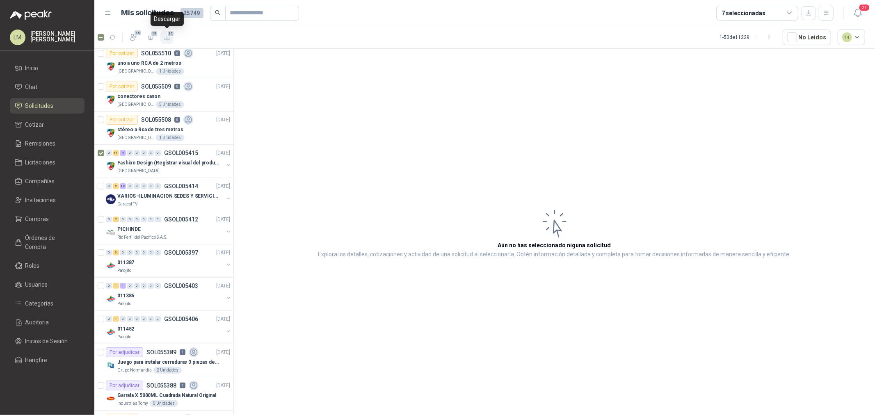
click at [167, 34] on span "15" at bounding box center [171, 33] width 8 height 7
click at [35, 178] on span "Compañías" at bounding box center [40, 181] width 30 height 9
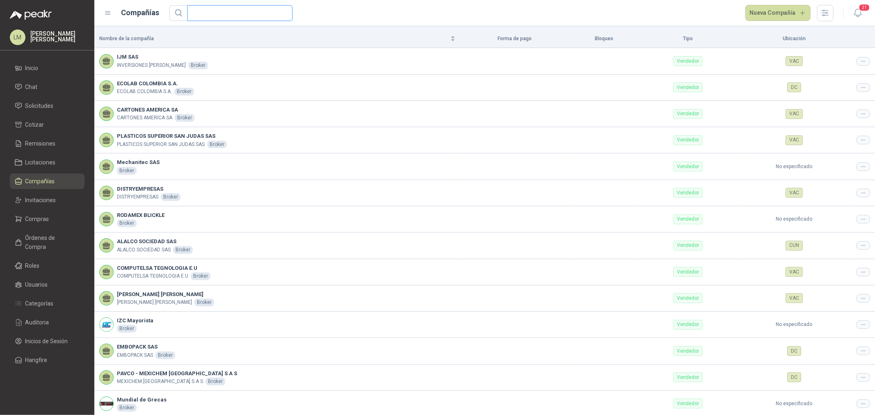
click at [217, 8] on input "text" at bounding box center [236, 13] width 89 height 15
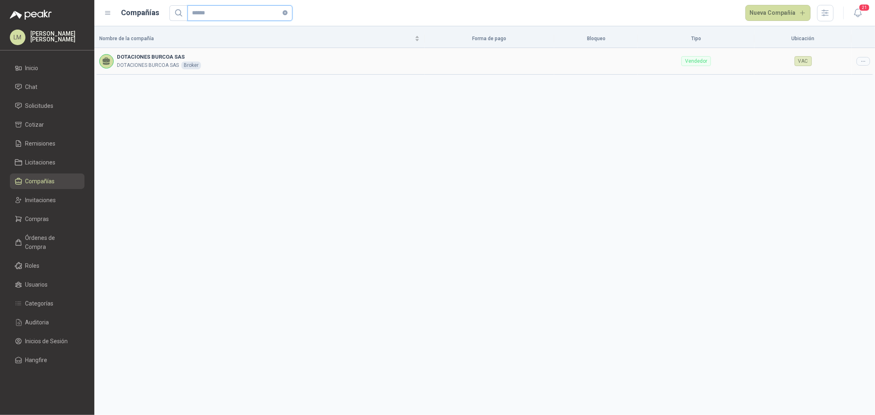
type input "******"
click at [859, 61] on div at bounding box center [863, 61] width 14 height 9
click at [856, 71] on span "Editar compañía" at bounding box center [842, 75] width 42 height 9
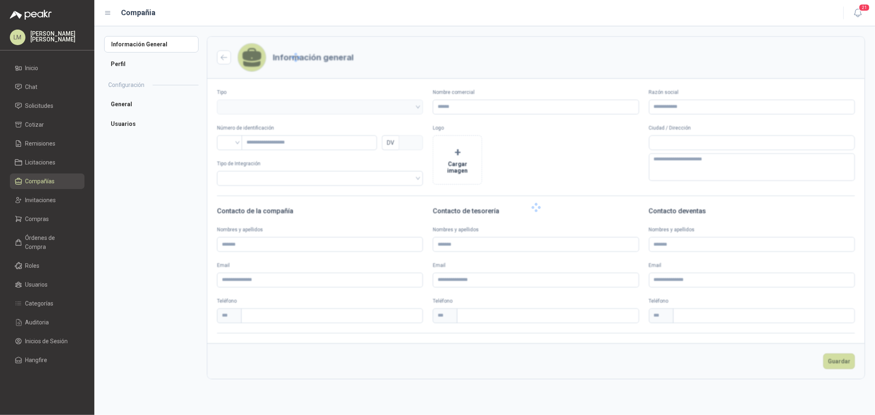
type input "**********"
type input "*********"
type input "*"
type textarea "**********"
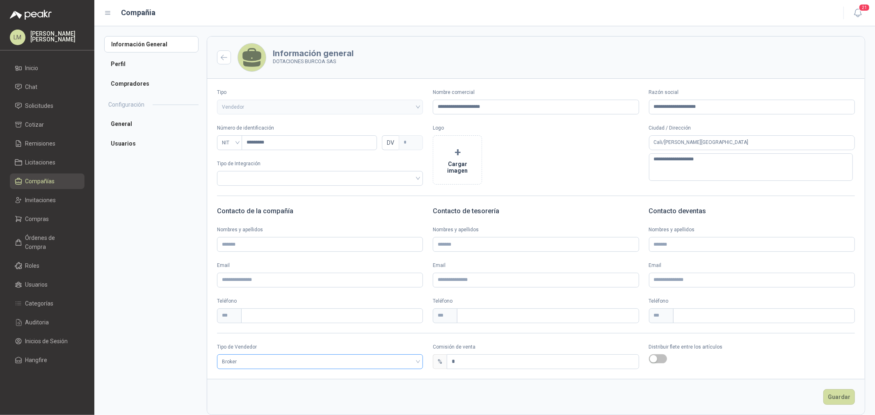
click at [279, 358] on span "Broker" at bounding box center [320, 361] width 196 height 12
click at [252, 403] on div "Especial" at bounding box center [318, 405] width 191 height 9
drag, startPoint x: 470, startPoint y: 358, endPoint x: 367, endPoint y: 365, distance: 103.5
click at [367, 365] on div "Tipo de Vendedor Especial Especial Comisión de venta % * Distribuir flete entre…" at bounding box center [535, 356] width 657 height 26
type input "*"
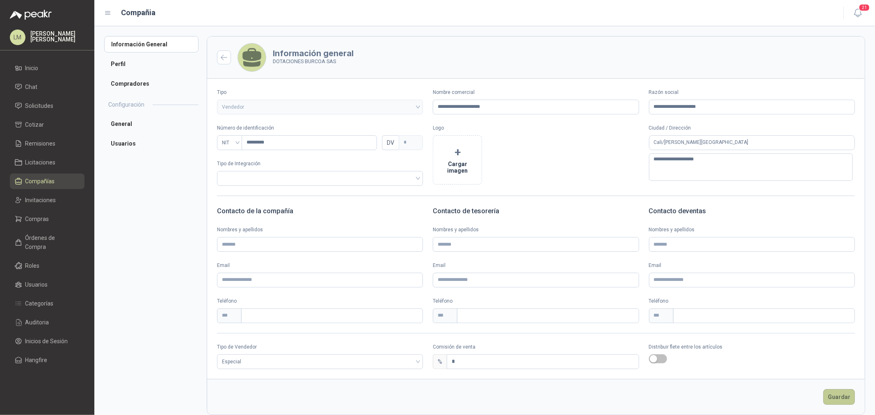
click at [834, 402] on button "Guardar" at bounding box center [839, 397] width 32 height 16
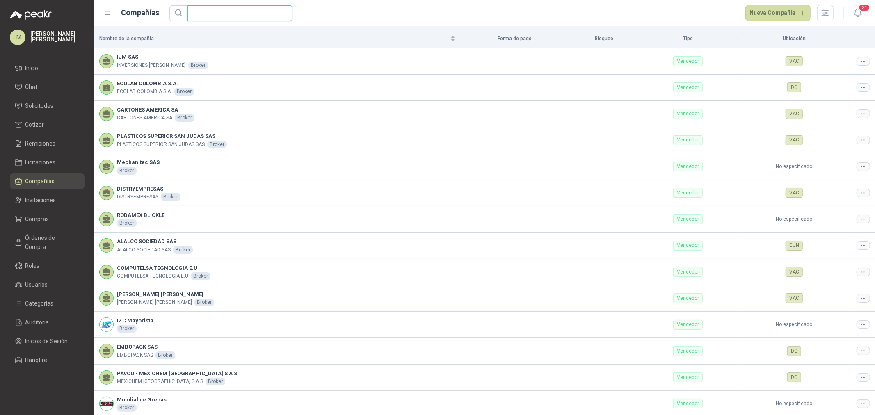
click at [212, 13] on input "text" at bounding box center [236, 13] width 89 height 15
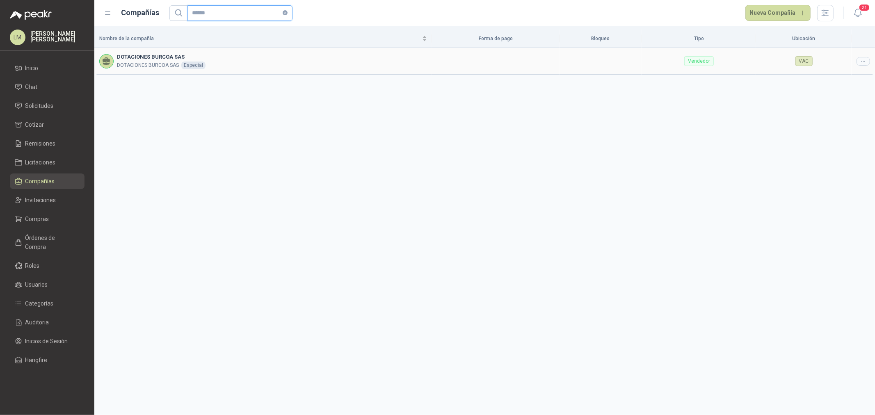
type input "******"
click at [863, 64] on icon at bounding box center [863, 61] width 6 height 6
click at [852, 73] on span "Editar compañía" at bounding box center [842, 75] width 42 height 9
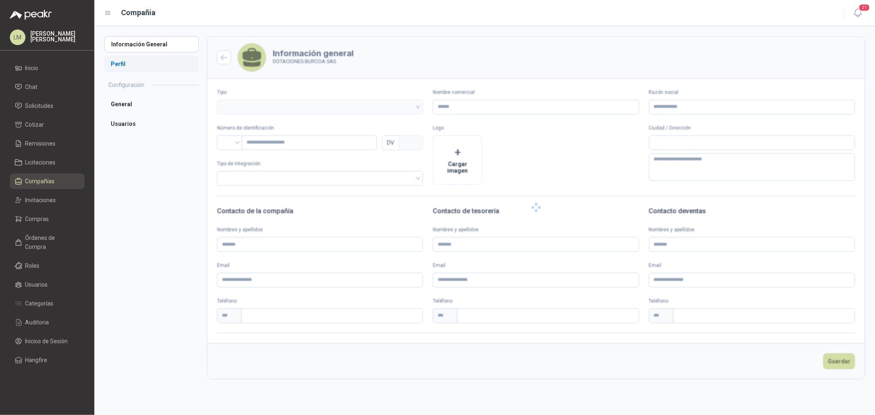
type input "**********"
type input "*********"
type input "*"
type textarea "**********"
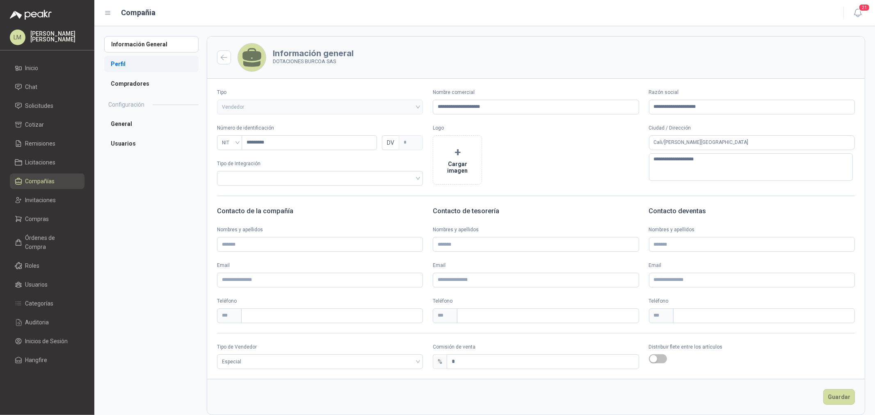
click at [123, 62] on li "Perfil" at bounding box center [151, 64] width 94 height 16
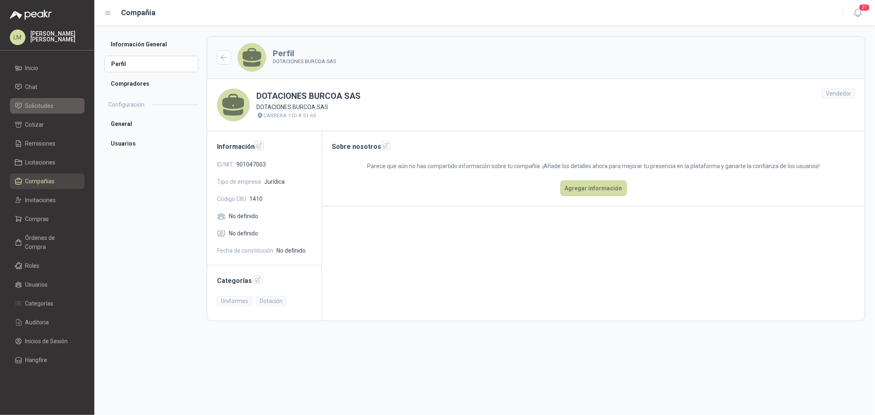
click at [37, 107] on span "Solicitudes" at bounding box center [39, 105] width 28 height 9
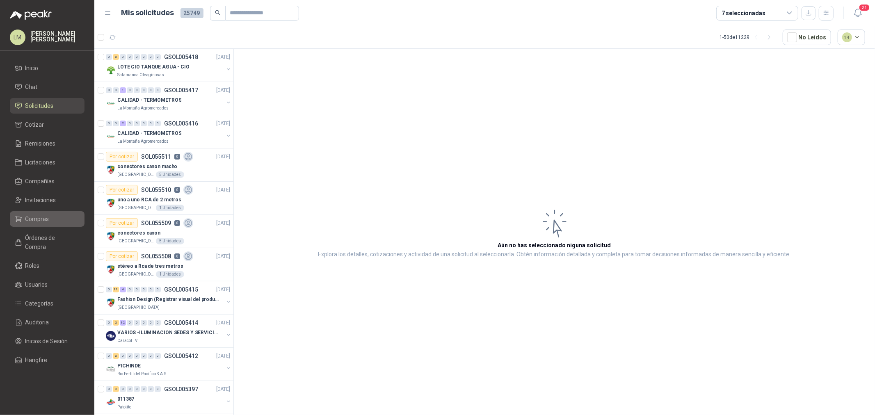
click at [29, 220] on span "Compras" at bounding box center [37, 218] width 24 height 9
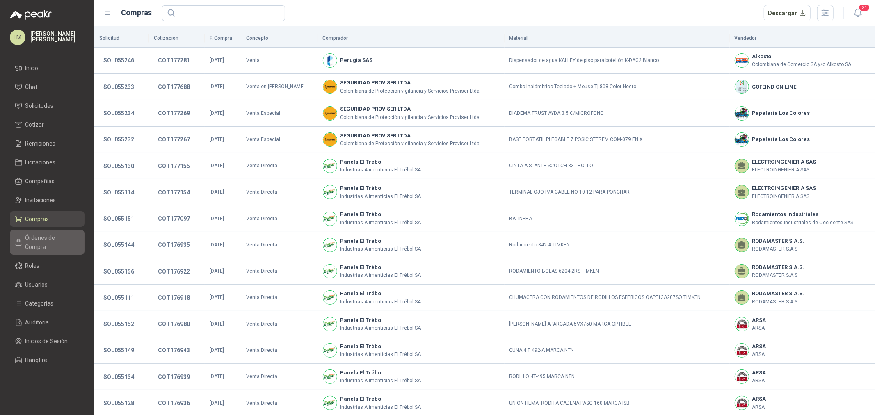
click at [55, 242] on span "Órdenes de Compra" at bounding box center [50, 242] width 51 height 18
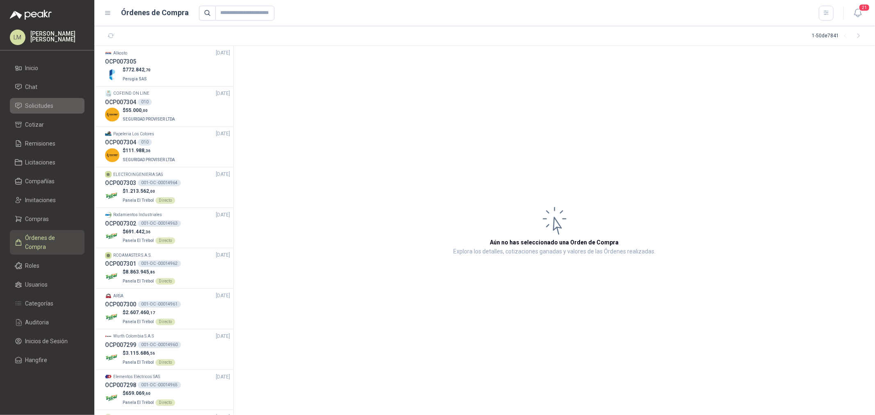
click at [47, 105] on span "Solicitudes" at bounding box center [39, 105] width 28 height 9
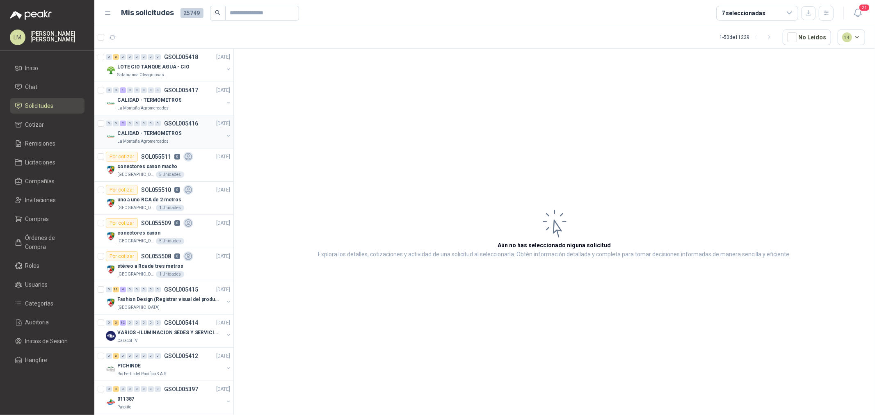
click at [162, 130] on p "CALIDAD - TERMOMETROS" at bounding box center [149, 134] width 64 height 8
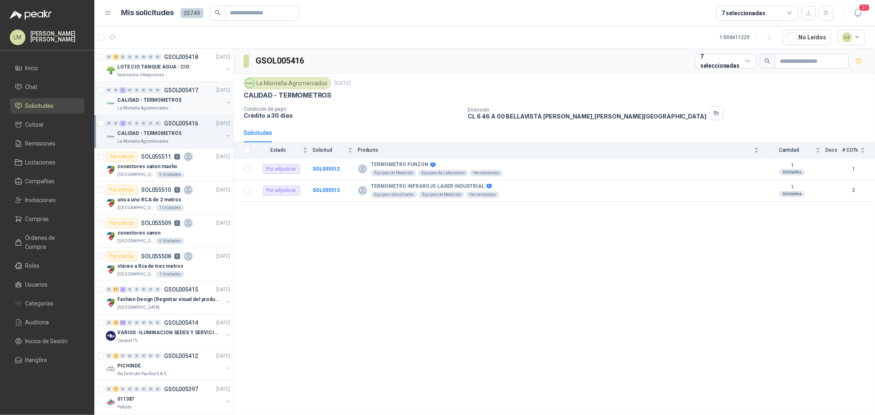
click at [162, 98] on p "CALIDAD - TERMOMETROS" at bounding box center [149, 100] width 64 height 8
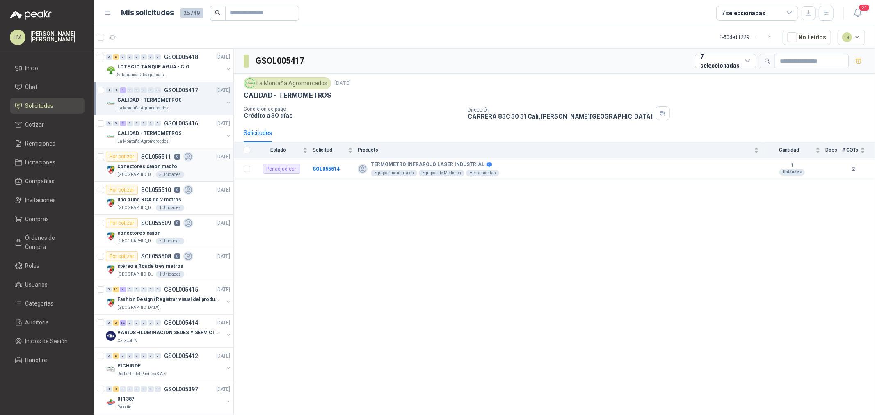
scroll to position [46, 0]
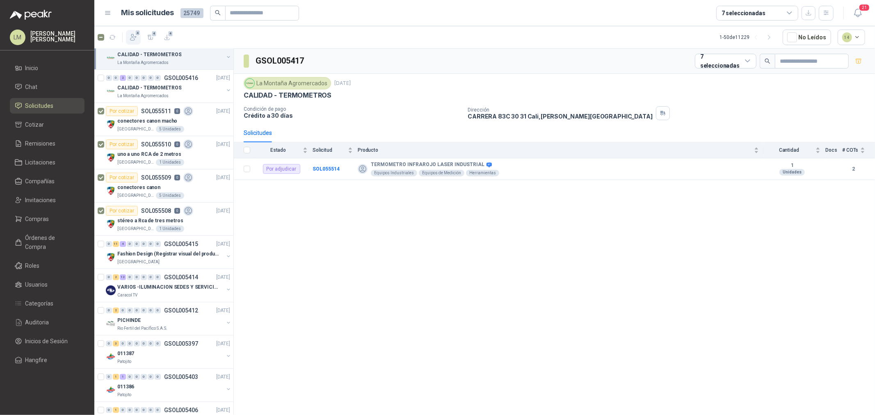
click at [133, 37] on icon "button" at bounding box center [133, 37] width 8 height 8
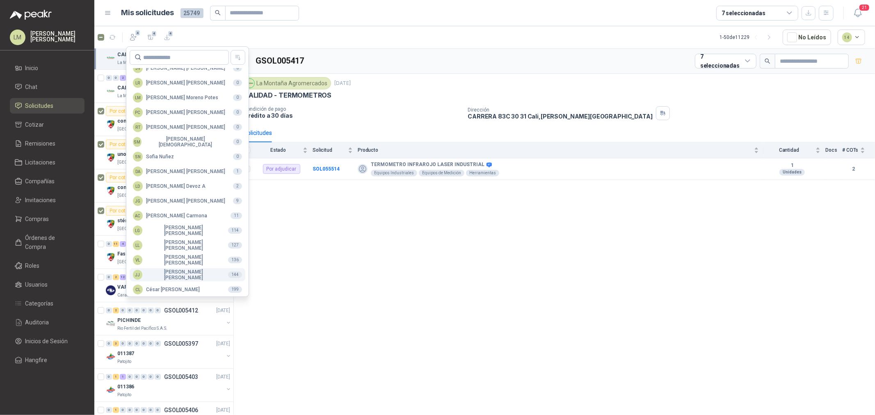
scroll to position [145, 0]
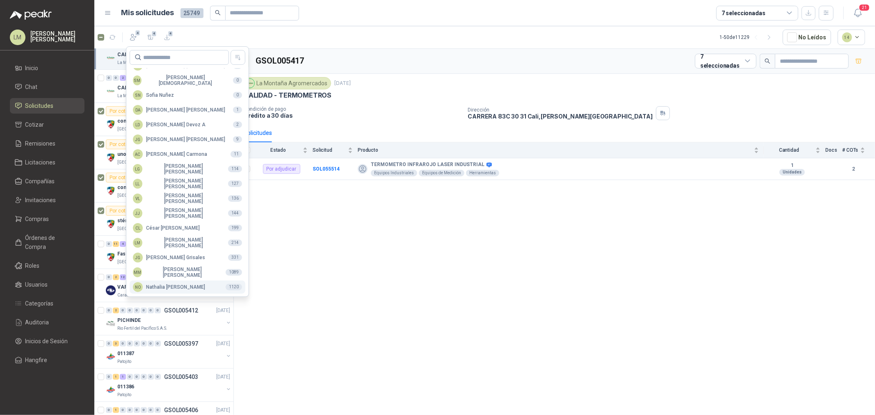
click at [159, 284] on div "NO Nathalia Ortega" at bounding box center [169, 287] width 72 height 10
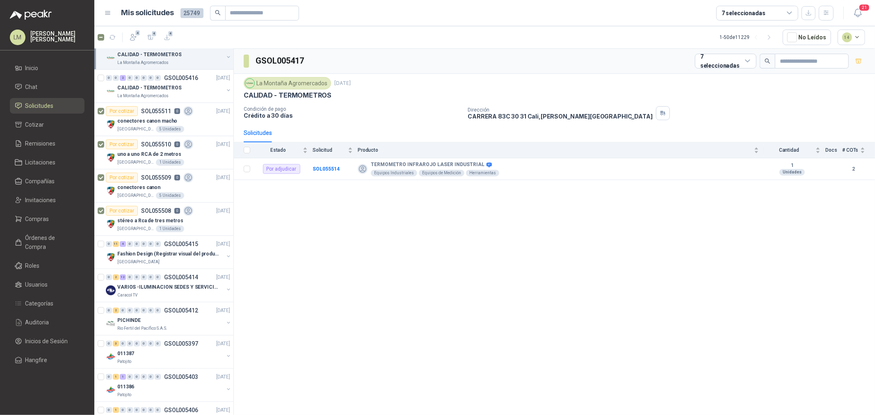
click at [159, 284] on p "VARIOS -ILUMINACION SEDES Y SERVICIOS" at bounding box center [168, 287] width 102 height 8
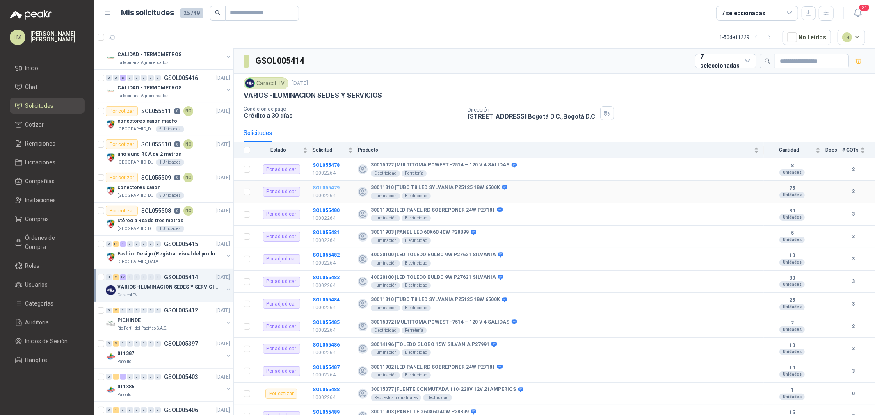
click at [331, 187] on b "SOL055479" at bounding box center [325, 188] width 27 height 6
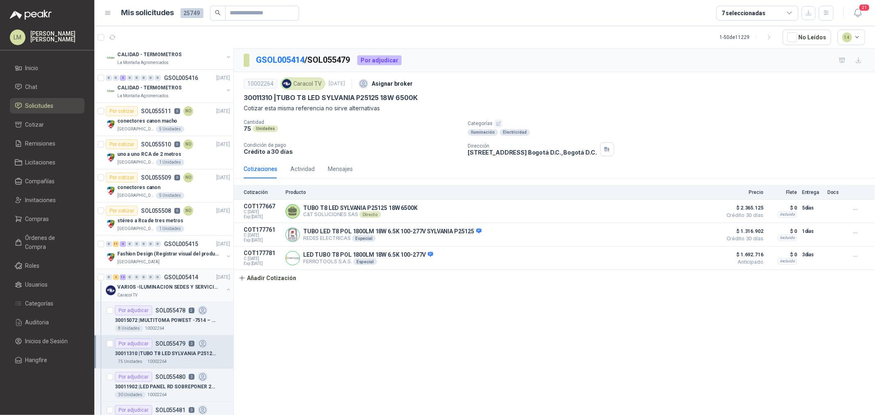
click at [225, 290] on button "button" at bounding box center [228, 289] width 7 height 7
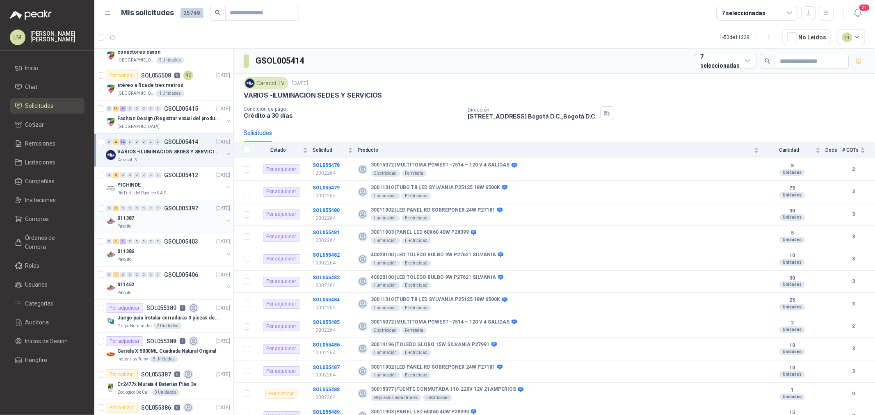
scroll to position [182, 0]
click at [162, 187] on div "PICHINDE" at bounding box center [170, 184] width 106 height 10
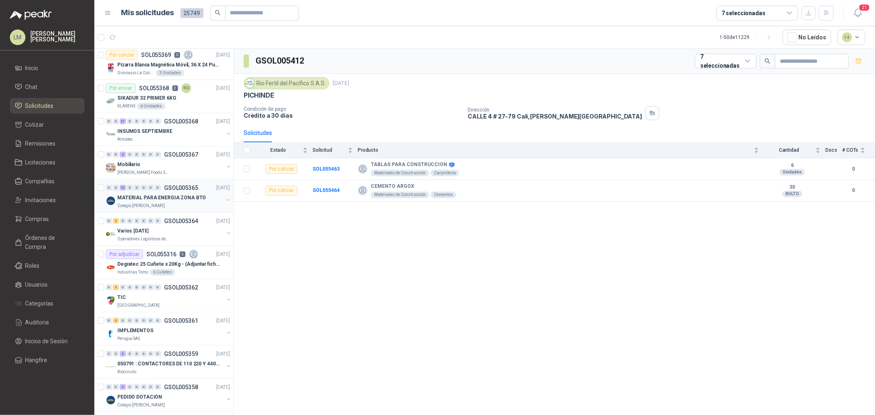
scroll to position [820, 0]
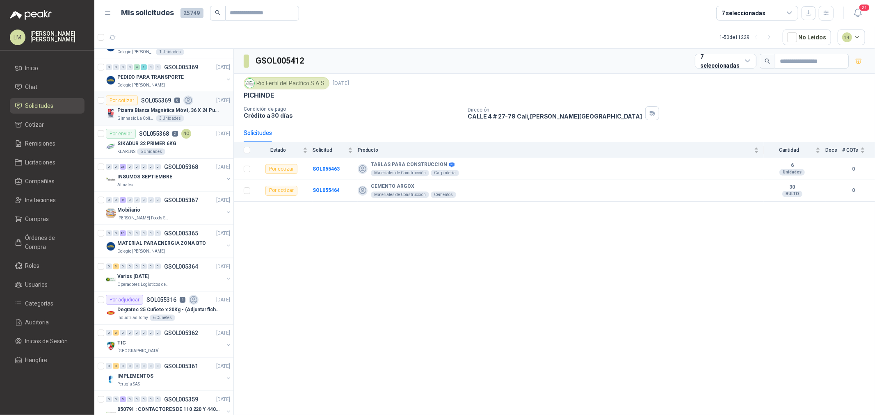
click at [154, 109] on p "Pizarra Blanca Magnética Móvil, 36 X 24 Pulgadas, Dob" at bounding box center [168, 111] width 102 height 8
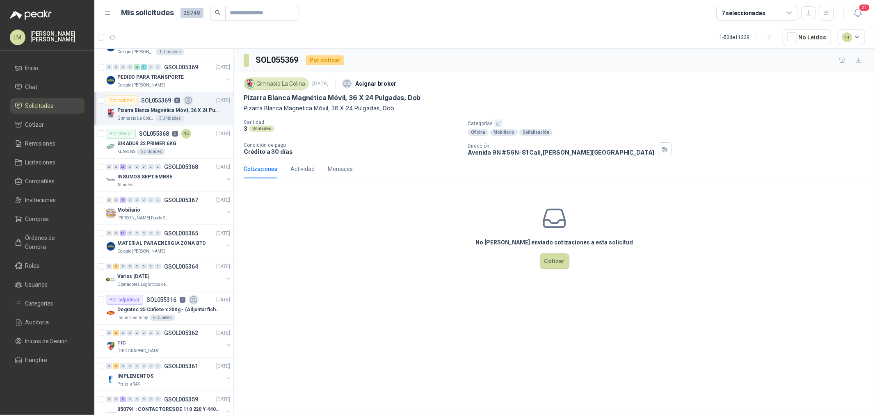
drag, startPoint x: 733, startPoint y: 1, endPoint x: 736, endPoint y: 5, distance: 5.3
click at [733, 1] on header "Mis solicitudes 25749 7 seleccionadas 21" at bounding box center [484, 13] width 780 height 26
click at [741, 17] on div "7 seleccionadas" at bounding box center [743, 13] width 44 height 9
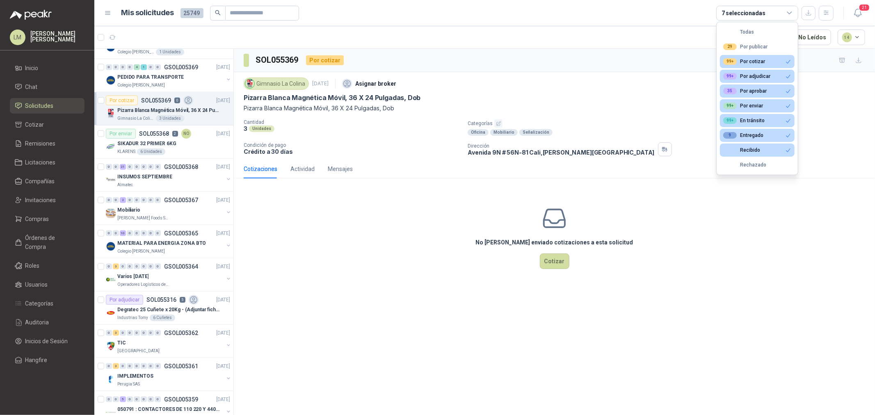
click at [734, 15] on div "7 seleccionadas" at bounding box center [743, 13] width 44 height 9
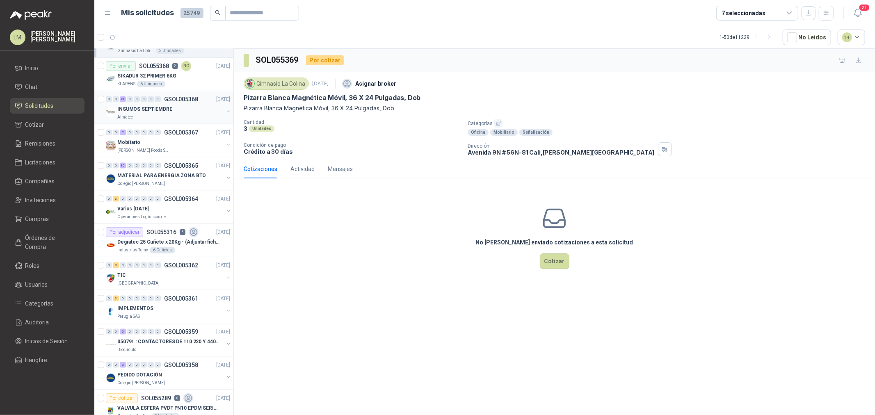
scroll to position [957, 0]
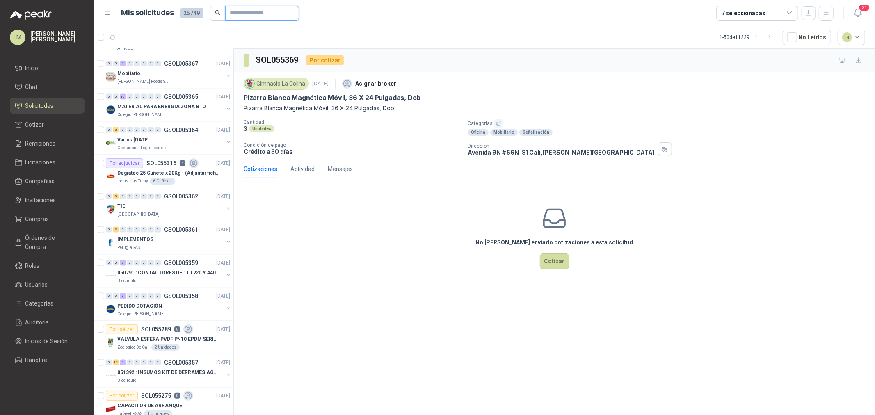
click at [271, 17] on input "text" at bounding box center [258, 13] width 57 height 14
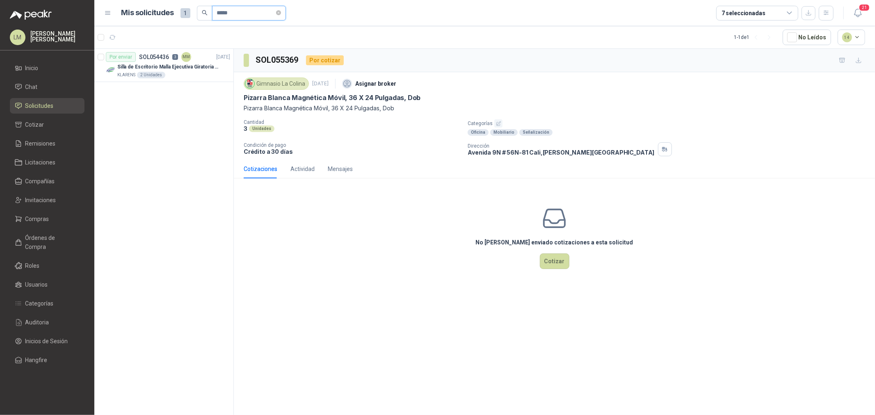
scroll to position [0, 0]
type input "*****"
click at [175, 68] on p "Silla de Escritorio Malla Ejecutiva Giratoria Cromada con Reposabrazos Fijo Neg…" at bounding box center [168, 67] width 102 height 8
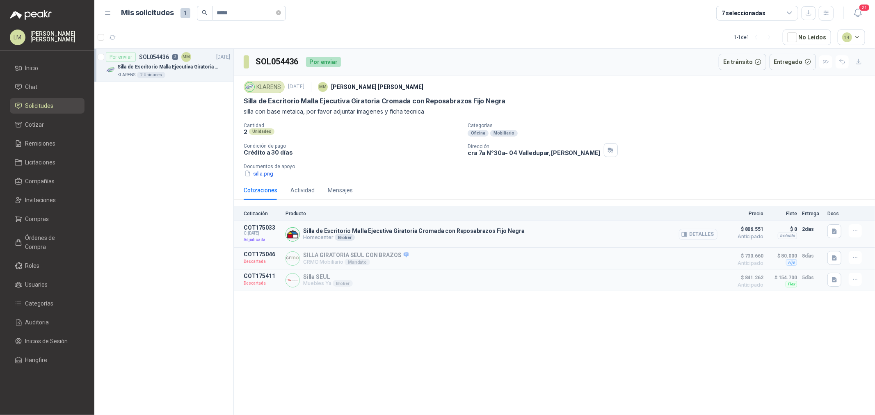
click at [697, 235] on button "Detalles" at bounding box center [698, 234] width 39 height 11
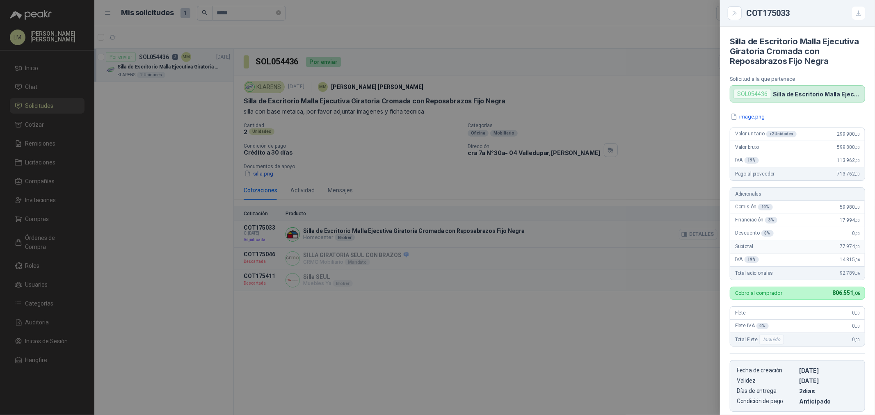
scroll to position [109, 0]
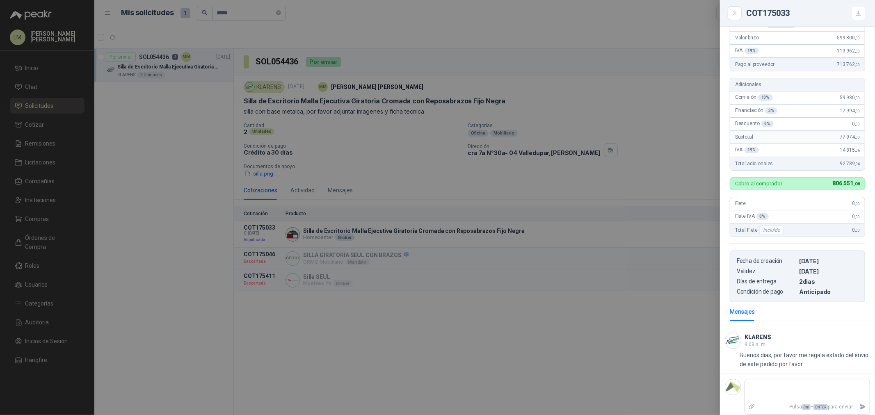
drag, startPoint x: 551, startPoint y: 191, endPoint x: 529, endPoint y: 194, distance: 21.8
click at [549, 185] on div at bounding box center [437, 207] width 875 height 415
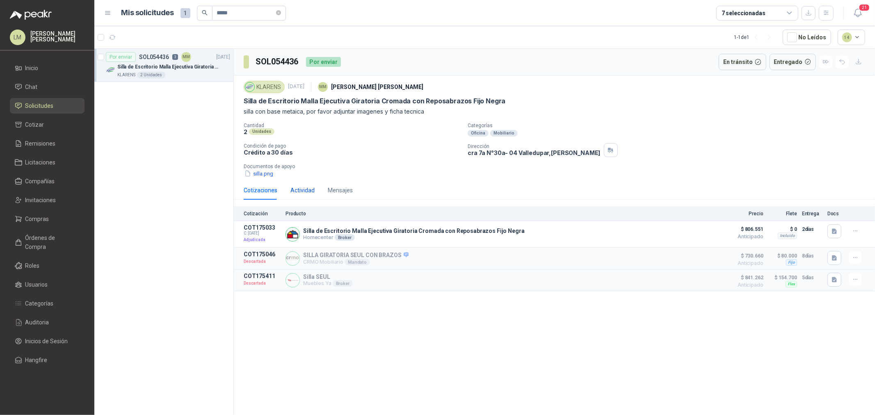
click at [299, 193] on div "Actividad" at bounding box center [302, 190] width 24 height 9
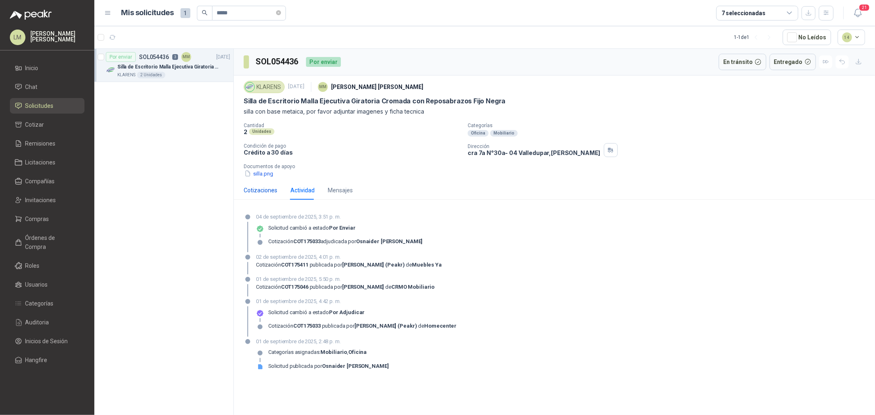
click at [267, 191] on div "Cotizaciones" at bounding box center [261, 190] width 34 height 9
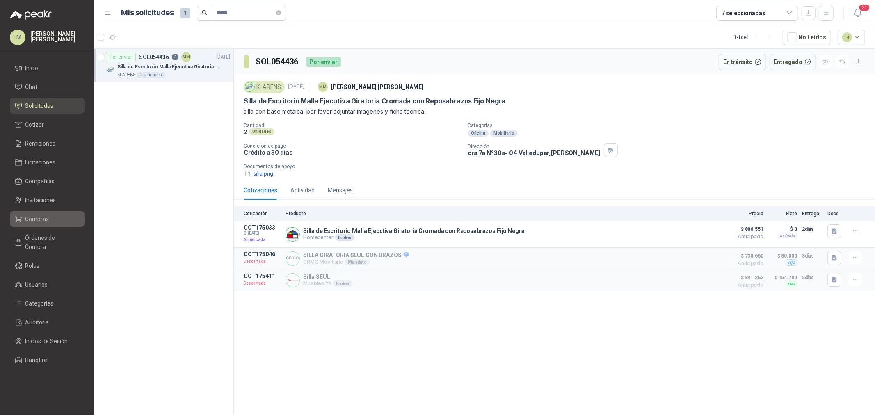
click at [35, 222] on span "Compras" at bounding box center [37, 218] width 24 height 9
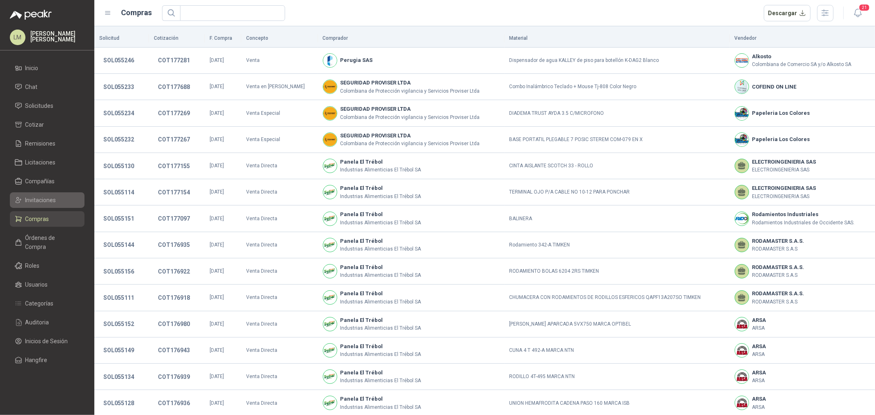
click at [38, 204] on span "Invitaciones" at bounding box center [40, 200] width 31 height 9
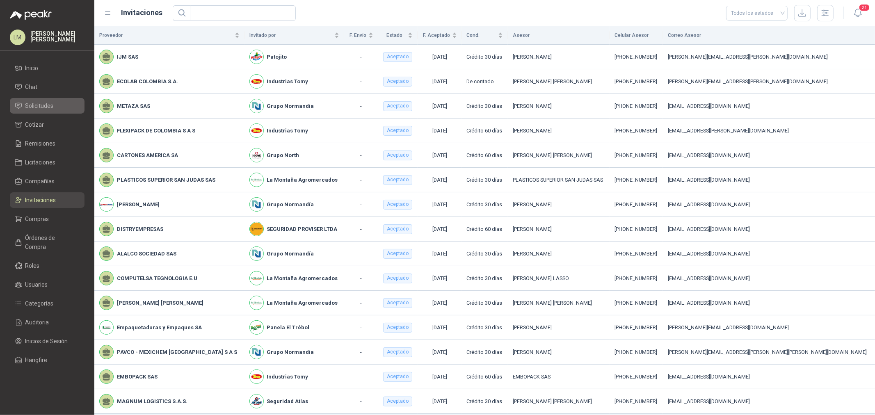
click at [38, 102] on span "Solicitudes" at bounding box center [39, 105] width 28 height 9
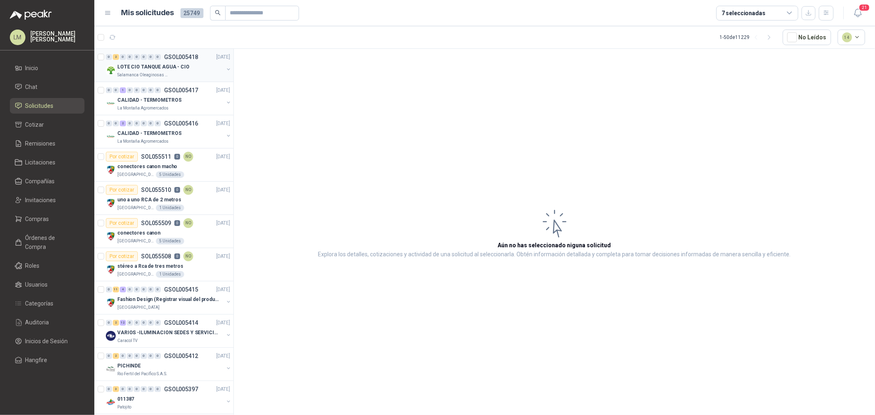
click at [225, 68] on button "button" at bounding box center [228, 69] width 7 height 7
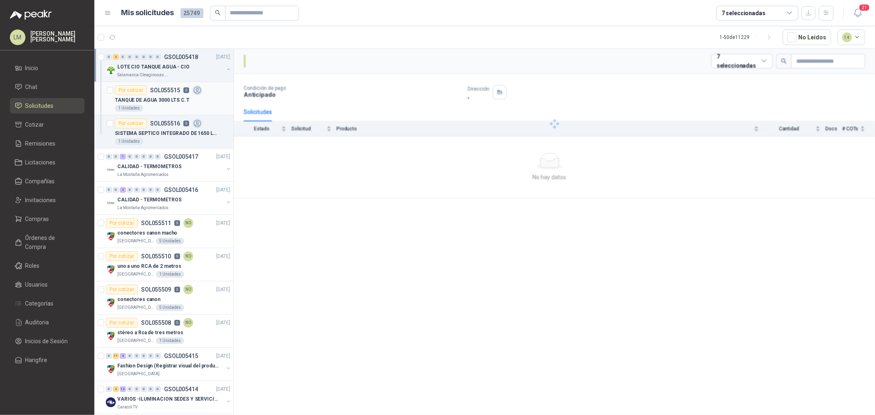
click at [155, 93] on div "Por cotizar SOL055515 0" at bounding box center [158, 90] width 87 height 10
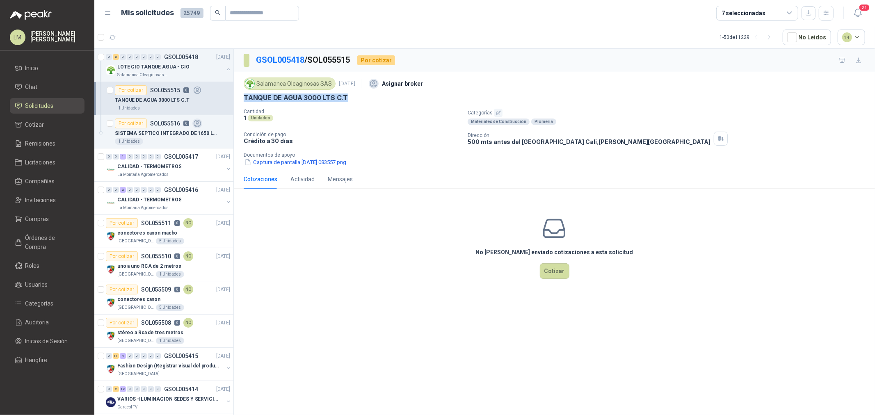
drag, startPoint x: 242, startPoint y: 98, endPoint x: 349, endPoint y: 101, distance: 106.6
click at [349, 101] on div "Salamanca Oleaginosas SAS 11 sept, 2025 Asignar broker TANQUE DE AGUA 3000 LTS …" at bounding box center [554, 121] width 641 height 98
copy p "TANQUE DE AGUA 3000 LTS C.T"
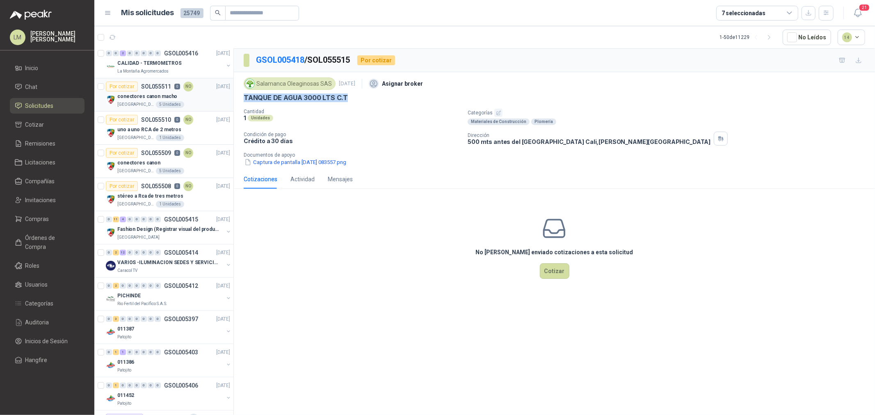
scroll to position [182, 0]
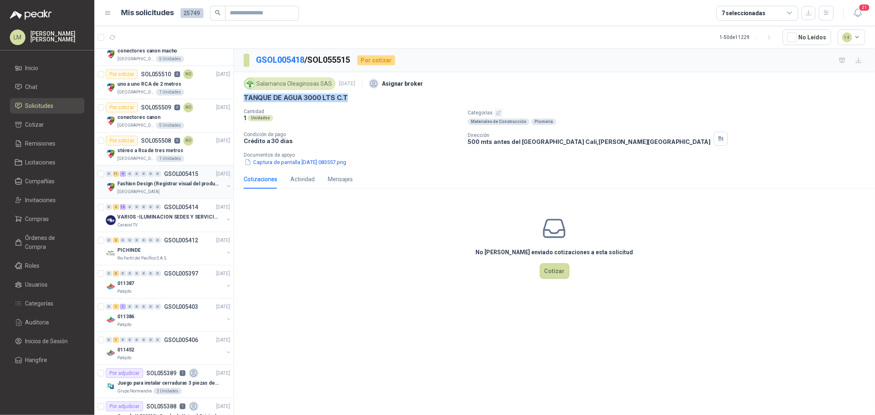
click at [225, 186] on button "button" at bounding box center [228, 186] width 7 height 7
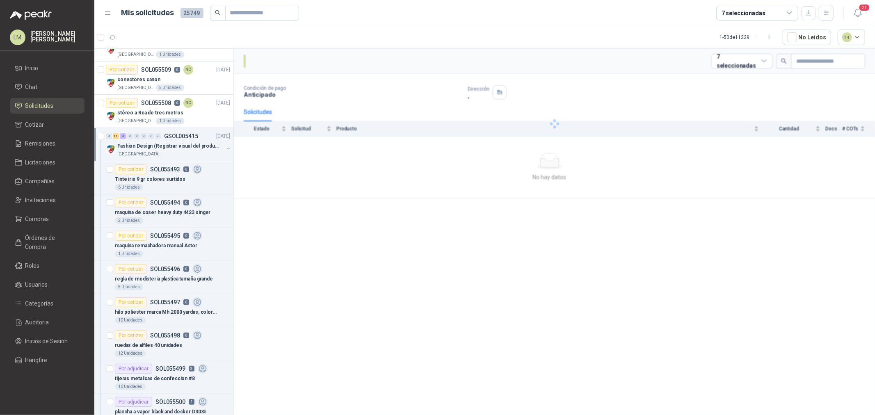
scroll to position [273, 0]
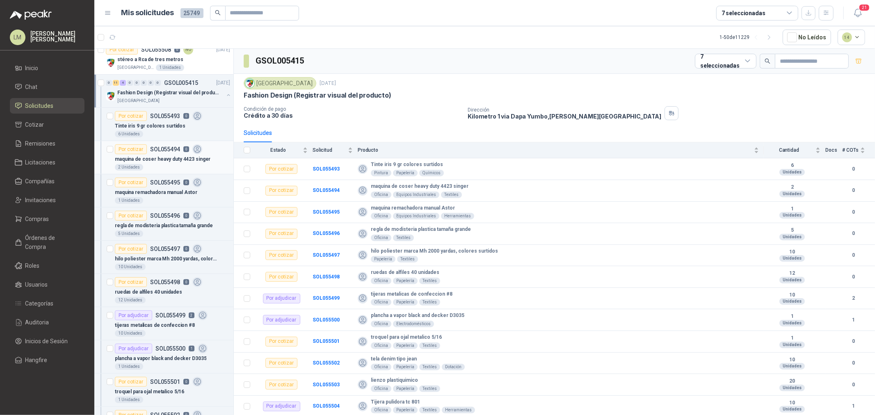
click at [154, 161] on p "maquina de coser heavy duty 4423 singer" at bounding box center [163, 159] width 96 height 8
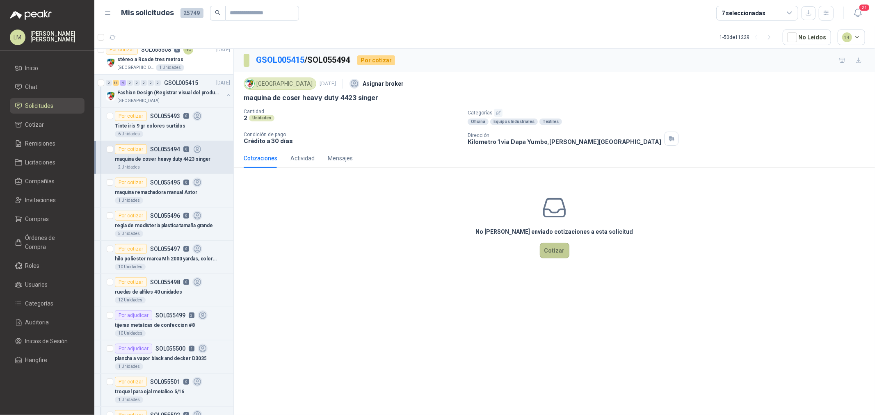
click at [556, 252] on button "Cotizar" at bounding box center [555, 251] width 30 height 16
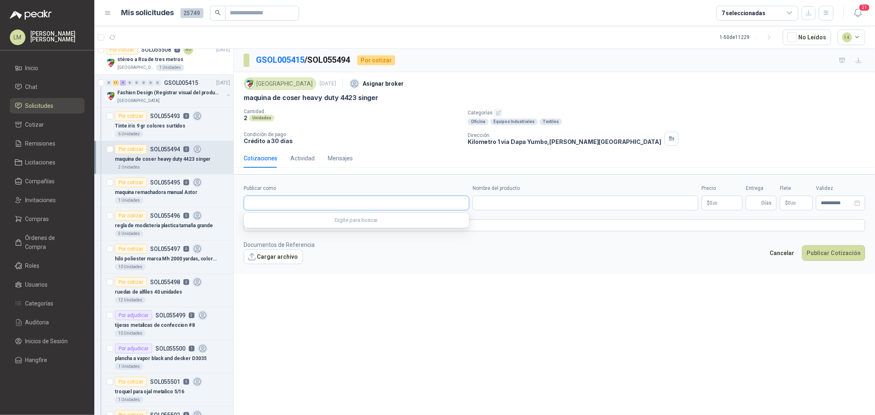
click at [341, 197] on input "Publicar como" at bounding box center [356, 203] width 225 height 14
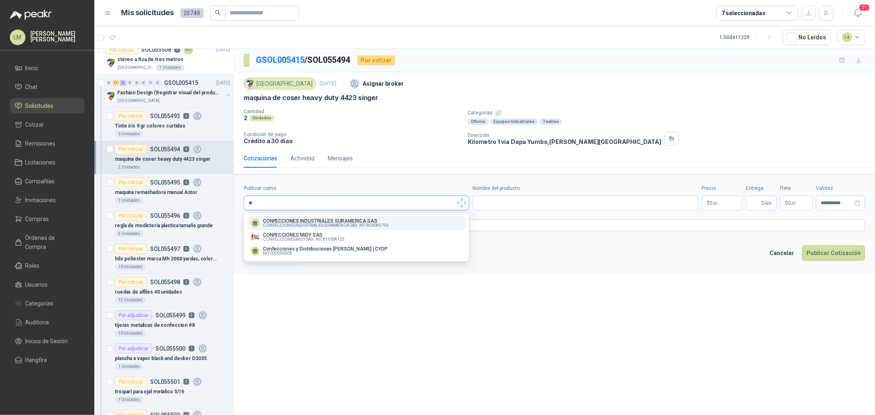
type input "*"
click at [43, 177] on span "Compañías" at bounding box center [40, 181] width 30 height 9
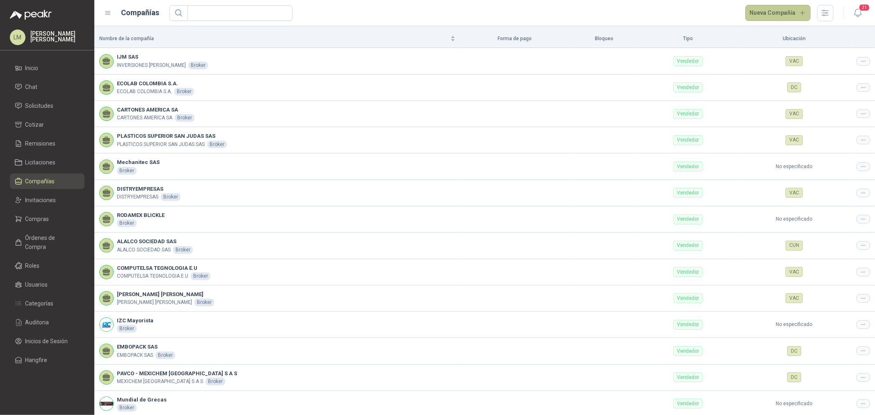
click at [773, 11] on button "Nueva Compañía" at bounding box center [778, 13] width 66 height 16
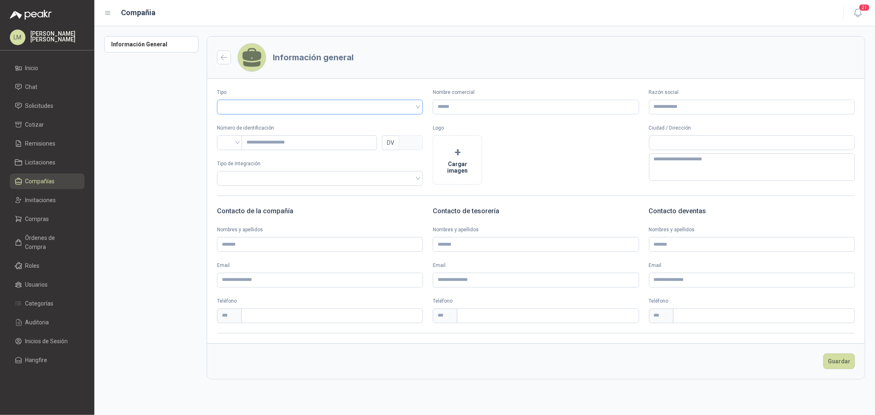
click at [319, 105] on input "search" at bounding box center [320, 106] width 196 height 12
click at [289, 139] on div "Vendedor" at bounding box center [319, 137] width 193 height 9
click at [458, 107] on input "Nombre comercial" at bounding box center [536, 107] width 206 height 15
type input "**********"
click at [236, 142] on input "search" at bounding box center [230, 142] width 16 height 12
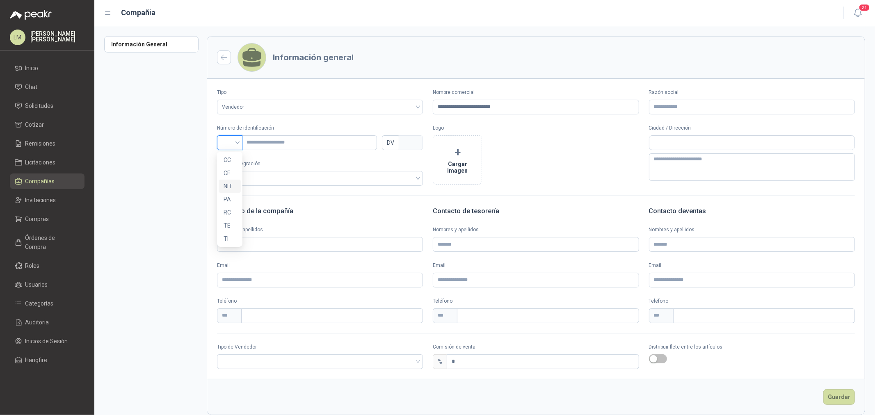
click at [230, 184] on div "NIT" at bounding box center [229, 186] width 12 height 9
click at [277, 144] on input "text" at bounding box center [309, 142] width 135 height 15
type input "*"
type input "**"
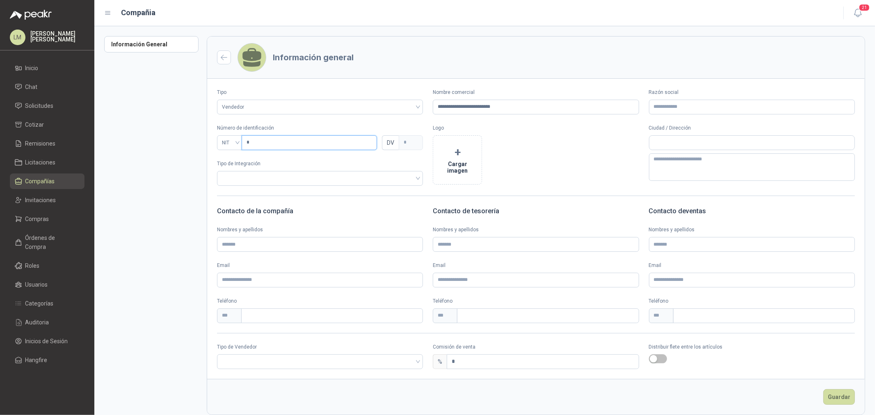
type input "*"
type input "***"
type input "*"
type input "****"
type input "*"
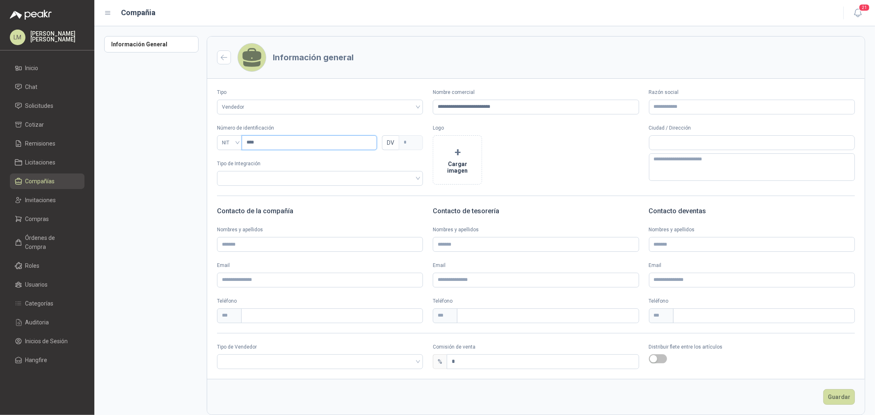
type input "*****"
type input "*"
type input "******"
type input "*"
type input "*******"
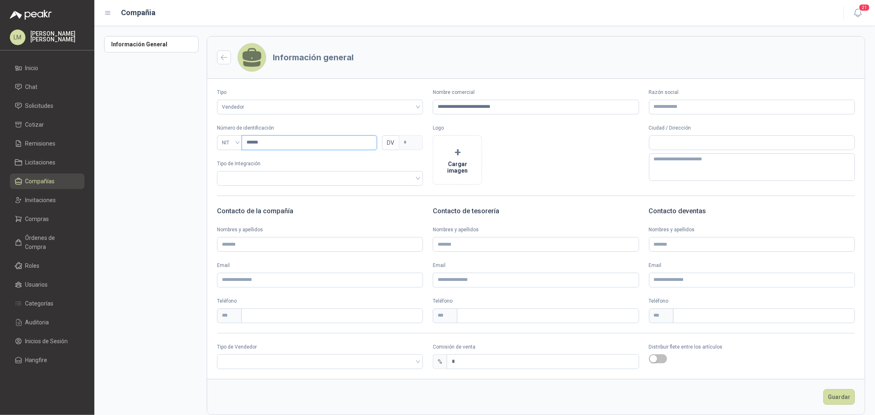
type input "*"
type input "********"
type input "*"
type input "*********"
type input "*"
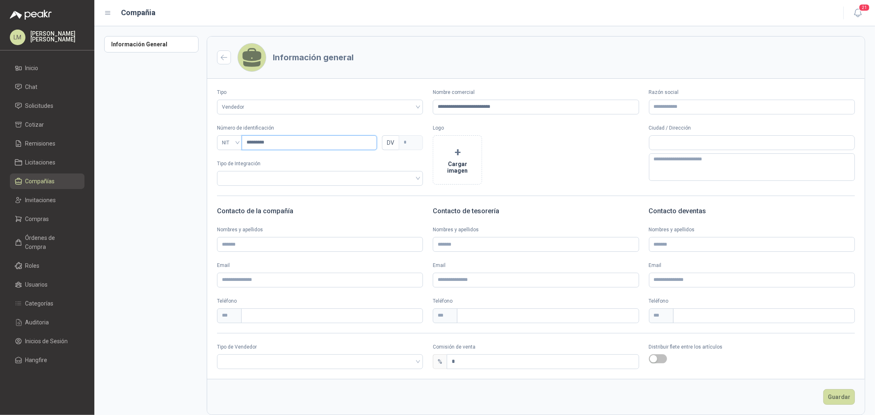
type input "*********"
click at [460, 156] on button "+ Cargar imagen" at bounding box center [457, 159] width 49 height 49
click at [270, 363] on input "search" at bounding box center [320, 361] width 196 height 12
click at [265, 395] on div "Broker" at bounding box center [318, 391] width 191 height 9
drag, startPoint x: 462, startPoint y: 363, endPoint x: 402, endPoint y: 371, distance: 60.4
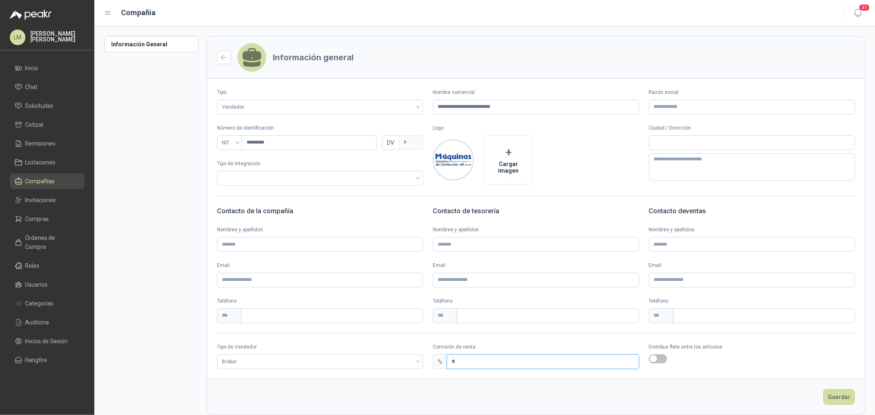
click at [403, 370] on form "**********" at bounding box center [536, 225] width 658 height 379
type input "*"
click at [835, 395] on button "Guardar" at bounding box center [839, 397] width 32 height 16
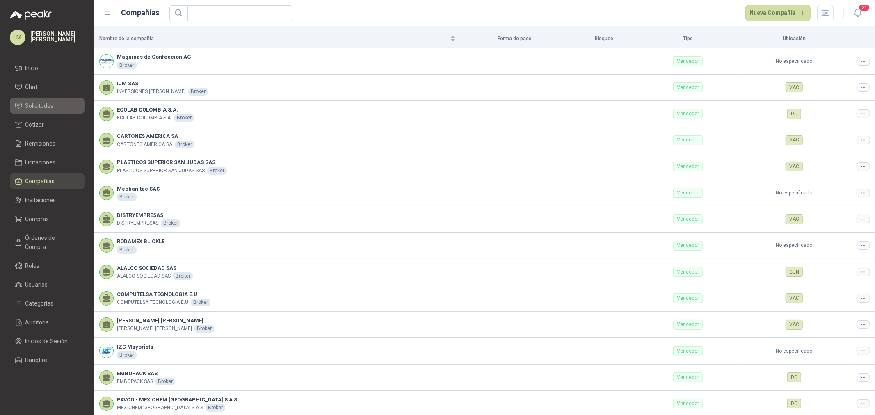
click at [40, 104] on span "Solicitudes" at bounding box center [39, 105] width 28 height 9
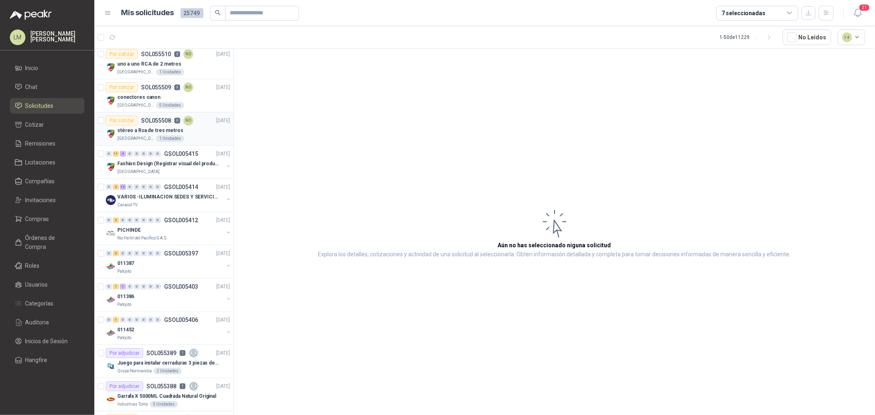
scroll to position [137, 0]
click at [225, 164] on button "button" at bounding box center [228, 165] width 7 height 7
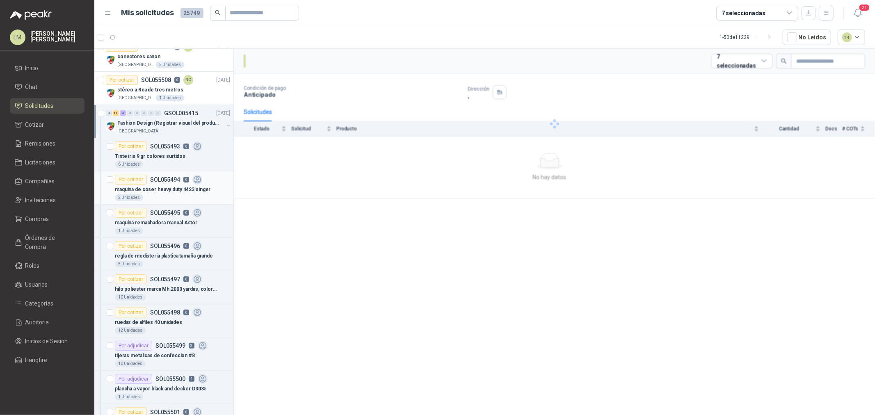
scroll to position [228, 0]
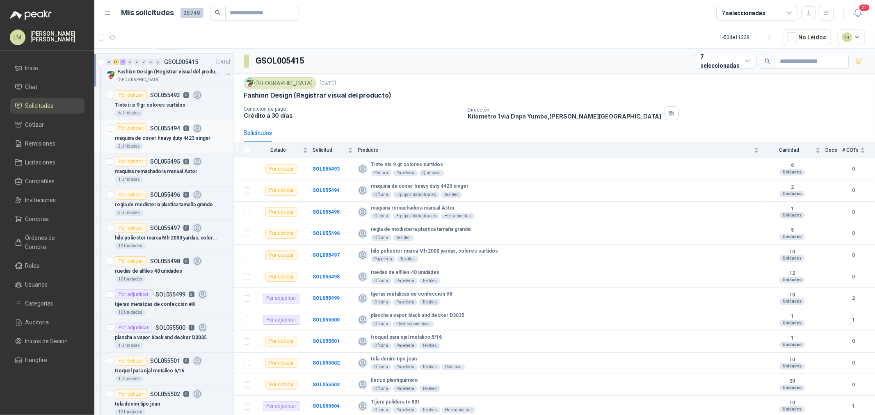
click at [139, 126] on div "Por cotizar" at bounding box center [131, 128] width 32 height 10
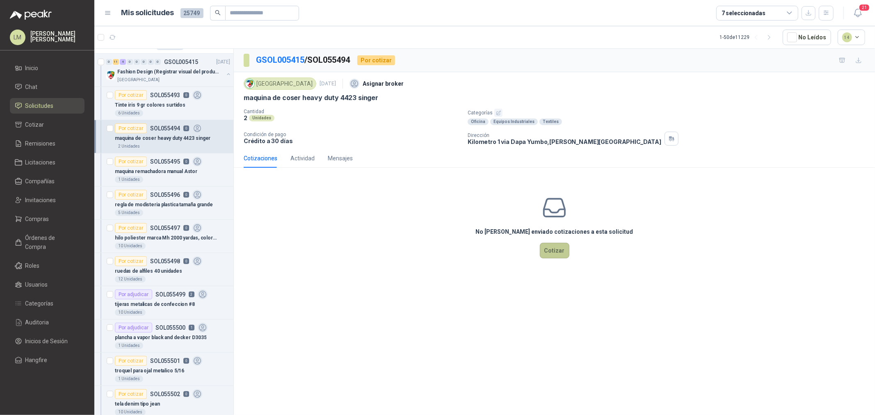
click at [555, 253] on button "Cotizar" at bounding box center [555, 251] width 30 height 16
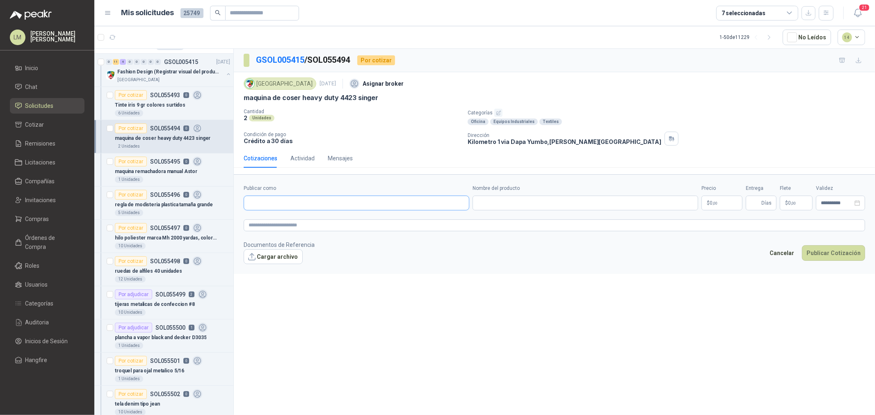
click at [268, 209] on input "Publicar como" at bounding box center [356, 203] width 225 height 14
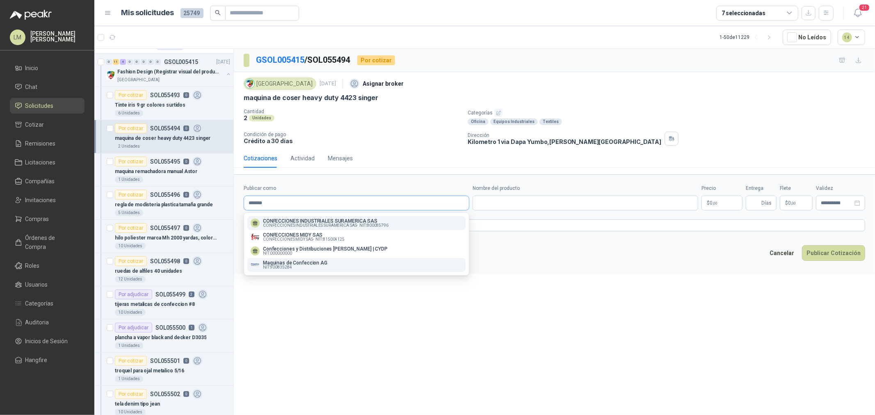
type input "*******"
click at [299, 261] on p "Maquinas de Confeccion AG" at bounding box center [295, 262] width 64 height 5
type input "**********"
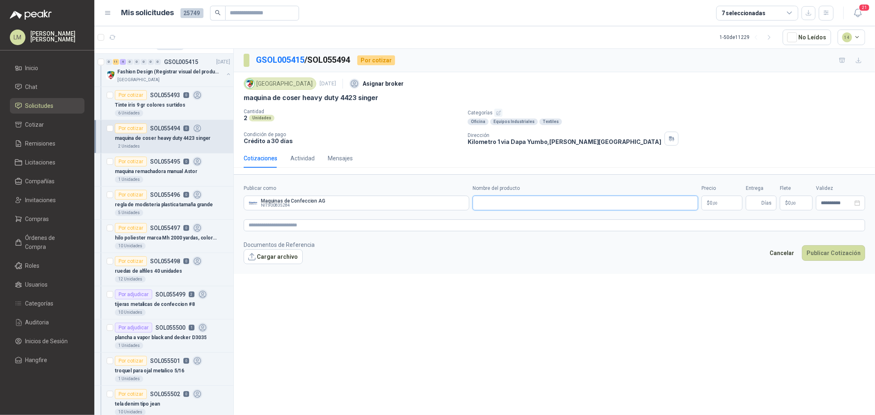
click at [520, 202] on input "Nombre del producto" at bounding box center [585, 203] width 226 height 15
click at [521, 205] on input "Nombre del producto" at bounding box center [585, 203] width 226 height 15
paste input "**********"
drag, startPoint x: 617, startPoint y: 204, endPoint x: 364, endPoint y: 210, distance: 252.7
click at [364, 210] on div "**********" at bounding box center [554, 198] width 621 height 26
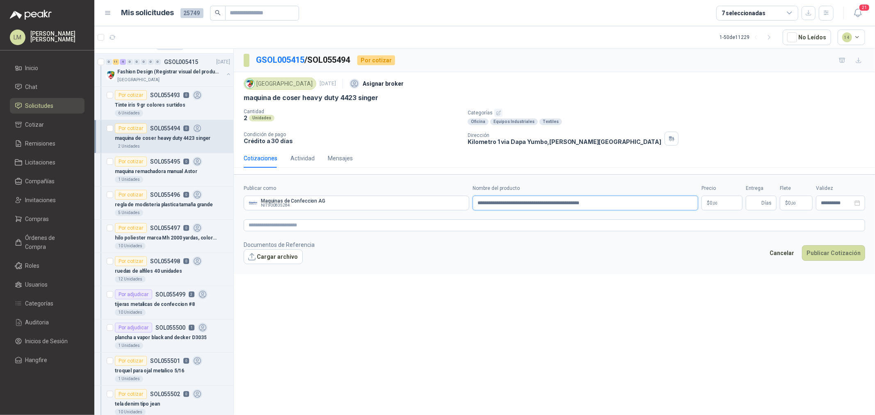
paste input "text"
type input "**********"
click at [458, 224] on textarea at bounding box center [554, 225] width 621 height 12
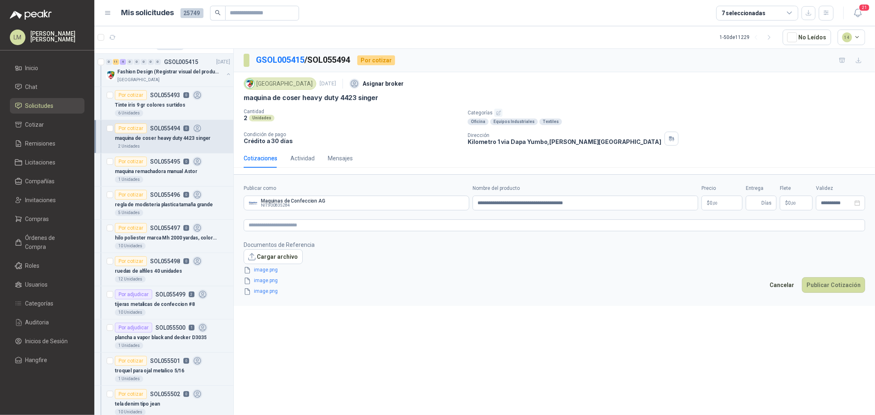
click at [709, 206] on p "$ 0 ,00" at bounding box center [721, 203] width 41 height 15
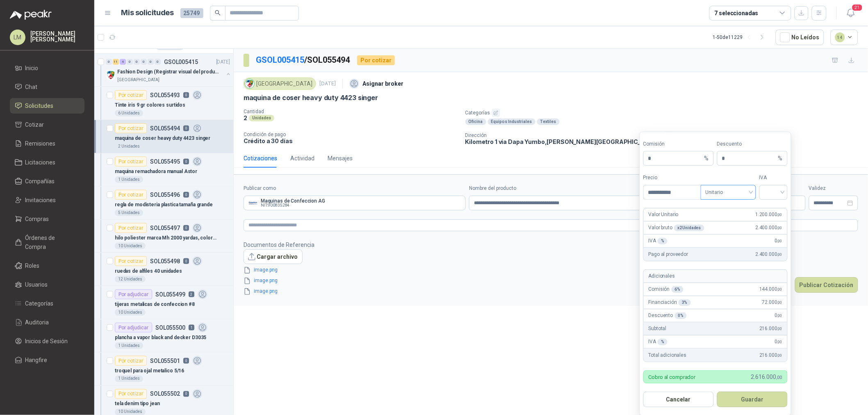
click at [720, 194] on span "Unitario" at bounding box center [729, 192] width 46 height 12
type input "**********"
click at [723, 223] on div "Unitario con IVA" at bounding box center [728, 223] width 42 height 9
click at [763, 196] on div at bounding box center [773, 192] width 28 height 15
click at [769, 210] on div "19%" at bounding box center [773, 209] width 15 height 9
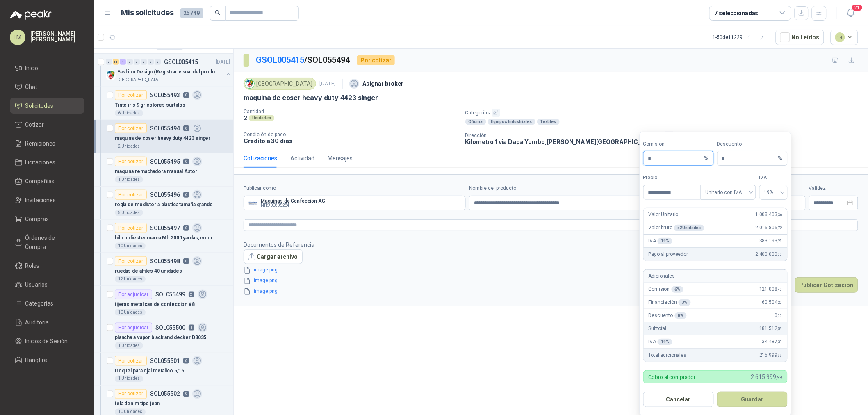
drag, startPoint x: 659, startPoint y: 160, endPoint x: 609, endPoint y: 169, distance: 50.3
click at [636, 163] on body "LM Luis Miguel Martinez Inicio Chat Solicitudes Cotizar Remisiones Licitaciones…" at bounding box center [434, 207] width 868 height 415
type input "*"
click at [744, 399] on button "Guardar" at bounding box center [752, 400] width 71 height 16
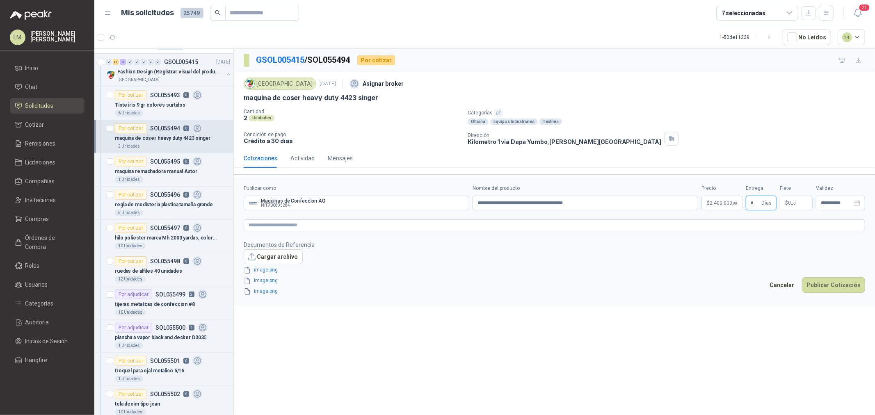
type input "*"
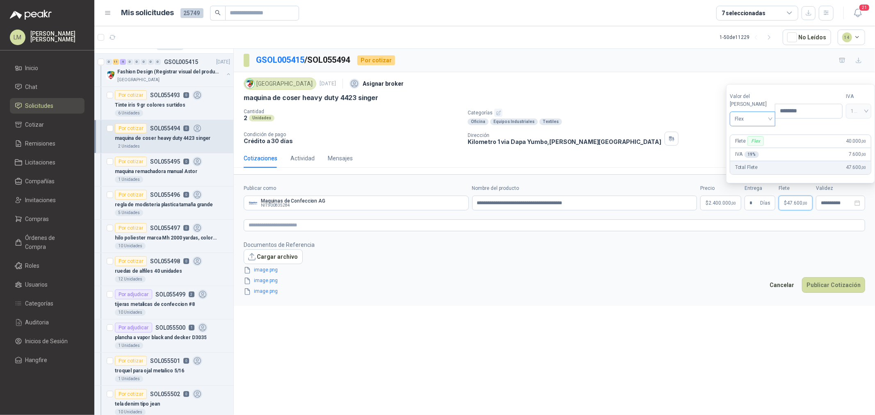
click at [757, 113] on span "Flex" at bounding box center [752, 119] width 36 height 12
drag, startPoint x: 801, startPoint y: 121, endPoint x: 759, endPoint y: 119, distance: 42.7
click at [759, 119] on div "Valor del flete Flex Flex Precio ********" at bounding box center [785, 110] width 113 height 34
type input "***"
click at [647, 180] on form "**********" at bounding box center [554, 240] width 641 height 132
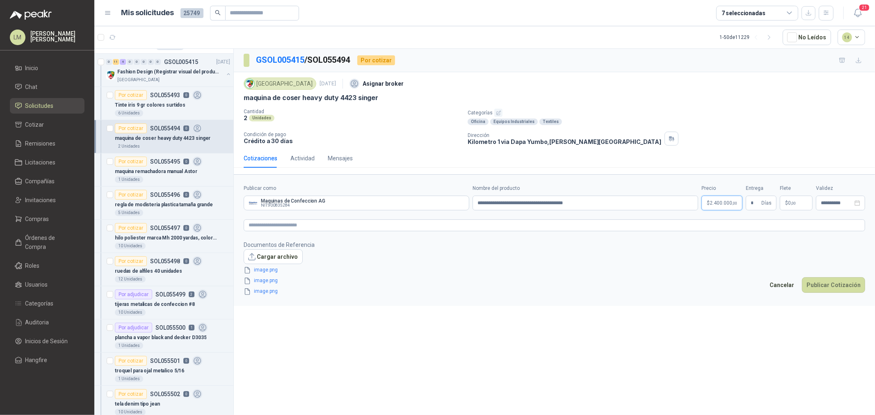
click at [709, 200] on body "LM Luis Miguel Martinez Inicio Chat Solicitudes Cotizar Remisiones Licitaciones…" at bounding box center [437, 207] width 875 height 415
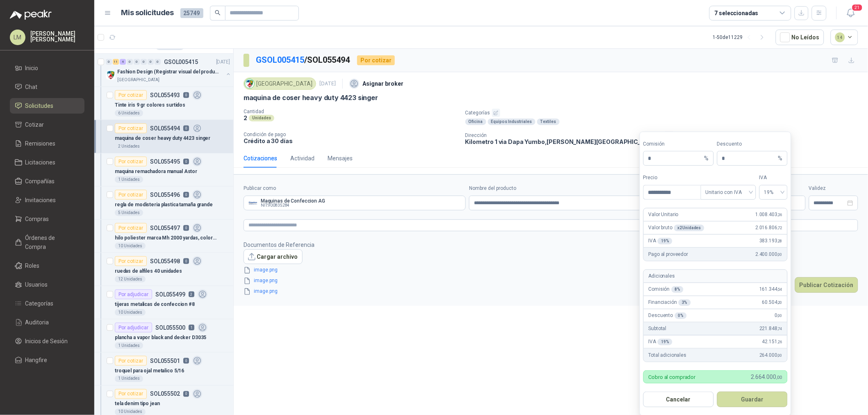
click at [571, 294] on footer "Documentos de Referencia Cargar archivo image.png image.png image.png Cancelar …" at bounding box center [551, 268] width 615 height 56
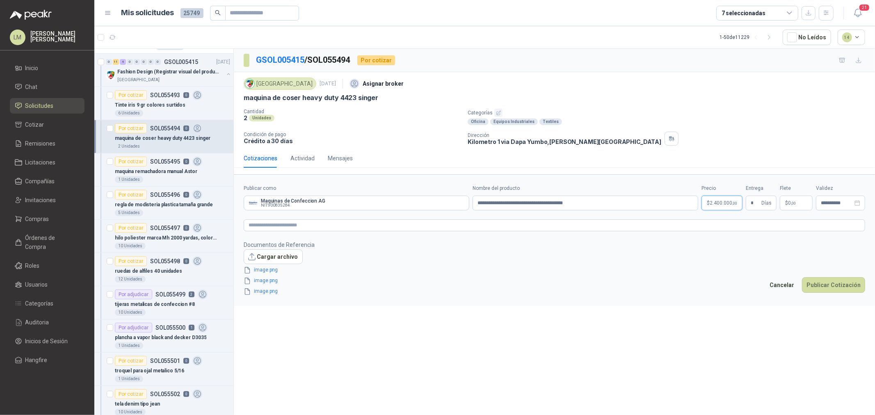
click at [724, 201] on body "LM Luis Miguel Martinez Inicio Chat Solicitudes Cotizar Remisiones Licitaciones…" at bounding box center [437, 207] width 875 height 415
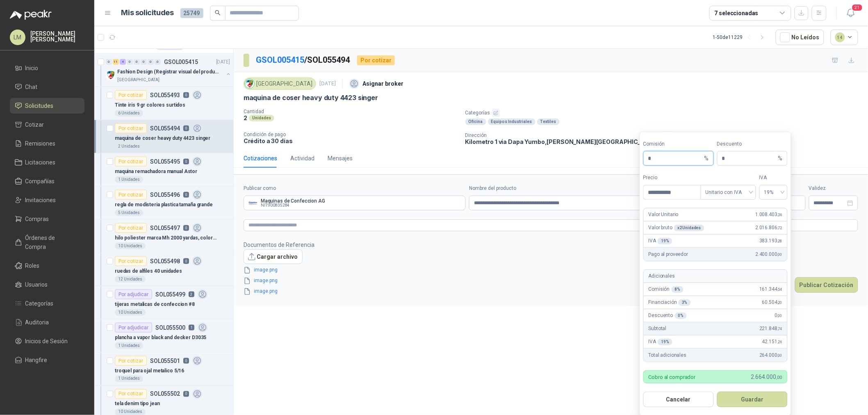
drag, startPoint x: 654, startPoint y: 161, endPoint x: 646, endPoint y: 162, distance: 7.4
click at [649, 161] on input "*" at bounding box center [675, 158] width 55 height 14
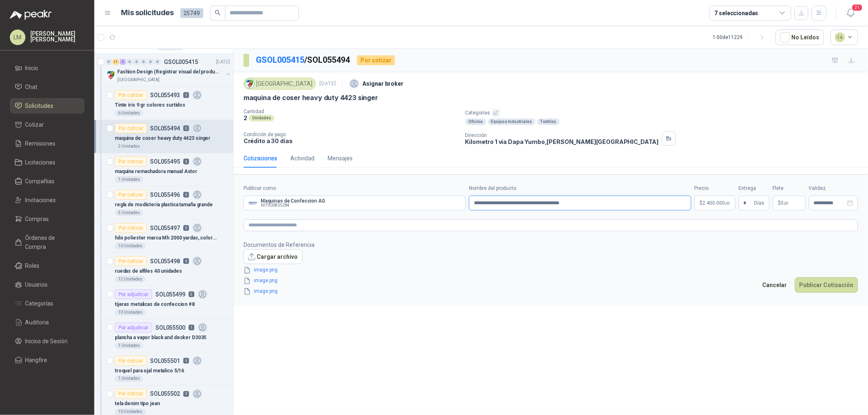
click at [569, 208] on input "**********" at bounding box center [580, 203] width 222 height 15
click at [832, 286] on button "Publicar Cotización" at bounding box center [833, 285] width 63 height 16
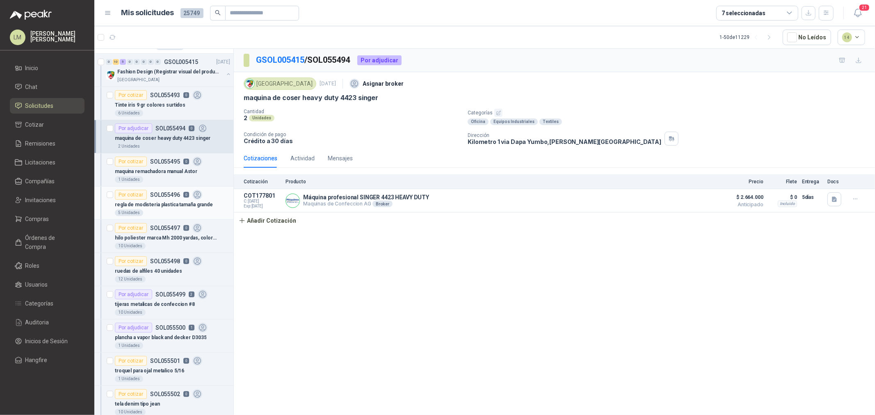
click at [155, 205] on p "regla de modisteria plastica tamaña grande" at bounding box center [164, 205] width 98 height 8
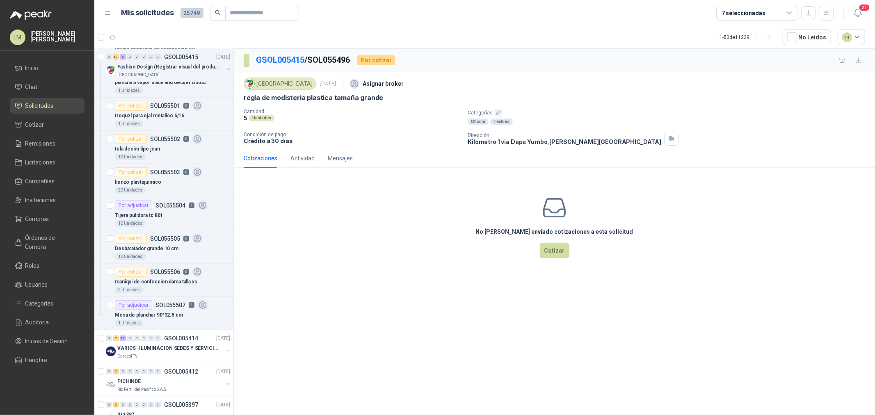
scroll to position [501, 0]
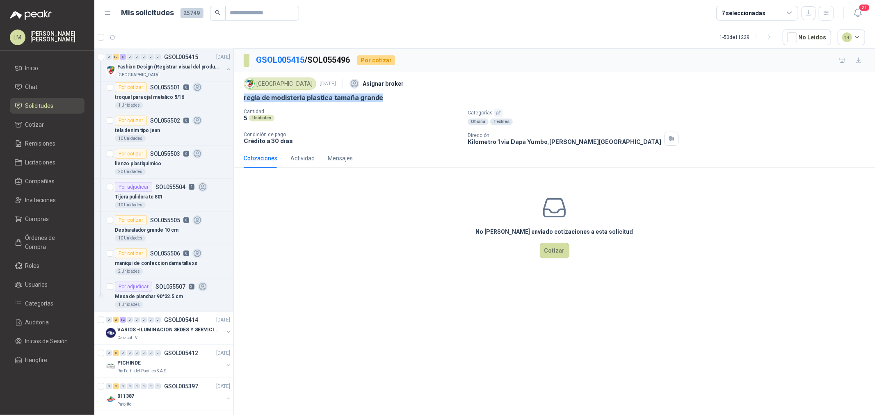
drag, startPoint x: 242, startPoint y: 96, endPoint x: 382, endPoint y: 98, distance: 139.8
click at [382, 98] on div "Colegio Jefferson 10 sept, 2025 Asignar broker regla de modisteria plastica tam…" at bounding box center [554, 110] width 641 height 77
copy p "regla de modisteria plastica tamaña grande"
click at [35, 222] on span "Compras" at bounding box center [37, 218] width 24 height 9
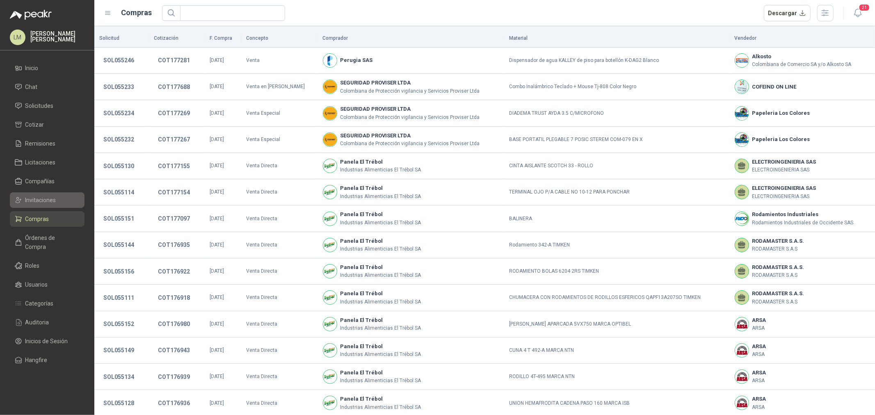
click at [39, 198] on span "Invitaciones" at bounding box center [40, 200] width 31 height 9
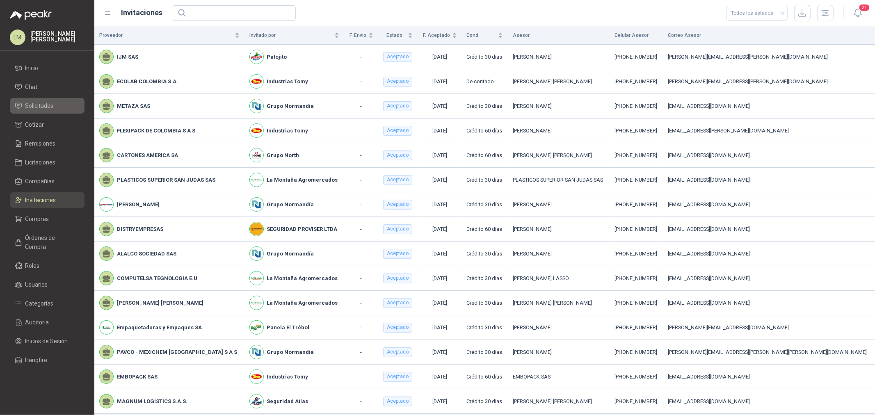
click at [40, 107] on span "Solicitudes" at bounding box center [39, 105] width 28 height 9
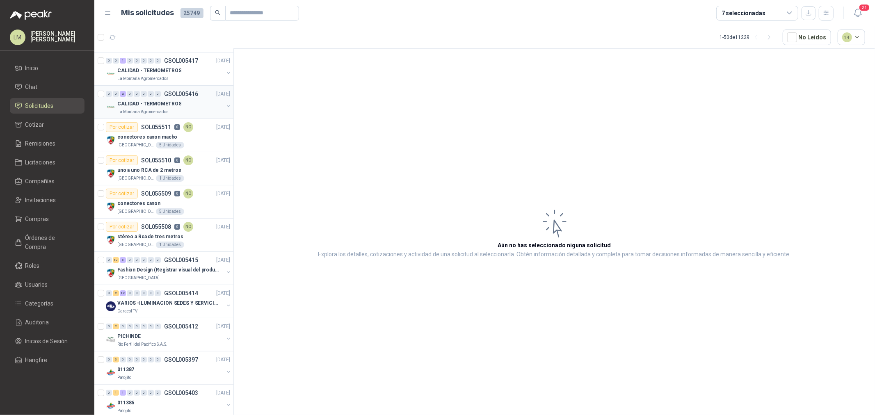
scroll to position [46, 0]
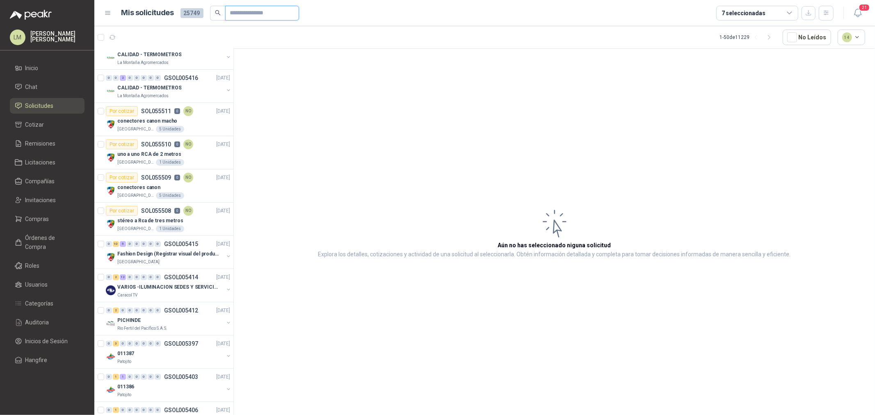
click at [244, 17] on input "text" at bounding box center [258, 13] width 57 height 14
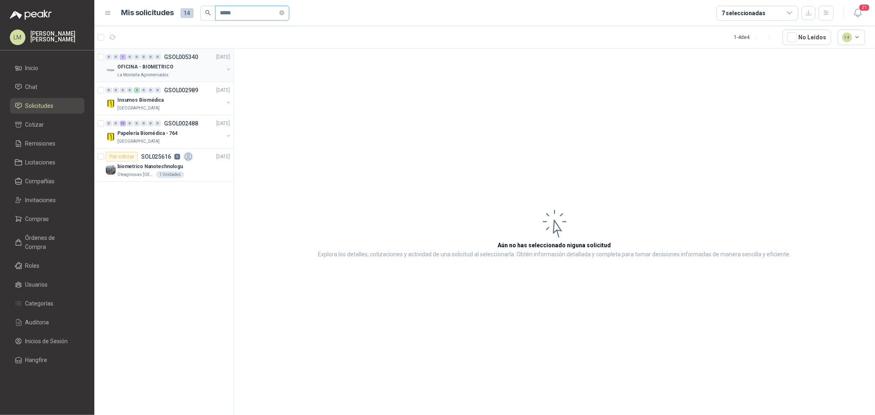
type input "*****"
click at [228, 69] on button "button" at bounding box center [228, 69] width 7 height 7
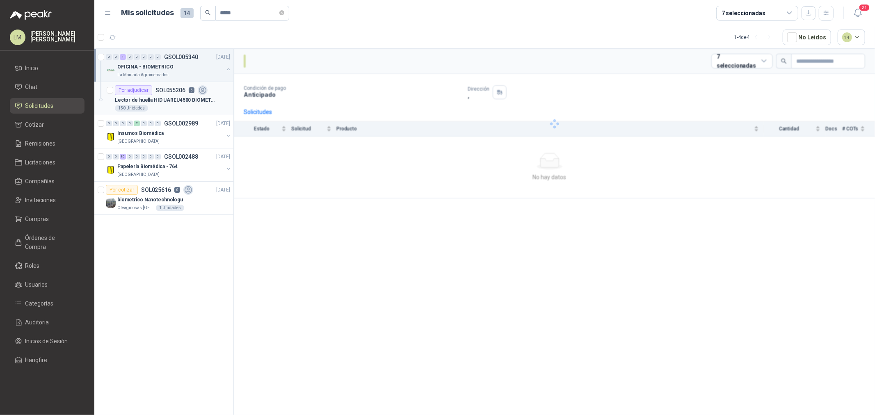
click at [177, 96] on div "Lector de huella HID UAREU4500 BIOMETRICO" at bounding box center [172, 100] width 115 height 10
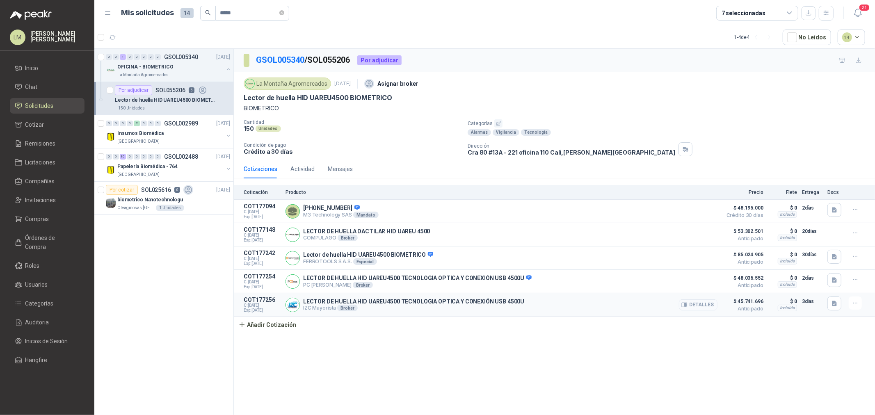
click at [692, 306] on button "Detalles" at bounding box center [698, 304] width 39 height 11
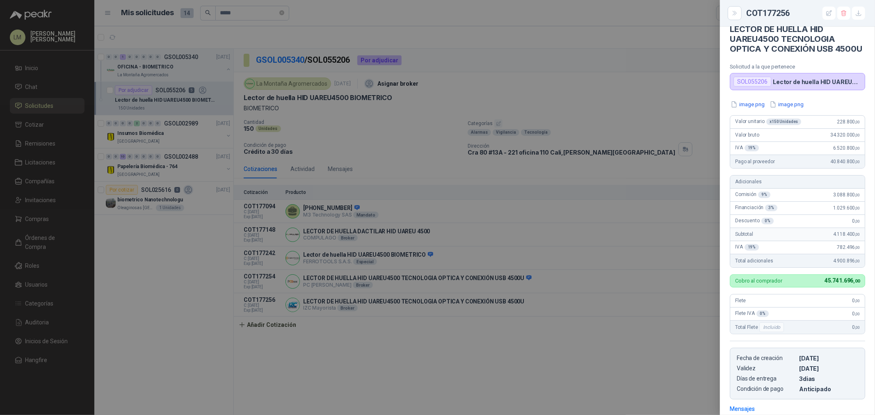
scroll to position [2, 0]
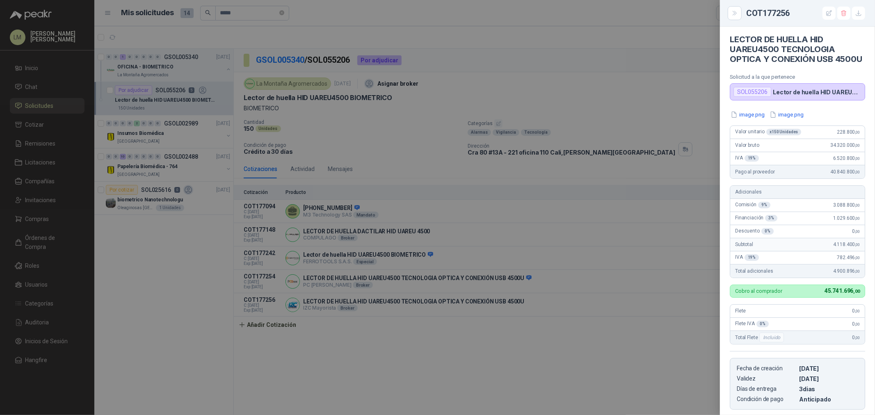
click at [297, 351] on div at bounding box center [437, 207] width 875 height 415
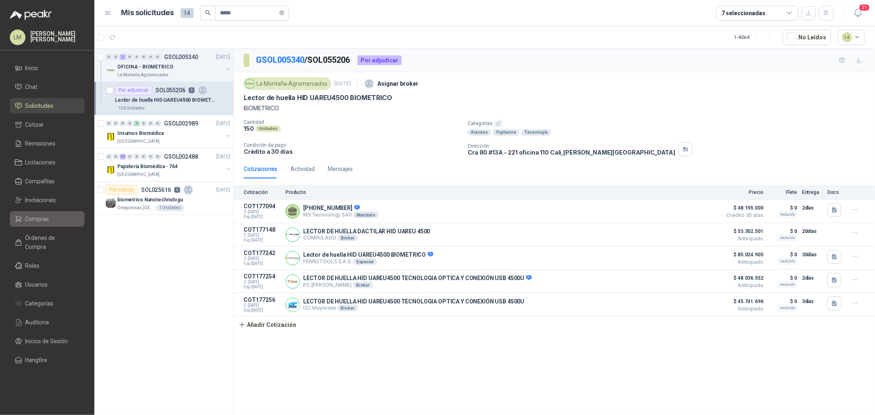
click at [38, 215] on span "Compras" at bounding box center [37, 218] width 24 height 9
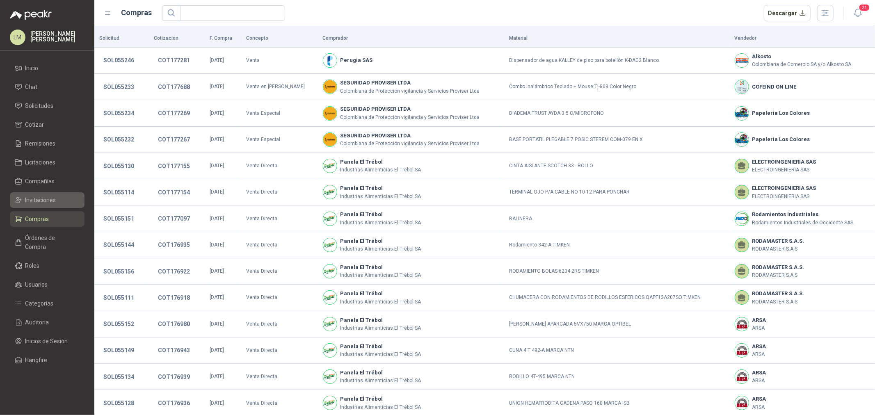
click at [43, 200] on span "Invitaciones" at bounding box center [40, 200] width 31 height 9
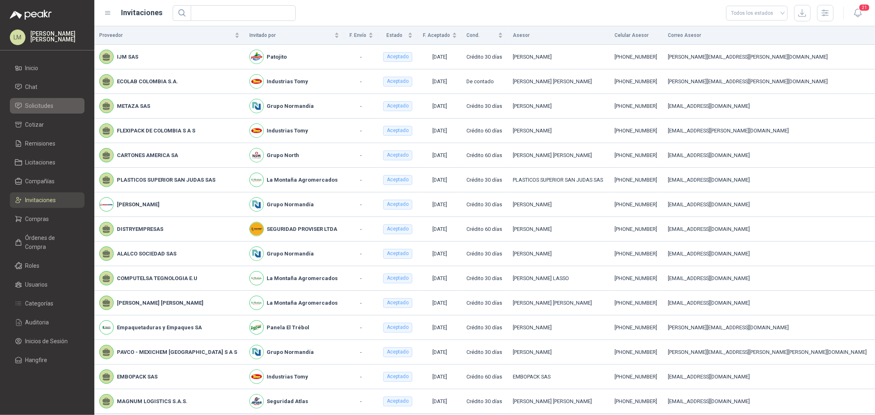
click at [47, 107] on span "Solicitudes" at bounding box center [39, 105] width 28 height 9
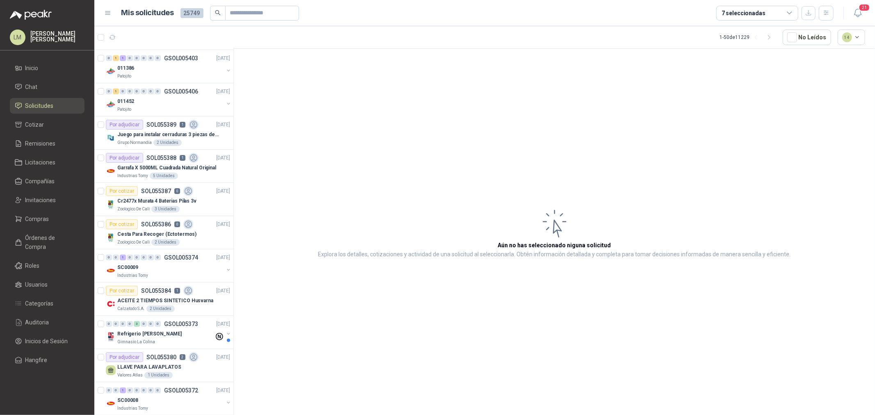
scroll to position [456, 0]
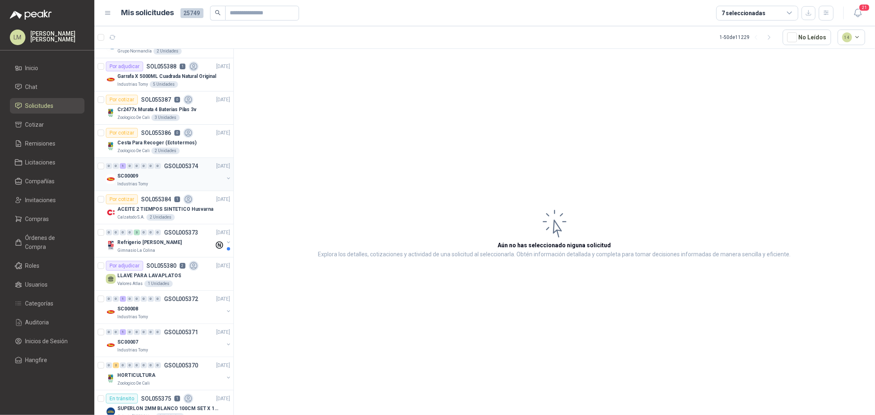
click at [164, 174] on div "SC00009" at bounding box center [170, 176] width 106 height 10
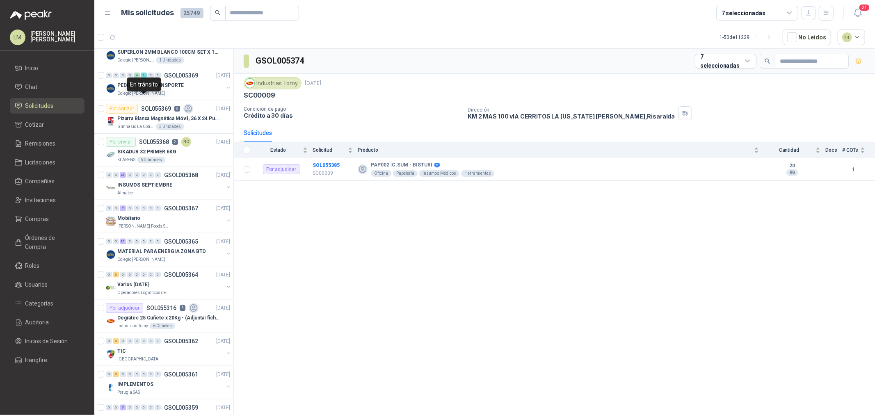
scroll to position [820, 0]
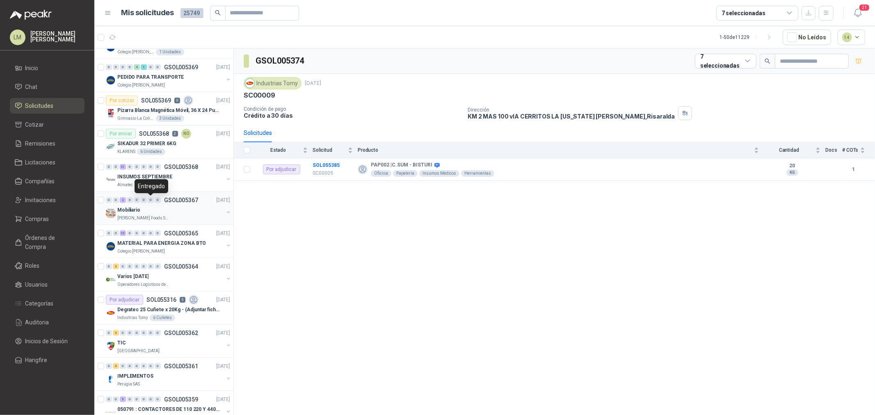
click at [150, 203] on div "0" at bounding box center [151, 200] width 6 height 6
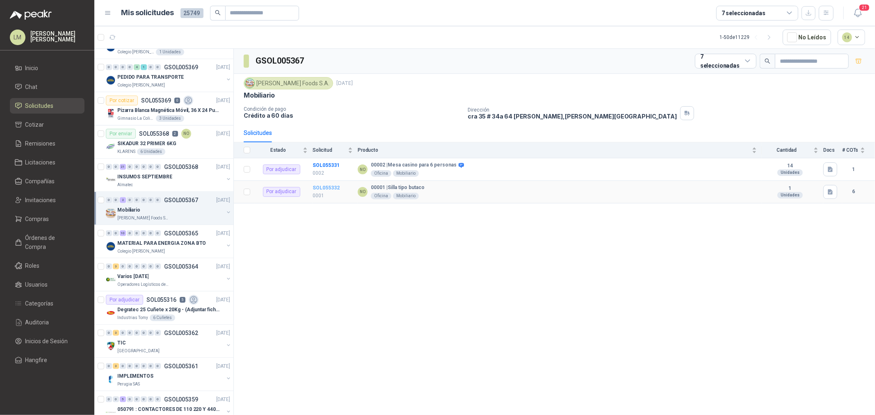
click at [329, 189] on b "SOL055332" at bounding box center [325, 188] width 27 height 6
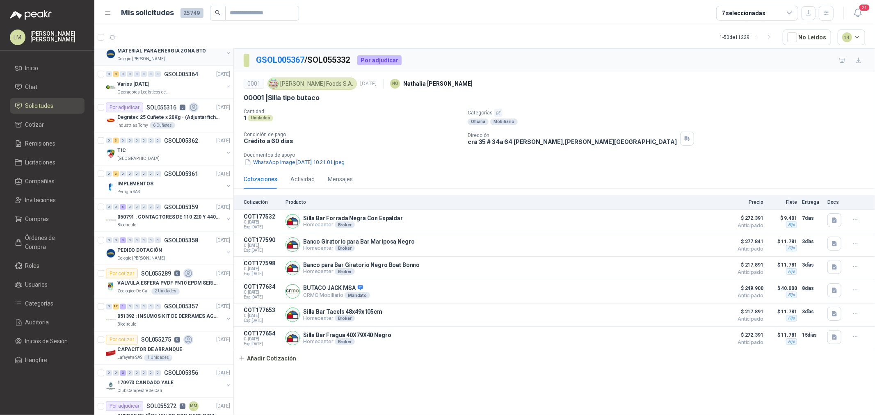
scroll to position [1093, 0]
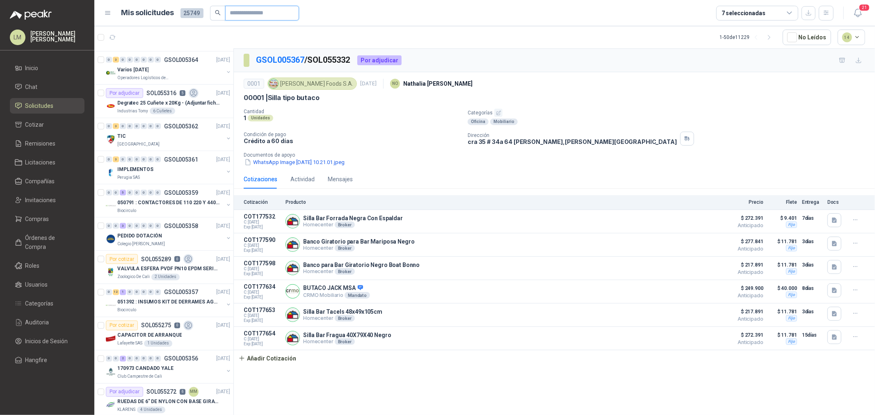
click at [258, 10] on input "text" at bounding box center [258, 13] width 57 height 14
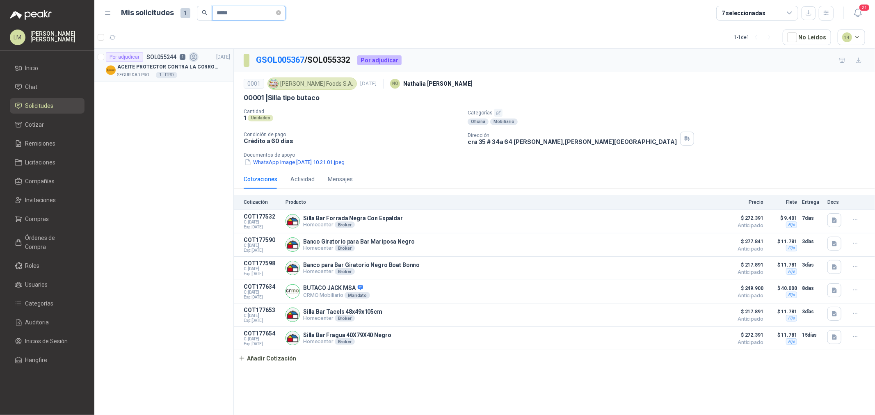
type input "*****"
click at [200, 66] on p "ACEITE PROTECTOR CONTRA LA CORROSION - PARA LIMPIEZA DE ARMAMENTO" at bounding box center [168, 67] width 102 height 8
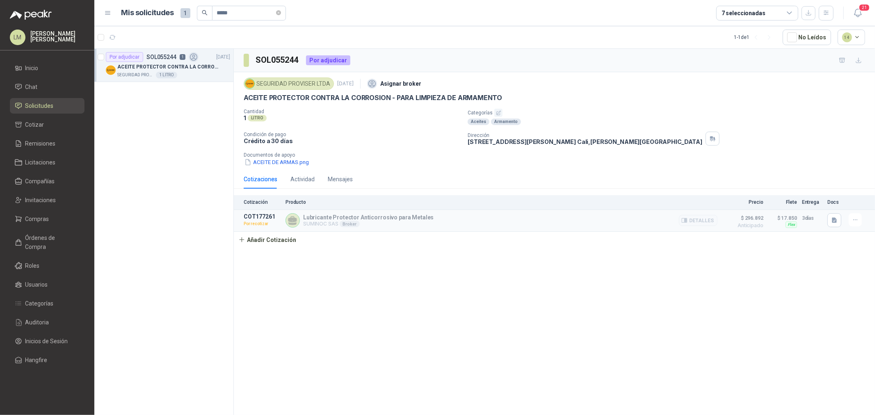
click at [680, 227] on div "Detalles" at bounding box center [698, 220] width 39 height 15
click at [854, 219] on icon "button" at bounding box center [855, 219] width 7 height 7
click at [823, 173] on button "Editar" at bounding box center [839, 172] width 66 height 13
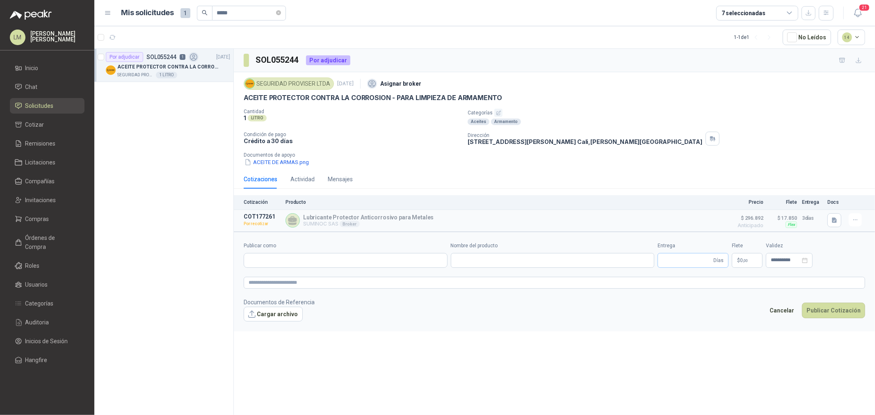
type input "**********"
type input "*"
type input "**********"
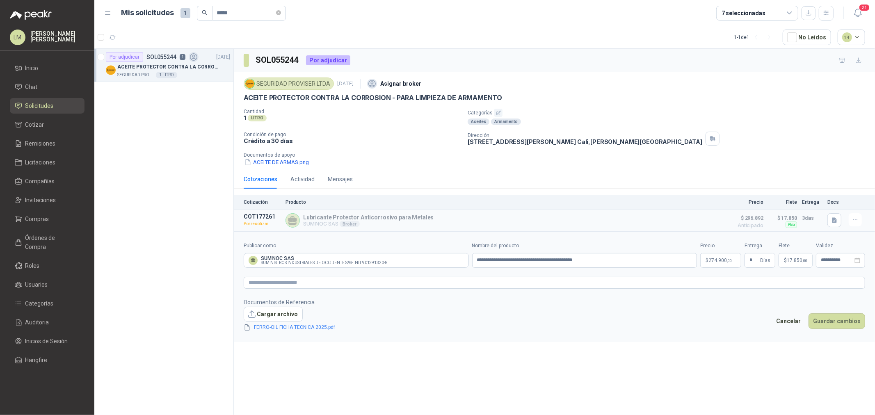
click at [720, 260] on body "LM Luis Miguel Martinez Inicio Chat Solicitudes Cotizar Remisiones Licitaciones…" at bounding box center [437, 207] width 875 height 415
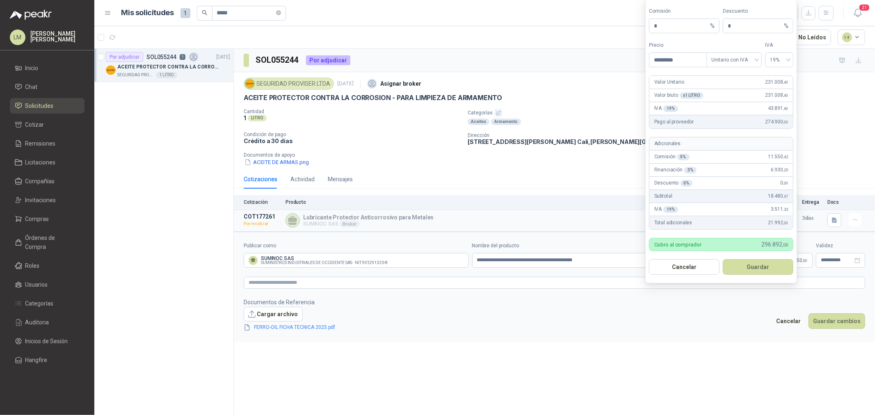
drag, startPoint x: 679, startPoint y: 56, endPoint x: 633, endPoint y: 59, distance: 46.8
click at [633, 59] on body "LM Luis Miguel Martinez Inicio Chat Solicitudes Cotizar Remisiones Licitaciones…" at bounding box center [437, 207] width 875 height 415
type input "********"
drag, startPoint x: 661, startPoint y: 21, endPoint x: 619, endPoint y: 27, distance: 42.4
click at [624, 26] on body "LM Luis Miguel Martinez Inicio Chat Solicitudes Cotizar Remisiones Licitaciones…" at bounding box center [437, 207] width 875 height 415
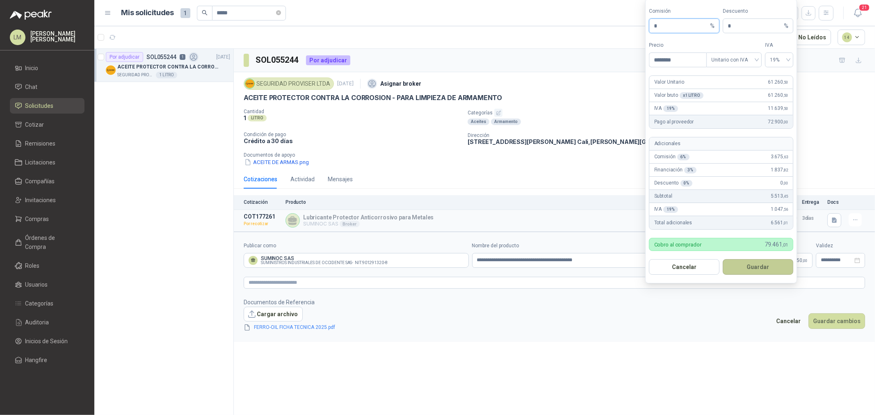
type input "*"
click at [757, 263] on button "Guardar" at bounding box center [757, 267] width 71 height 16
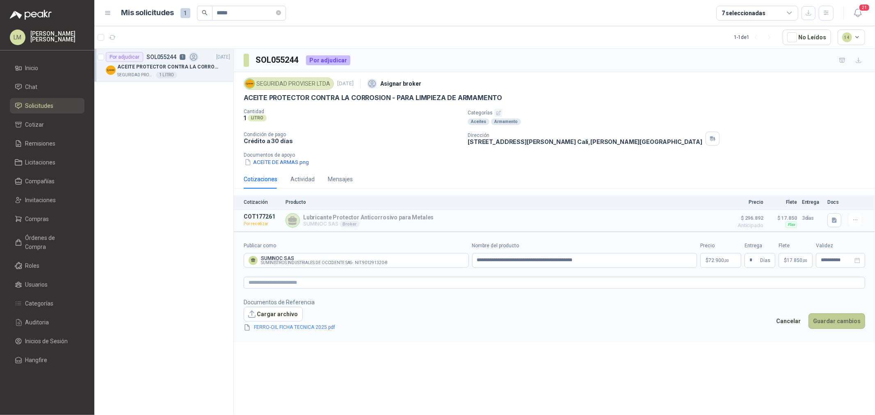
click at [832, 321] on button "Guardar cambios" at bounding box center [836, 321] width 57 height 16
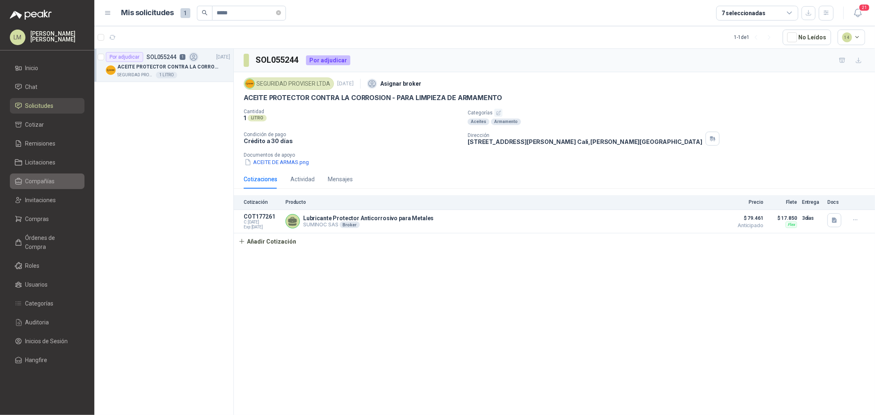
click at [36, 183] on span "Compañías" at bounding box center [40, 181] width 30 height 9
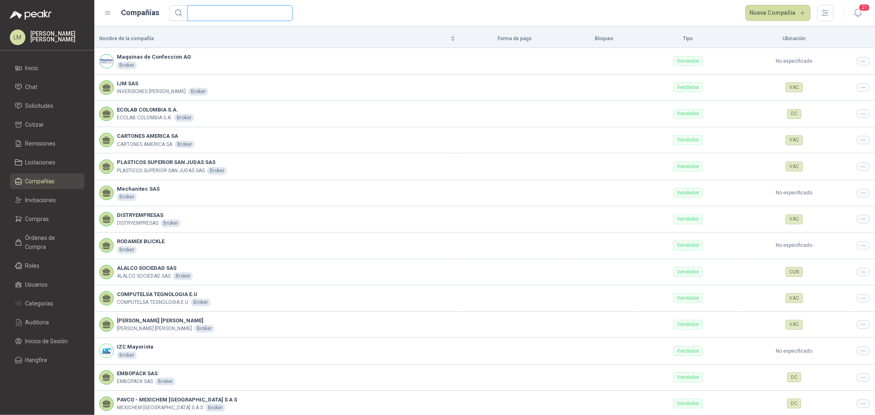
click at [201, 11] on input "text" at bounding box center [236, 13] width 89 height 15
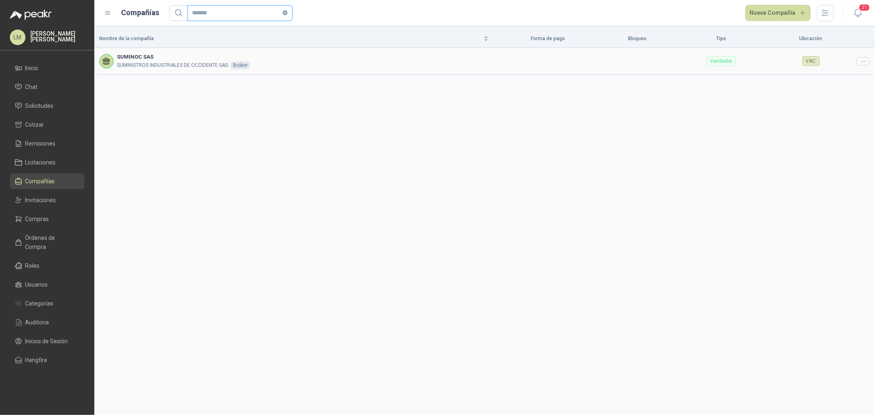
type input "*******"
click at [859, 62] on div at bounding box center [863, 61] width 14 height 9
click at [858, 75] on span "Editar compañía" at bounding box center [842, 75] width 42 height 9
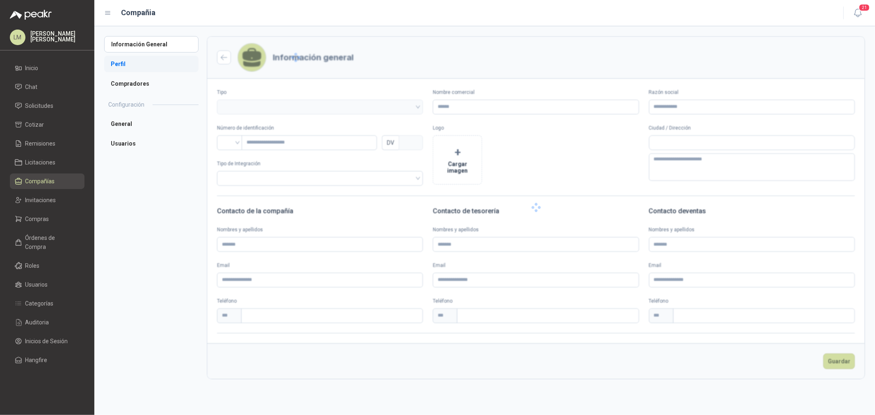
click at [132, 67] on li "Perfil" at bounding box center [151, 64] width 94 height 16
type input "**********"
type input "***"
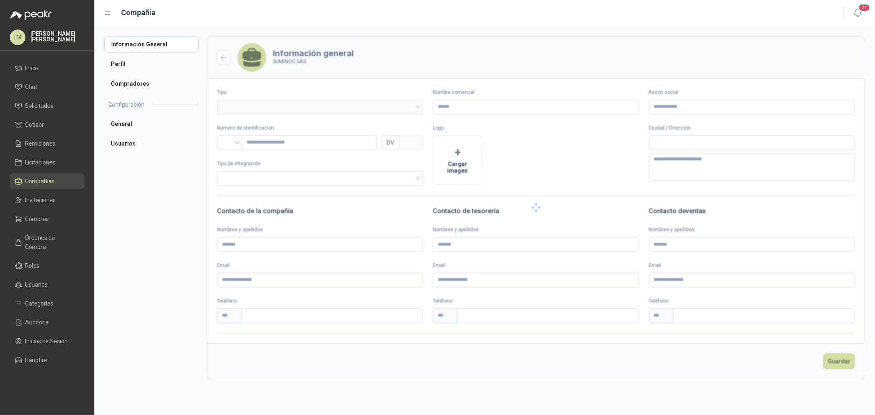
type textarea "**********"
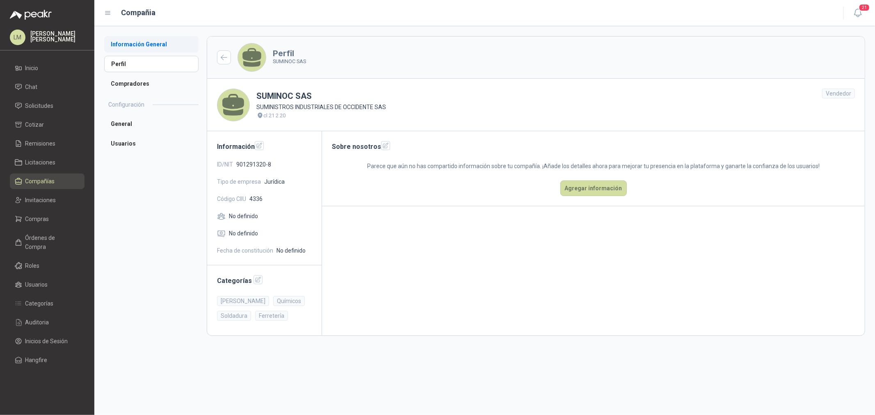
click at [125, 48] on li "Información General" at bounding box center [151, 44] width 94 height 16
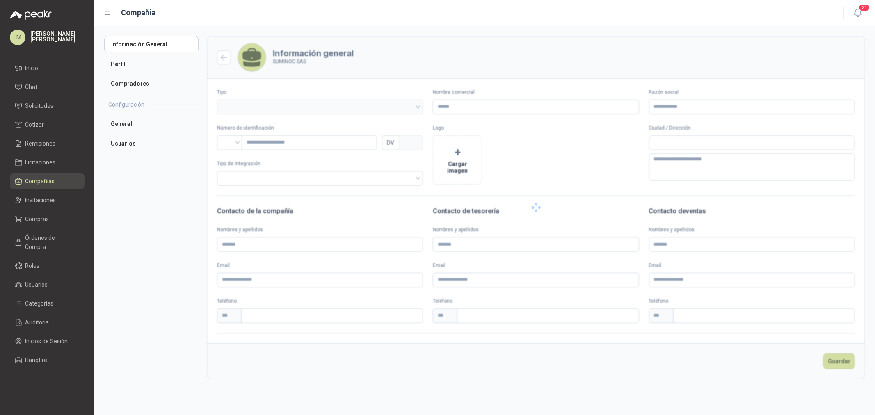
type input "**********"
type input "***"
type textarea "**********"
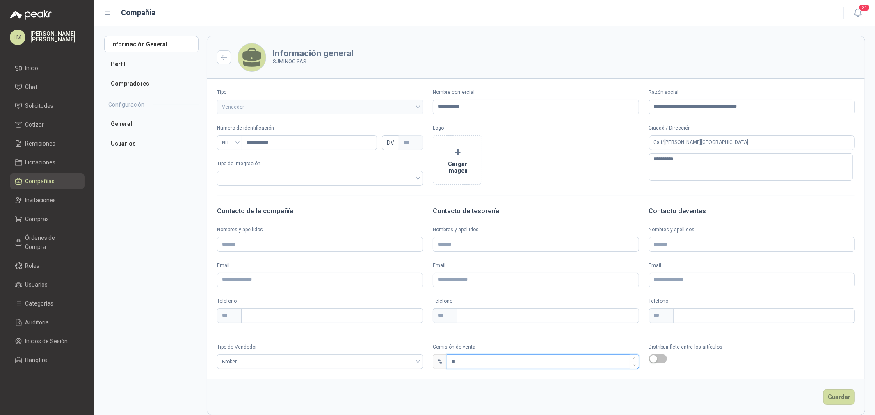
drag, startPoint x: 463, startPoint y: 358, endPoint x: 445, endPoint y: 359, distance: 17.7
click at [447, 359] on input "*" at bounding box center [542, 362] width 191 height 14
type input "*"
click at [839, 397] on button "Guardar" at bounding box center [839, 397] width 32 height 16
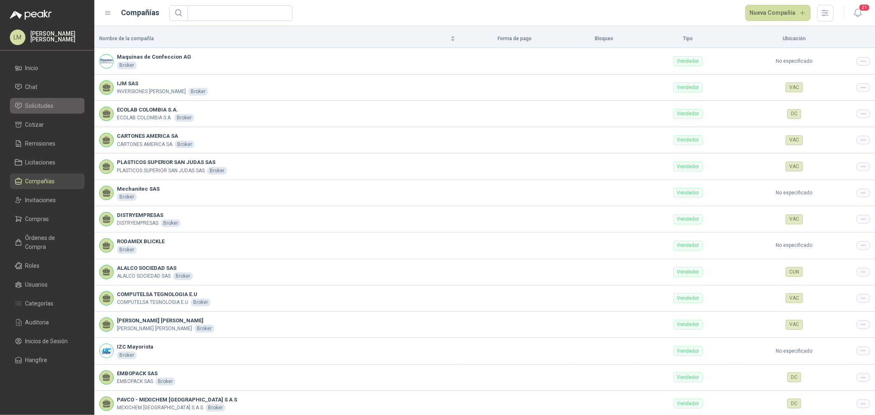
click at [44, 104] on span "Solicitudes" at bounding box center [39, 105] width 28 height 9
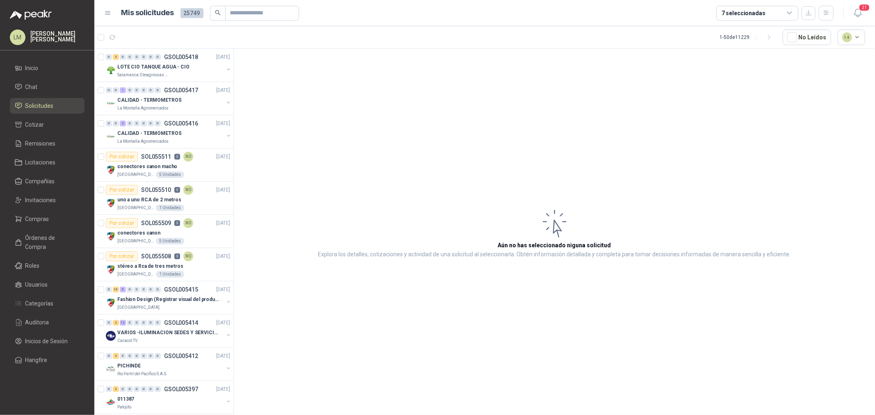
click at [748, 9] on div "7 seleccionadas" at bounding box center [743, 13] width 44 height 9
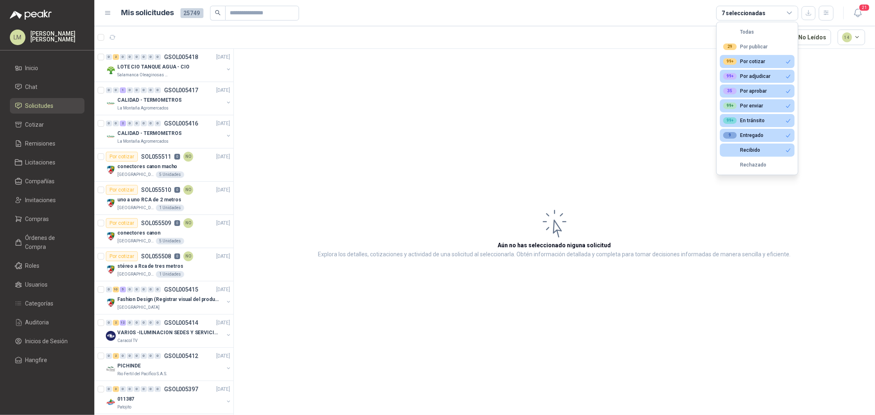
click at [748, 9] on div "7 seleccionadas" at bounding box center [743, 13] width 44 height 9
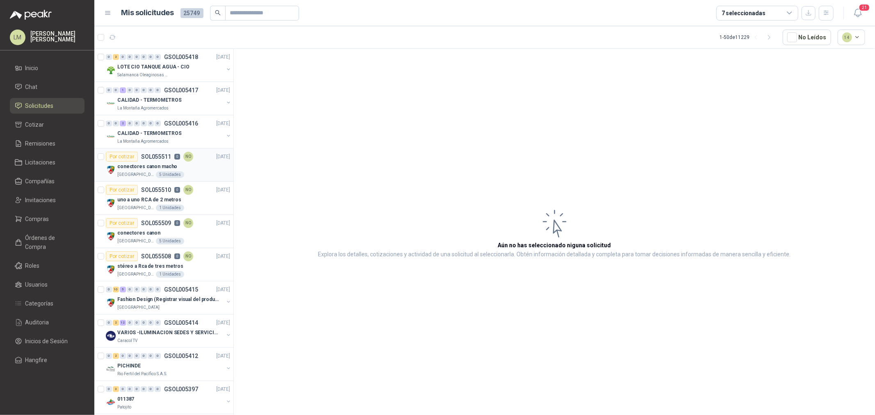
click at [202, 171] on div "conectores canon macho" at bounding box center [173, 167] width 113 height 10
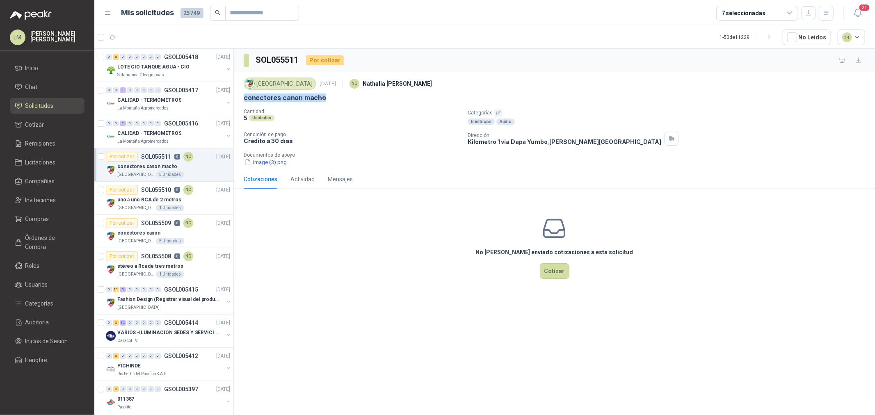
drag, startPoint x: 239, startPoint y: 100, endPoint x: 400, endPoint y: 100, distance: 160.7
click at [400, 100] on div "Colegio Jefferson 10 sept, 2025 NO Nathalia Ortega conectores canon macho Canti…" at bounding box center [554, 121] width 641 height 98
copy p "conectores canon macho"
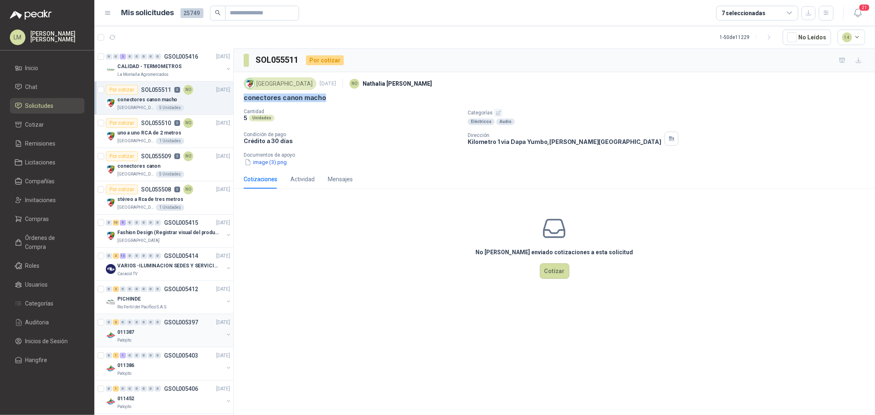
scroll to position [137, 0]
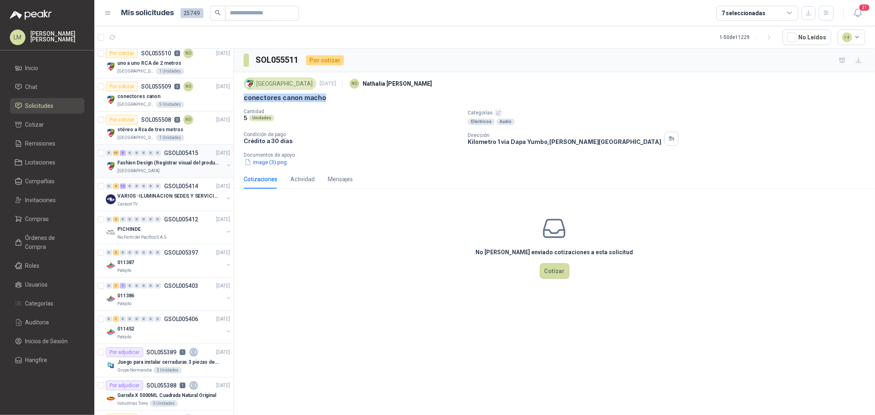
click at [225, 164] on button "button" at bounding box center [228, 165] width 7 height 7
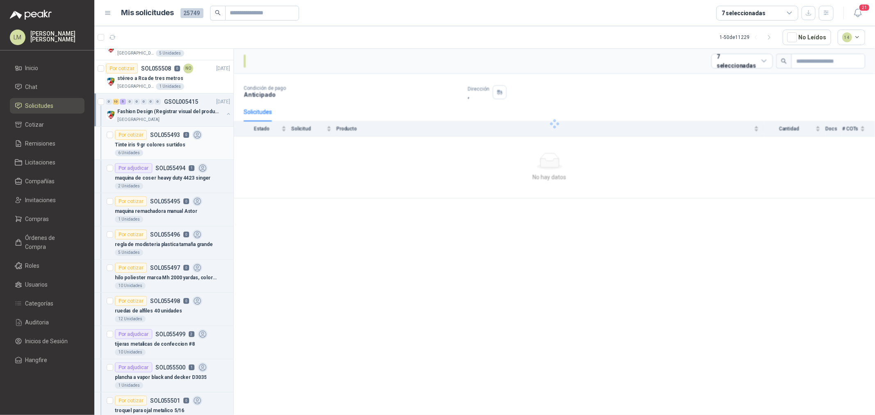
scroll to position [228, 0]
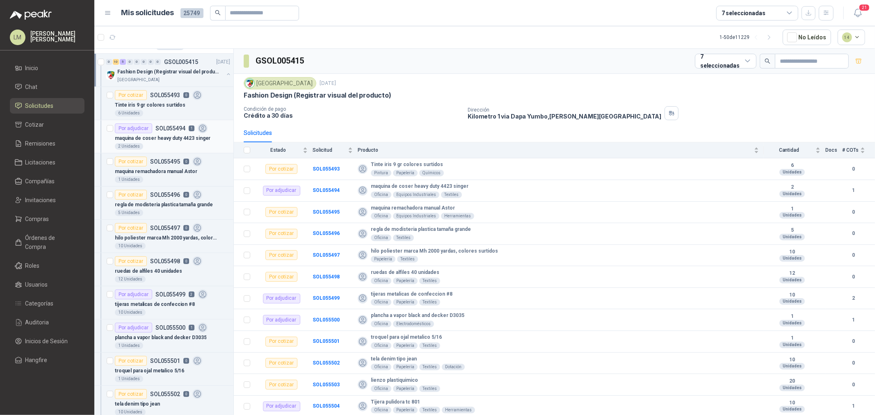
click at [146, 137] on p "maquina de coser heavy duty 4423 singer" at bounding box center [163, 138] width 96 height 8
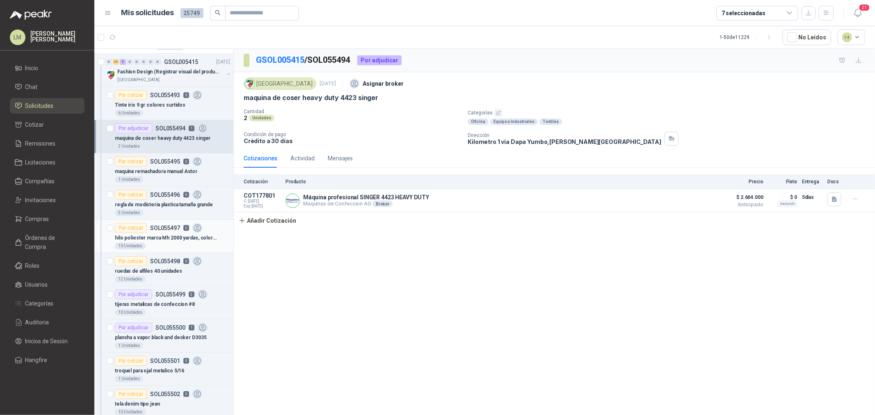
click at [140, 237] on p "hilo poliester marca Mh 2000 yardas, colores surtidos" at bounding box center [166, 238] width 102 height 8
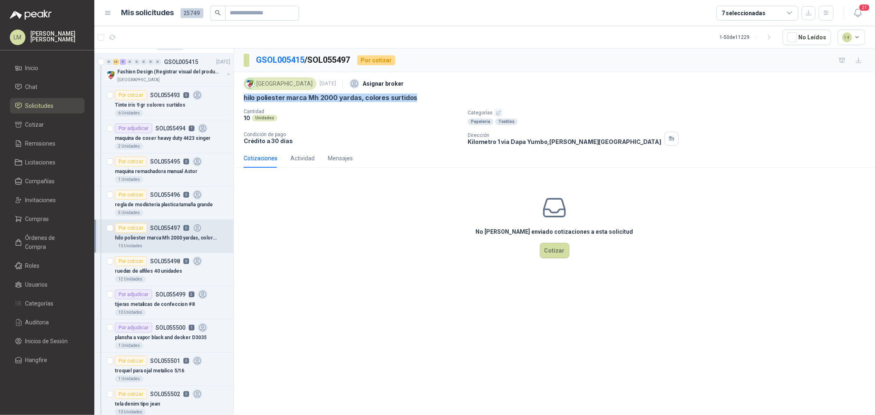
drag, startPoint x: 242, startPoint y: 98, endPoint x: 451, endPoint y: 93, distance: 208.8
click at [451, 93] on div "Colegio Jefferson 10 sept, 2025 Asignar broker hilo poliester marca Mh 2000 yar…" at bounding box center [554, 110] width 641 height 77
click at [312, 95] on p "hilo poliester marca Mh 2000 yardas, colores surtidos" at bounding box center [330, 97] width 173 height 9
drag, startPoint x: 243, startPoint y: 100, endPoint x: 358, endPoint y: 102, distance: 115.2
click at [358, 102] on div "Colegio Jefferson 10 sept, 2025 Asignar broker hilo poliester marca Mh 2000 yar…" at bounding box center [554, 110] width 641 height 77
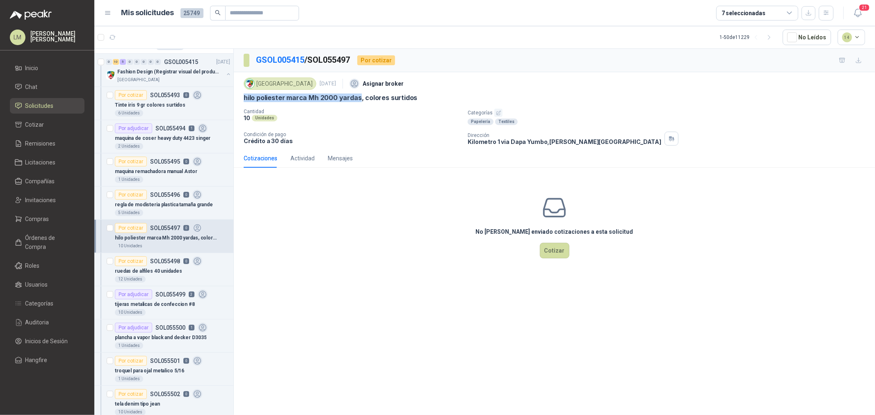
copy p "hilo poliester marca Mh 2000 yardas"
click at [162, 105] on p "Tinte iris 9 gr colores surtidos" at bounding box center [150, 105] width 71 height 8
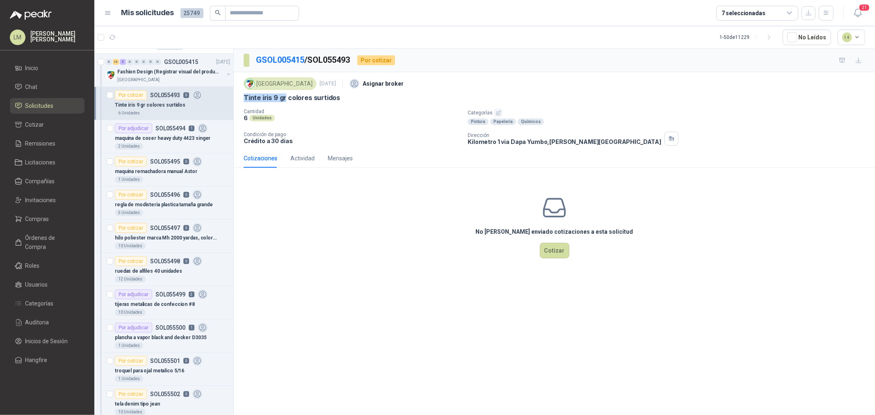
drag, startPoint x: 239, startPoint y: 96, endPoint x: 285, endPoint y: 95, distance: 45.9
click at [285, 95] on div "Colegio Jefferson 10 sept, 2025 Asignar broker Tinte iris 9 gr colores surtidos…" at bounding box center [554, 110] width 641 height 77
copy p "Tinte iris 9 gr"
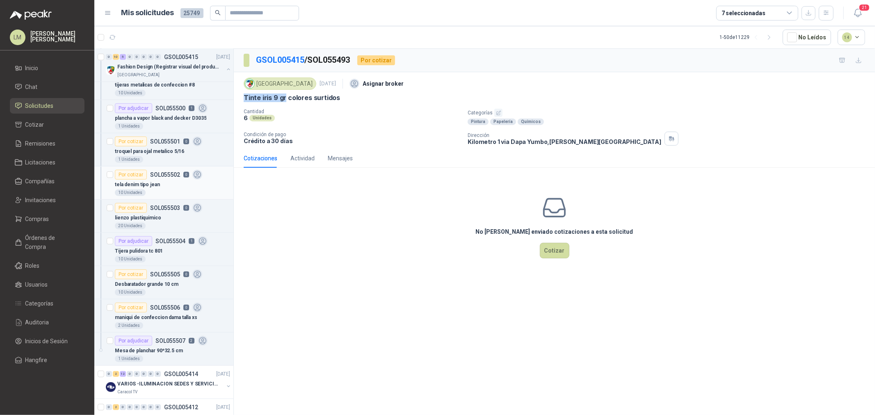
scroll to position [456, 0]
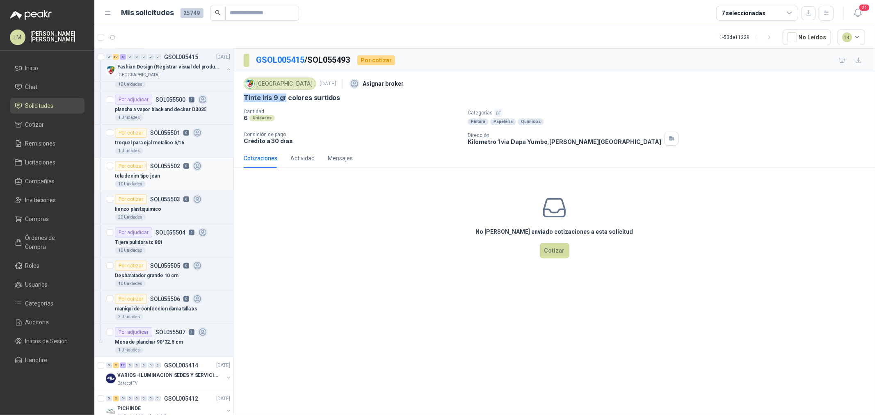
click at [152, 178] on p "tela denim tipo jean" at bounding box center [137, 176] width 45 height 8
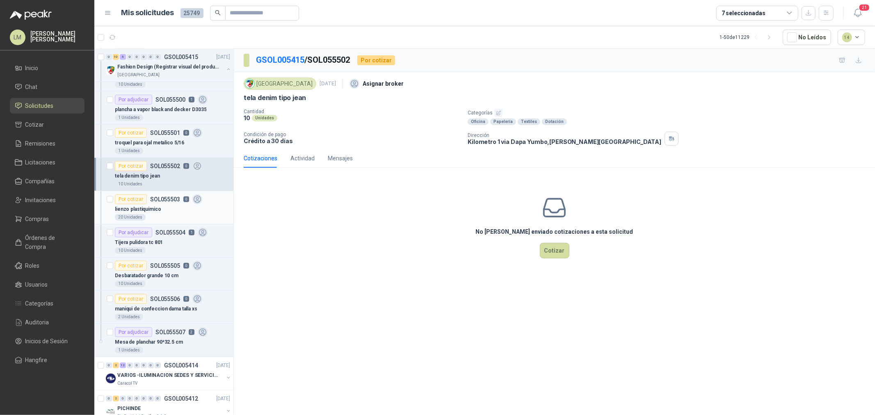
click at [145, 203] on div "Por cotizar" at bounding box center [131, 199] width 32 height 10
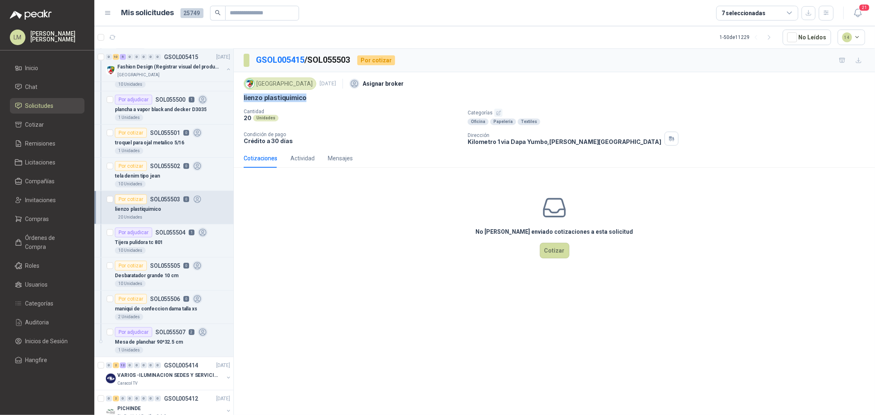
drag, startPoint x: 243, startPoint y: 96, endPoint x: 328, endPoint y: 96, distance: 85.3
click at [328, 96] on div "lienzo plastiquimico" at bounding box center [554, 97] width 621 height 9
copy p "lienzo plastiquimico"
